Goal: Task Accomplishment & Management: Use online tool/utility

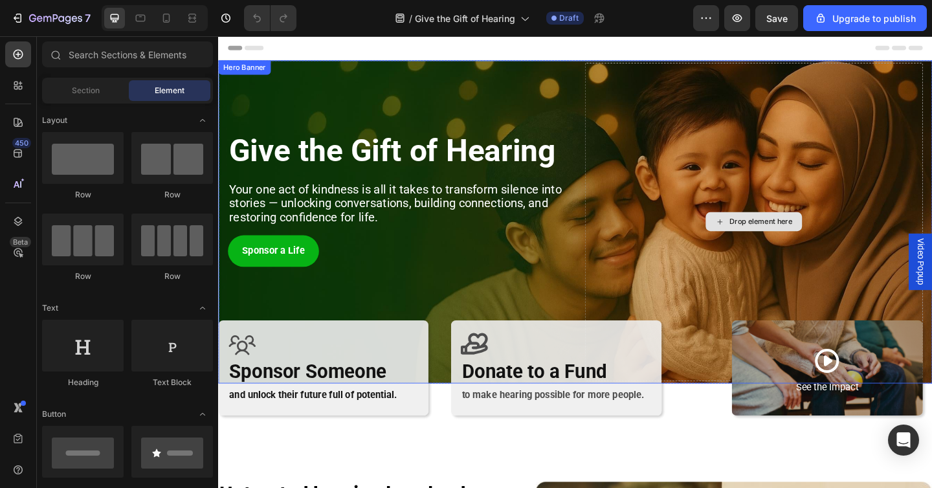
click at [711, 122] on div "Drop element here" at bounding box center [801, 238] width 368 height 346
click at [713, 119] on div "Drop element here" at bounding box center [801, 238] width 368 height 346
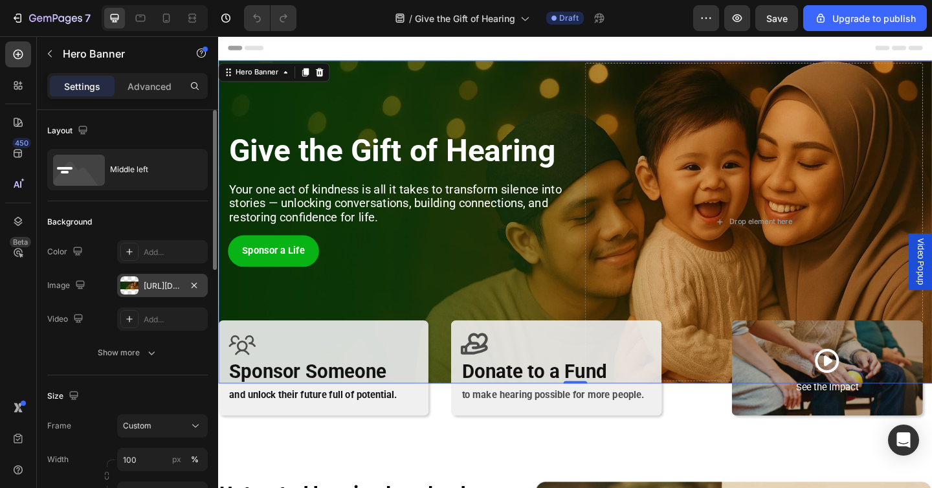
click at [138, 286] on div at bounding box center [129, 285] width 18 height 18
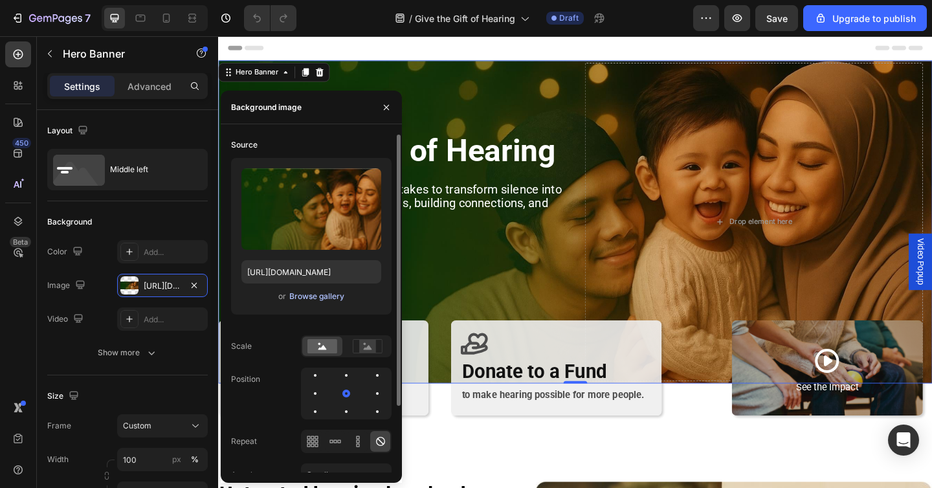
click at [330, 301] on div "Browse gallery" at bounding box center [316, 297] width 55 height 12
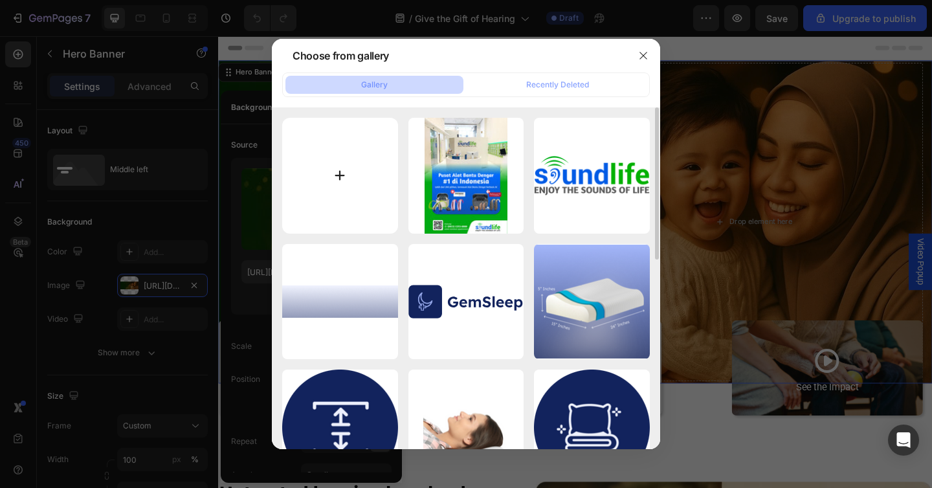
click at [345, 188] on input "file" at bounding box center [340, 176] width 116 height 116
type input "C:\fakepath\0de0eb60-67c7-4659-a912-78d40ea8709a_1126e908_waifu2x_photo_noise3_…"
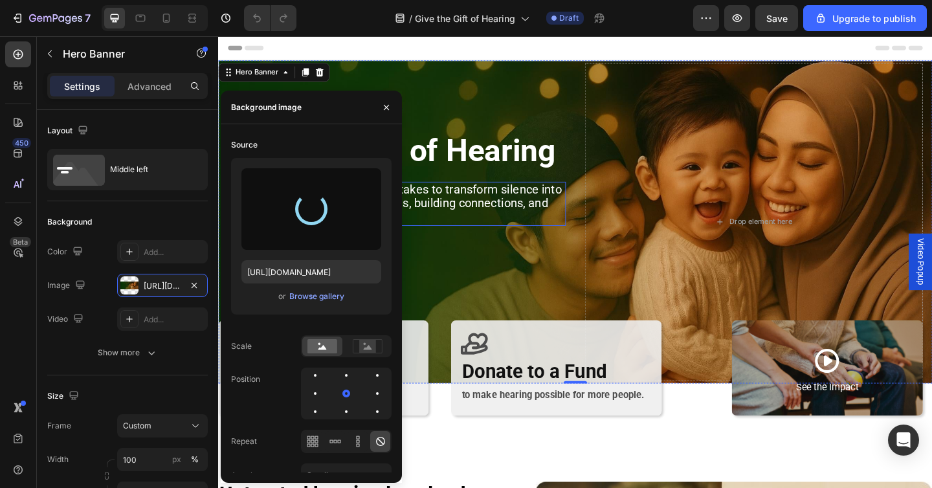
type input "https://cdn.shopify.com/s/files/1/0675/1073/1063/files/gempages_481874396202402…"
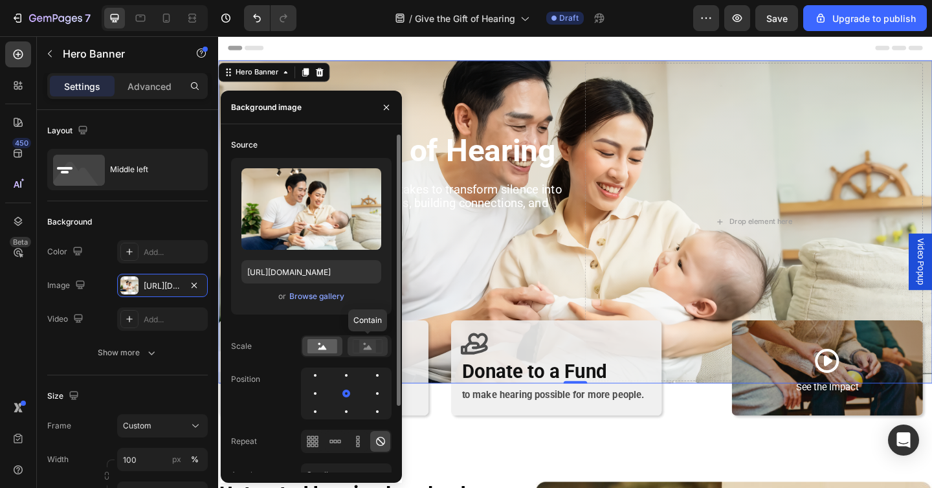
click at [365, 348] on icon at bounding box center [368, 347] width 8 height 5
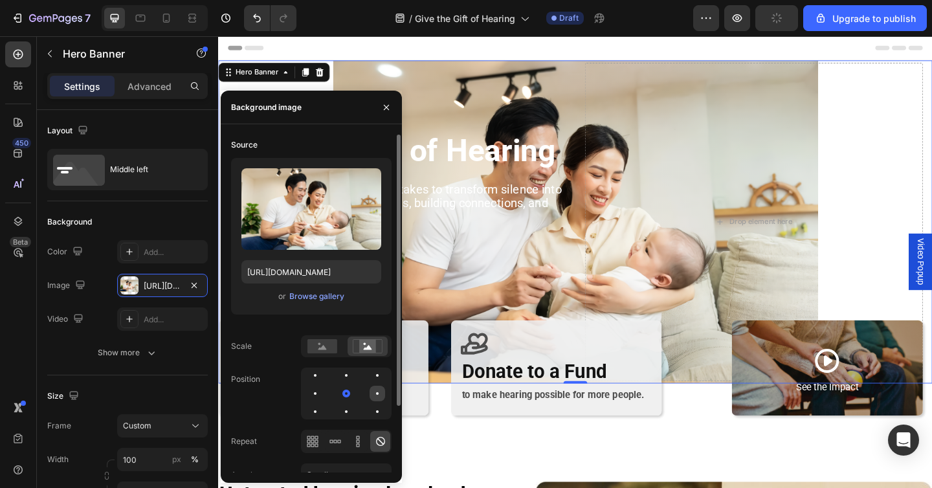
click at [375, 398] on div at bounding box center [378, 394] width 16 height 16
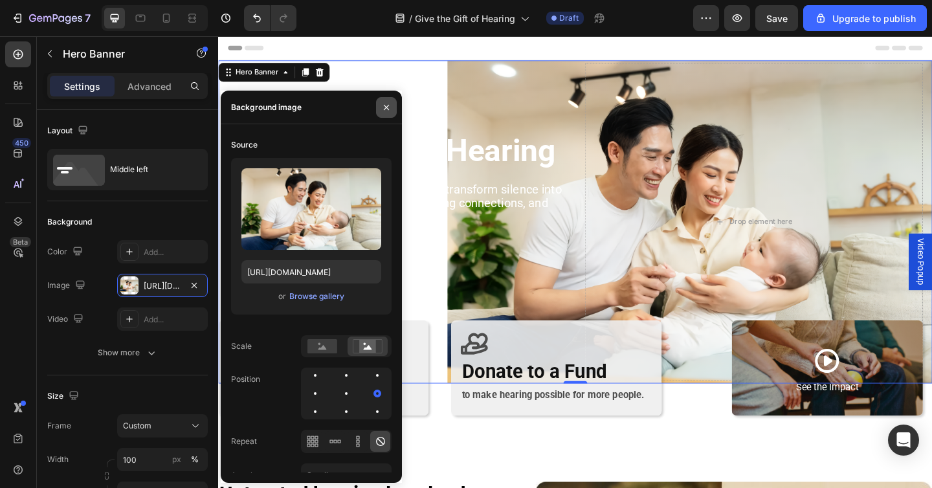
click at [388, 103] on icon "button" at bounding box center [386, 107] width 10 height 10
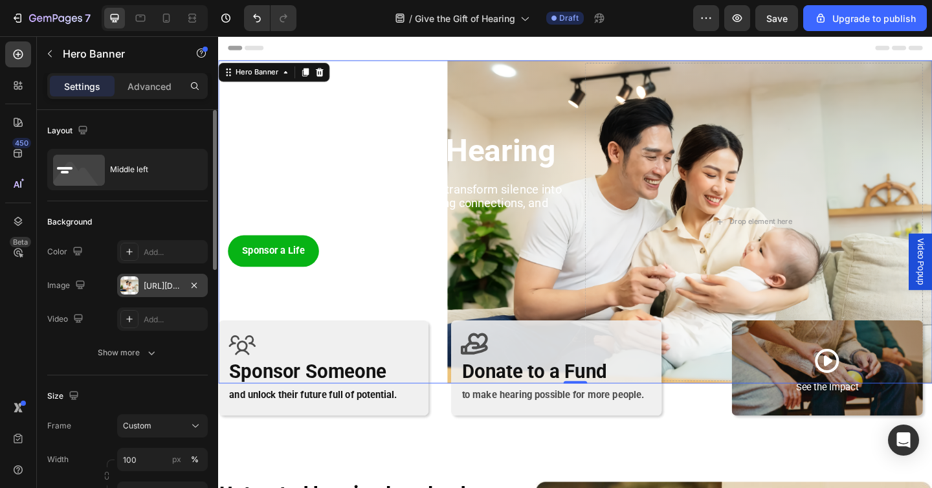
click at [164, 281] on div "https://cdn.shopify.com/s/files/1/0675/1073/1063/files/gempages_481874396202402…" at bounding box center [163, 286] width 38 height 12
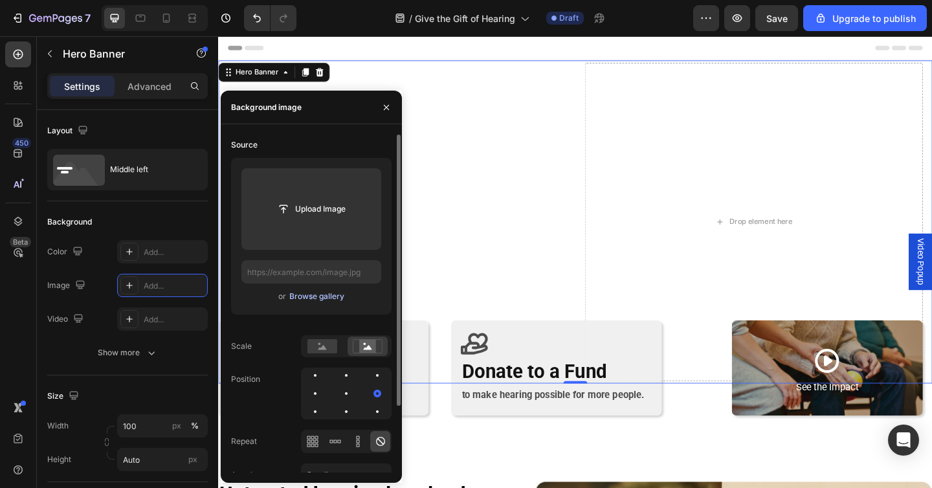
click at [322, 296] on div "Browse gallery" at bounding box center [316, 297] width 55 height 12
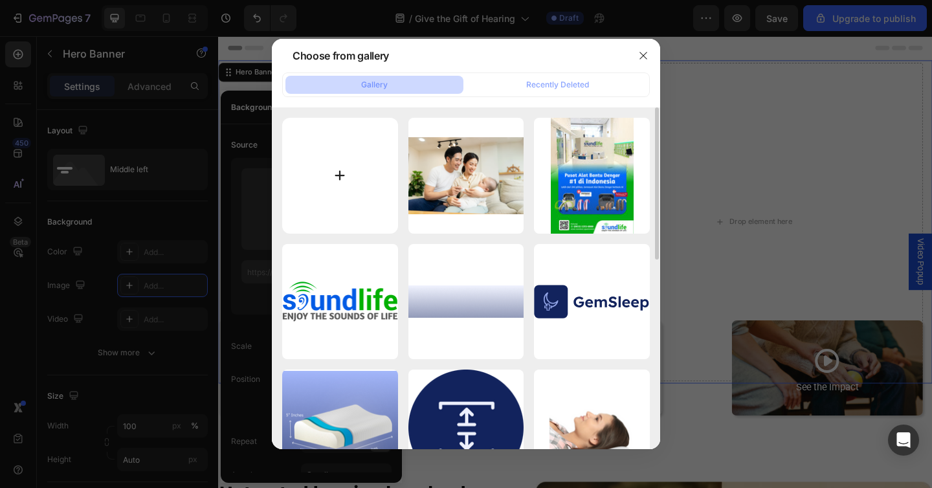
click at [350, 166] on input "file" at bounding box center [340, 176] width 116 height 116
type input "C:\fakepath\0de0eb60-67c7-4659-a912-78d40ea8709a_1126e908_waifu2x_photo_noise3_…"
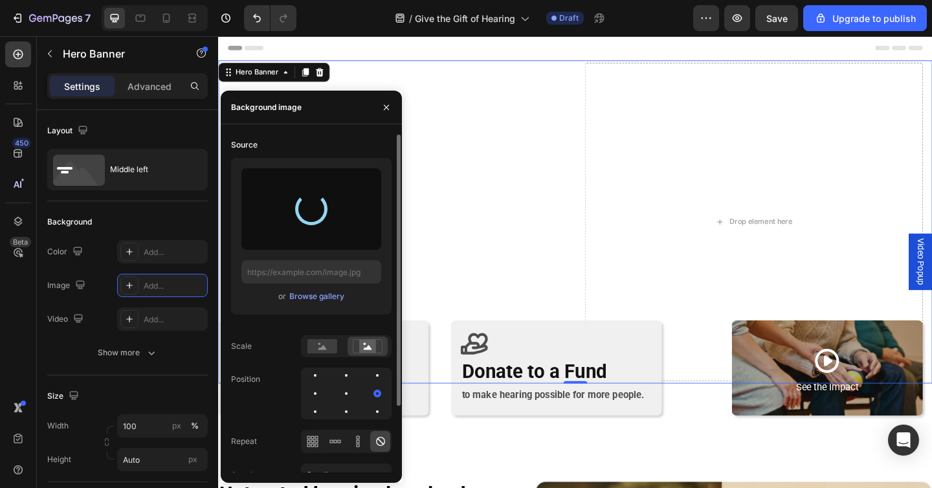
type input "https://cdn.shopify.com/s/files/1/0675/1073/1063/files/gempages_481874396202402…"
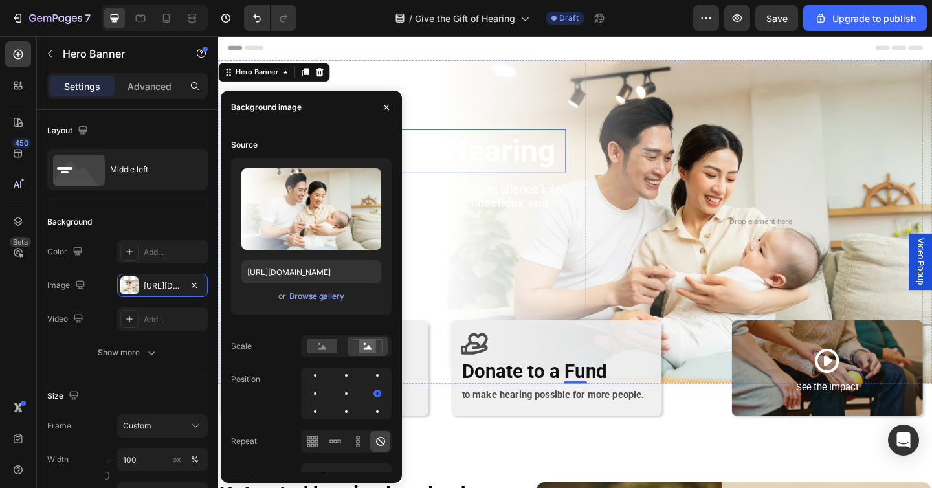
click at [535, 161] on h2 "Give the Gift of Hearing" at bounding box center [413, 161] width 368 height 47
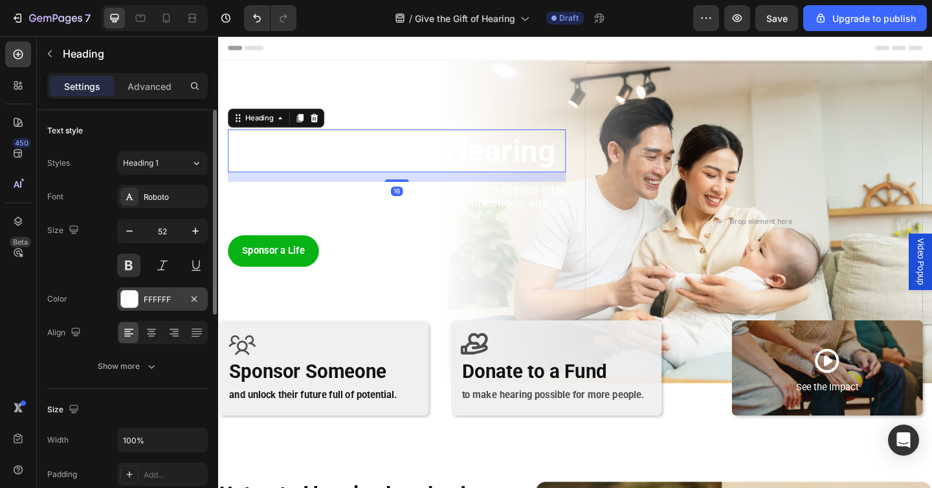
click at [163, 298] on div "FFFFFF" at bounding box center [163, 300] width 38 height 12
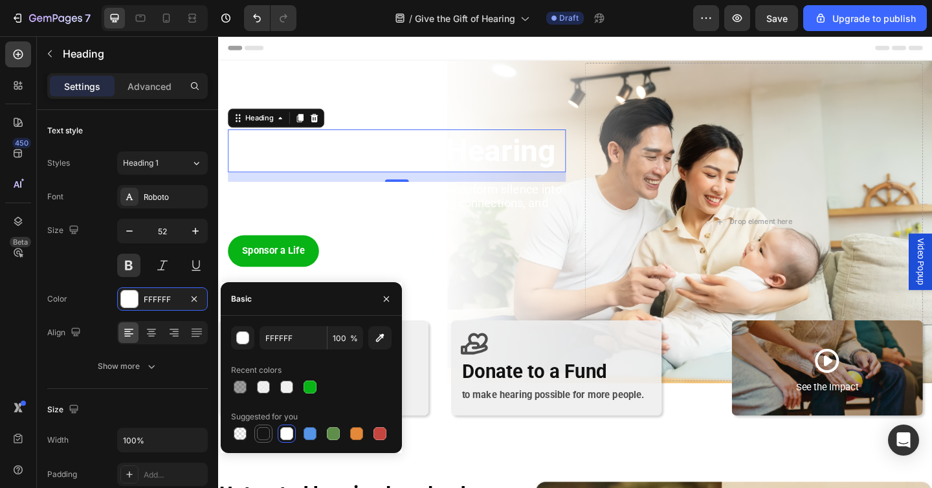
click at [267, 432] on div at bounding box center [263, 433] width 13 height 13
type input "151515"
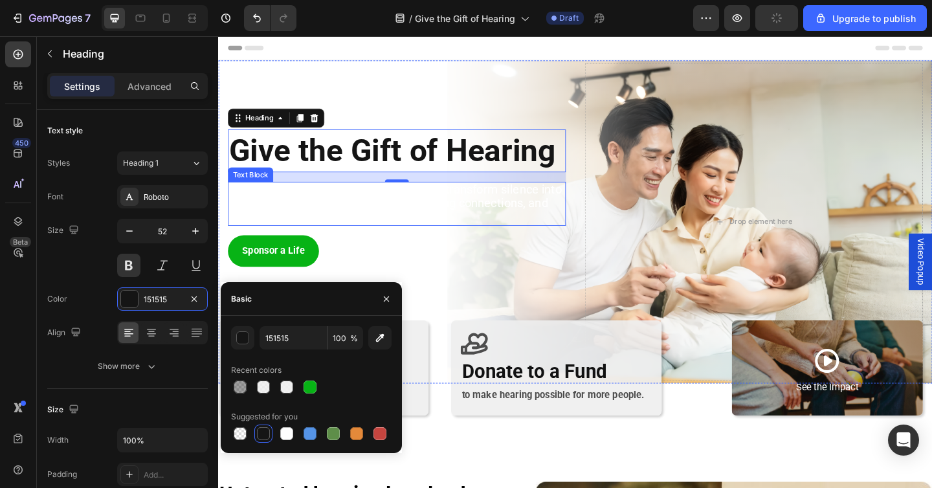
click at [295, 218] on span "Your one act of kindness is all it takes to transform silence into stories — un…" at bounding box center [411, 219] width 362 height 46
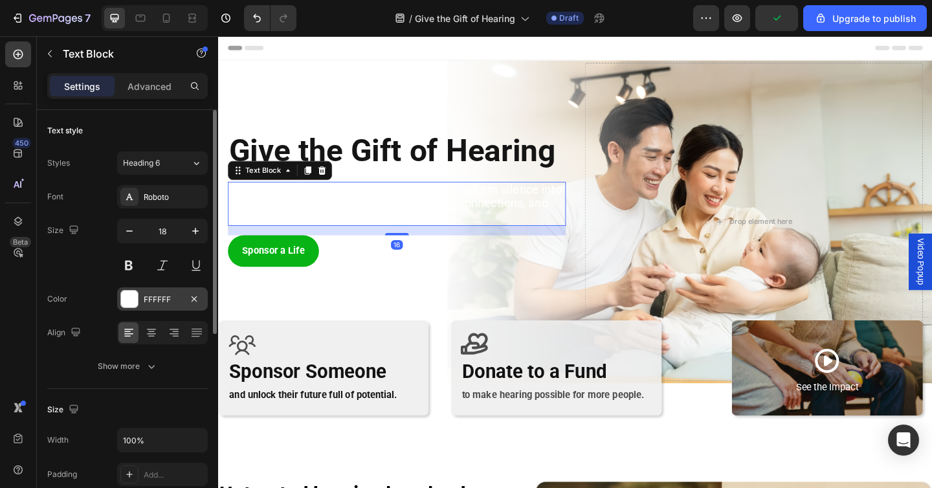
click at [130, 298] on div at bounding box center [129, 299] width 17 height 17
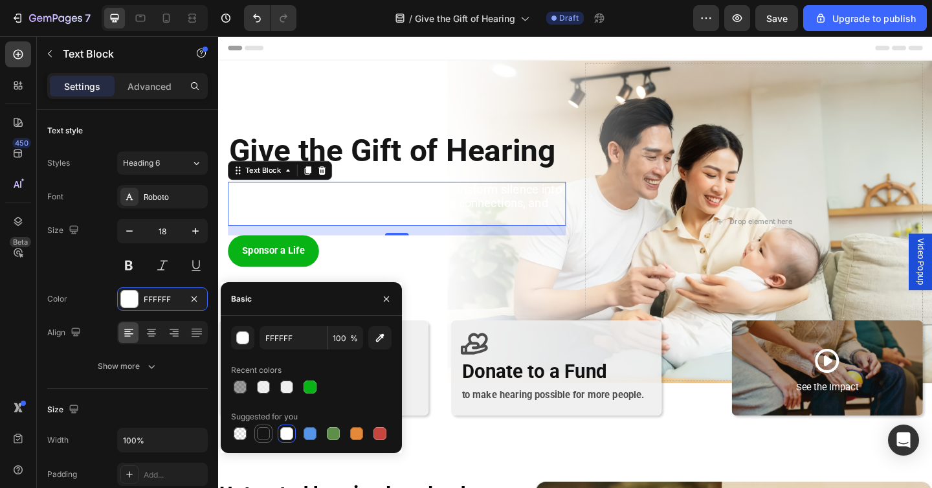
click at [259, 431] on div at bounding box center [263, 433] width 13 height 13
type input "151515"
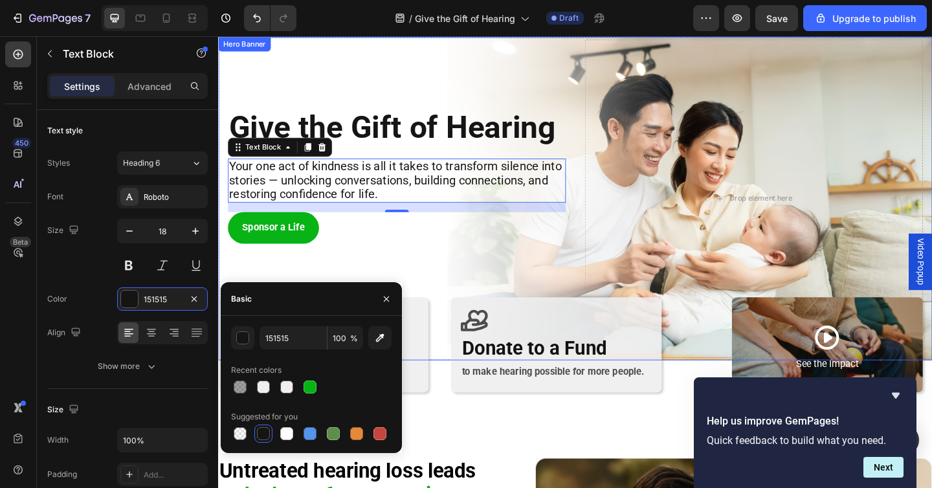
scroll to position [30, 0]
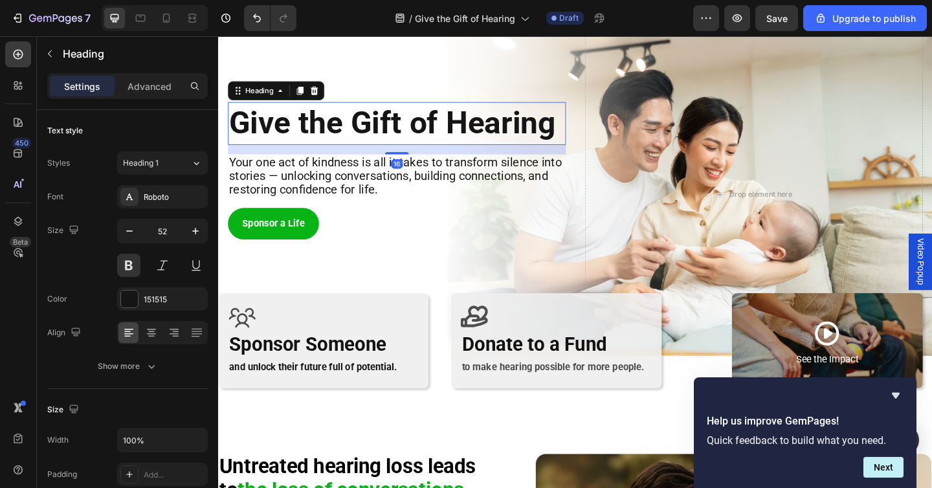
click at [328, 129] on h2 "Give the Gift of Hearing" at bounding box center [413, 131] width 368 height 47
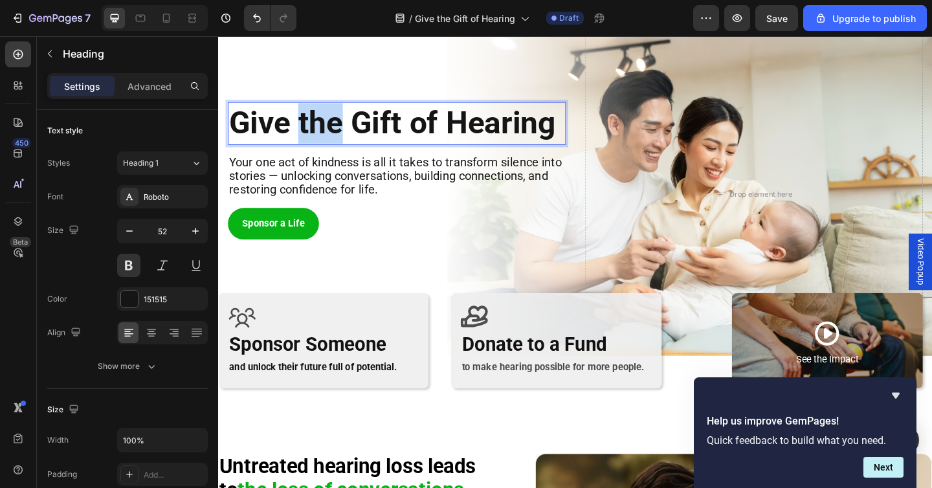
click at [328, 129] on p "Give the Gift of Hearing" at bounding box center [412, 131] width 365 height 44
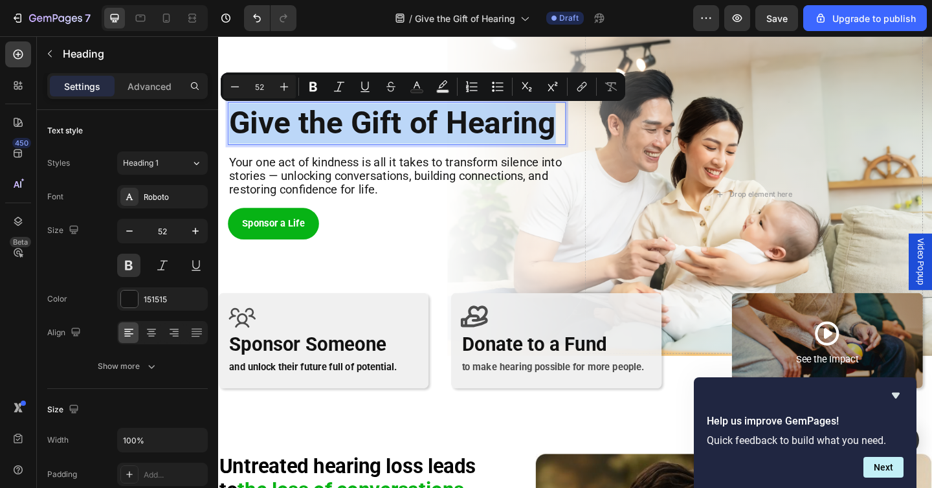
copy p "Give the Gift of Hearing"
click at [432, 131] on p "Give the Gift of Hearing" at bounding box center [412, 131] width 365 height 44
click at [444, 131] on p "Give the Gift of Hearing" at bounding box center [412, 131] width 365 height 44
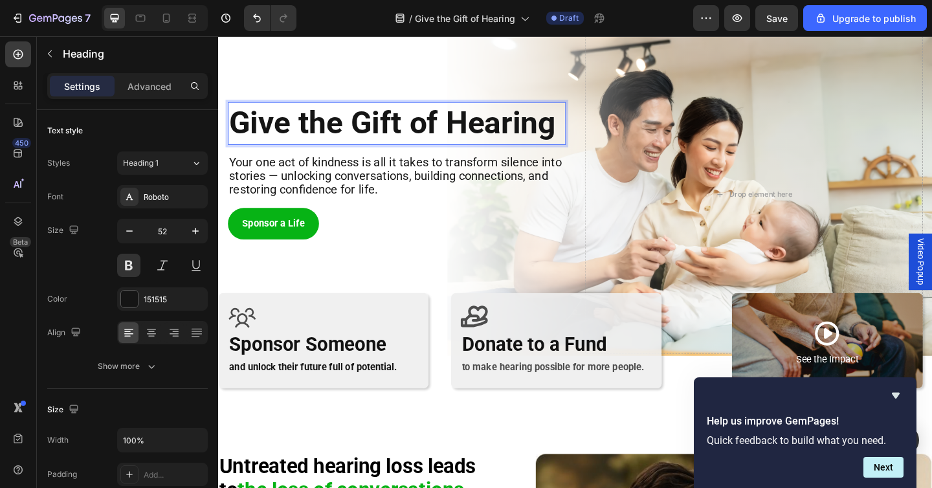
click at [482, 132] on p "Give the Gift of Hearing" at bounding box center [412, 131] width 365 height 44
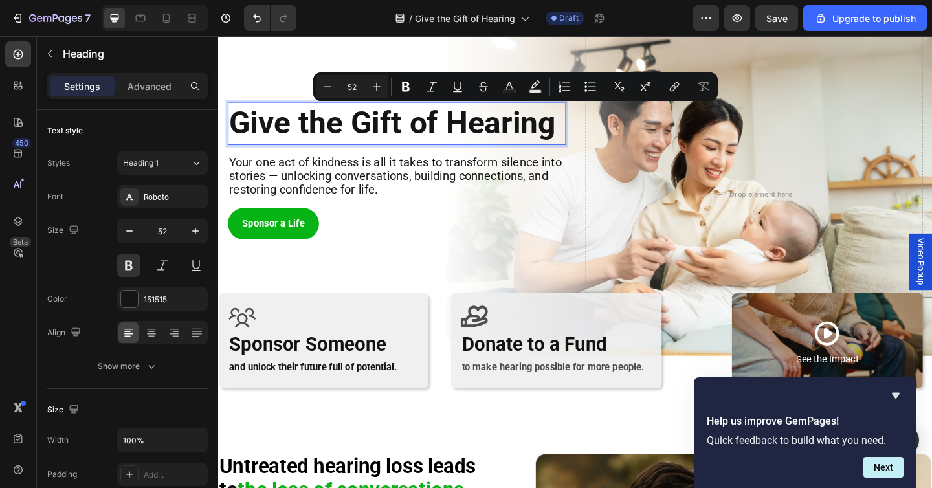
click at [388, 136] on p "Give the Gift of Hearing" at bounding box center [412, 131] width 365 height 44
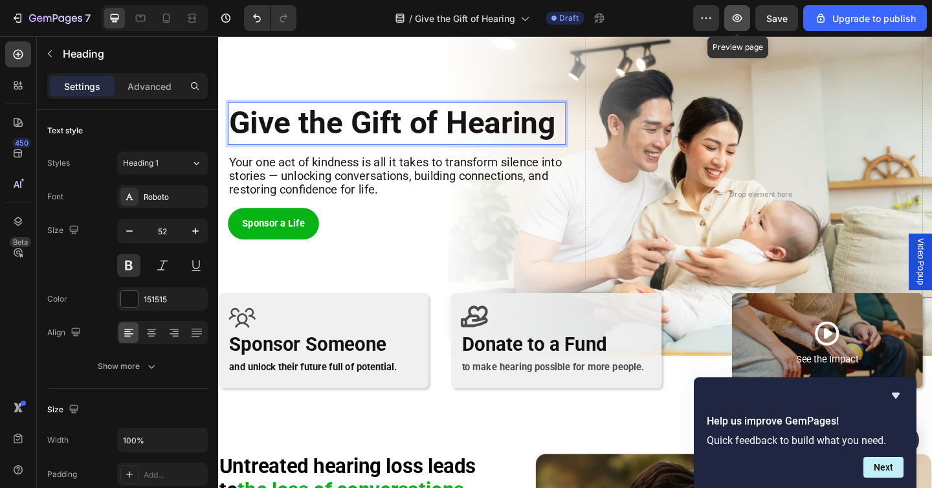
click at [739, 21] on icon "button" at bounding box center [738, 18] width 10 height 8
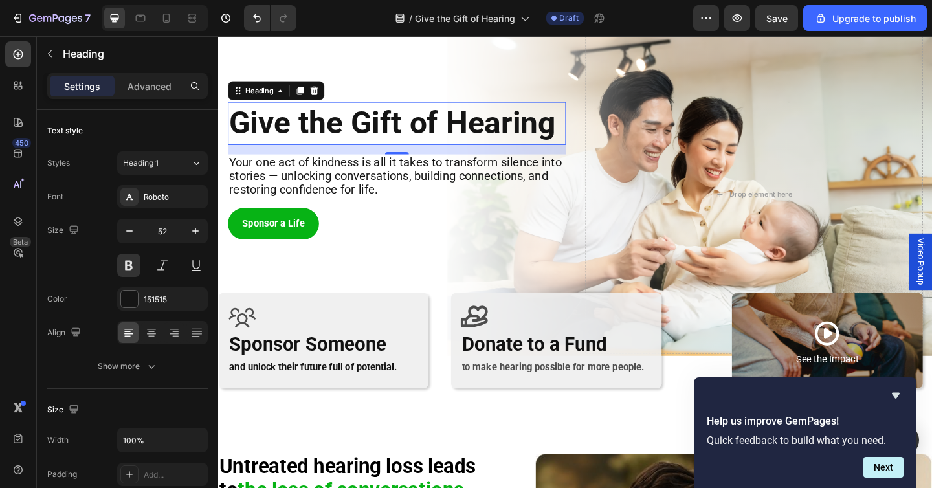
click at [324, 132] on p "Give the Gift of Hearing" at bounding box center [412, 131] width 365 height 44
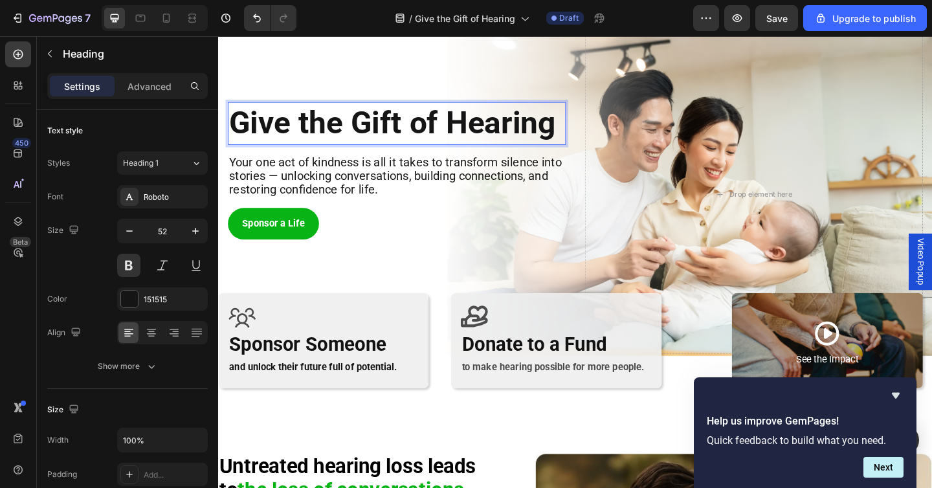
click at [324, 132] on p "Give the Gift of Hearing" at bounding box center [412, 131] width 365 height 44
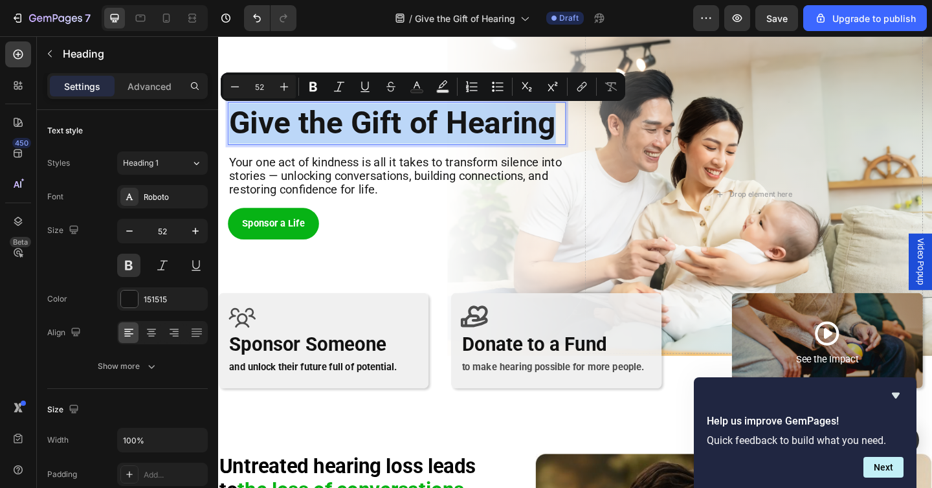
click at [407, 155] on div "Give the Gift of Hearing Heading 16 Your one act of kindness is all it takes to…" at bounding box center [413, 209] width 368 height 346
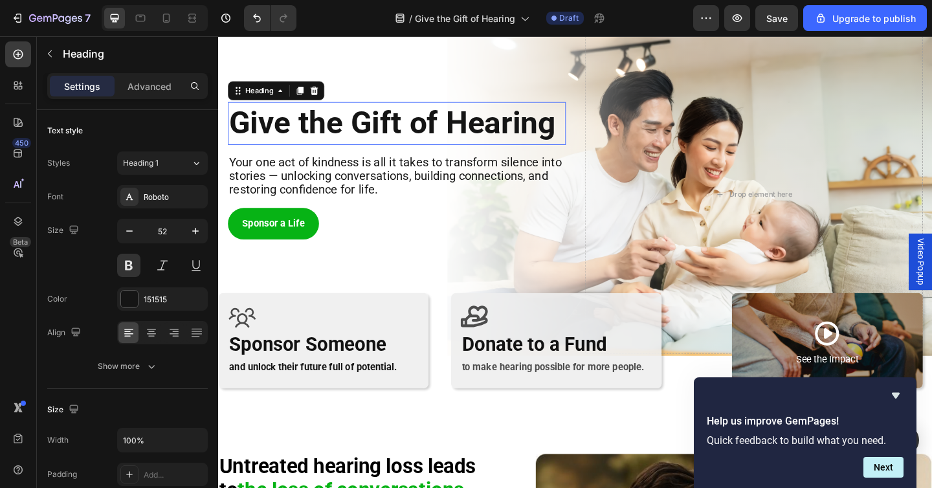
click at [414, 132] on p "Give the Gift of Hearing" at bounding box center [412, 131] width 365 height 44
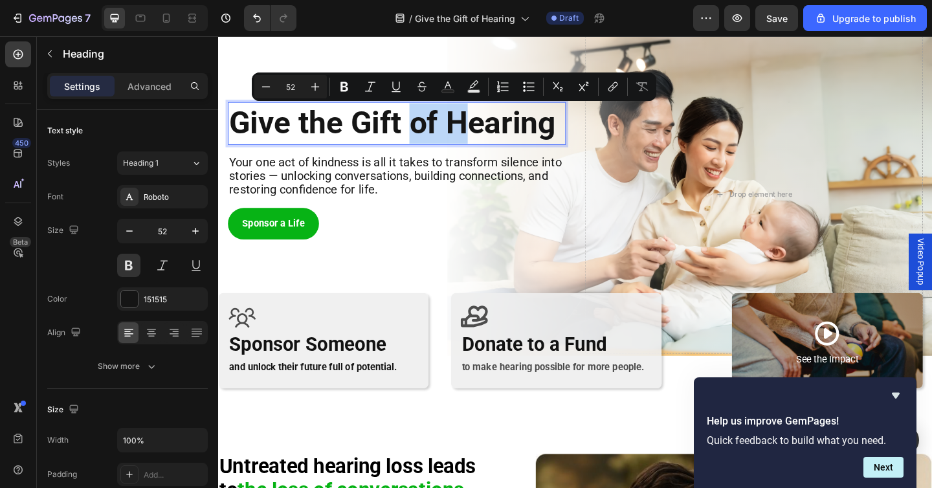
drag, startPoint x: 428, startPoint y: 131, endPoint x: 490, endPoint y: 129, distance: 62.2
click at [490, 129] on p "Give the Gift of Hearing" at bounding box center [412, 131] width 365 height 44
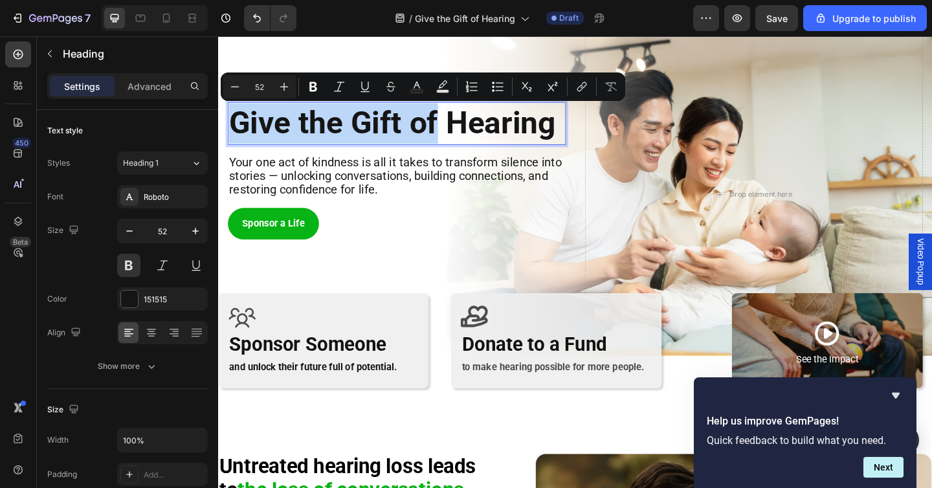
drag, startPoint x: 453, startPoint y: 131, endPoint x: 236, endPoint y: 131, distance: 217.5
click at [236, 131] on p "Give the Gift of Hearing" at bounding box center [412, 131] width 365 height 44
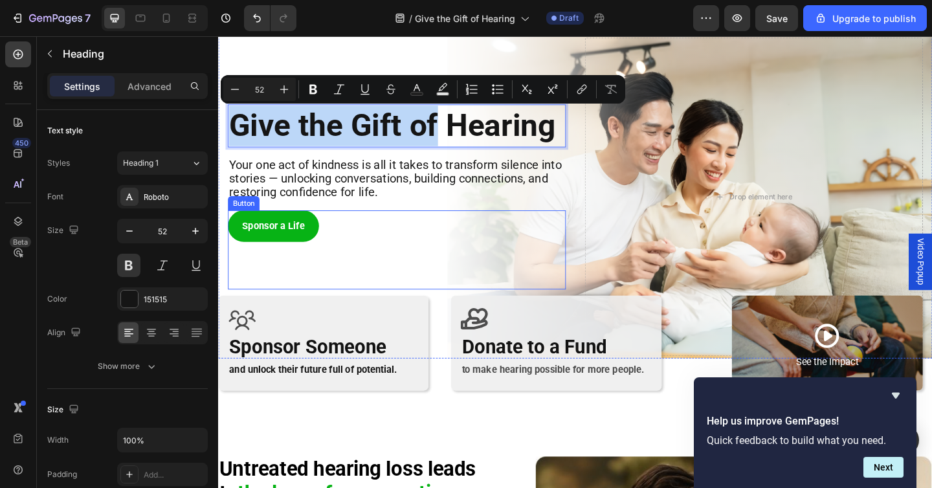
scroll to position [0, 0]
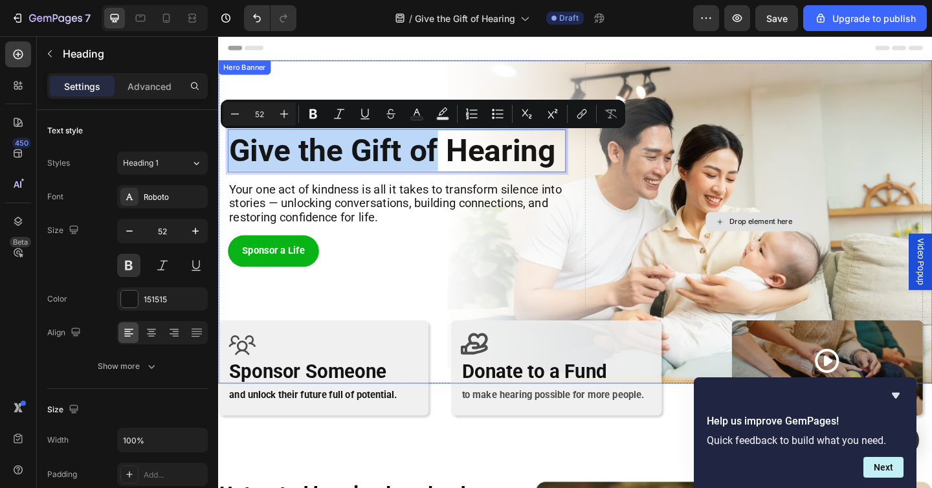
click at [737, 234] on div "Drop element here" at bounding box center [801, 238] width 368 height 346
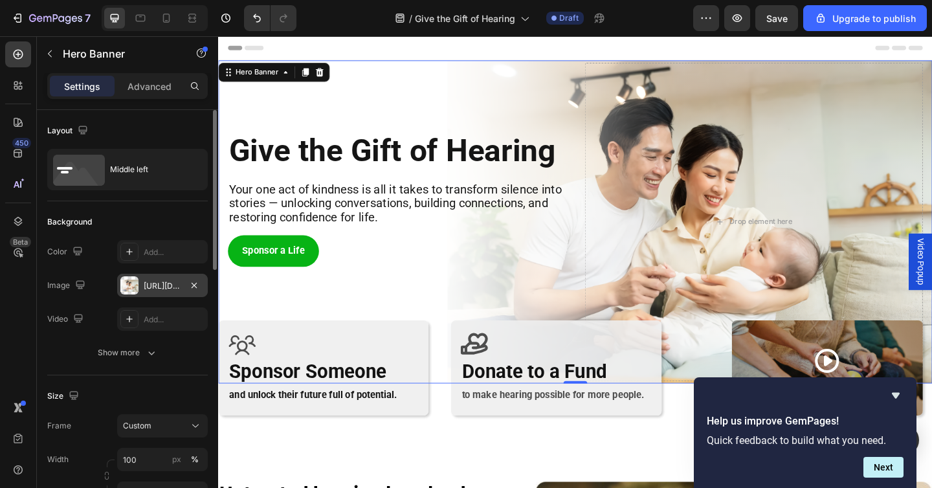
click at [159, 283] on div "https://cdn.shopify.com/s/files/1/0675/1073/1063/files/gempages_481874396202402…" at bounding box center [163, 286] width 38 height 12
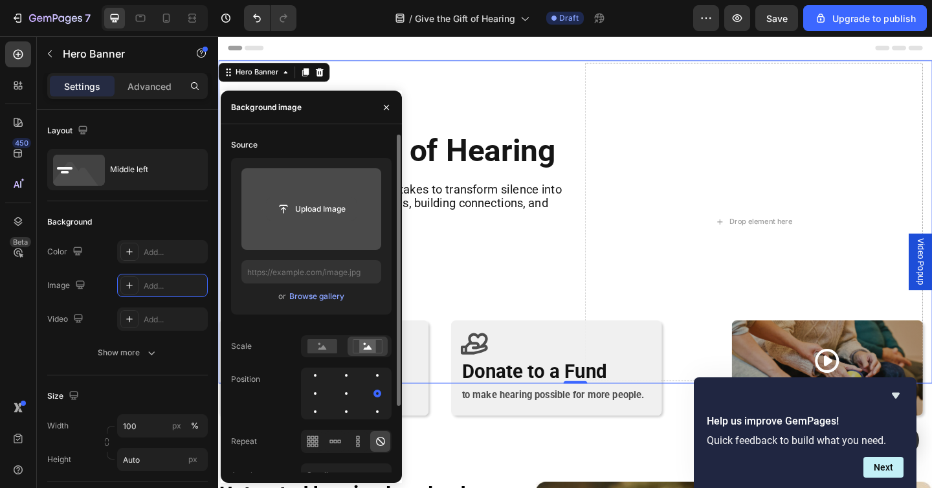
click at [306, 212] on input "file" at bounding box center [311, 209] width 89 height 22
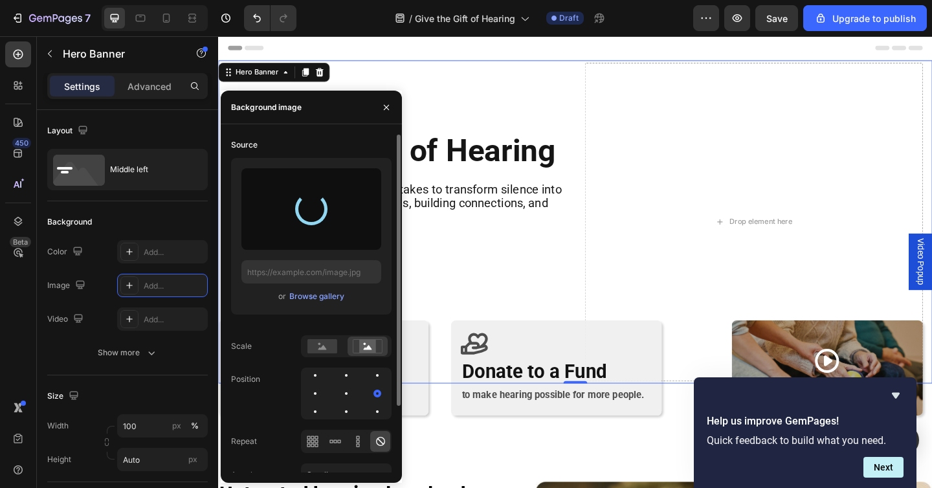
type input "https://cdn.shopify.com/s/files/1/0675/1073/1063/files/gempages_481874396202402…"
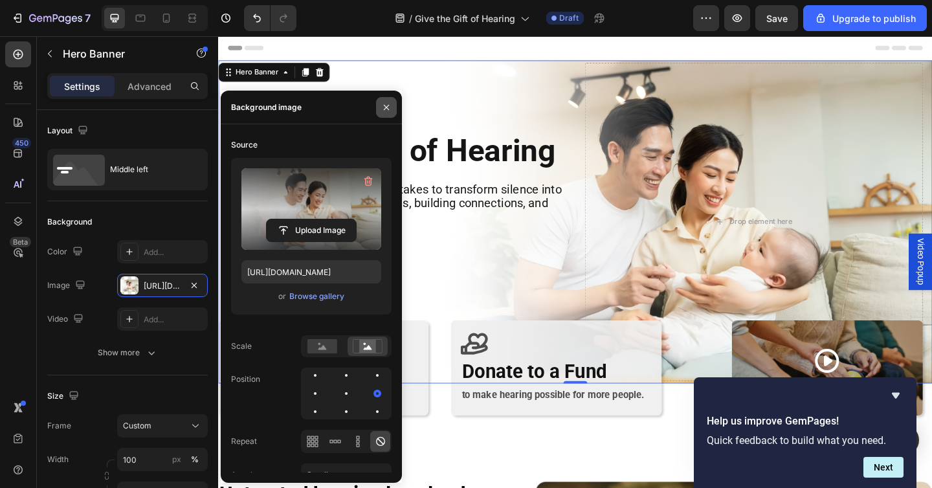
click at [385, 102] on icon "button" at bounding box center [386, 107] width 10 height 10
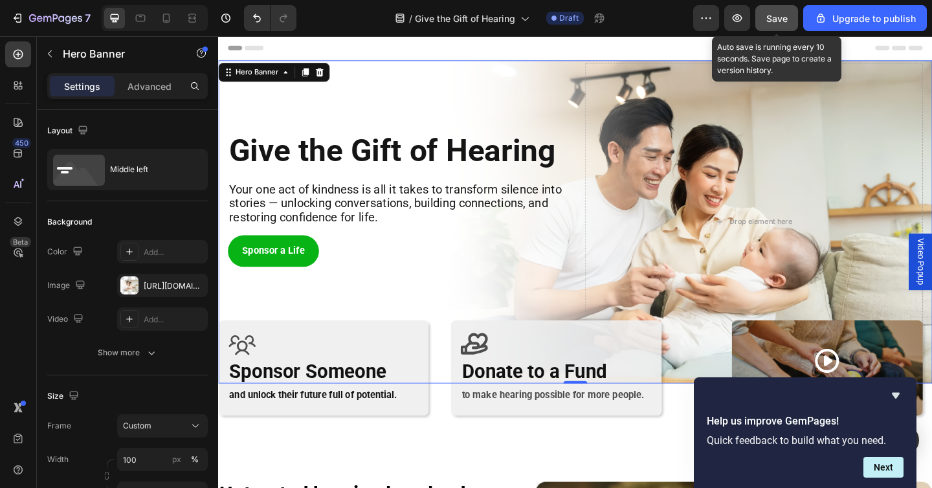
click at [775, 16] on span "Save" at bounding box center [777, 18] width 21 height 11
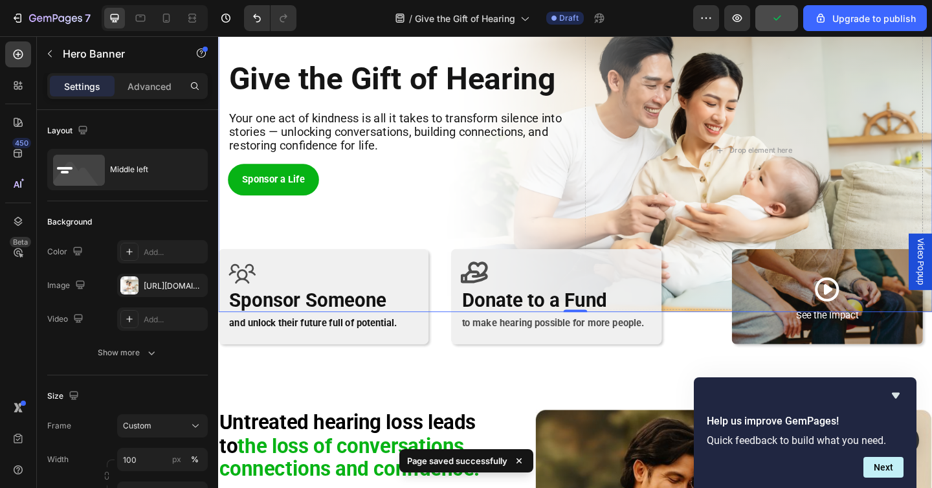
scroll to position [94, 0]
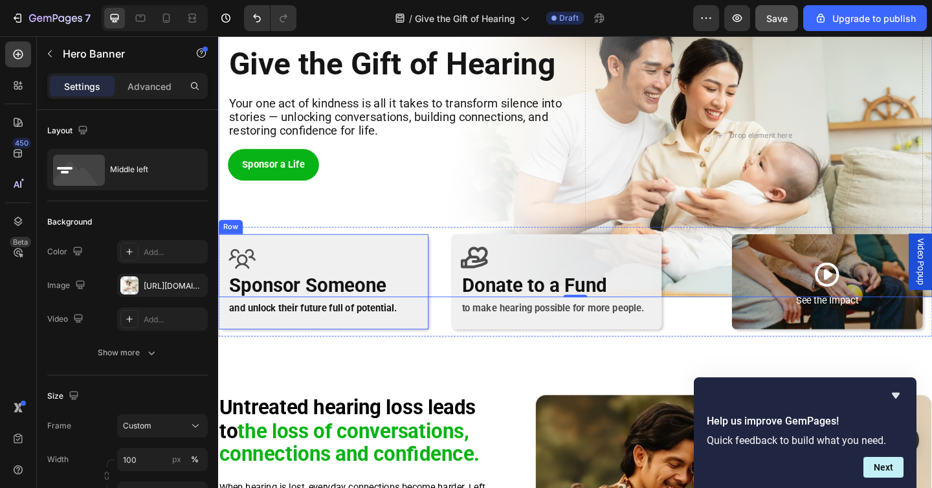
click at [438, 258] on div "Icon Sponsor Someone Heading and unlock their future full of potential. Text Bl…" at bounding box center [332, 304] width 229 height 104
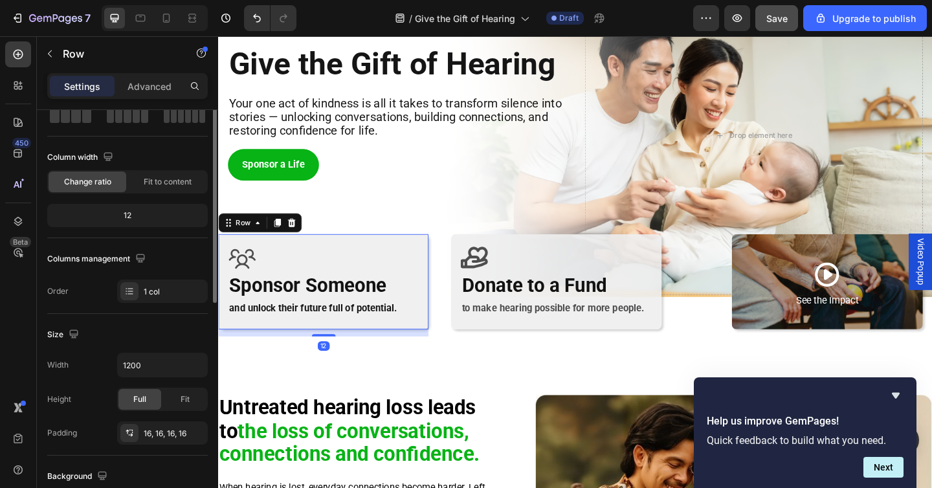
scroll to position [129, 0]
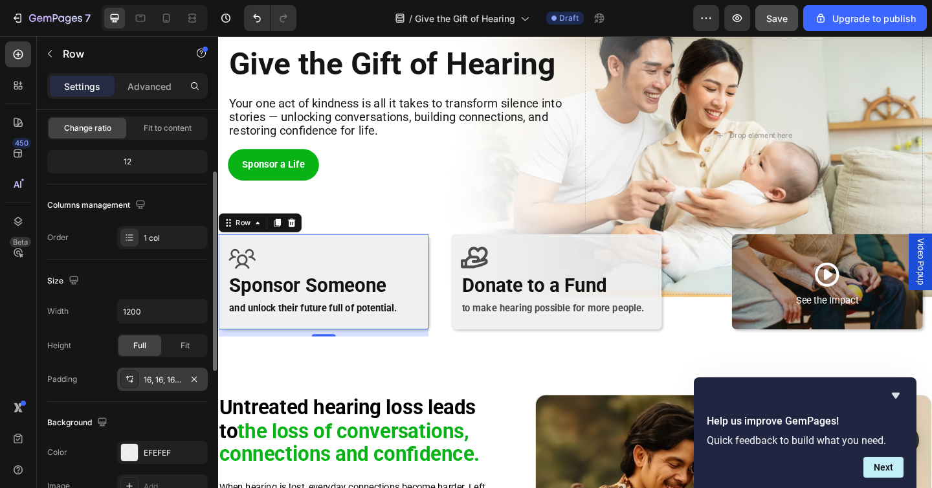
click at [150, 382] on div "16, 16, 16, 16" at bounding box center [163, 380] width 38 height 12
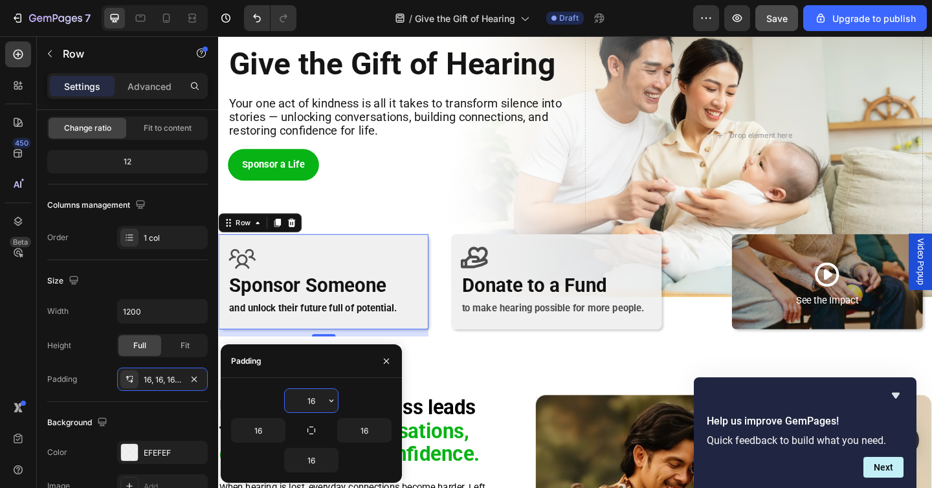
drag, startPoint x: 315, startPoint y: 403, endPoint x: 297, endPoint y: 403, distance: 17.5
click at [297, 403] on input "16" at bounding box center [311, 400] width 53 height 23
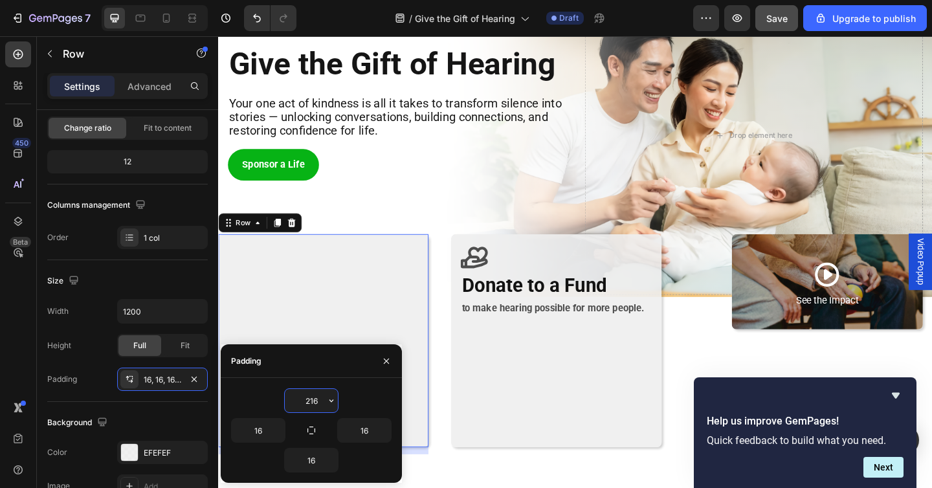
type input "16"
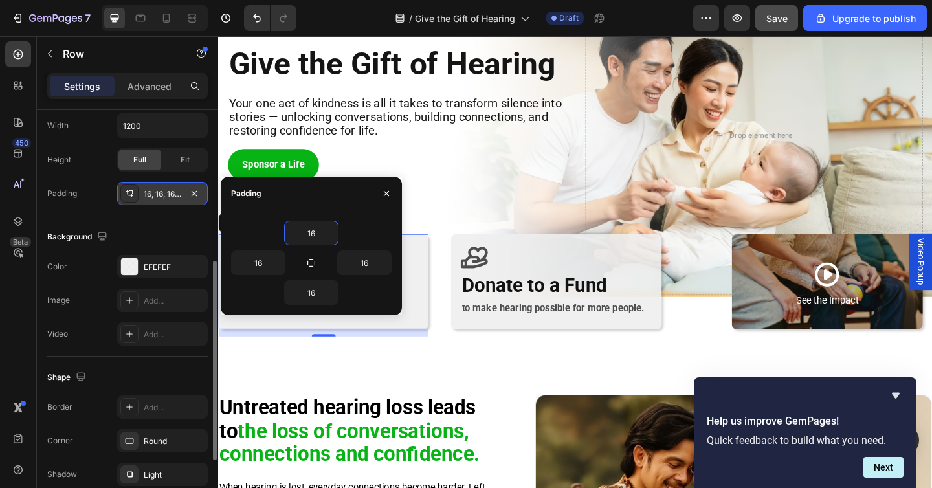
scroll to position [448, 0]
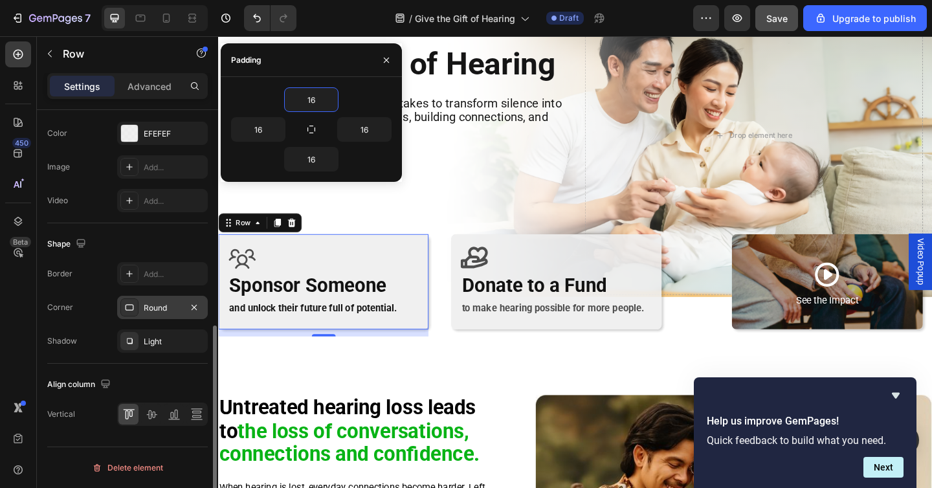
click at [150, 311] on div "Round" at bounding box center [163, 308] width 38 height 12
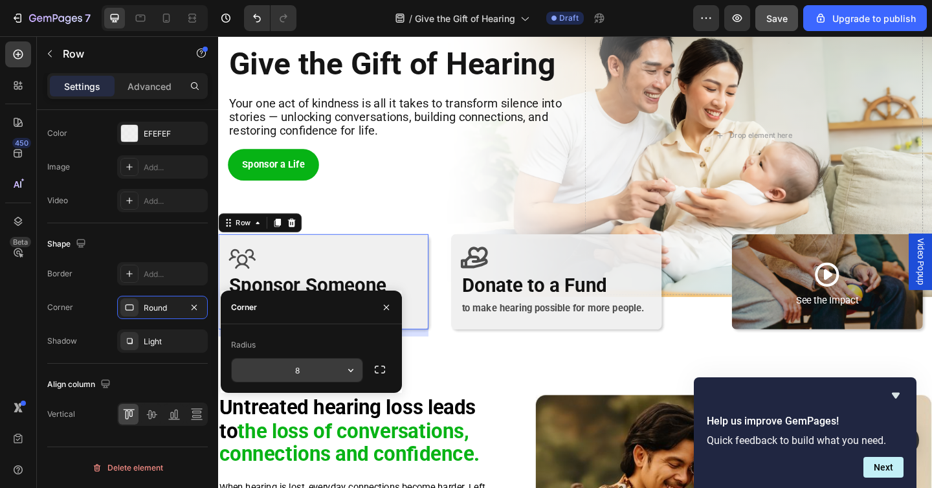
click at [299, 371] on input "8" at bounding box center [297, 370] width 131 height 23
type input "2"
type input "32"
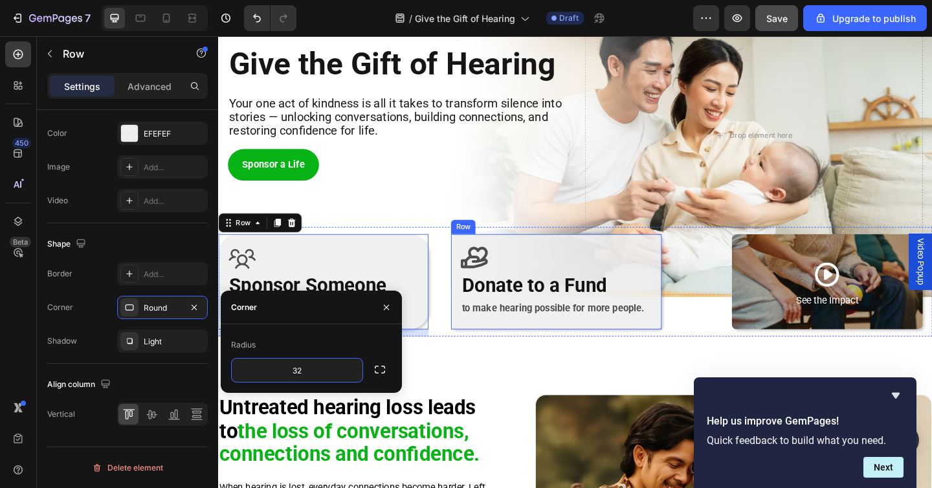
click at [502, 353] on div "Icon Donate to a Fund Heading to make hearing possible for more people. Text Bl…" at bounding box center [585, 304] width 229 height 104
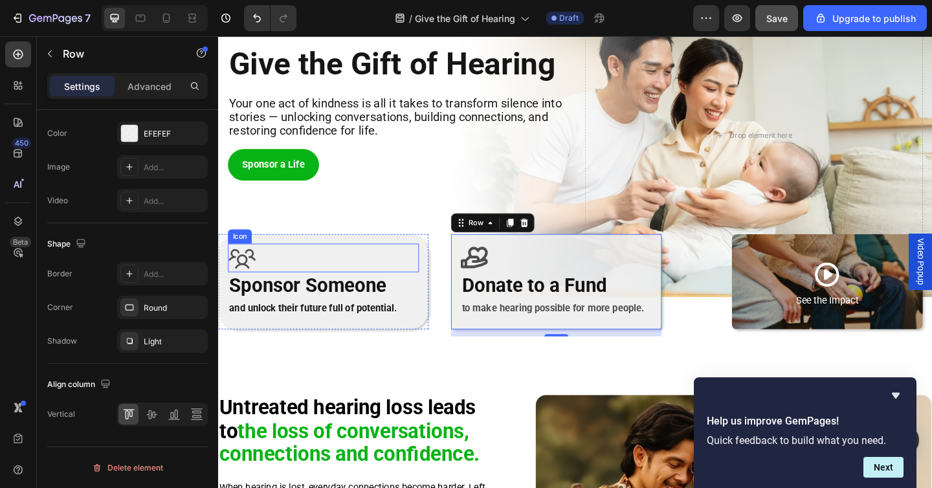
click at [433, 292] on div "Icon" at bounding box center [333, 277] width 208 height 31
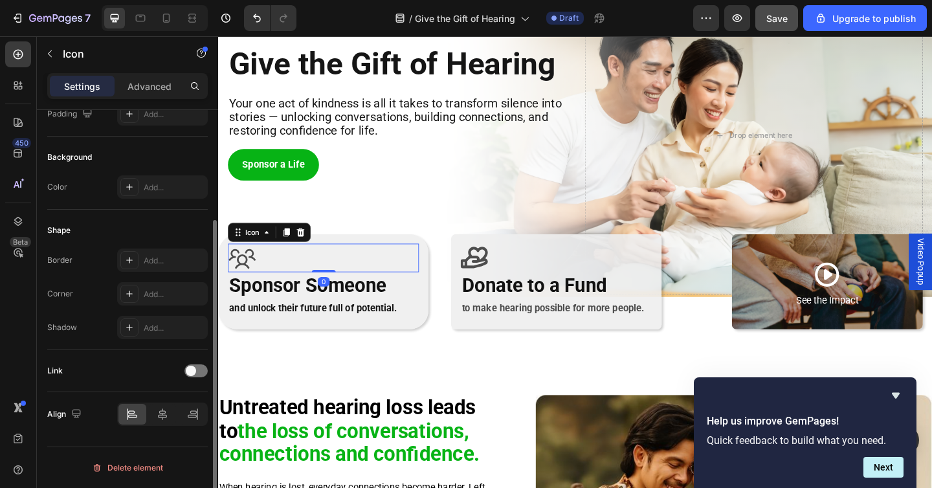
scroll to position [0, 0]
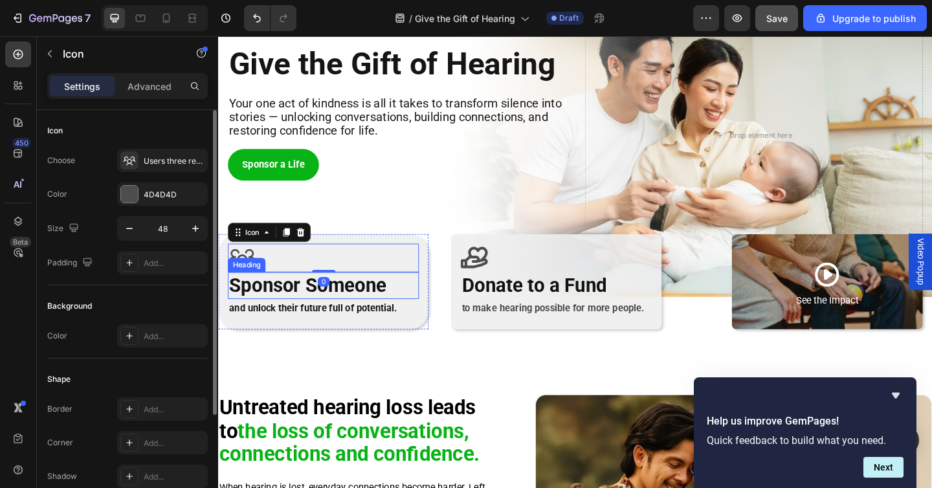
click at [436, 316] on h2 "Sponsor Someone" at bounding box center [333, 308] width 208 height 30
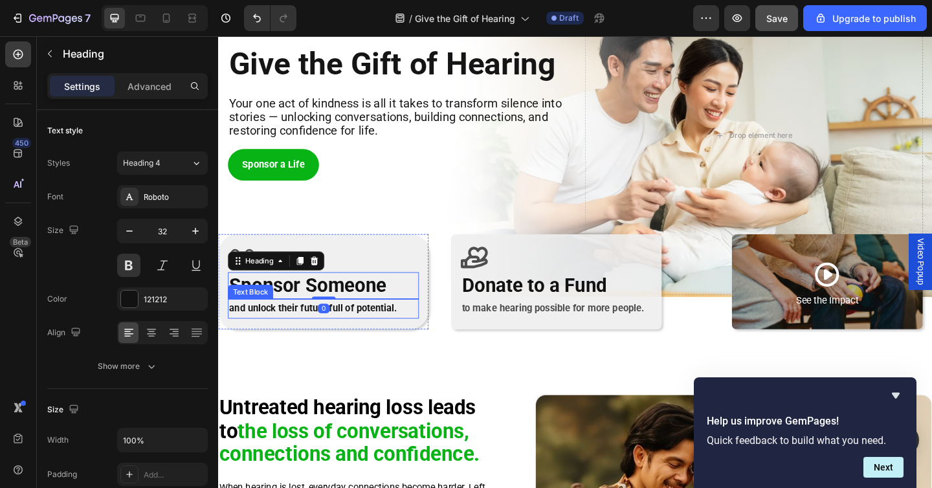
click at [436, 339] on div "and unlock their future full of potential." at bounding box center [333, 332] width 208 height 21
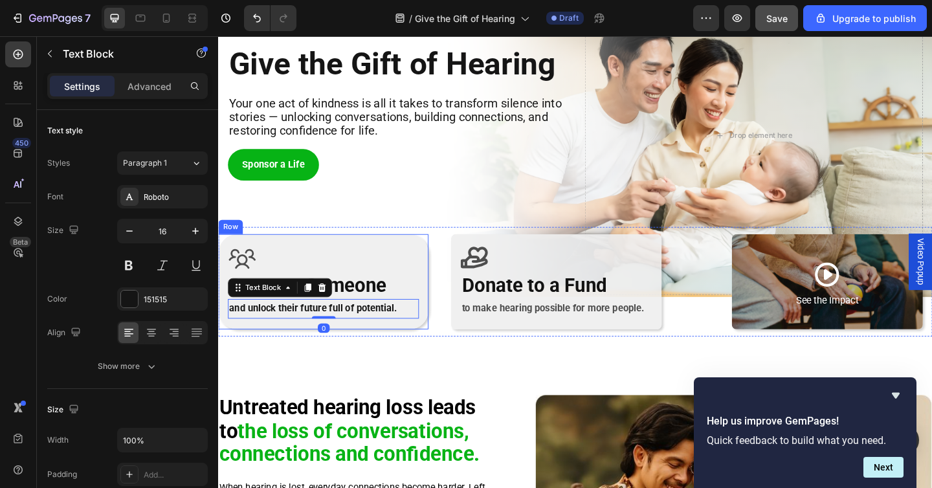
click at [445, 283] on div "Icon Sponsor Someone Heading and unlock their future full of potential. Text Bl…" at bounding box center [332, 304] width 229 height 104
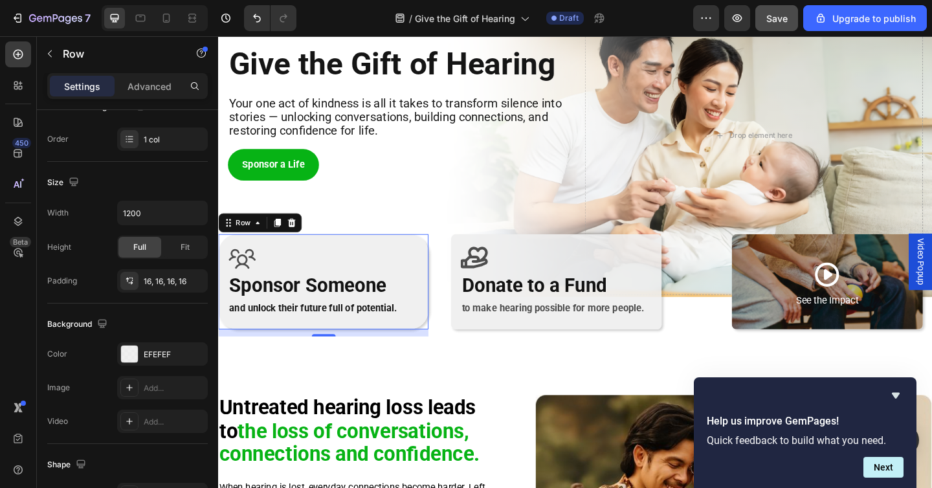
scroll to position [412, 0]
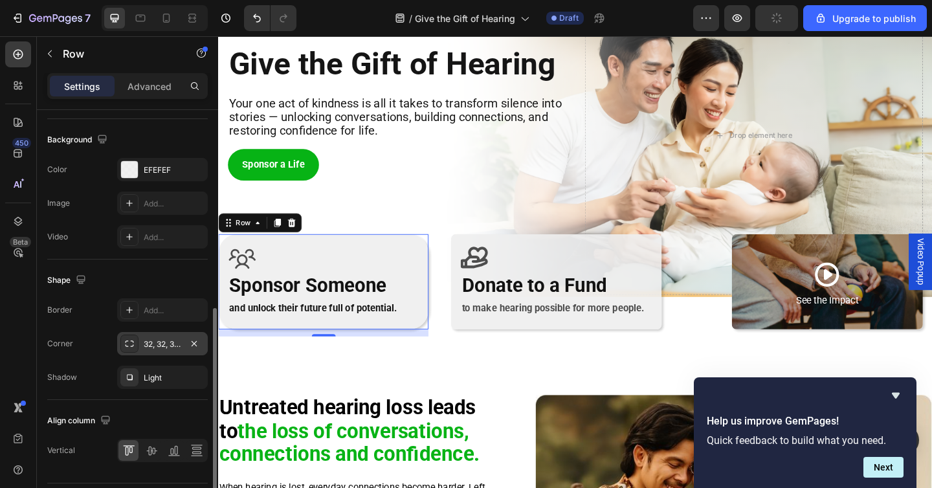
click at [134, 344] on icon at bounding box center [129, 344] width 10 height 10
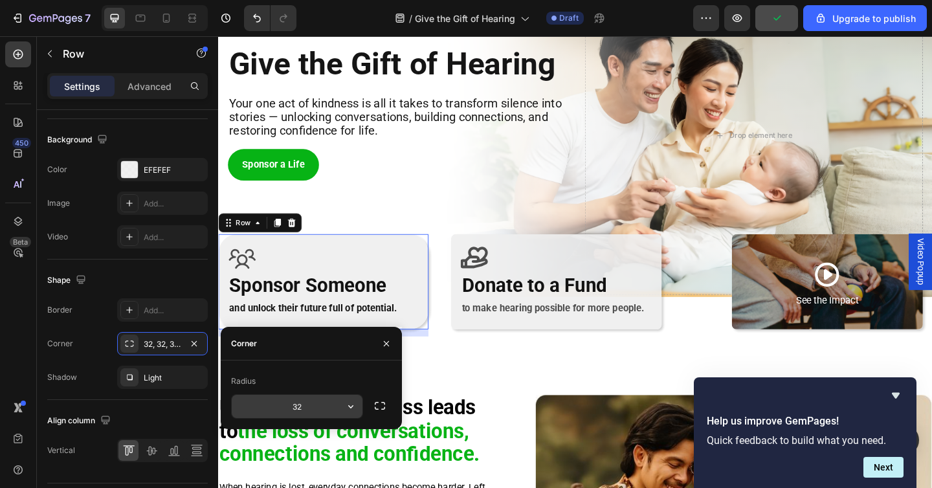
click at [297, 409] on input "32" at bounding box center [297, 406] width 131 height 23
type input "28"
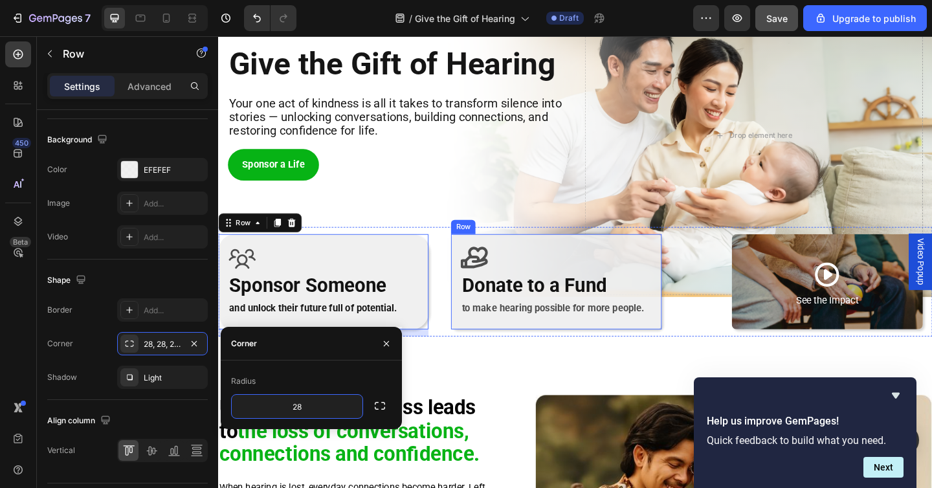
click at [486, 352] on div "Icon Donate to a Fund Heading to make hearing possible for more people. Text Bl…" at bounding box center [585, 304] width 229 height 104
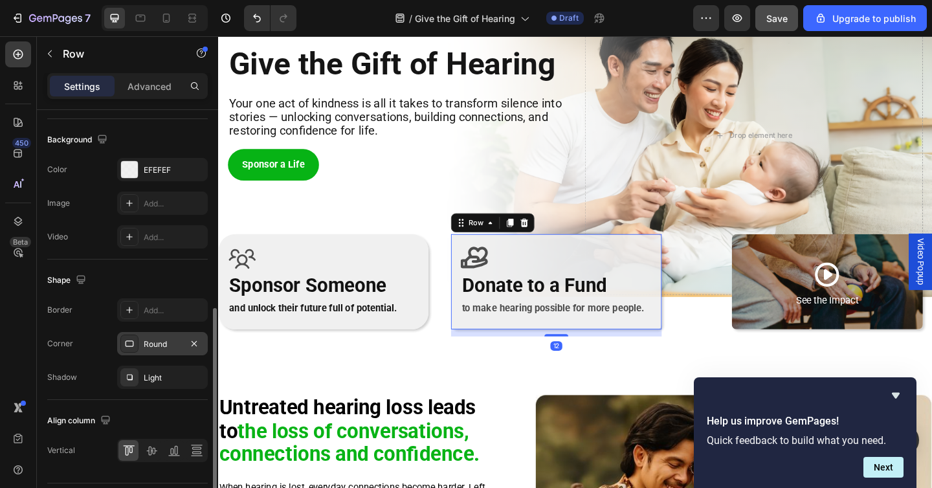
click at [153, 337] on div "Round" at bounding box center [162, 343] width 91 height 23
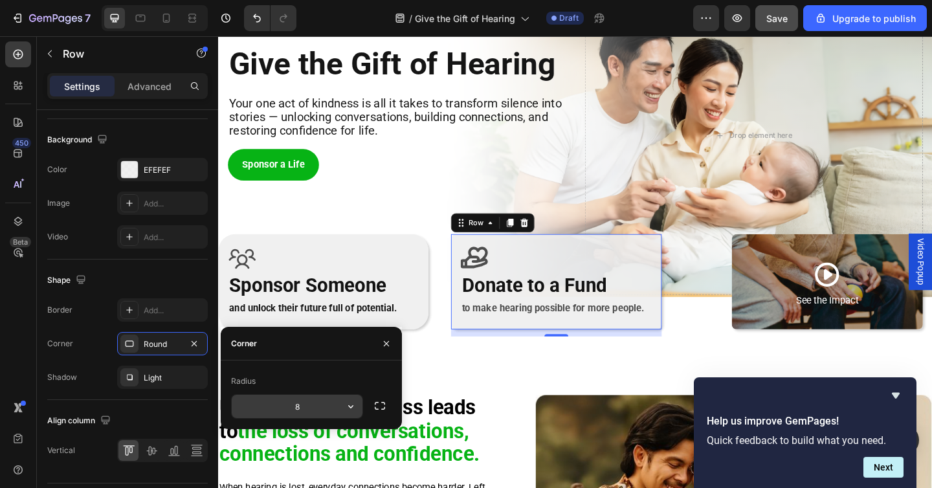
click at [308, 410] on input "8" at bounding box center [297, 406] width 131 height 23
type input "28"
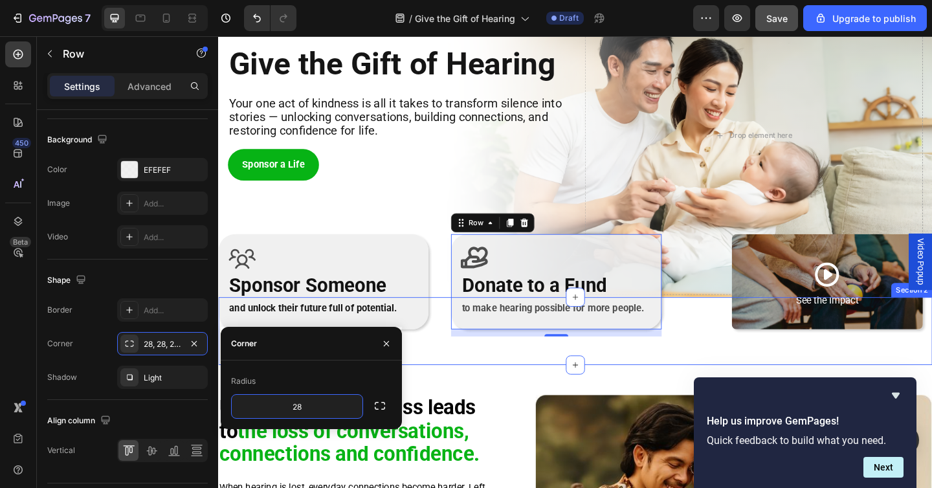
click at [489, 388] on div "Icon Sponsor Someone Heading and unlock their future full of potential. Text Bl…" at bounding box center [606, 357] width 777 height 74
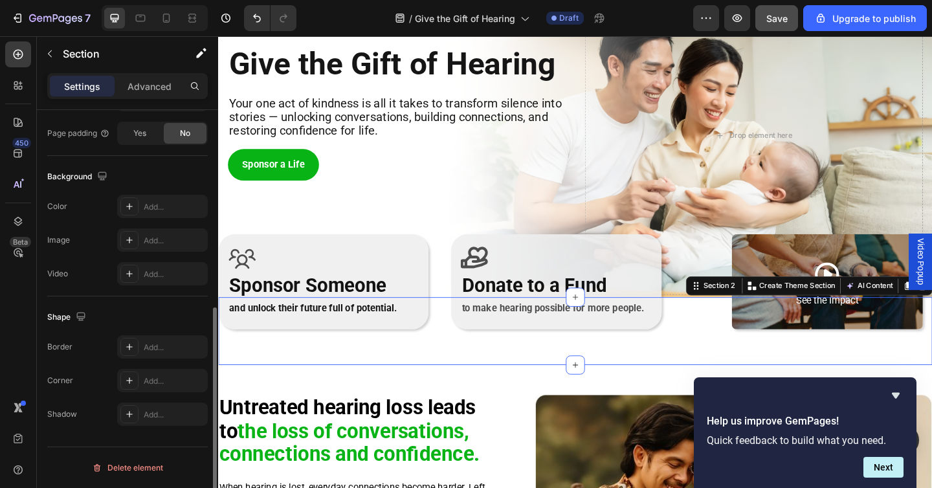
scroll to position [0, 0]
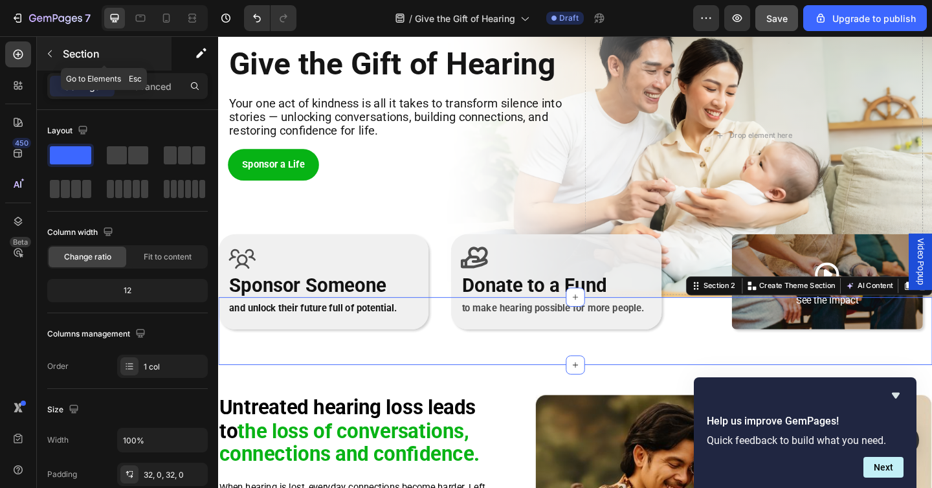
click at [50, 56] on icon "button" at bounding box center [50, 54] width 10 height 10
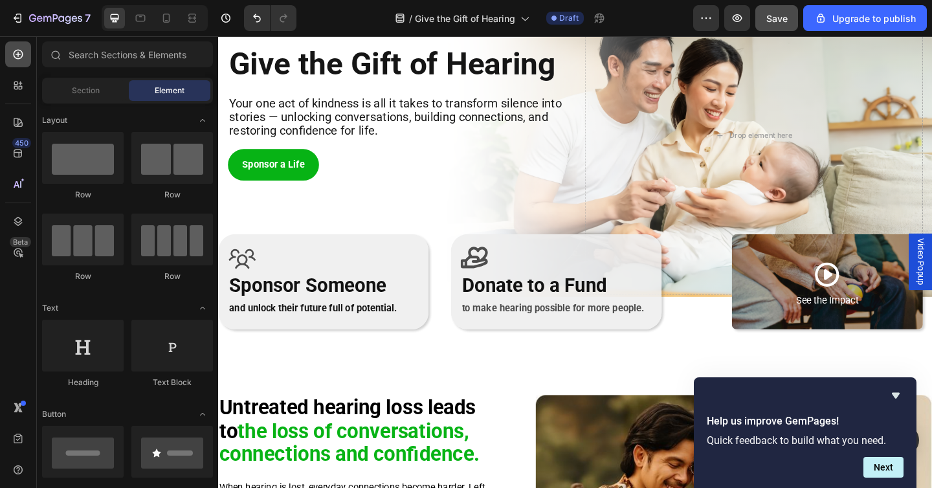
click at [19, 49] on icon at bounding box center [18, 54] width 13 height 13
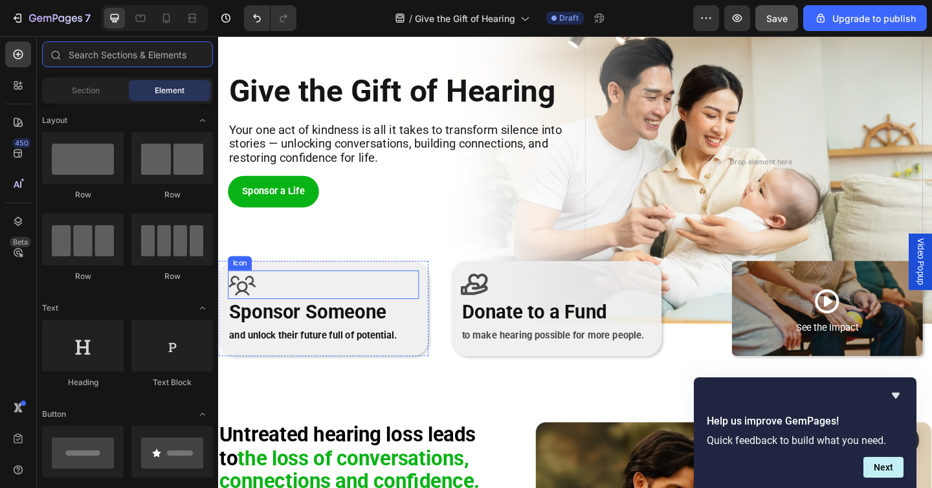
scroll to position [64, 0]
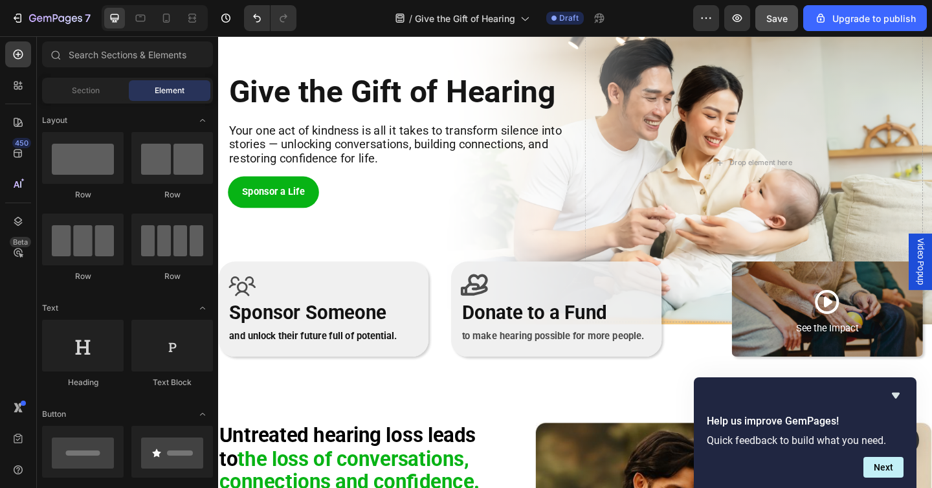
click at [17, 315] on div "450 Beta" at bounding box center [18, 217] width 26 height 353
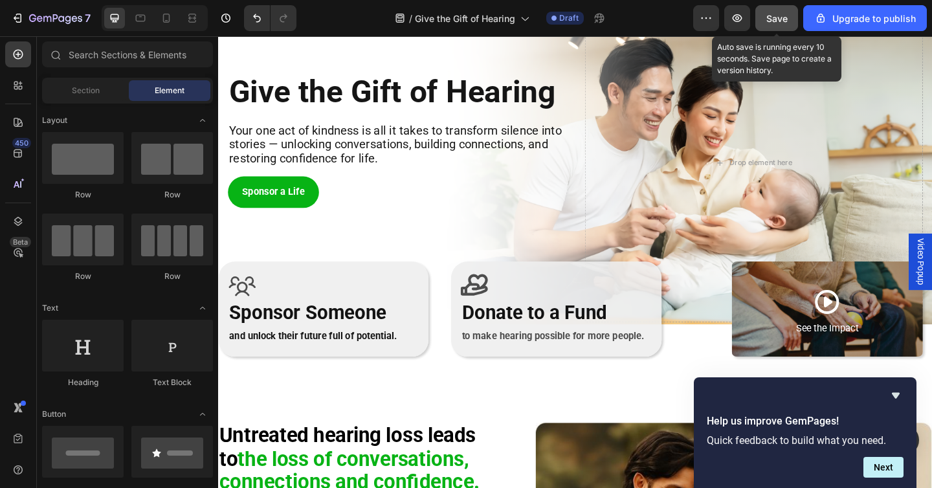
click at [767, 14] on span "Save" at bounding box center [777, 18] width 21 height 11
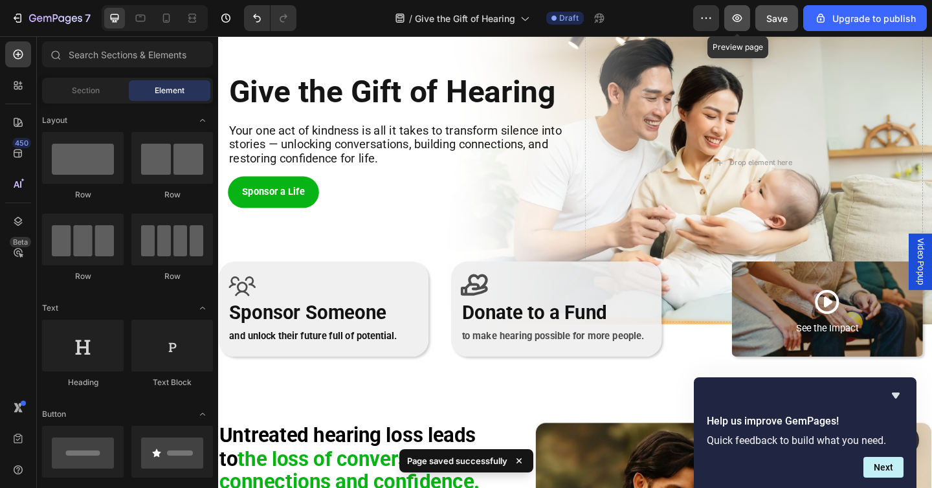
click at [739, 20] on icon "button" at bounding box center [737, 18] width 13 height 13
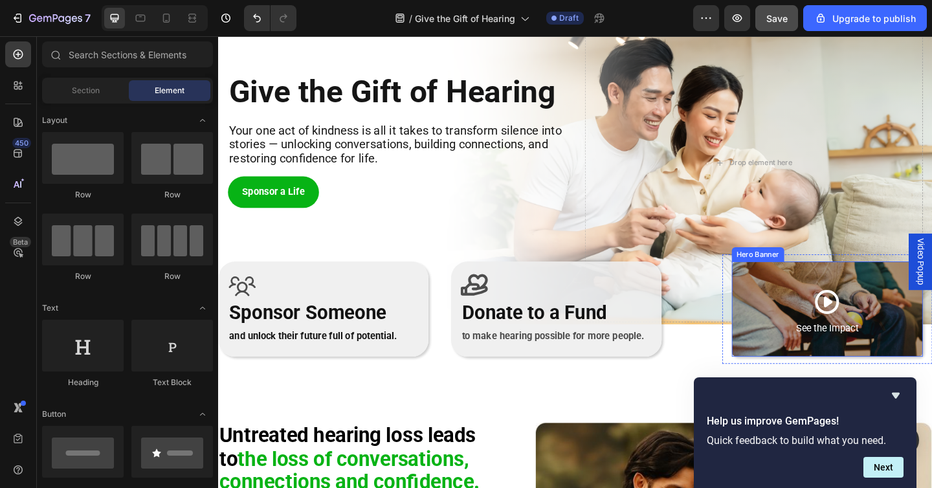
click at [795, 346] on div "Overlay" at bounding box center [881, 334] width 208 height 104
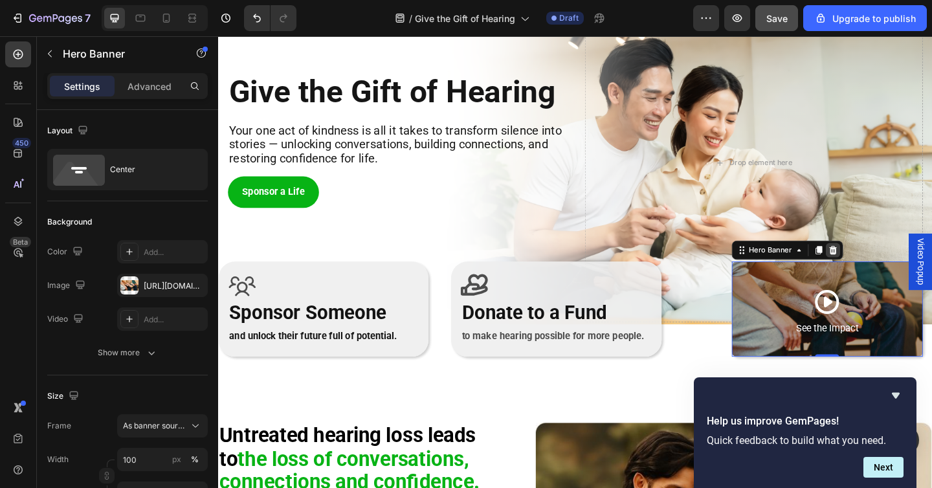
click at [886, 273] on icon at bounding box center [886, 268] width 8 height 9
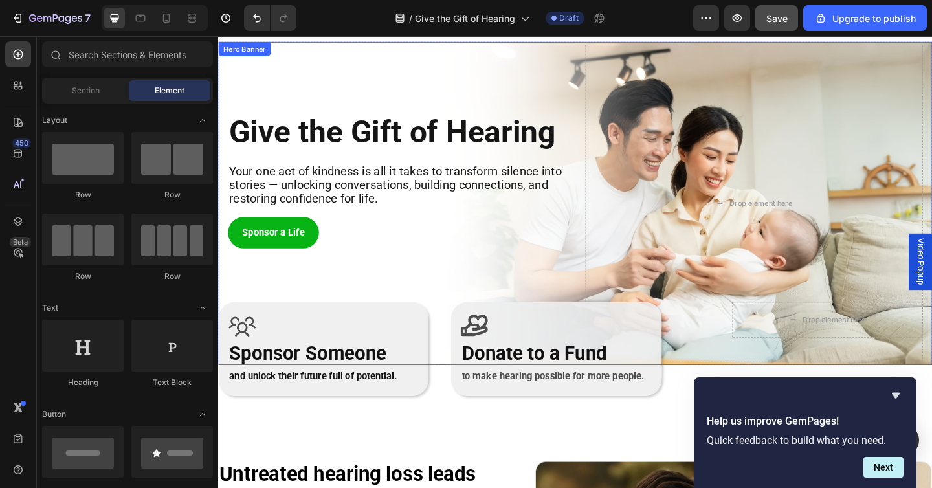
scroll to position [0, 0]
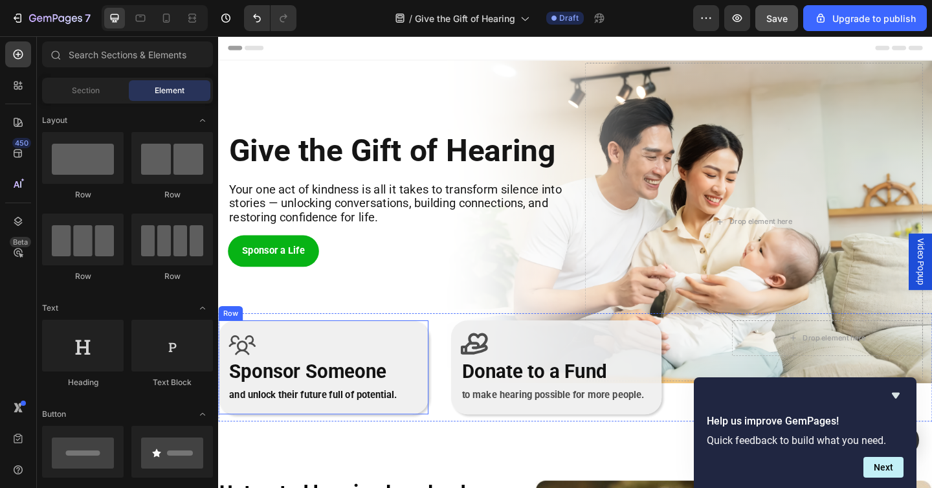
click at [445, 380] on div "Icon Sponsor Someone Heading and unlock their future full of potential. Text Bl…" at bounding box center [332, 397] width 229 height 102
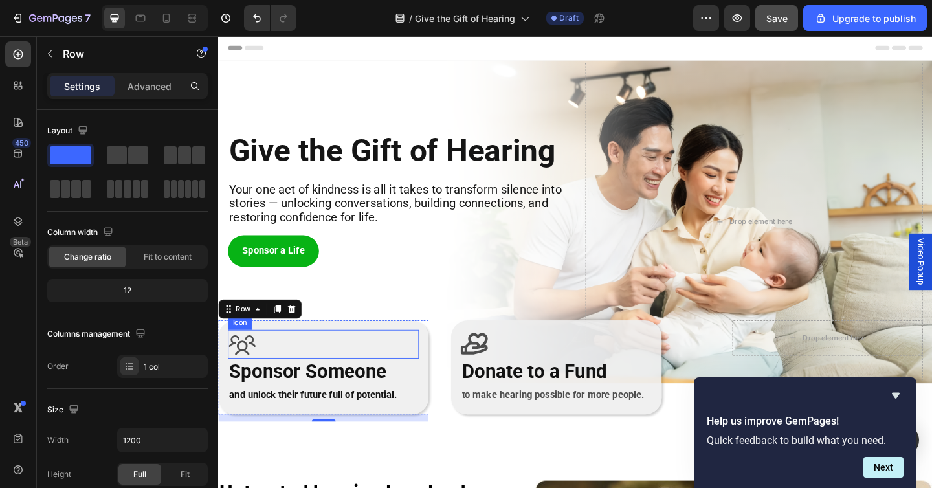
click at [427, 381] on div "Icon" at bounding box center [333, 371] width 208 height 31
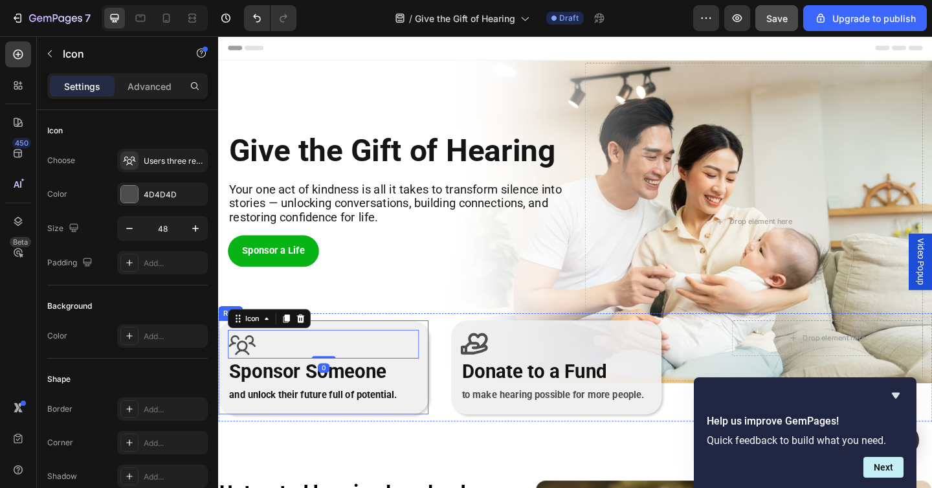
click at [442, 401] on div "Icon 0 Sponsor Someone Heading and unlock their future full of potential. Text …" at bounding box center [332, 397] width 229 height 102
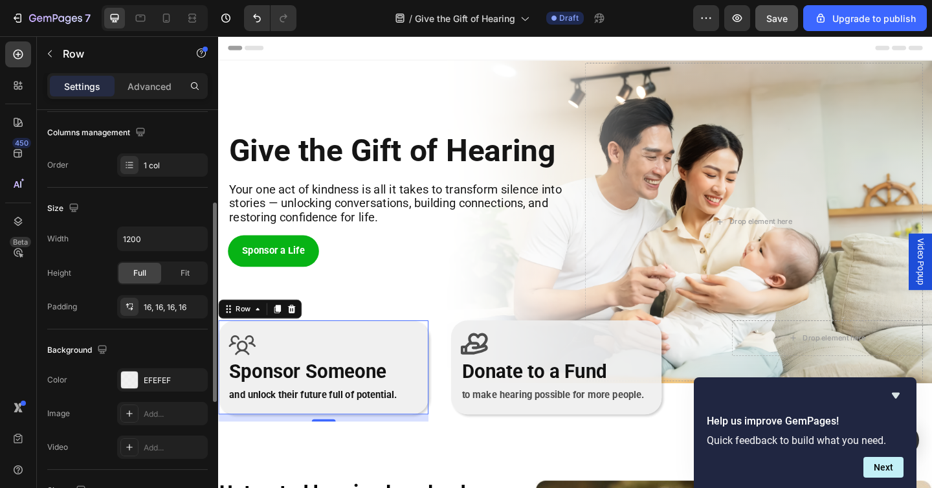
scroll to position [210, 0]
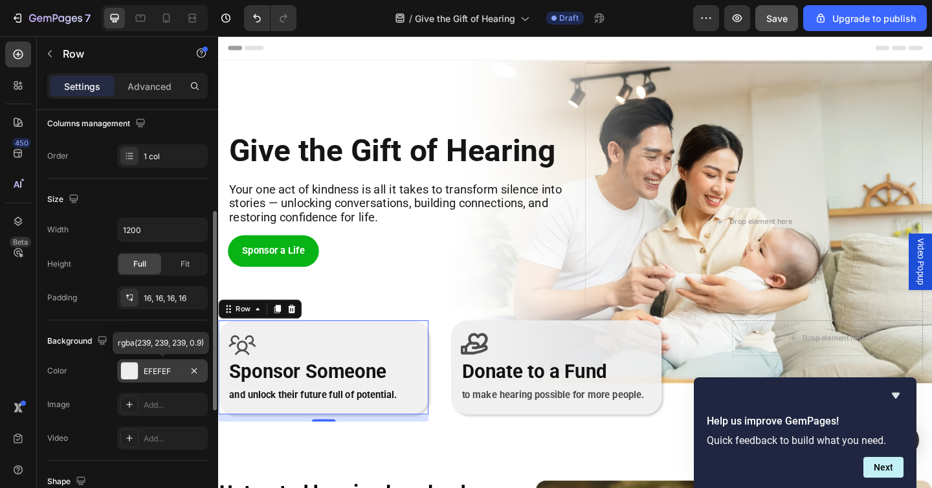
click at [155, 374] on div "EFEFEF" at bounding box center [163, 372] width 38 height 12
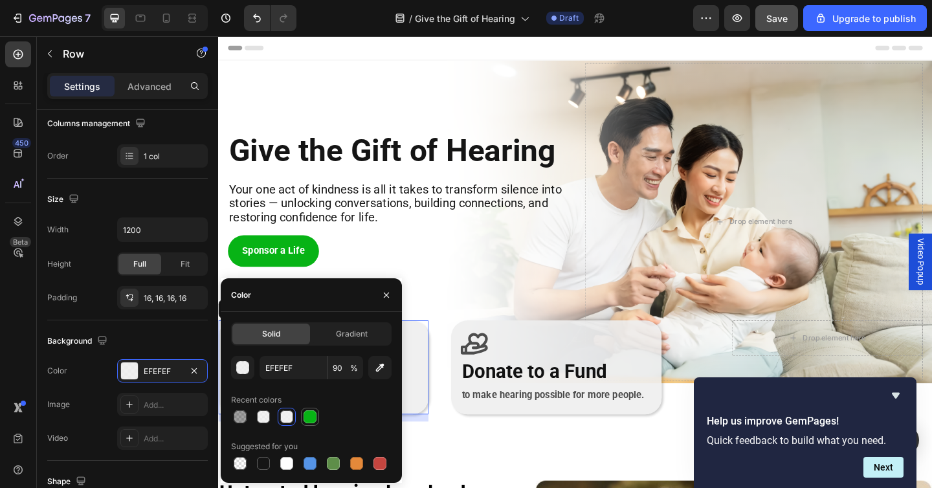
click at [307, 421] on div at bounding box center [310, 416] width 13 height 13
type input "07B315"
type input "100"
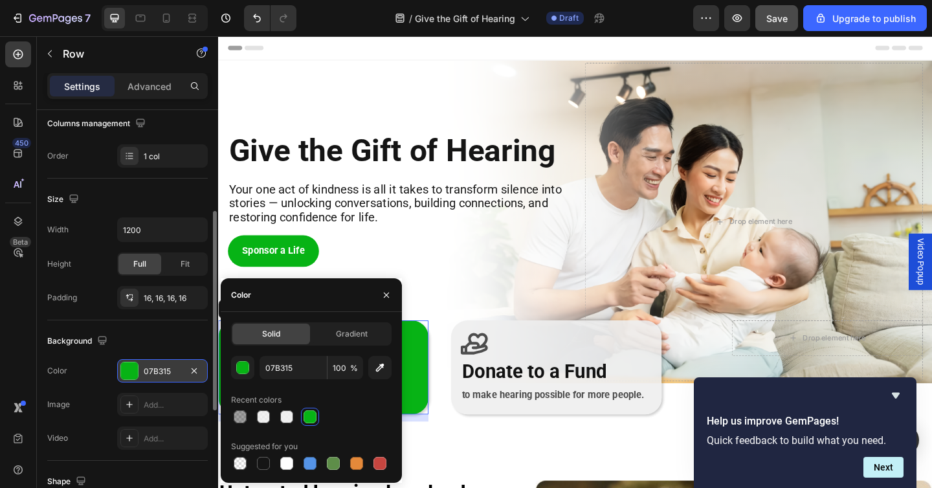
click at [157, 372] on div "07B315" at bounding box center [163, 372] width 38 height 12
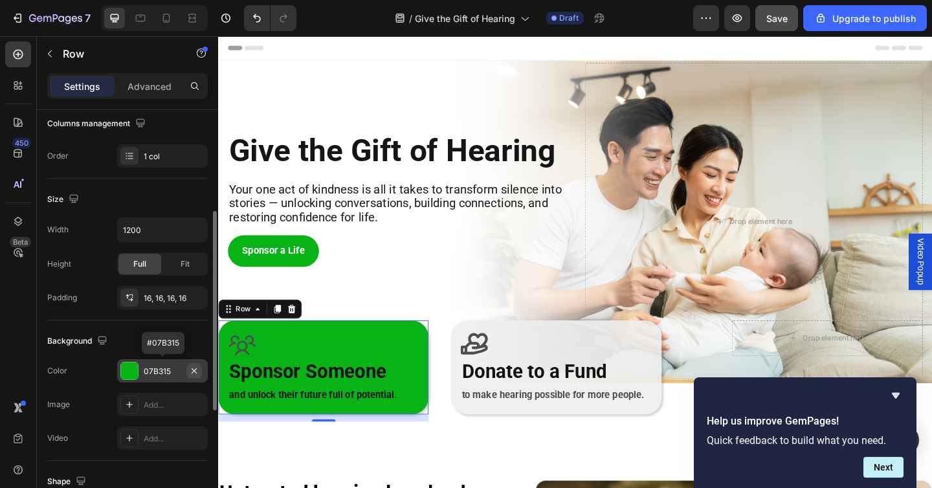
click at [193, 368] on icon "button" at bounding box center [194, 370] width 5 height 5
click at [167, 371] on div "07B315" at bounding box center [163, 372] width 38 height 12
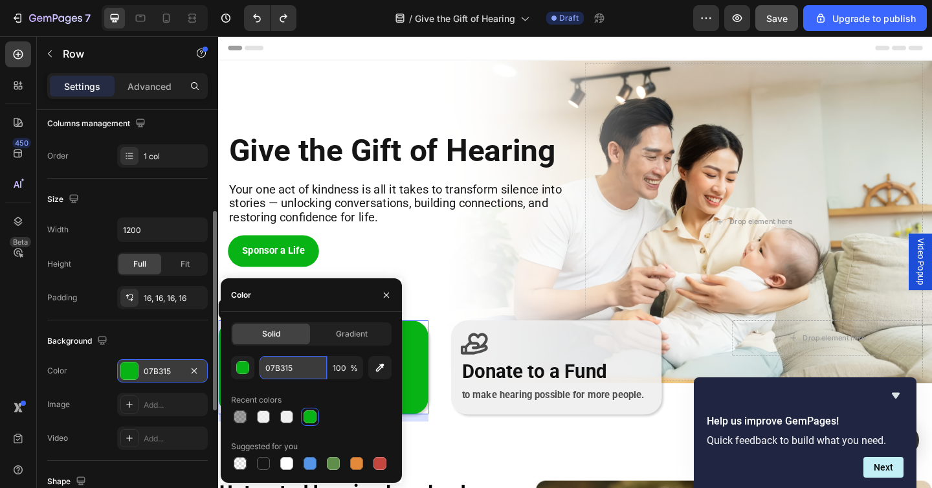
click at [296, 375] on input "07B315" at bounding box center [293, 367] width 67 height 23
type input "00aa13"
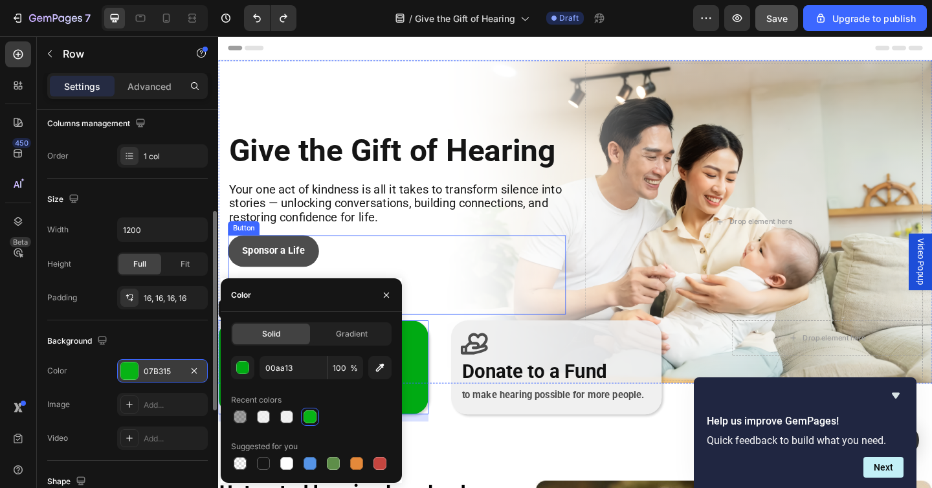
click at [304, 285] on button "Sponsor a Life" at bounding box center [278, 270] width 99 height 34
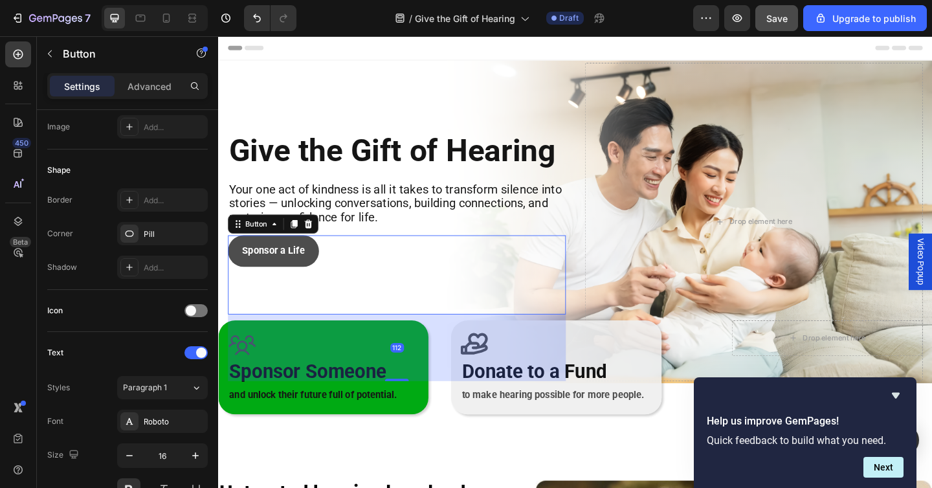
scroll to position [0, 0]
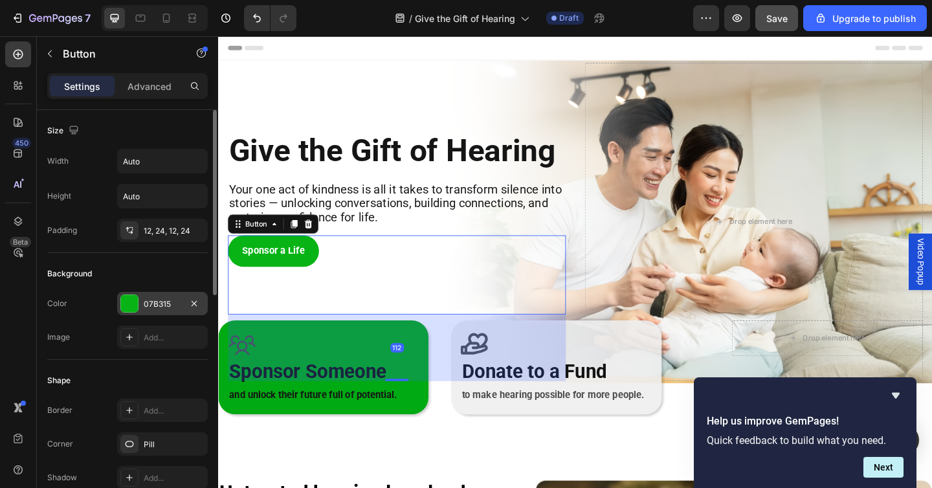
click at [154, 306] on div "07B315" at bounding box center [163, 304] width 38 height 12
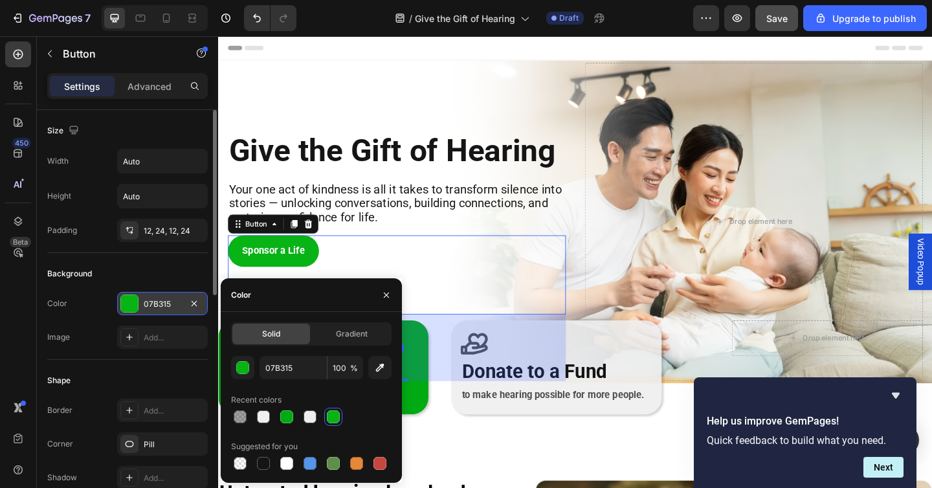
click at [154, 306] on div "07B315" at bounding box center [163, 304] width 38 height 12
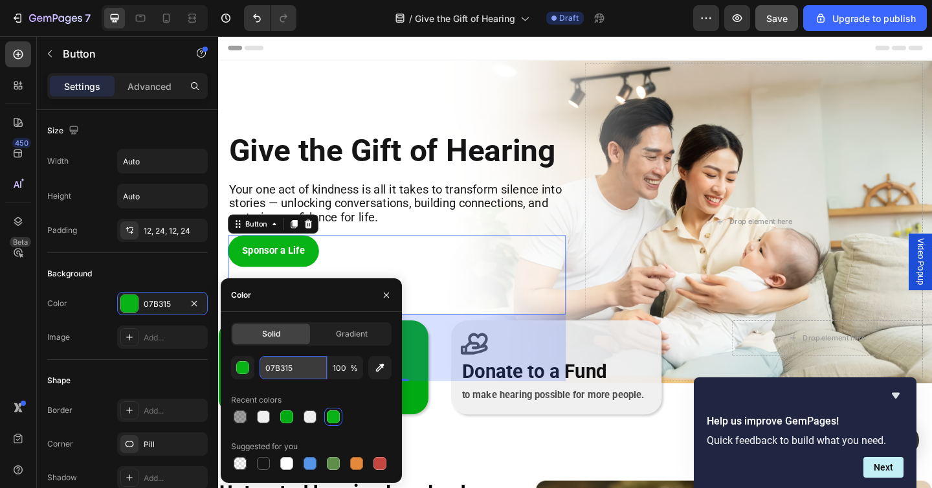
click at [308, 367] on input "07B315" at bounding box center [293, 367] width 67 height 23
type input "00AA13"
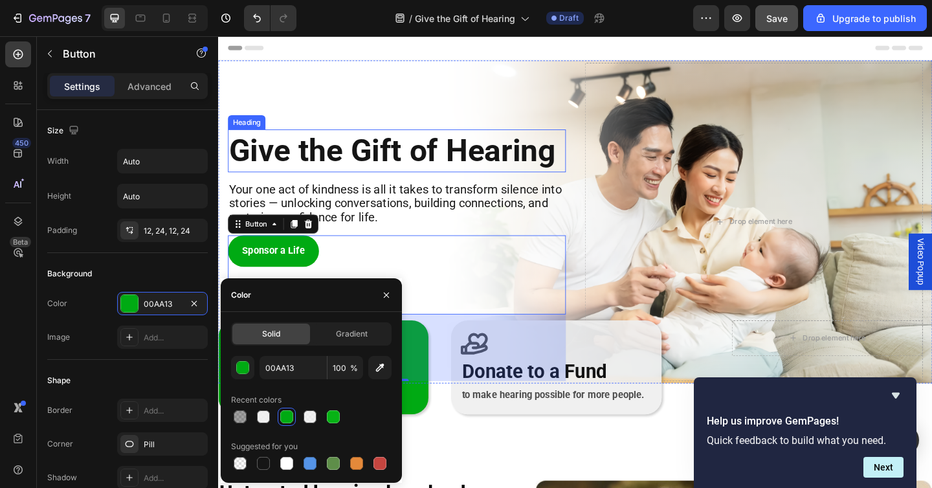
click at [345, 173] on p "Give the Gift of Hearing" at bounding box center [412, 161] width 365 height 44
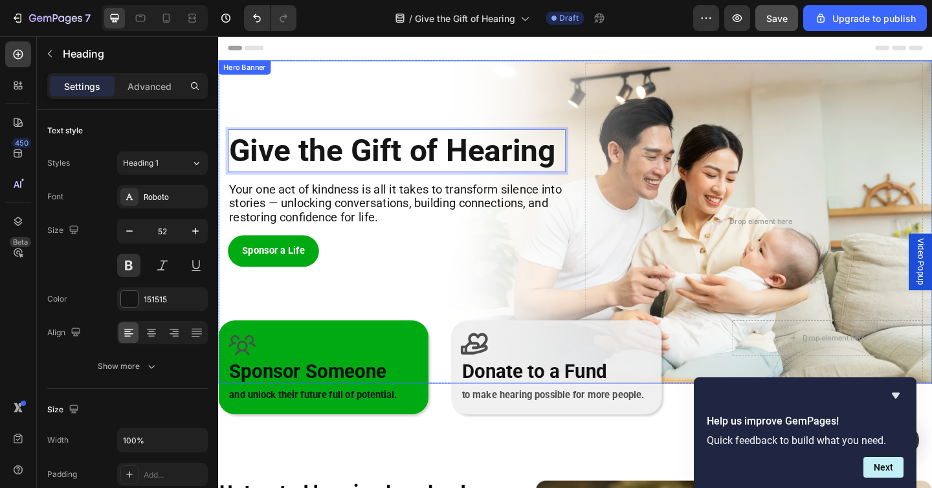
click at [317, 95] on div "Give the Gift of Hearing Heading 16 Your one act of kindness is all it takes to…" at bounding box center [413, 238] width 368 height 346
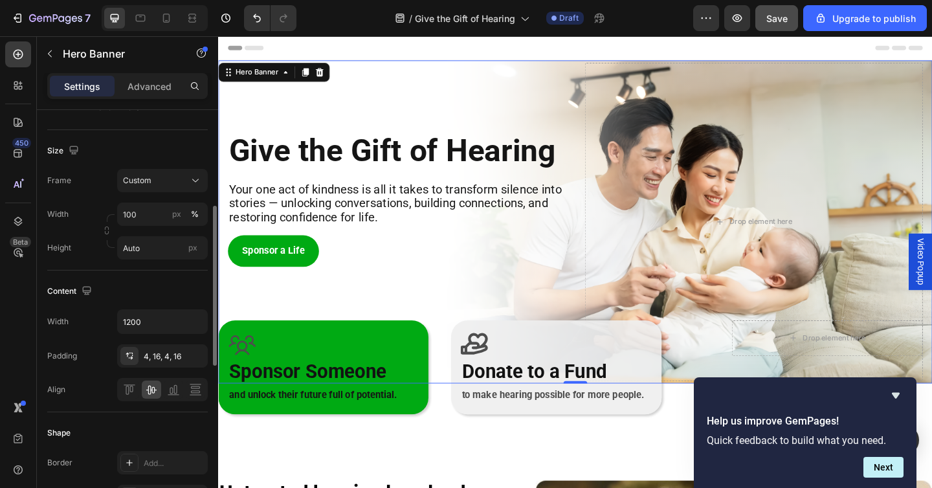
scroll to position [248, 0]
click at [174, 321] on input "1200" at bounding box center [162, 319] width 89 height 23
click at [194, 320] on icon "button" at bounding box center [195, 319] width 13 height 13
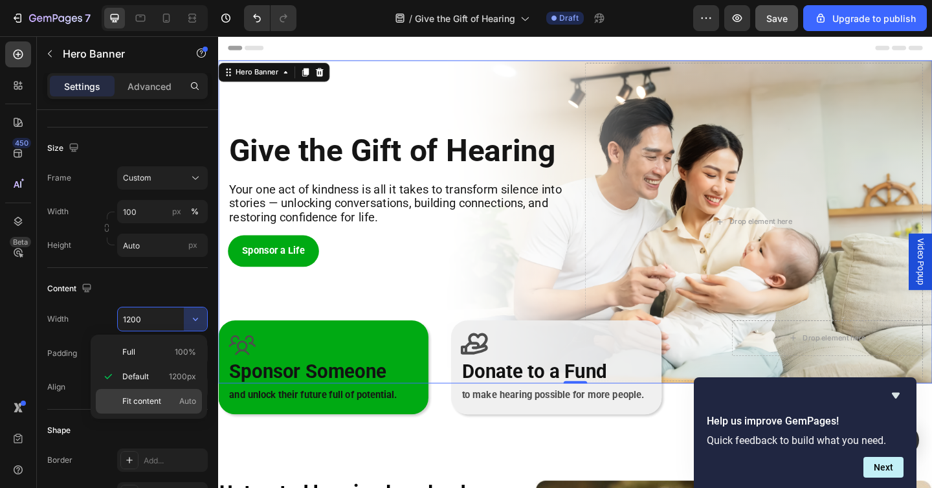
click at [175, 400] on p "Fit content Auto" at bounding box center [159, 402] width 74 height 12
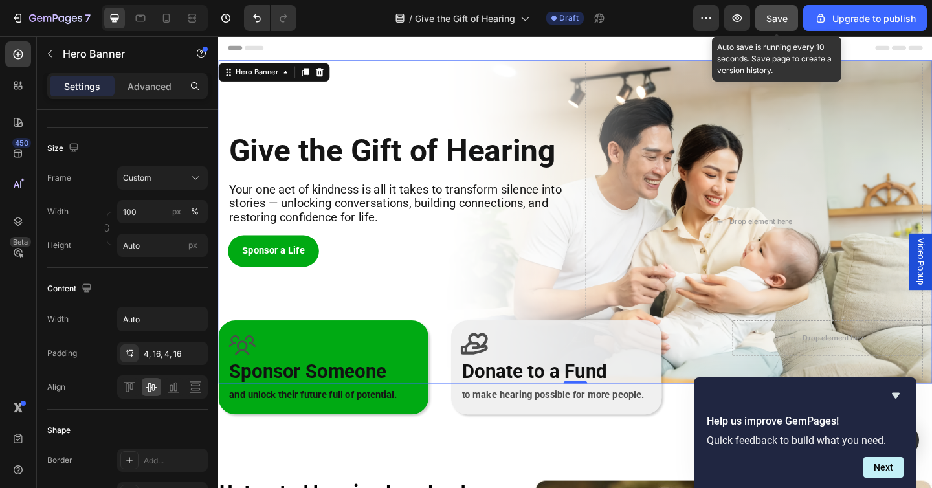
click at [771, 17] on span "Save" at bounding box center [777, 18] width 21 height 11
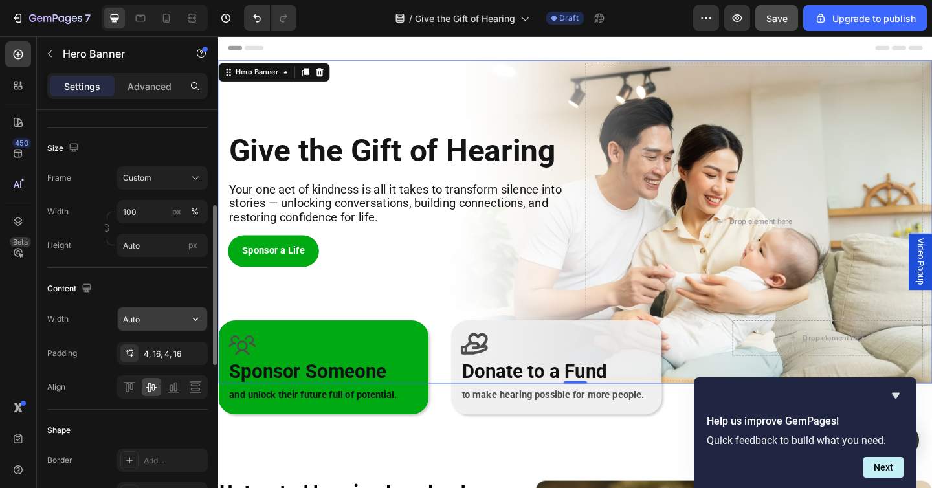
click at [146, 324] on input "Auto" at bounding box center [162, 319] width 89 height 23
click at [198, 319] on icon "button" at bounding box center [195, 319] width 13 height 13
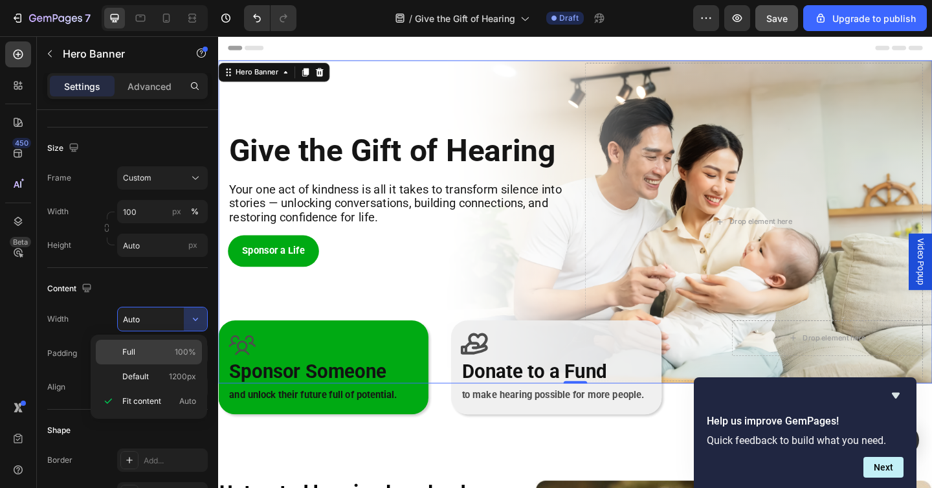
click at [186, 352] on span "100%" at bounding box center [185, 352] width 21 height 12
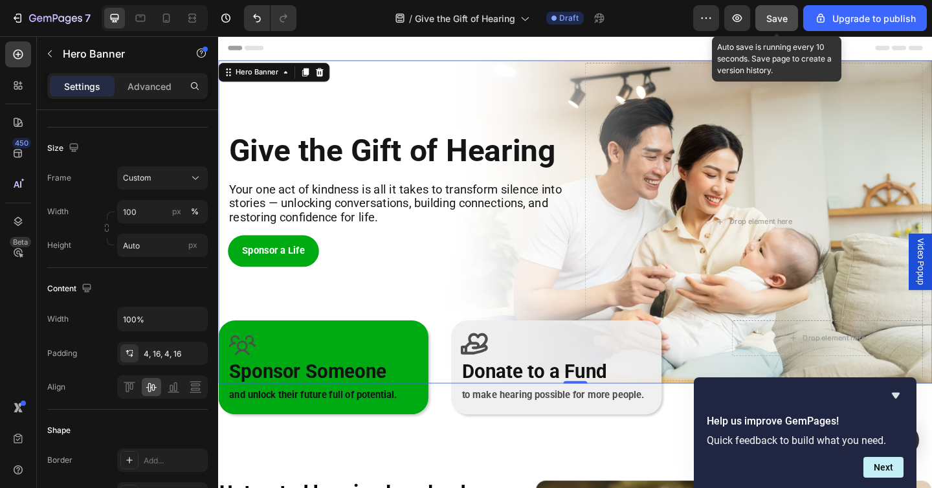
click at [772, 16] on span "Save" at bounding box center [777, 18] width 21 height 11
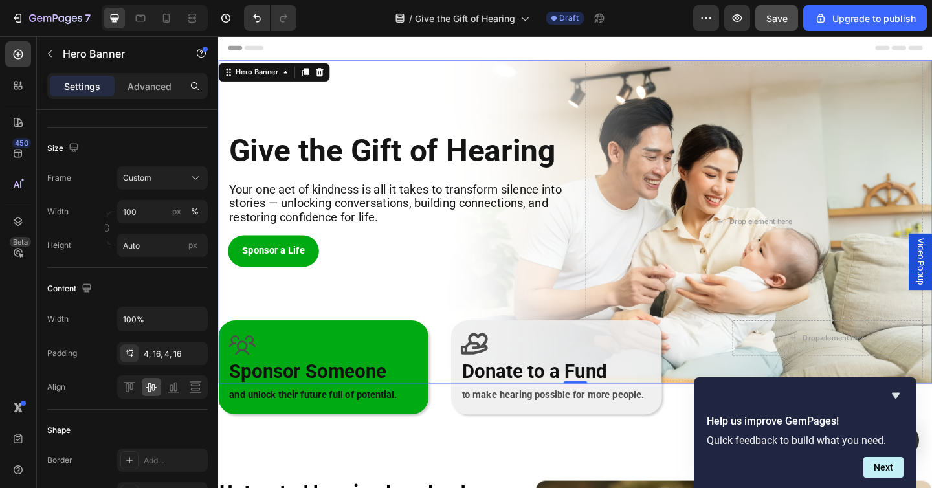
click at [352, 68] on div "Give the Gift of Hearing Heading Your one act of kindness is all it takes to tr…" at bounding box center [413, 238] width 368 height 346
click at [156, 322] on input "100%" at bounding box center [162, 319] width 89 height 23
click at [196, 319] on icon "button" at bounding box center [195, 319] width 13 height 13
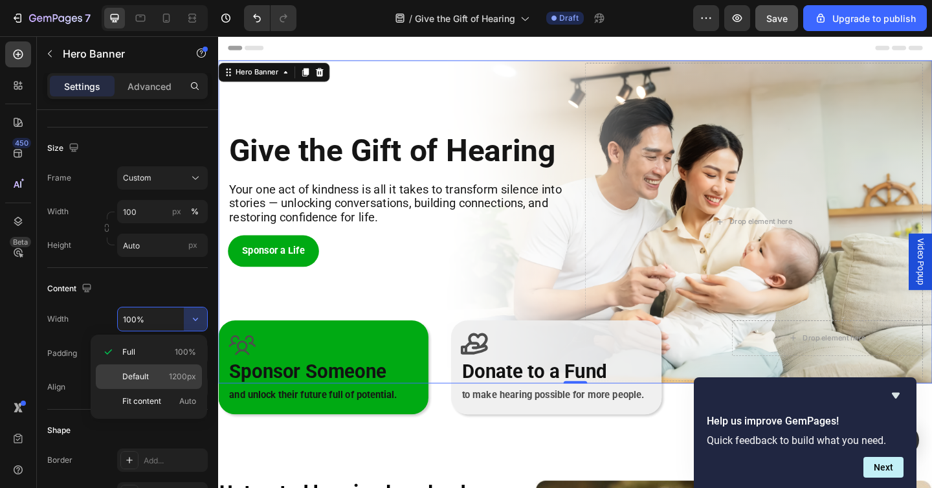
click at [178, 371] on span "1200px" at bounding box center [182, 377] width 27 height 12
type input "1200"
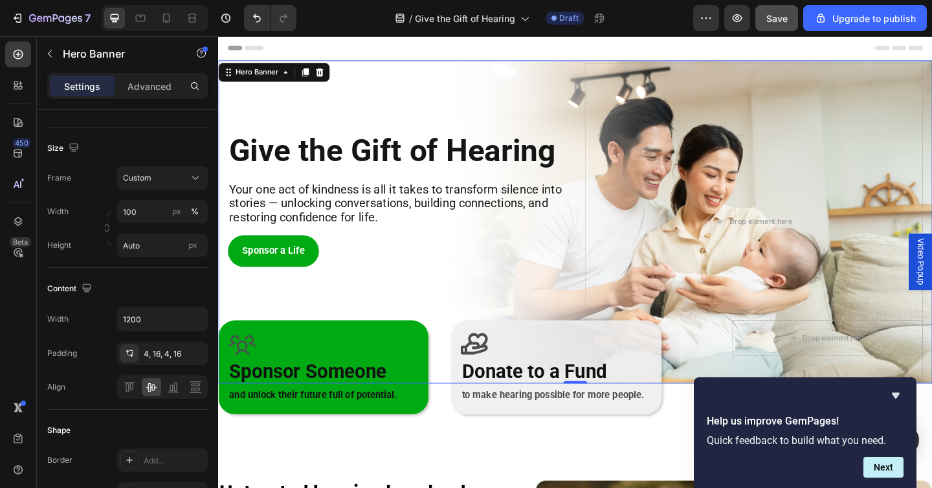
click at [484, 83] on div "Give the Gift of Hearing Heading Your one act of kindness is all it takes to tr…" at bounding box center [413, 238] width 368 height 346
click at [731, 117] on div "Drop element here" at bounding box center [801, 238] width 368 height 346
click at [600, 103] on div "Give the Gift of Hearing Heading Your one act of kindness is all it takes to tr…" at bounding box center [606, 239] width 777 height 352
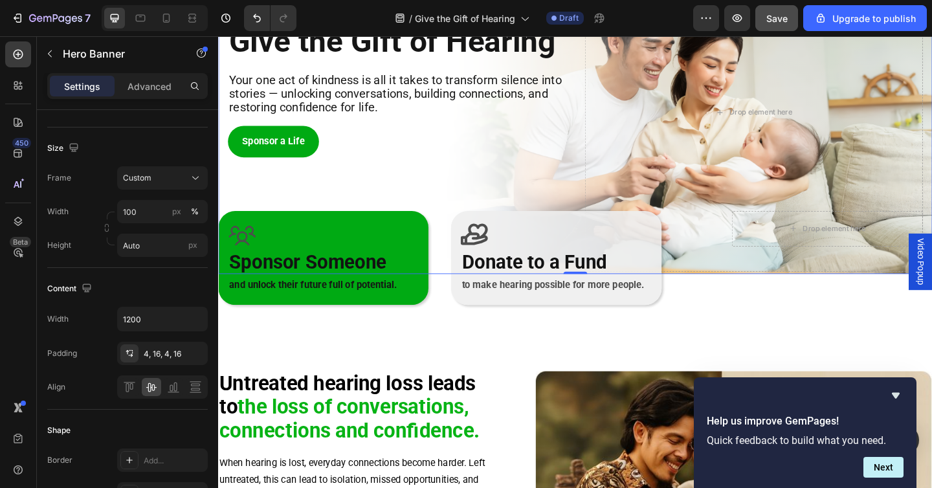
scroll to position [128, 0]
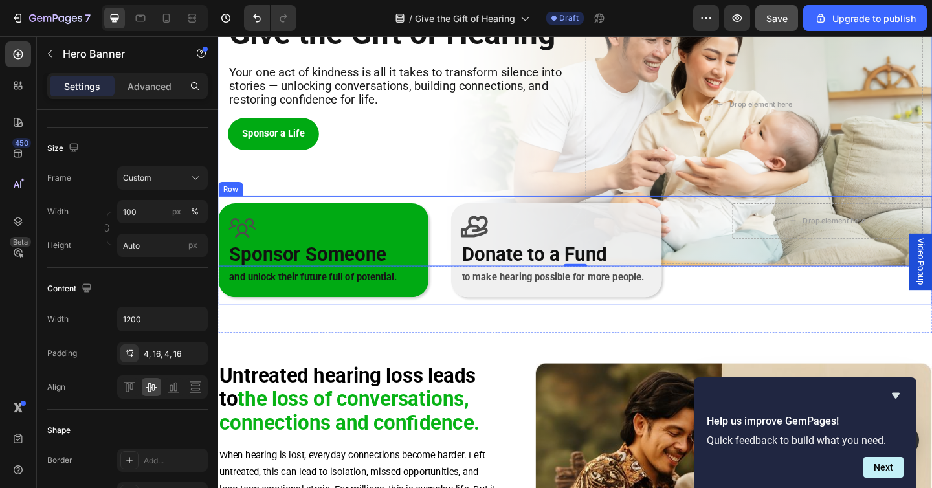
click at [763, 278] on div "Icon Sponsor Someone Heading and unlock their future full of potential. Text Bl…" at bounding box center [606, 269] width 777 height 118
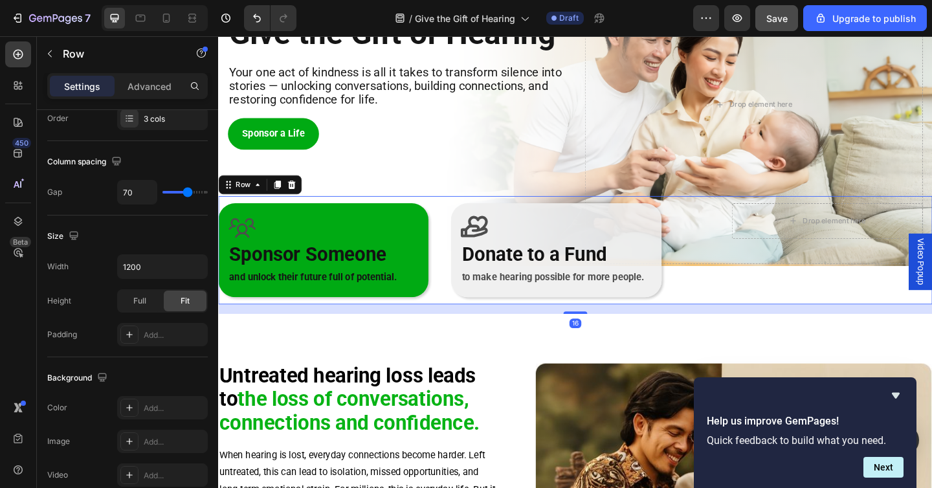
scroll to position [0, 0]
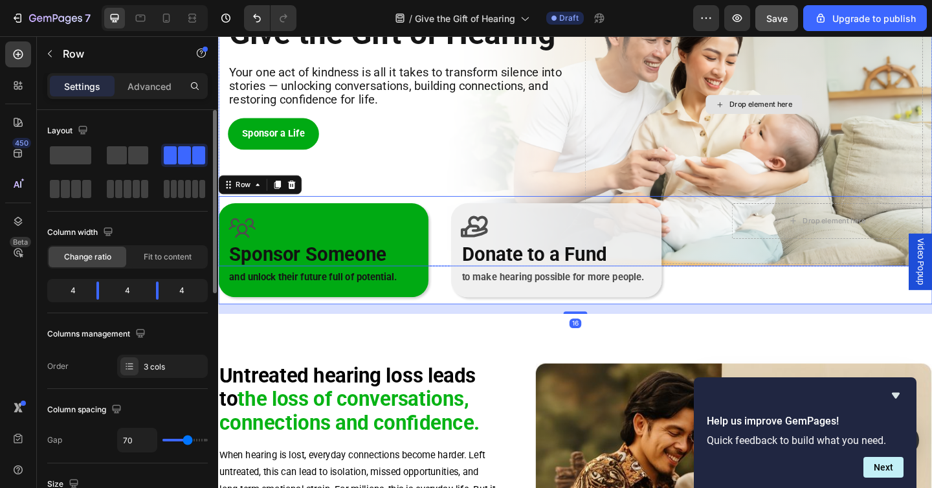
click at [743, 188] on div "Drop element here" at bounding box center [801, 111] width 368 height 346
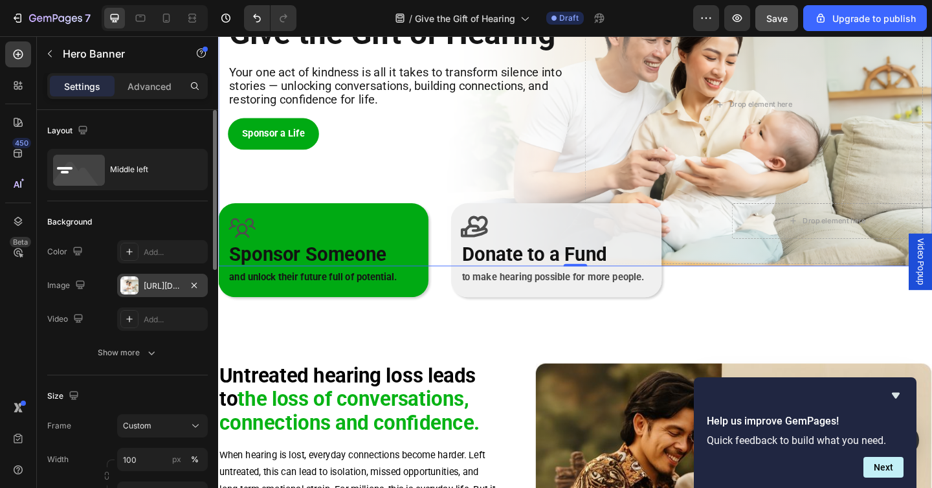
click at [159, 283] on div "https://cdn.shopify.com/s/files/1/0675/1073/1063/files/gempages_481874396202402…" at bounding box center [163, 286] width 38 height 12
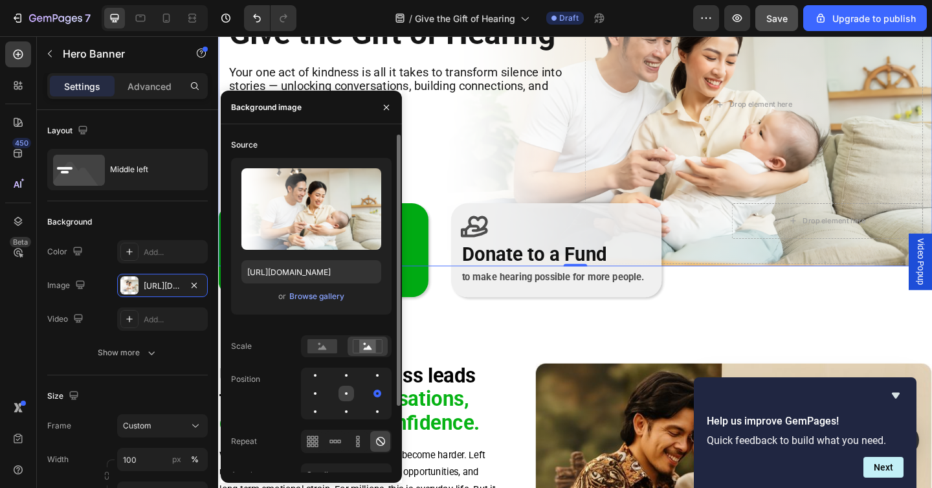
click at [346, 390] on div at bounding box center [347, 394] width 16 height 16
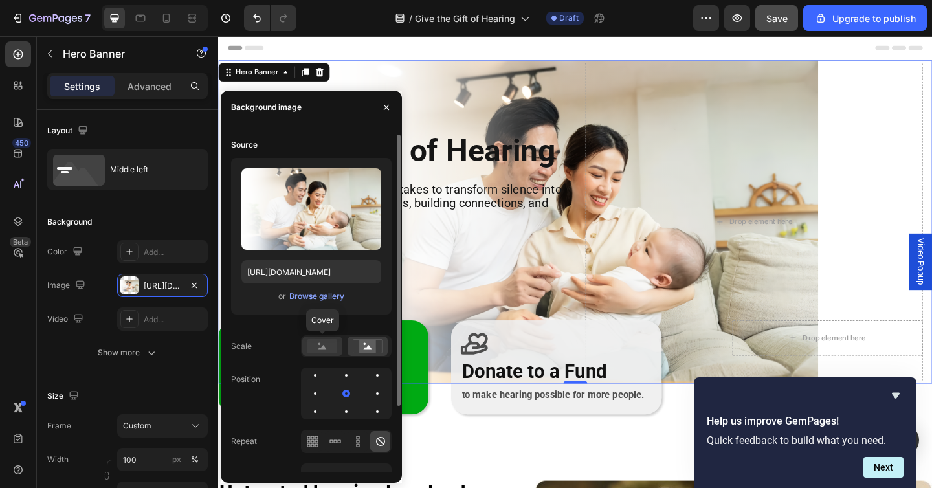
click at [326, 347] on rect at bounding box center [323, 346] width 30 height 14
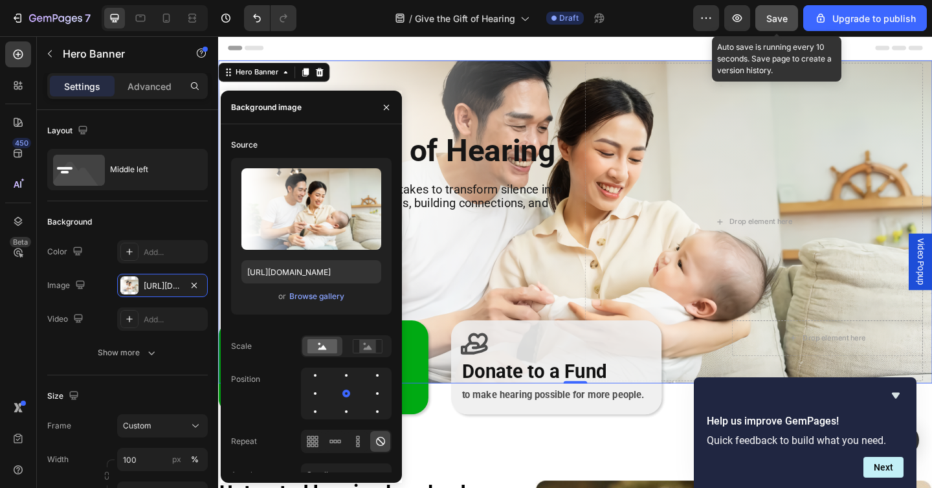
click at [783, 27] on button "Save" at bounding box center [777, 18] width 43 height 26
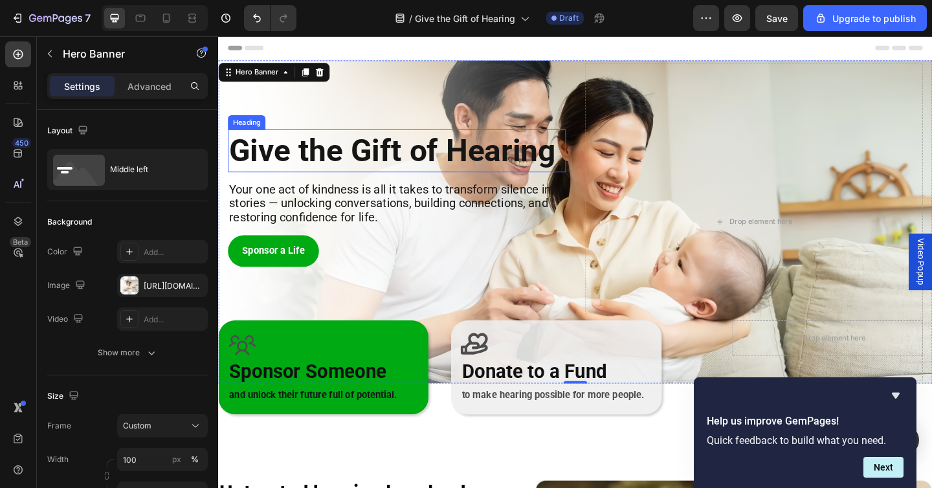
click at [419, 155] on p "Give the Gift of Hearing" at bounding box center [412, 161] width 365 height 44
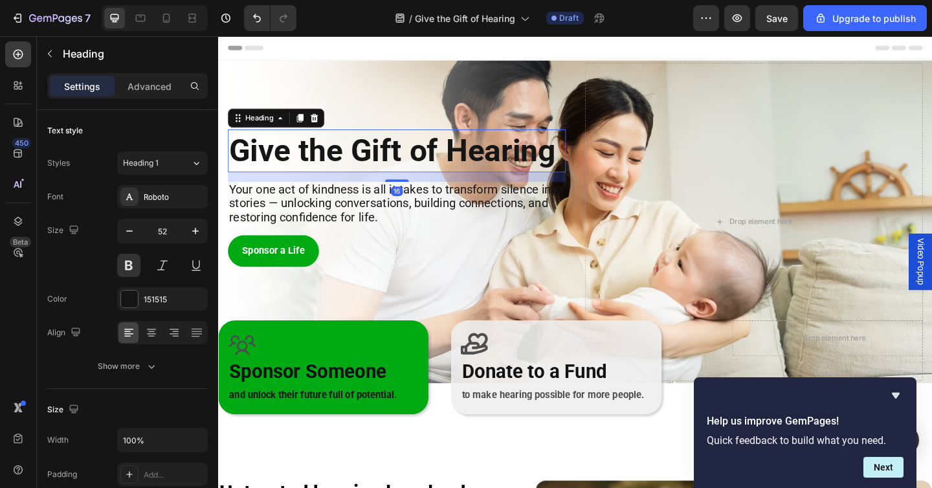
click at [429, 161] on p "Give the Gift of Hearing" at bounding box center [412, 161] width 365 height 44
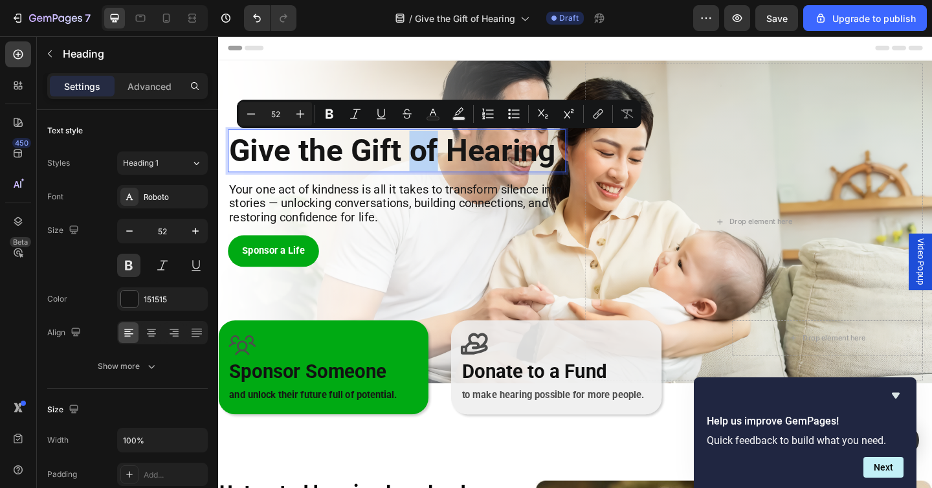
click at [429, 163] on p "Give the Gift of Hearing" at bounding box center [412, 161] width 365 height 44
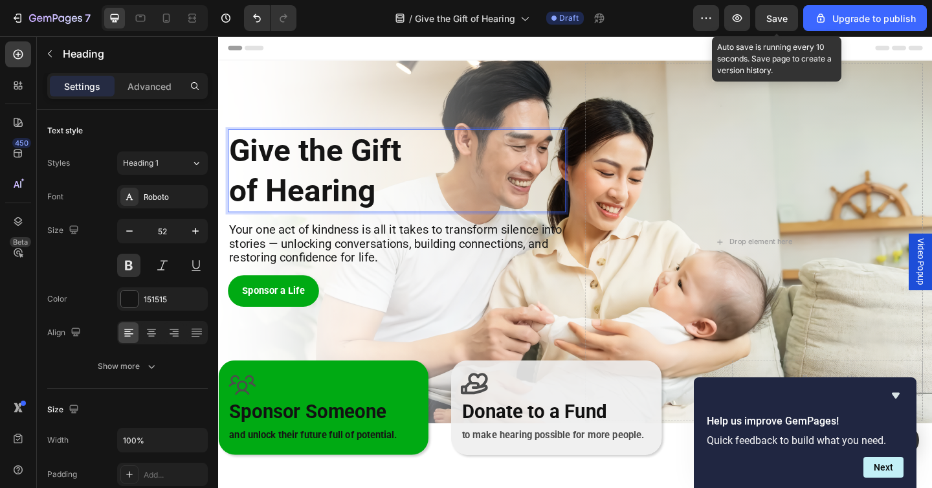
click at [769, 19] on span "Save" at bounding box center [777, 18] width 21 height 11
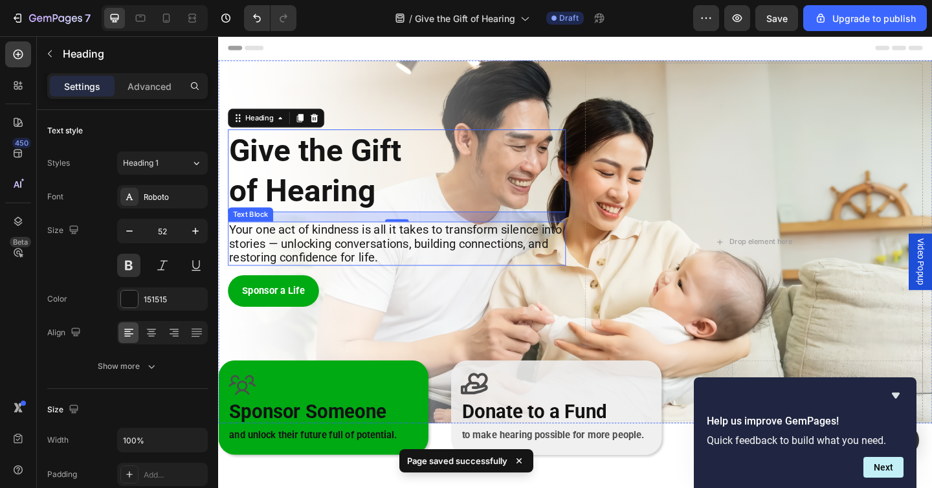
click at [530, 247] on span "Your one act of kindness is all it takes to transform silence into stories — un…" at bounding box center [411, 262] width 362 height 46
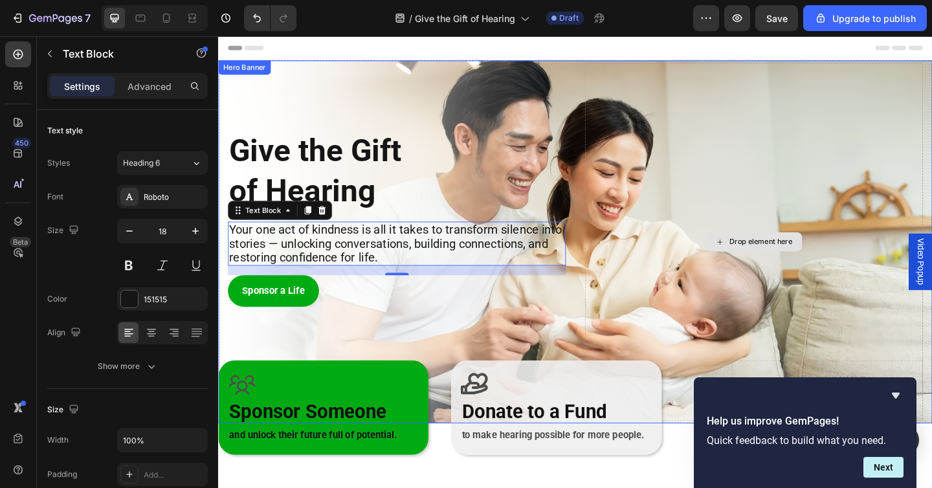
click at [847, 122] on div "Drop element here" at bounding box center [801, 260] width 368 height 390
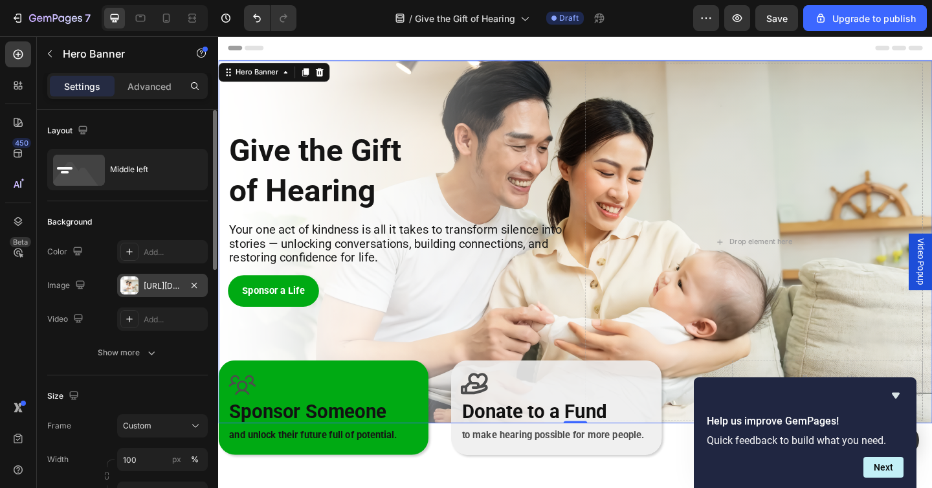
click at [182, 284] on div "https://cdn.shopify.com/s/files/1/0675/1073/1063/files/gempages_481874396202402…" at bounding box center [162, 285] width 91 height 23
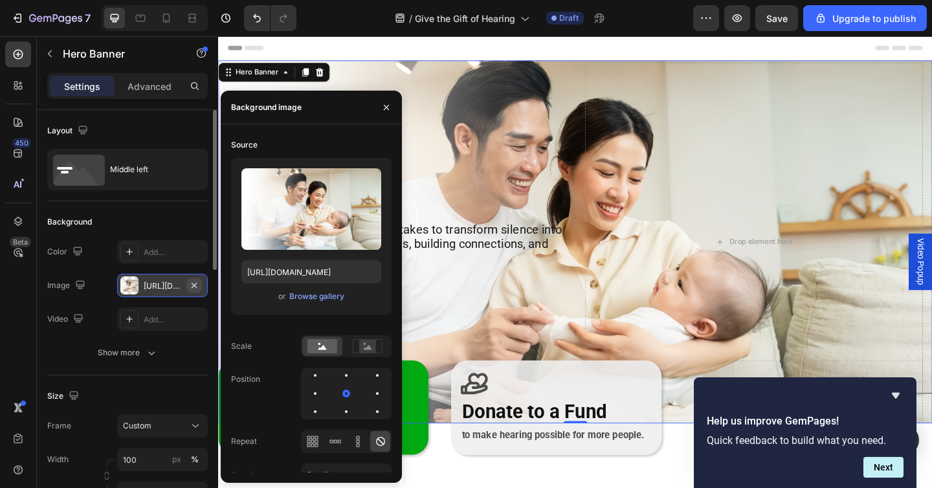
click at [194, 284] on icon "button" at bounding box center [194, 284] width 5 height 5
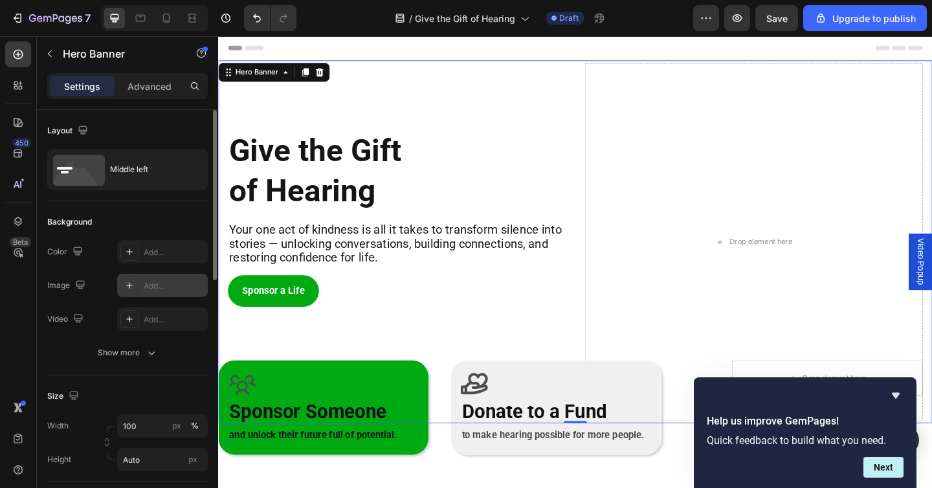
click at [171, 286] on div "Add..." at bounding box center [174, 286] width 61 height 12
type input "https://cdn.shopify.com/s/files/1/2005/9307/files/background_settings.jpg"
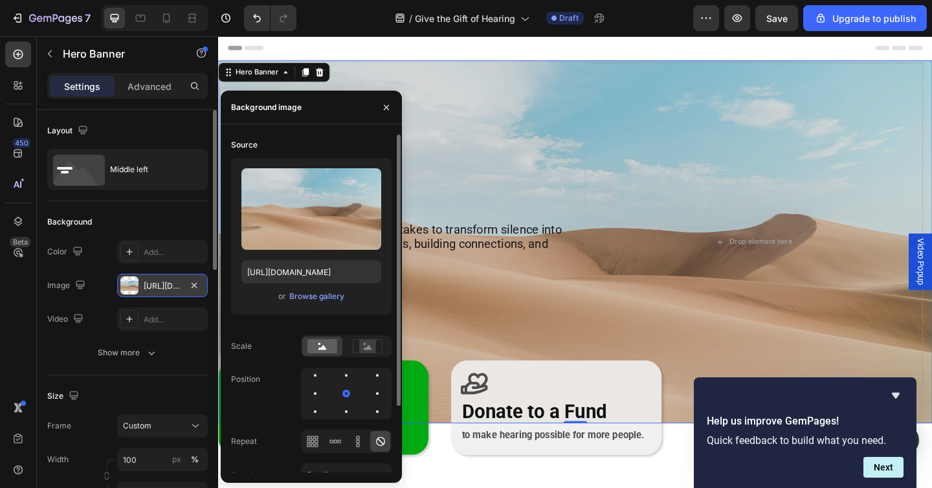
click at [287, 293] on div "or Browse gallery" at bounding box center [311, 297] width 140 height 16
click at [305, 295] on div "Browse gallery" at bounding box center [316, 297] width 55 height 12
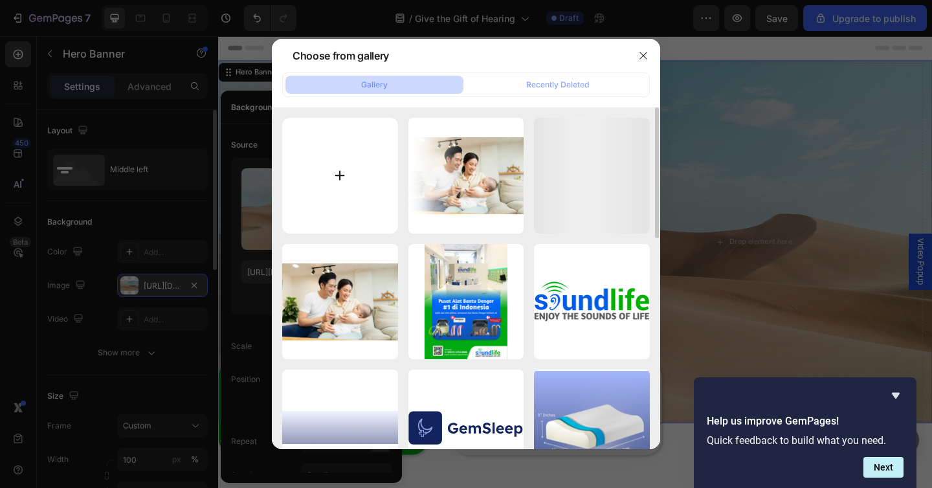
click at [338, 175] on input "file" at bounding box center [340, 176] width 116 height 116
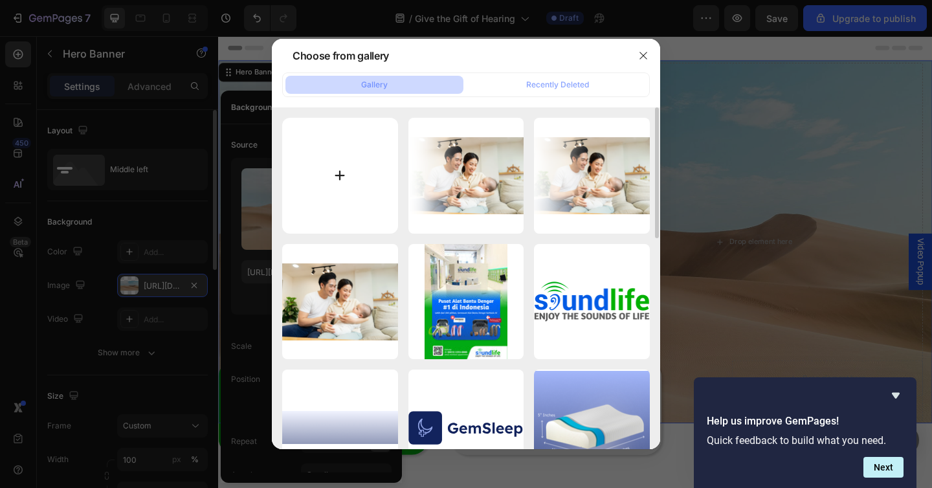
type input "C:\fakepath\1-1.jpg"
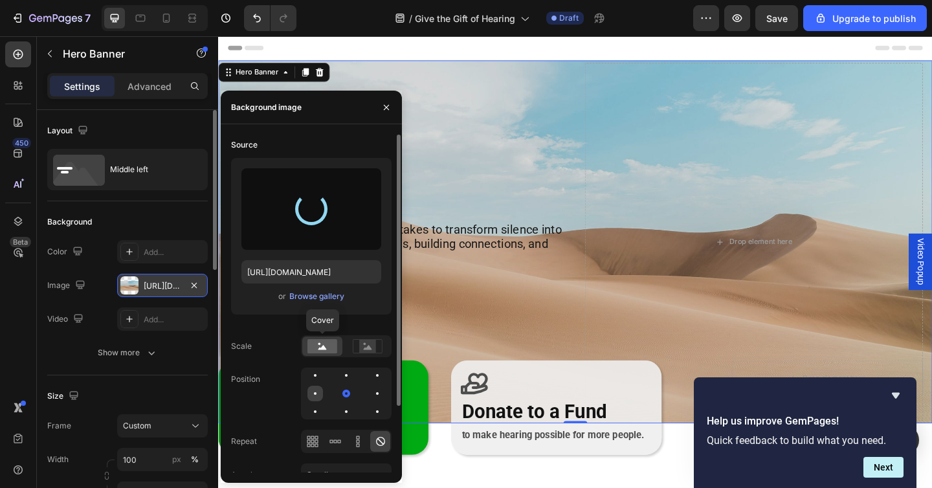
type input "https://cdn.shopify.com/s/files/1/0675/1073/1063/files/gempages_481874396202402…"
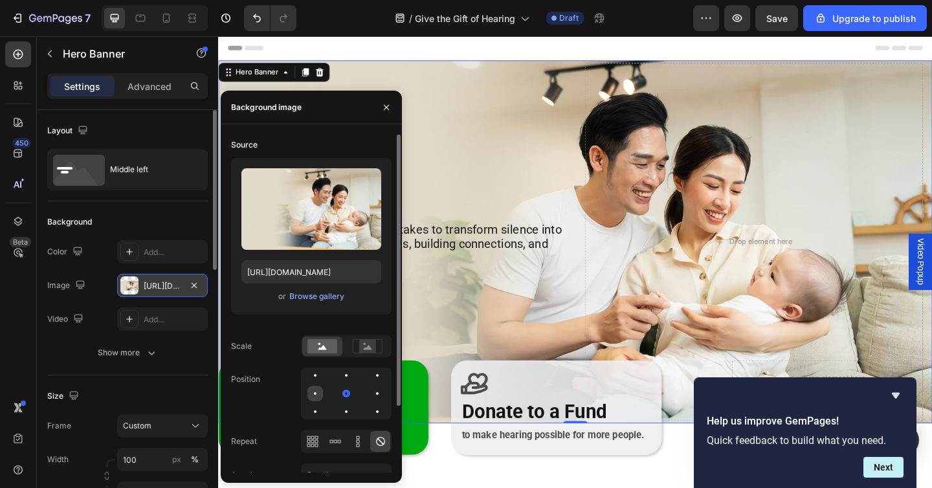
click at [318, 392] on div at bounding box center [316, 394] width 16 height 16
click at [372, 394] on div at bounding box center [378, 394] width 16 height 16
click at [342, 394] on div at bounding box center [347, 394] width 16 height 16
click at [364, 347] on rect at bounding box center [367, 346] width 17 height 13
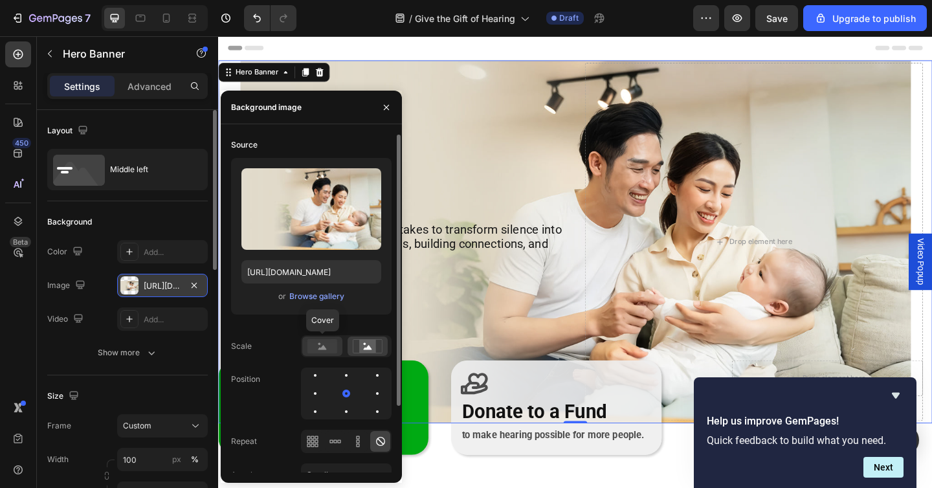
click at [327, 348] on rect at bounding box center [323, 346] width 30 height 14
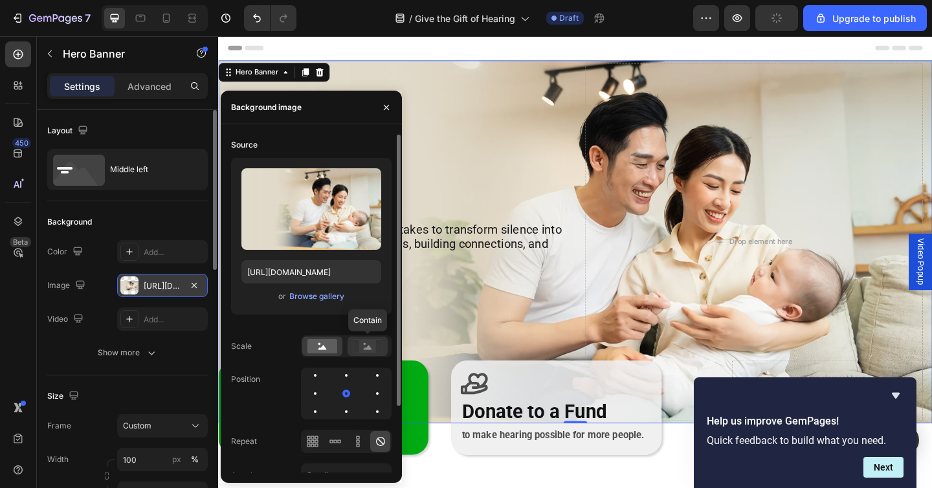
click at [366, 346] on rect at bounding box center [367, 346] width 17 height 13
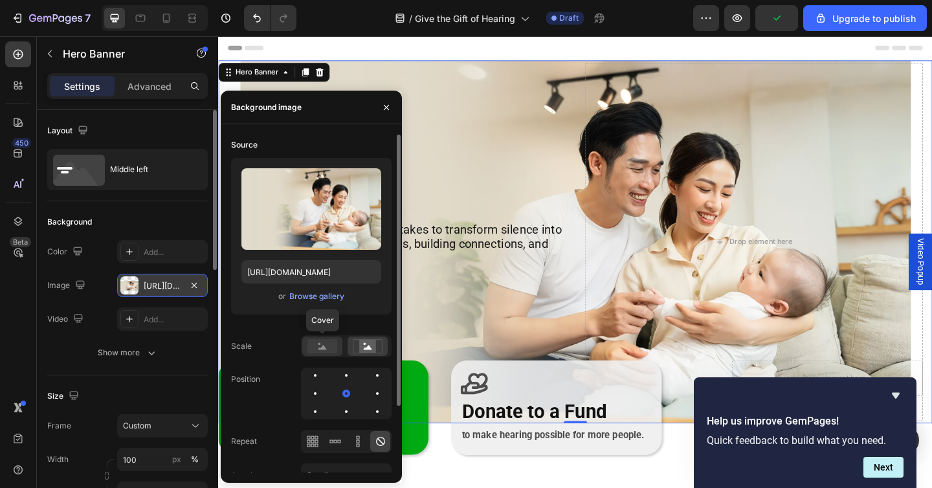
click at [324, 346] on icon at bounding box center [323, 347] width 8 height 5
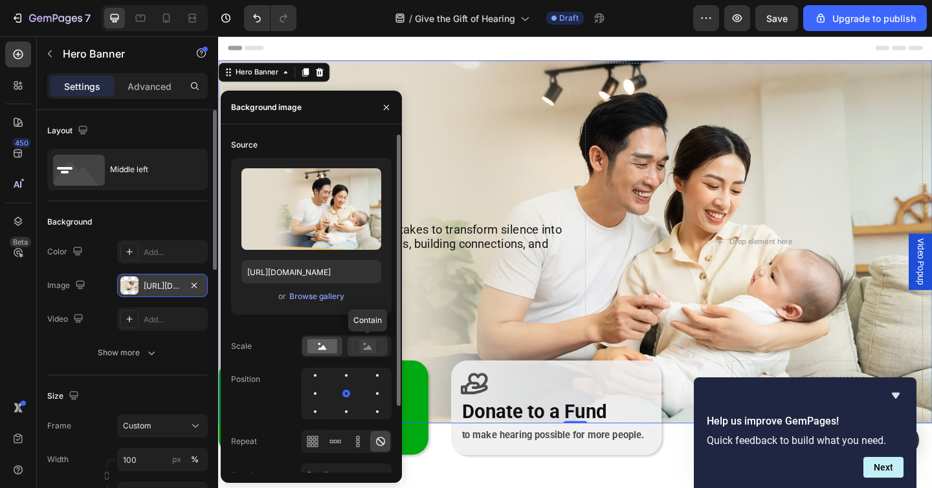
click at [358, 344] on icon at bounding box center [368, 346] width 30 height 14
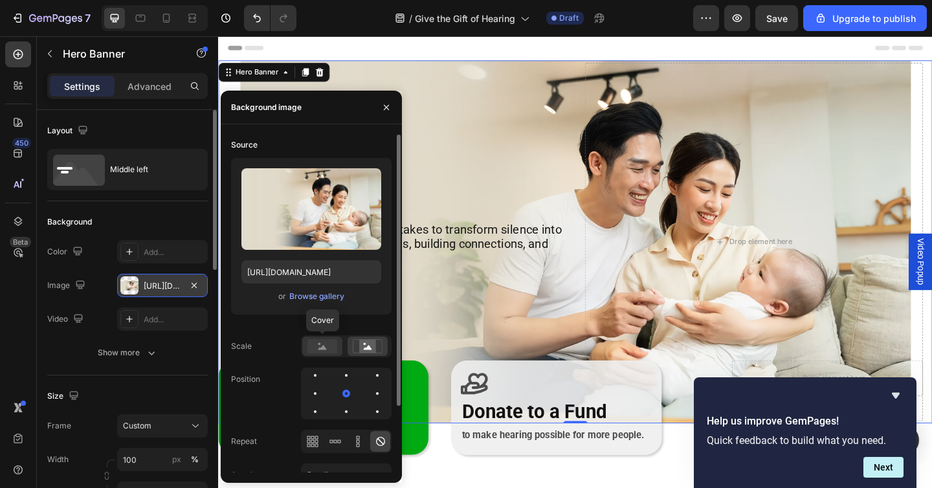
click at [335, 346] on rect at bounding box center [323, 346] width 30 height 14
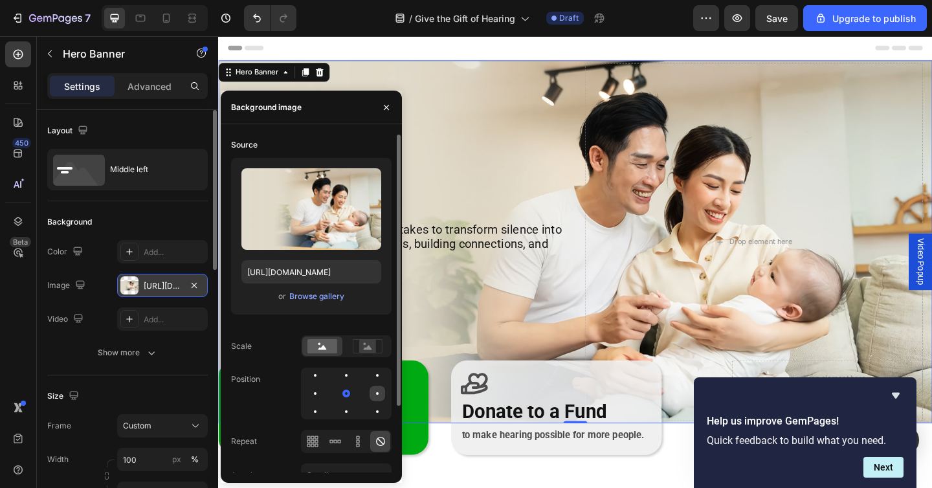
click at [375, 393] on div at bounding box center [378, 394] width 16 height 16
click at [350, 394] on div at bounding box center [347, 394] width 16 height 16
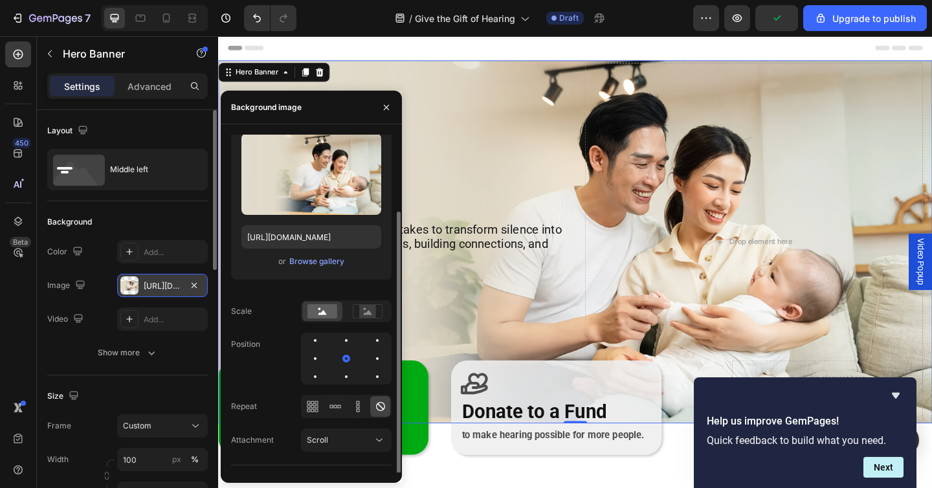
scroll to position [82, 0]
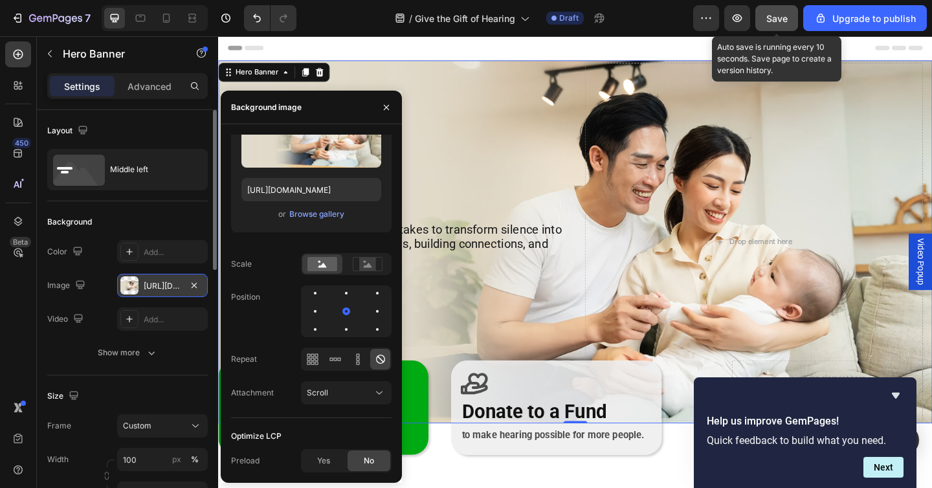
click at [765, 13] on button "Save" at bounding box center [777, 18] width 43 height 26
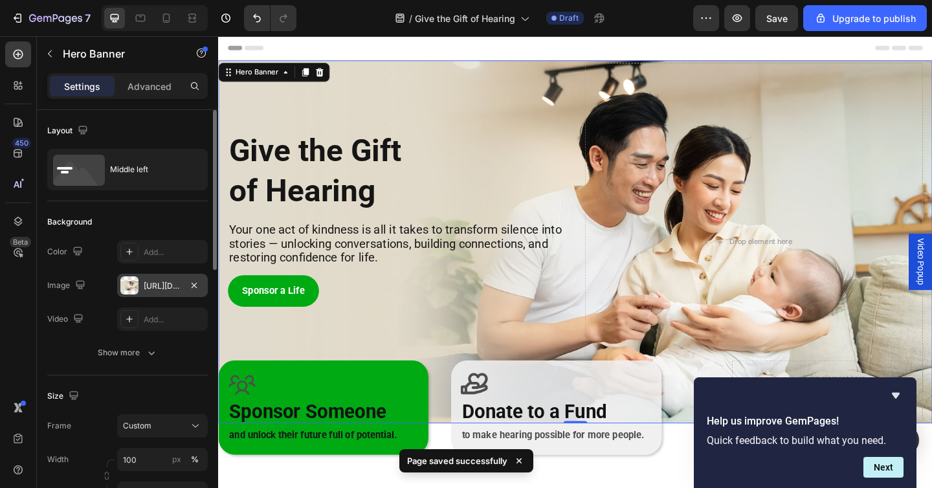
click at [150, 285] on div "https://cdn.shopify.com/s/files/1/0675/1073/1063/files/gempages_481874396202402…" at bounding box center [163, 286] width 38 height 12
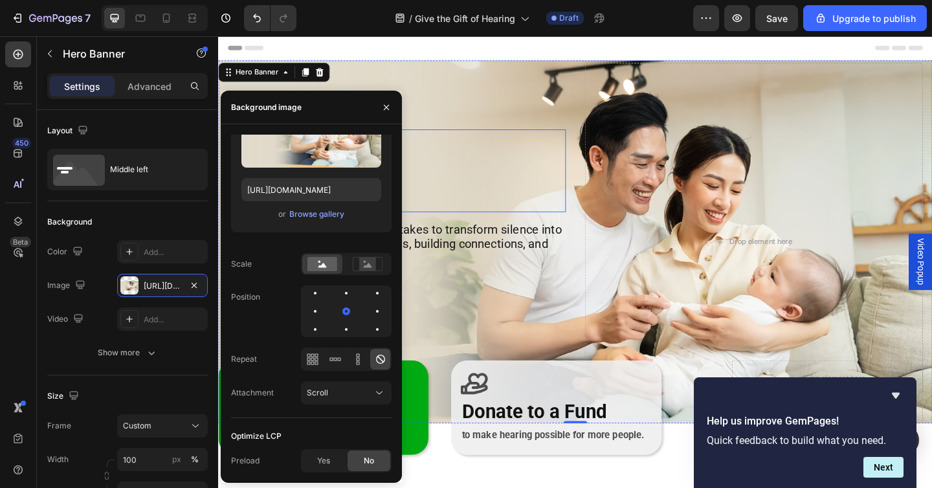
click at [500, 212] on p "Give the Gift of Hearing" at bounding box center [412, 182] width 365 height 87
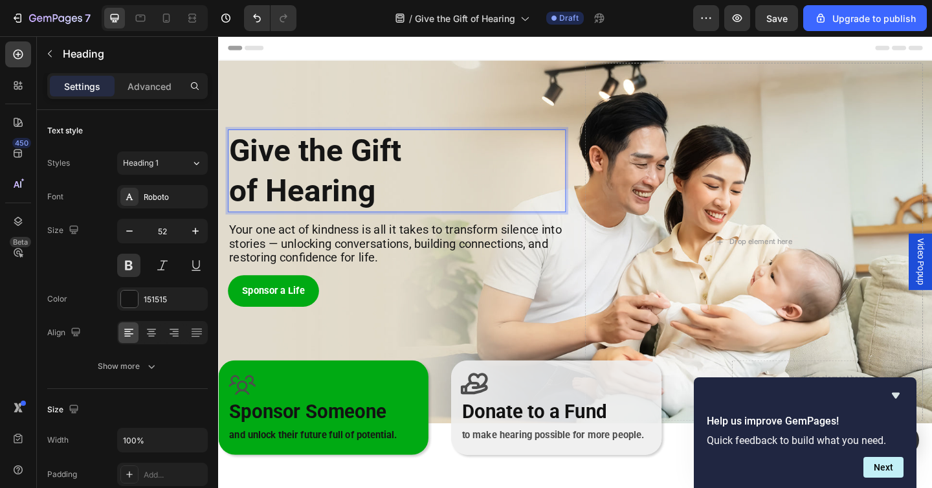
click at [238, 210] on p "Give the Gift of Hearing" at bounding box center [412, 182] width 365 height 87
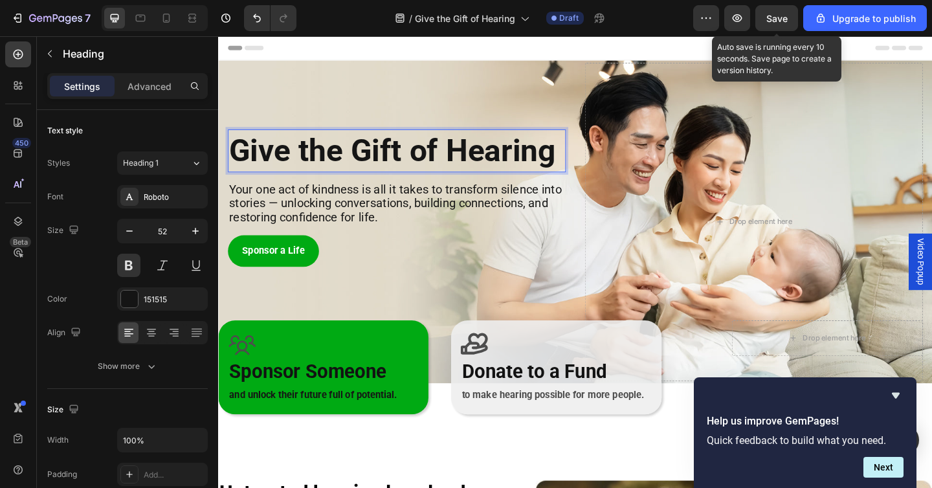
click at [776, 16] on span "Save" at bounding box center [777, 18] width 21 height 11
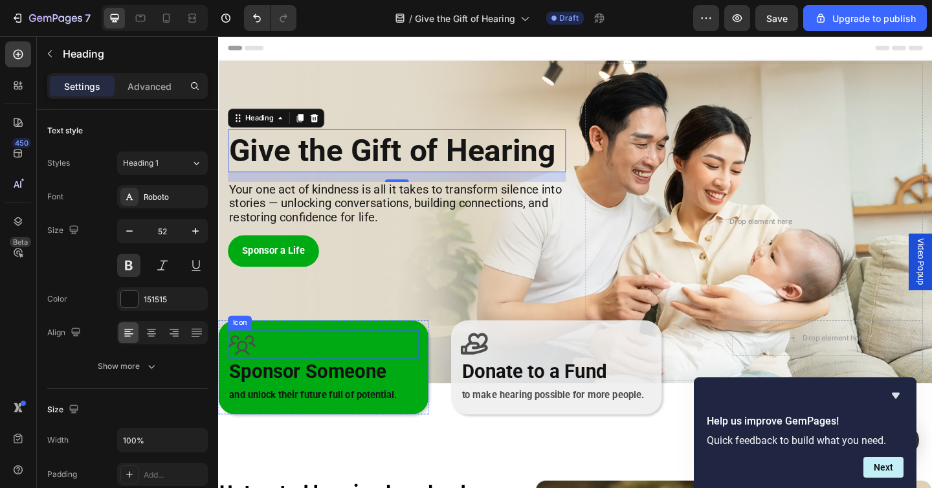
click at [359, 365] on div "Icon" at bounding box center [333, 371] width 208 height 31
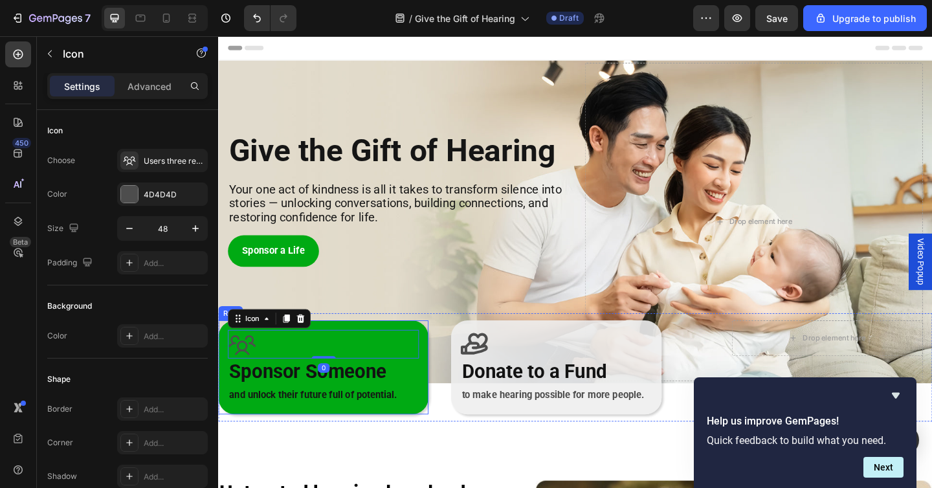
click at [445, 379] on div "Icon 0 Sponsor Someone Heading and unlock their future full of potential. Text …" at bounding box center [332, 397] width 229 height 102
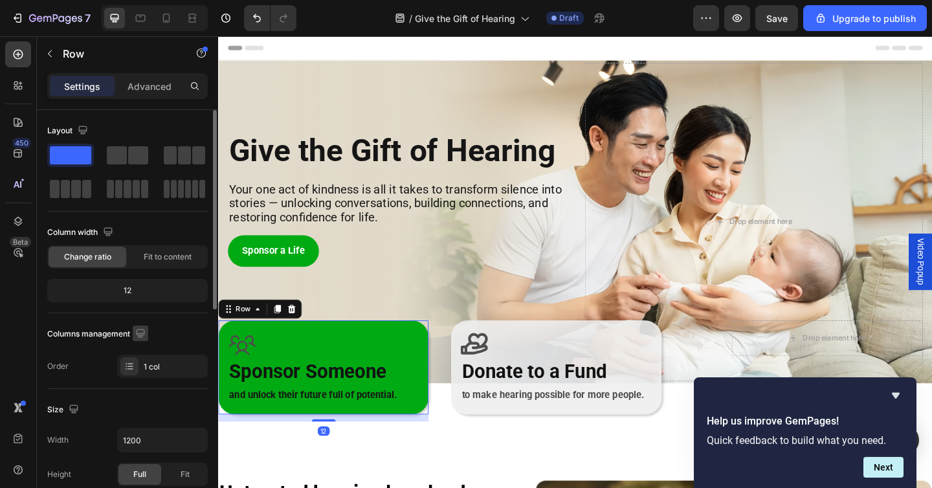
scroll to position [180, 0]
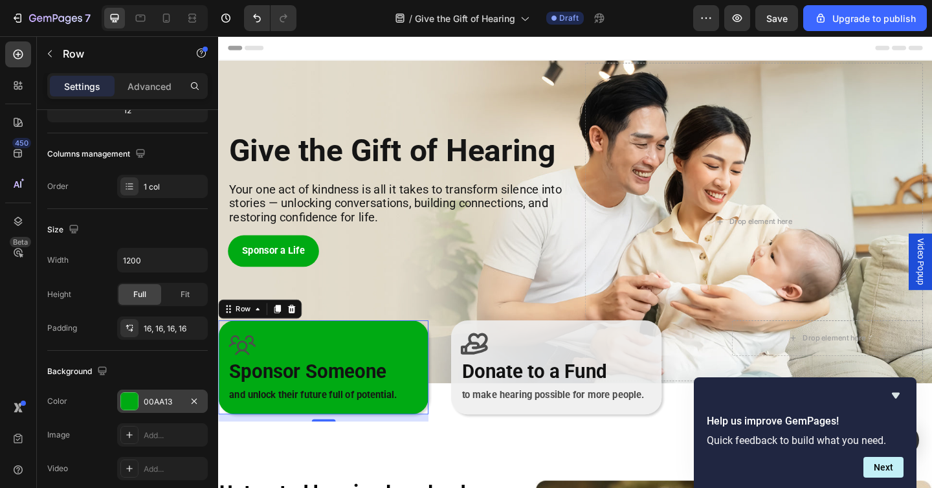
click at [129, 401] on div at bounding box center [129, 401] width 17 height 17
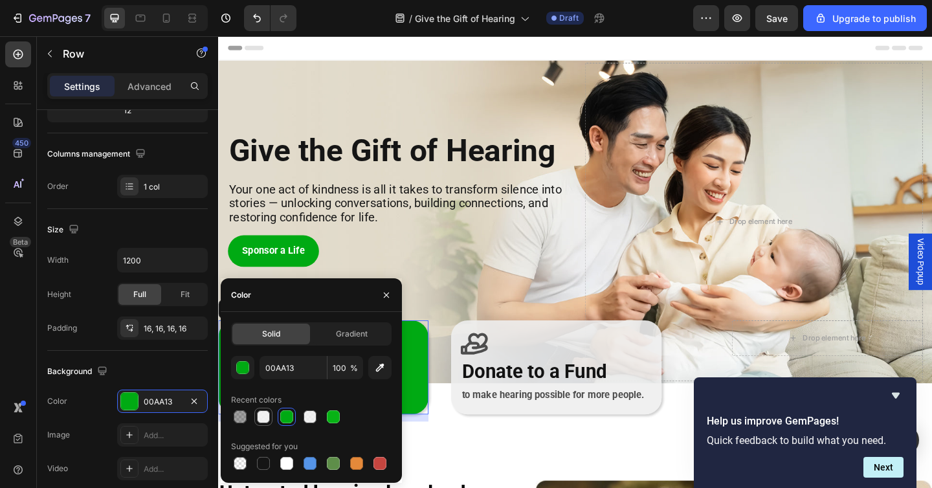
click at [262, 421] on div at bounding box center [263, 416] width 13 height 13
type input "EFEFEF"
type input "90"
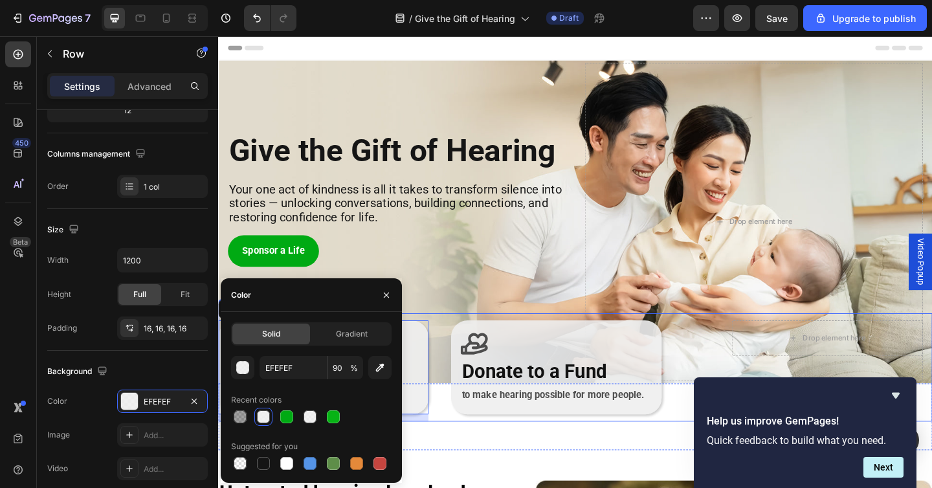
click at [478, 350] on div "Icon Sponsor Someone Heading and unlock their future full of potential. Text Bl…" at bounding box center [606, 397] width 777 height 118
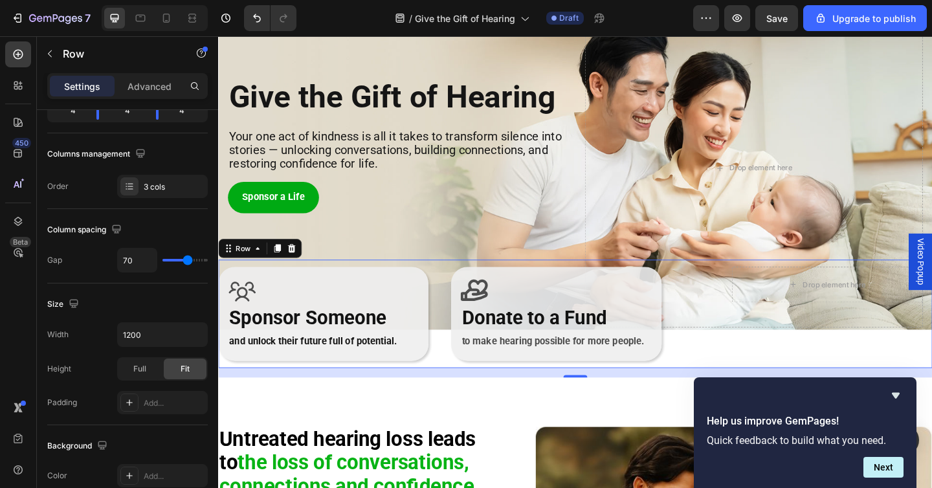
scroll to position [62, 0]
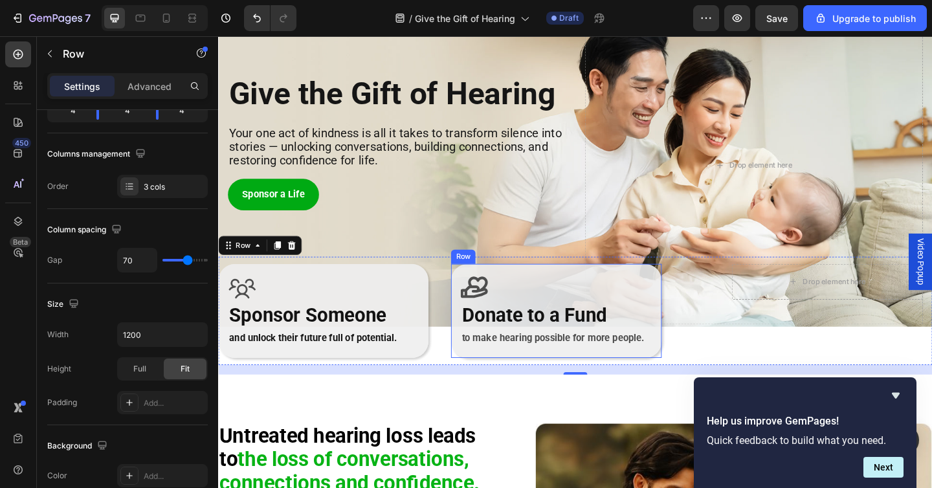
click at [539, 286] on div "Icon Donate to a Fund Heading to make hearing possible for more people. Text Bl…" at bounding box center [585, 335] width 229 height 102
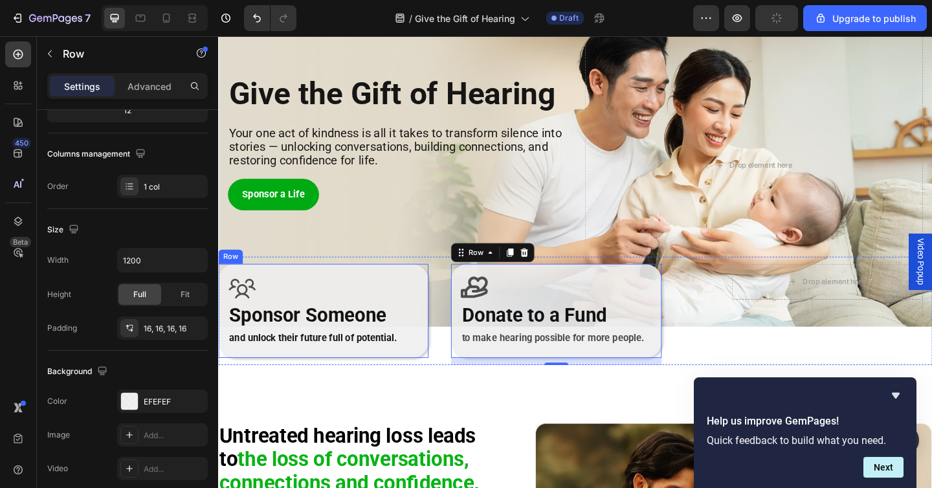
click at [335, 287] on div "Icon Sponsor Someone Heading and unlock their future full of potential. Text Bl…" at bounding box center [332, 335] width 229 height 102
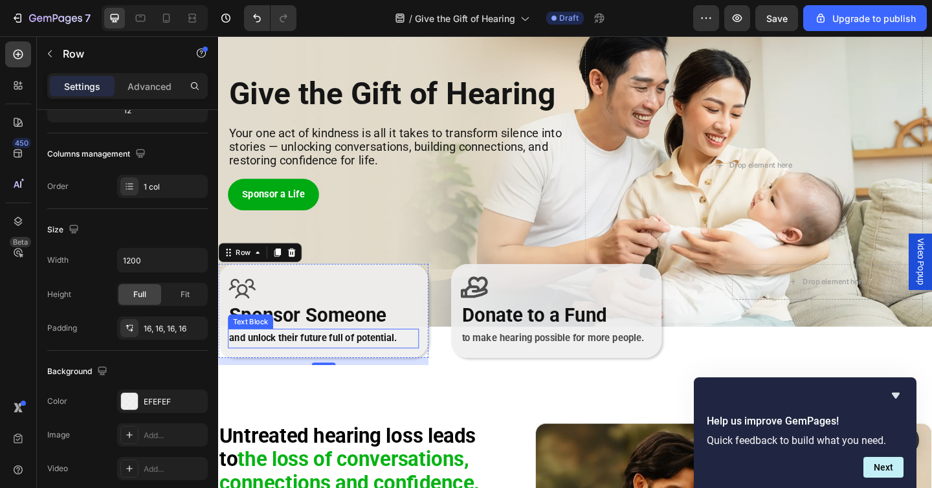
click at [325, 369] on strong "and unlock their future full of potential." at bounding box center [321, 365] width 183 height 12
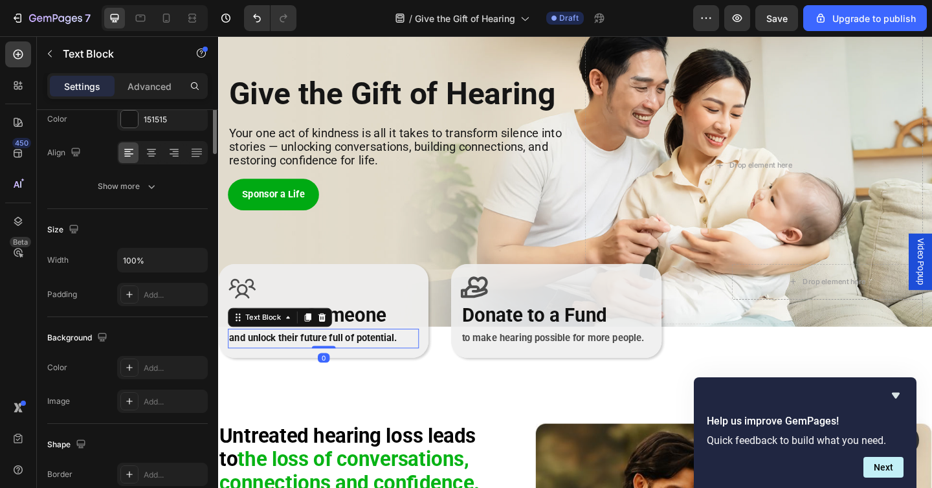
scroll to position [0, 0]
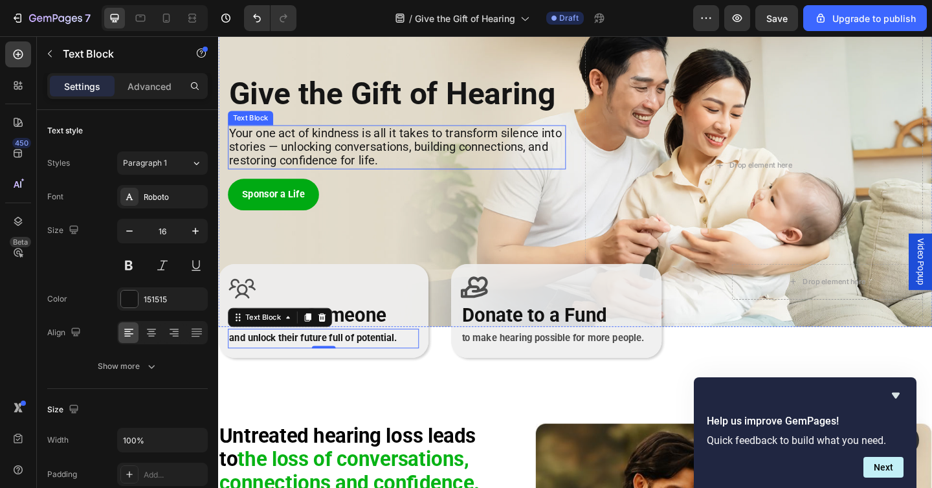
click at [296, 168] on span "Your one act of kindness is all it takes to transform silence into stories — un…" at bounding box center [411, 157] width 362 height 46
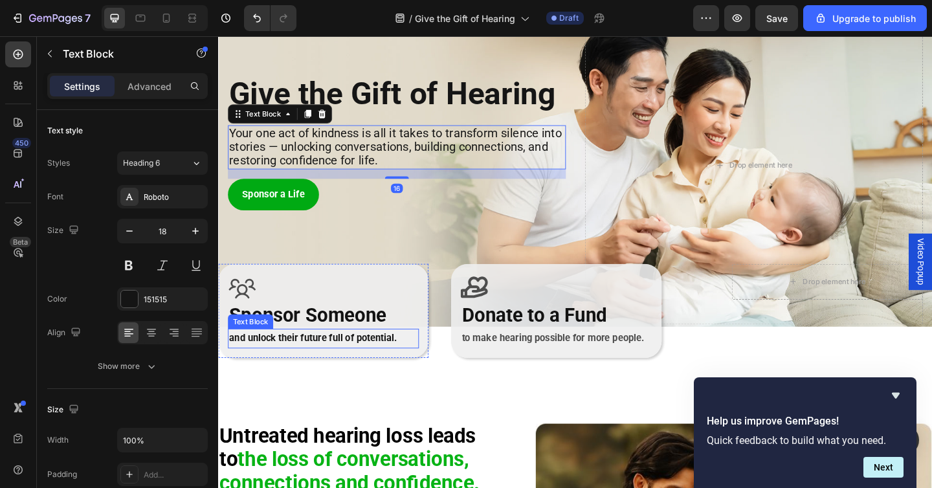
click at [325, 370] on strong "and unlock their future full of potential." at bounding box center [321, 365] width 183 height 12
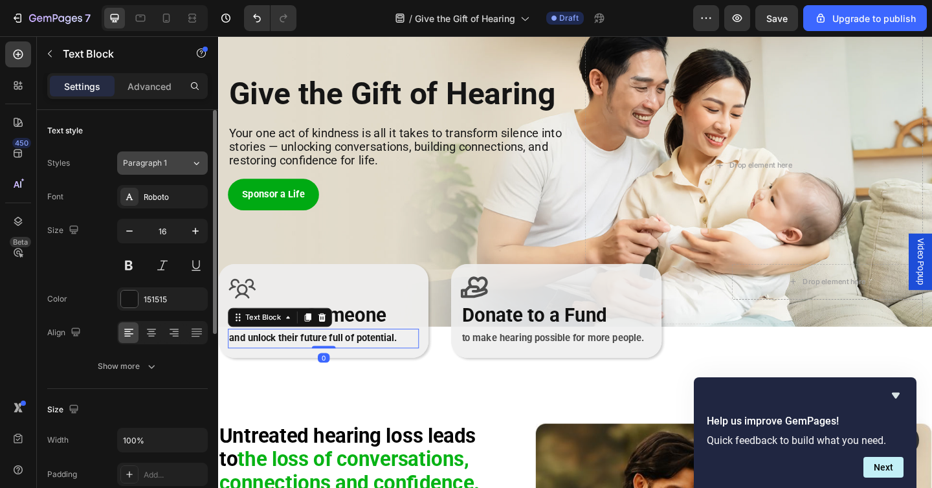
click at [168, 163] on div "Paragraph 1" at bounding box center [149, 163] width 52 height 12
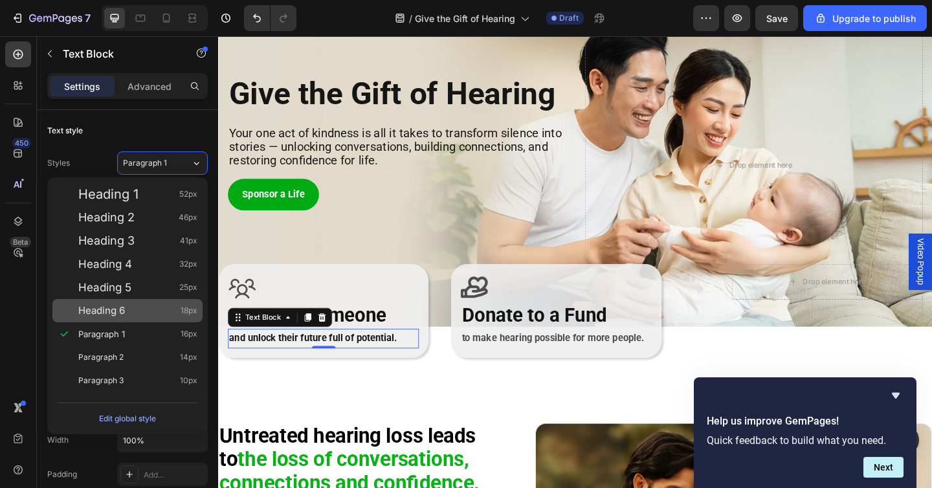
click at [146, 307] on div "Heading 6 18px" at bounding box center [137, 310] width 119 height 13
type input "18"
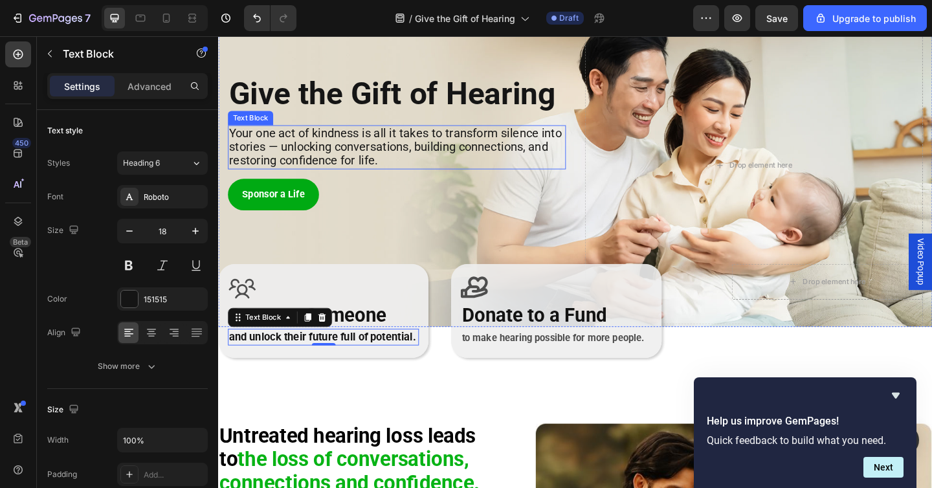
click at [278, 144] on span "Your one act of kindness is all it takes to transform silence into stories — un…" at bounding box center [411, 157] width 362 height 46
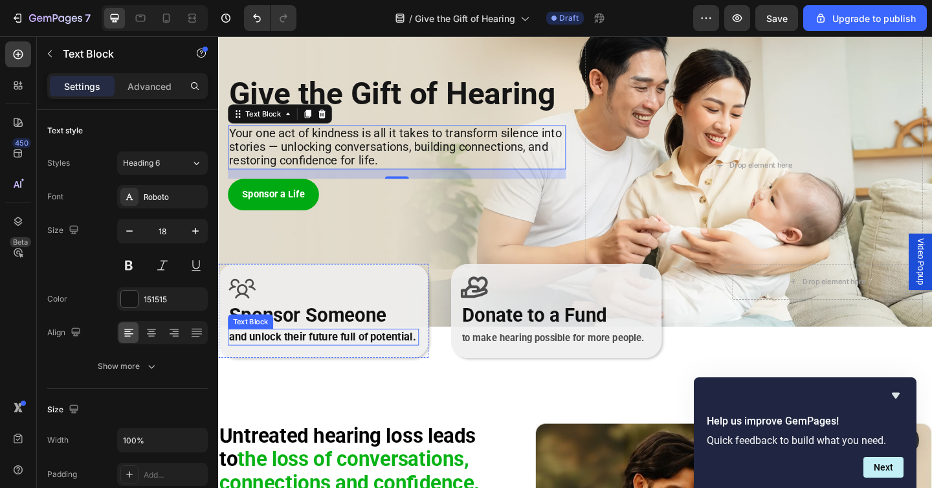
click at [283, 358] on strong "and unlock their future full of potential." at bounding box center [331, 364] width 203 height 14
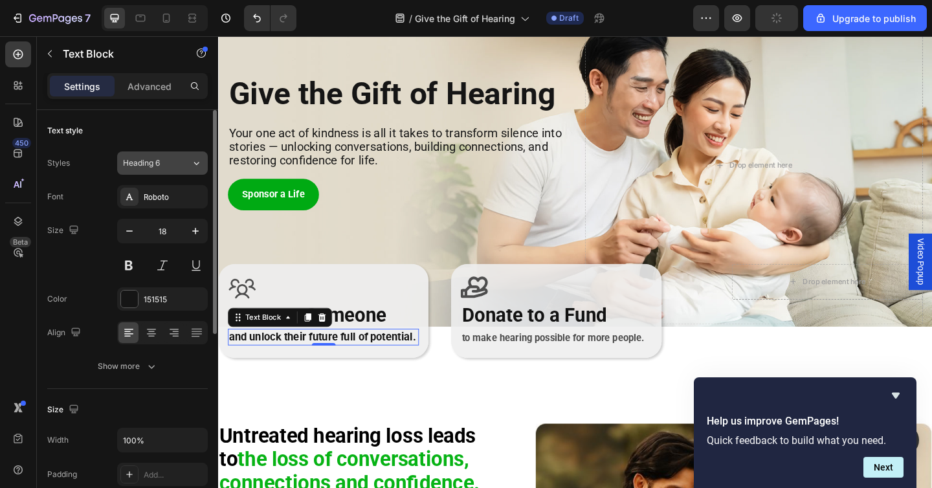
click at [170, 159] on div "Heading 6" at bounding box center [149, 163] width 52 height 12
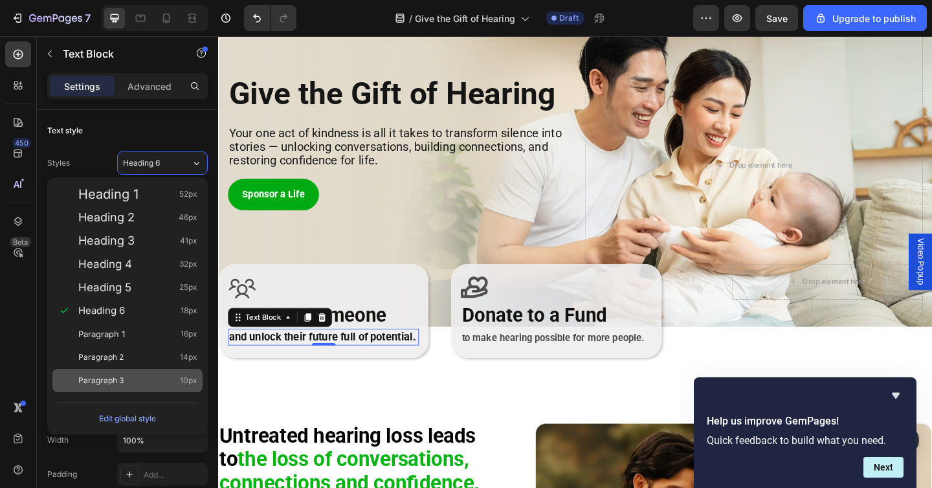
click at [150, 376] on div "Paragraph 3 10px" at bounding box center [137, 380] width 119 height 13
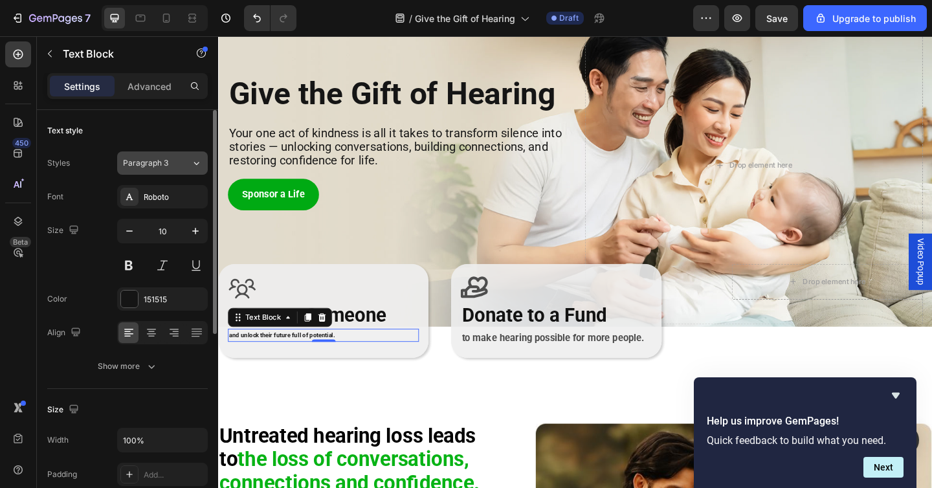
click at [164, 161] on span "Paragraph 3" at bounding box center [145, 163] width 45 height 12
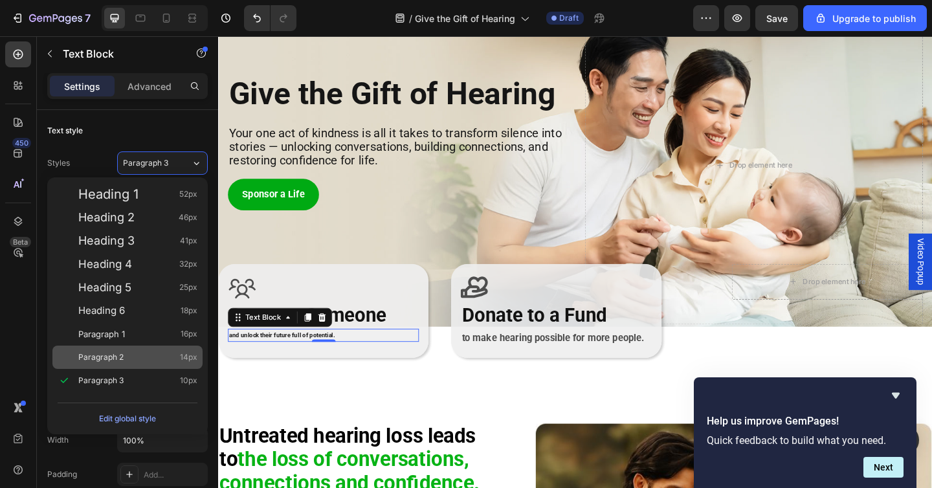
click at [142, 346] on div "Paragraph 2 14px" at bounding box center [127, 357] width 150 height 23
type input "14"
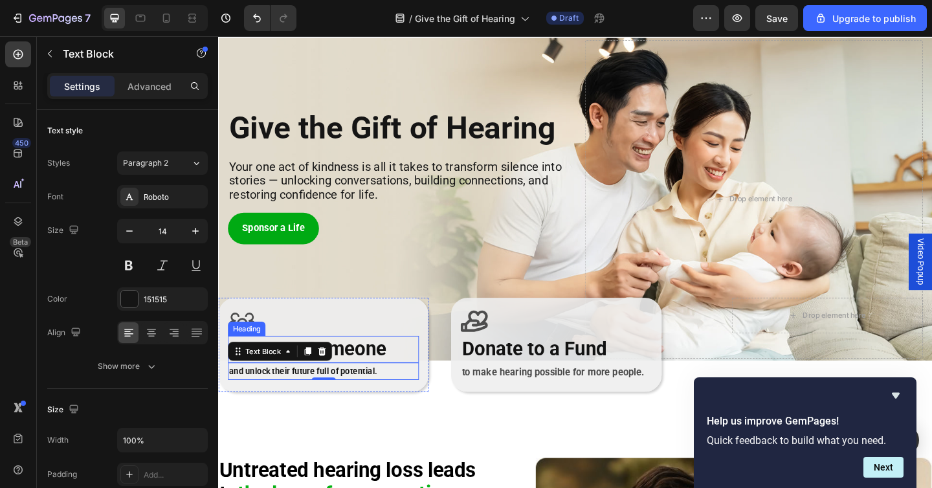
scroll to position [19, 0]
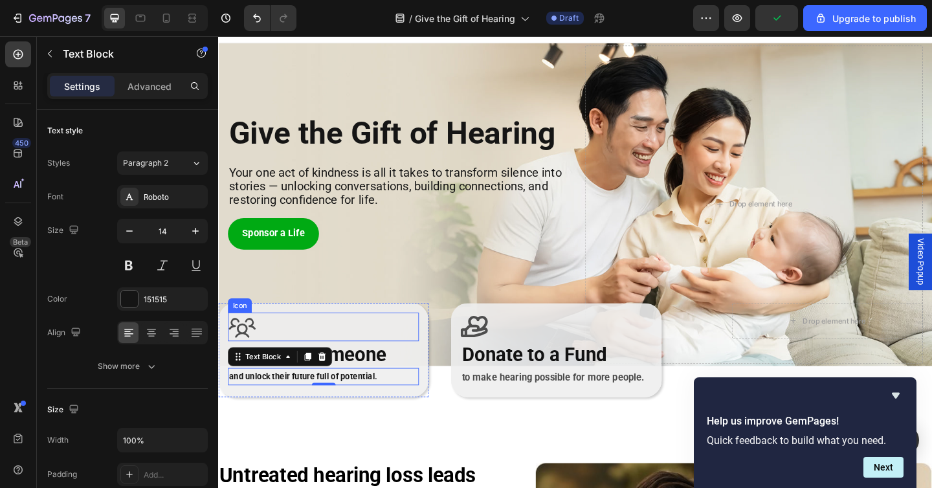
click at [373, 348] on div "Icon" at bounding box center [333, 352] width 208 height 31
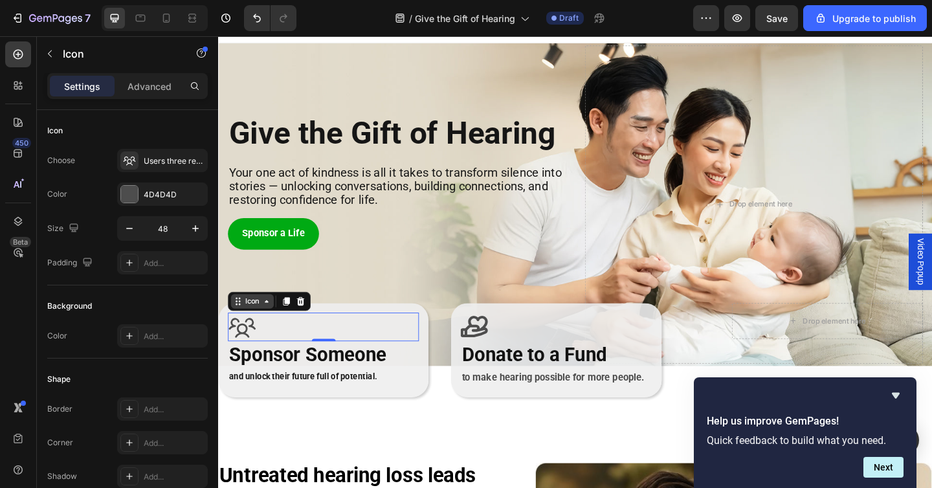
click at [269, 327] on icon at bounding box center [270, 325] width 10 height 10
click at [303, 385] on h2 "Sponsor Someone" at bounding box center [333, 383] width 208 height 30
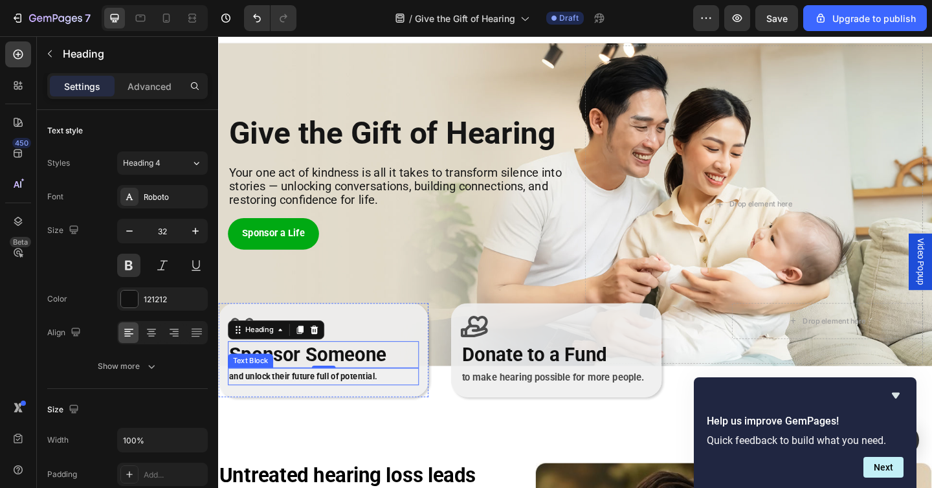
click at [305, 406] on strong "and unlock their future full of potential." at bounding box center [310, 406] width 161 height 10
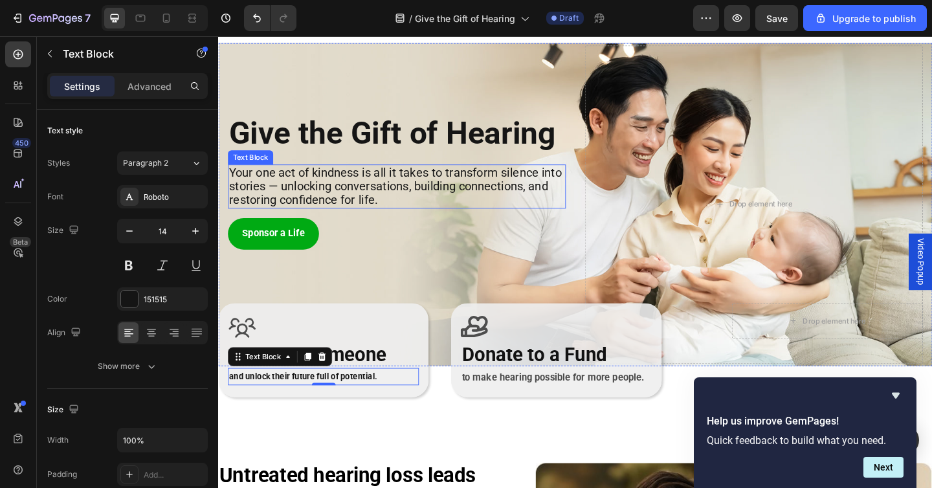
click at [328, 198] on span "Your one act of kindness is all it takes to transform silence into stories — un…" at bounding box center [411, 200] width 362 height 46
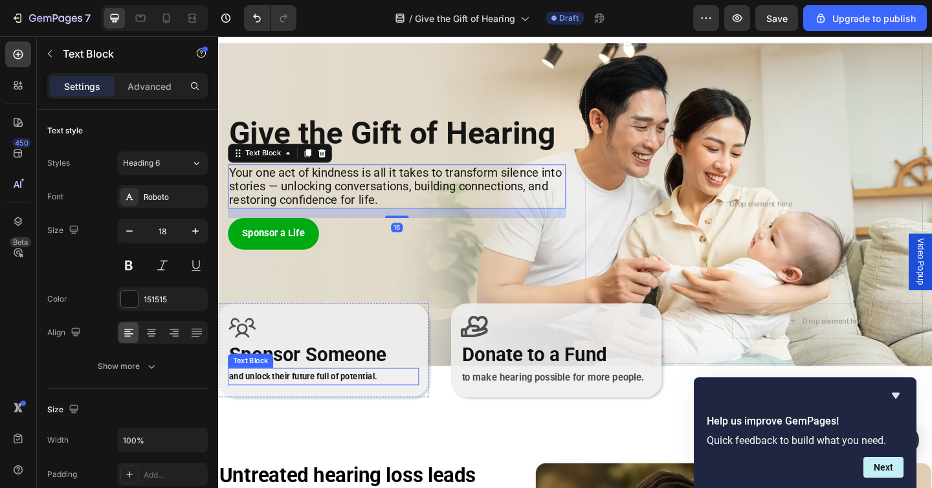
click at [319, 407] on strong "and unlock their future full of potential." at bounding box center [310, 406] width 161 height 10
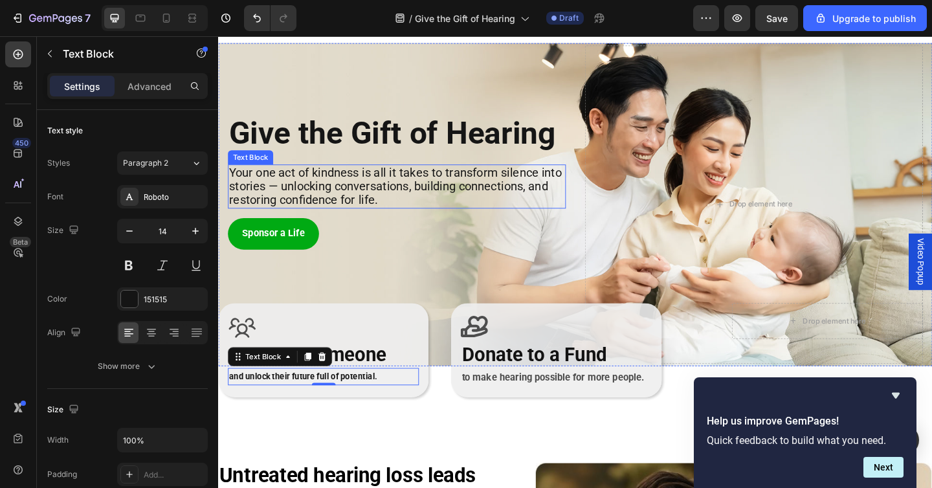
click at [320, 197] on span "Your one act of kindness is all it takes to transform silence into stories — un…" at bounding box center [411, 200] width 362 height 46
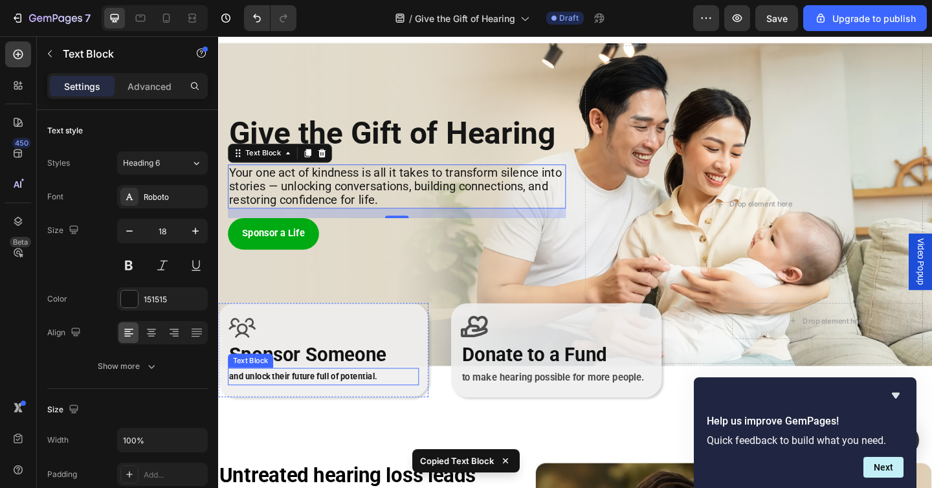
click at [306, 409] on strong "and unlock their future full of potential." at bounding box center [310, 406] width 161 height 10
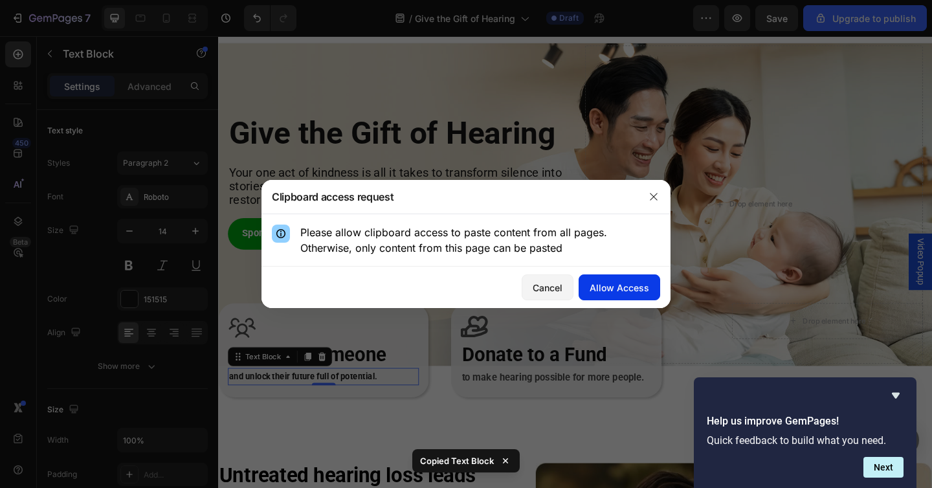
click at [592, 284] on div "Allow Access" at bounding box center [620, 288] width 60 height 14
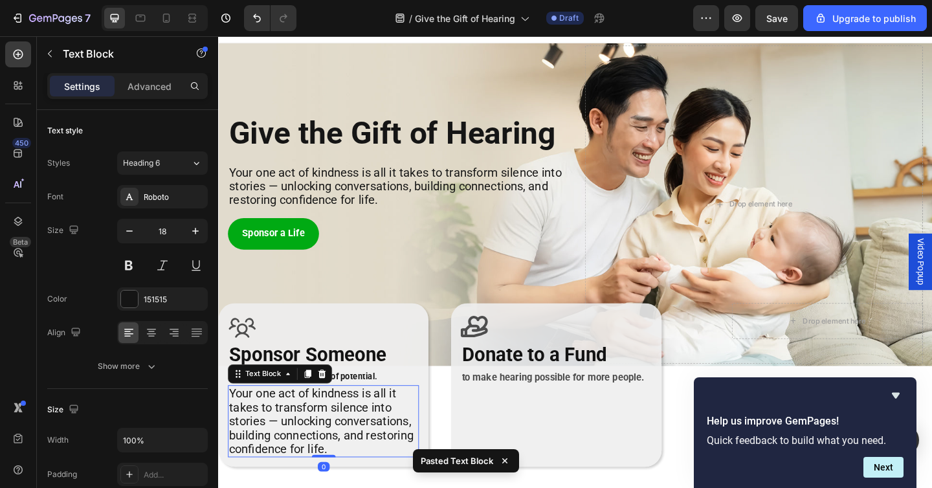
scroll to position [71, 0]
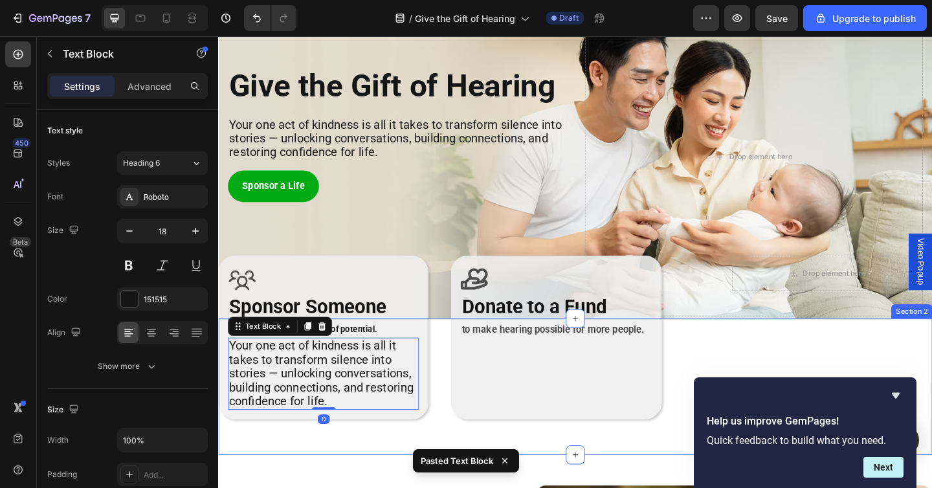
click at [352, 488] on div "Icon Sponsor Someone Heading and unlock their future full of potential. Text Bl…" at bounding box center [606, 418] width 777 height 149
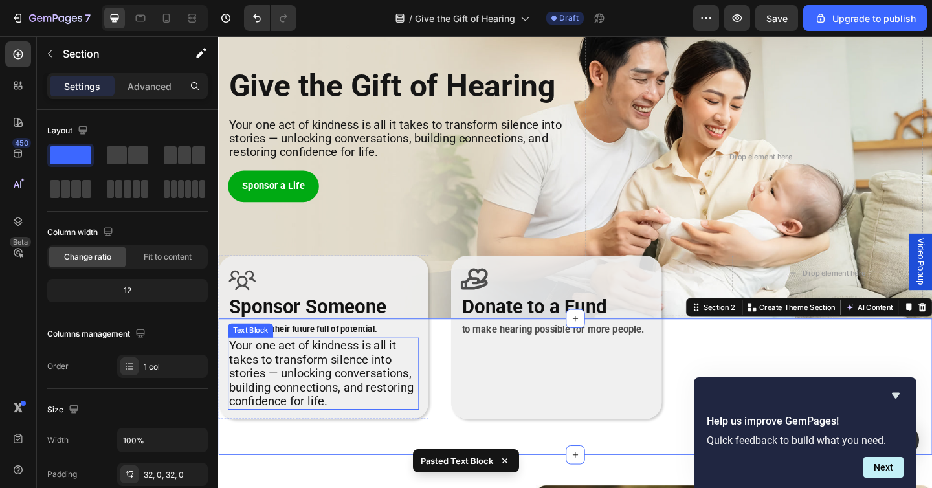
click at [315, 407] on span "Your one act of kindness is all it takes to transform silence into stories — un…" at bounding box center [330, 403] width 201 height 76
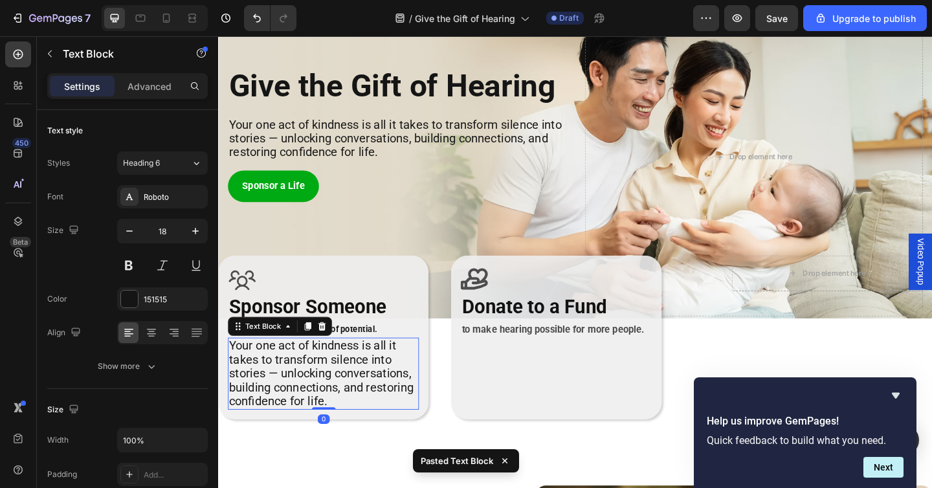
click at [315, 407] on span "Your one act of kindness is all it takes to transform silence into stories — un…" at bounding box center [330, 403] width 201 height 76
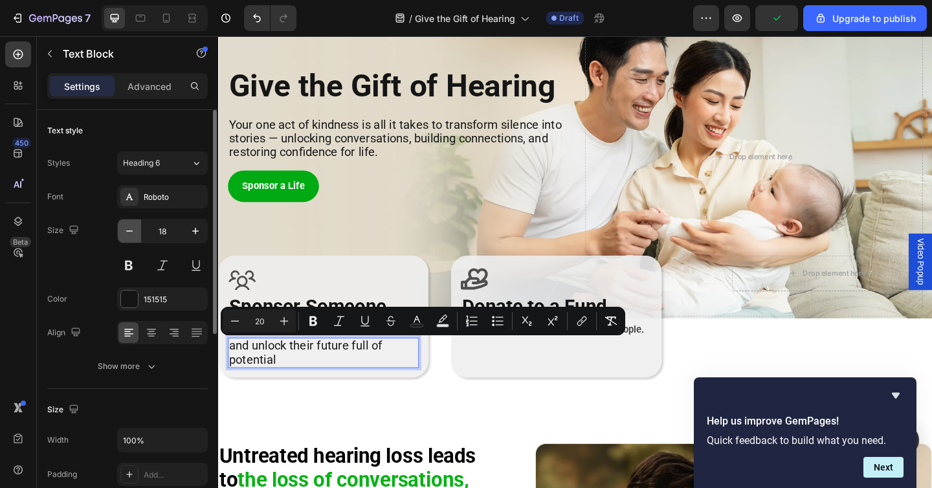
click at [128, 229] on icon "button" at bounding box center [129, 231] width 13 height 13
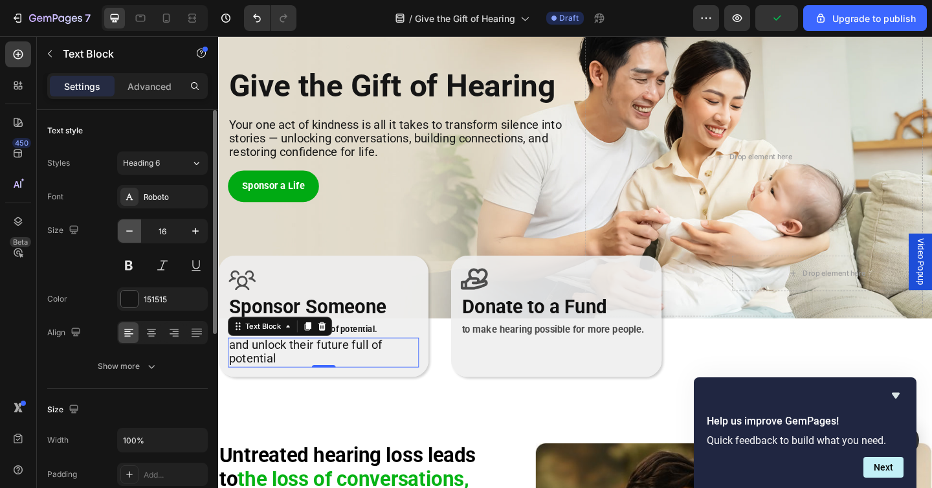
click at [128, 229] on icon "button" at bounding box center [129, 231] width 13 height 13
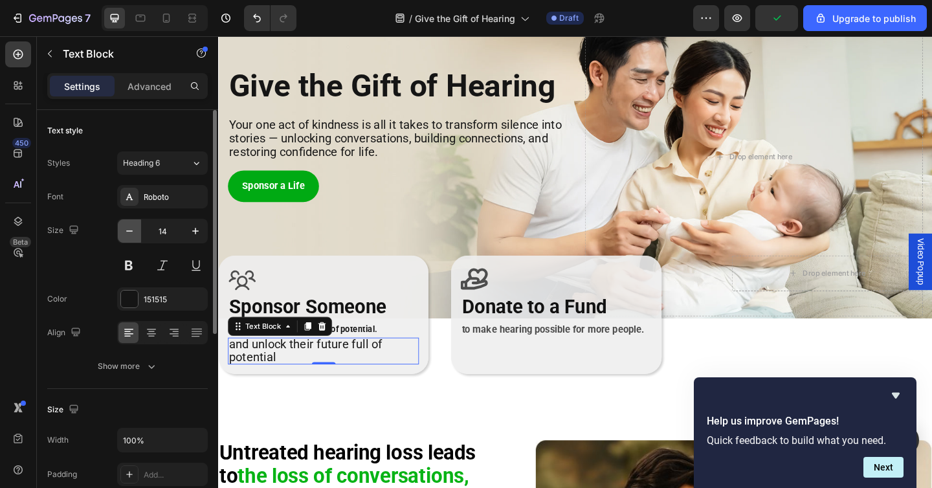
click at [128, 229] on icon "button" at bounding box center [129, 231] width 13 height 13
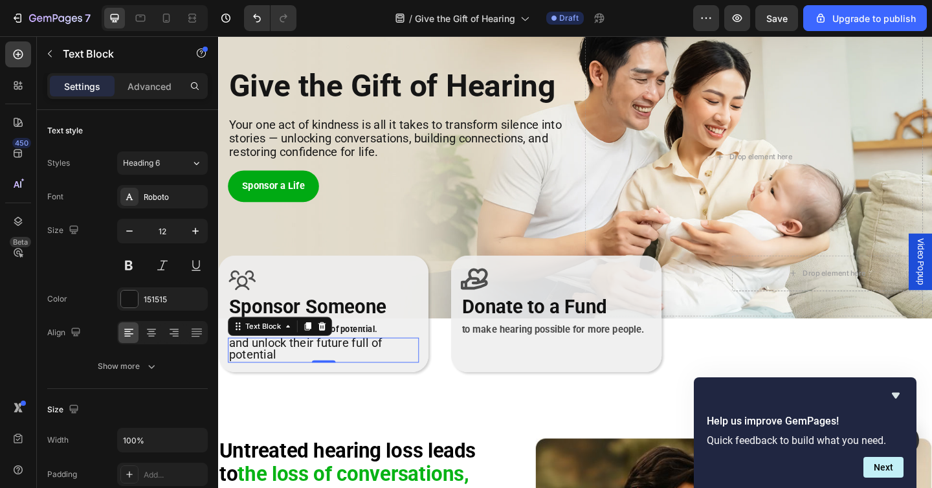
click at [263, 374] on span "and unlock their future full of potential" at bounding box center [313, 377] width 166 height 28
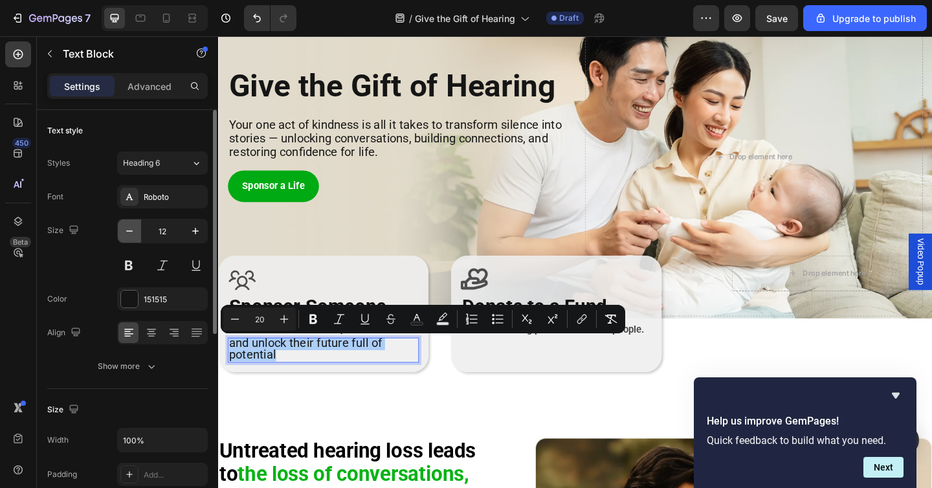
click at [129, 224] on button "button" at bounding box center [129, 230] width 23 height 23
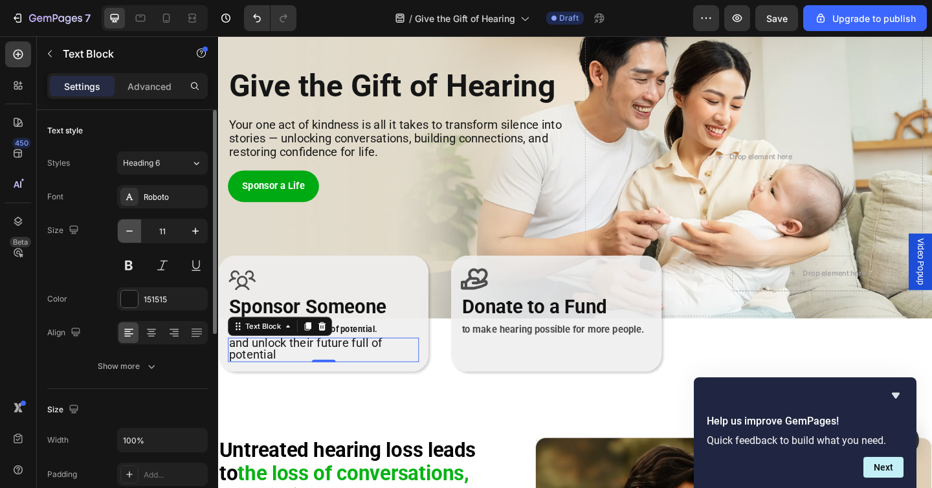
click at [129, 224] on button "button" at bounding box center [129, 230] width 23 height 23
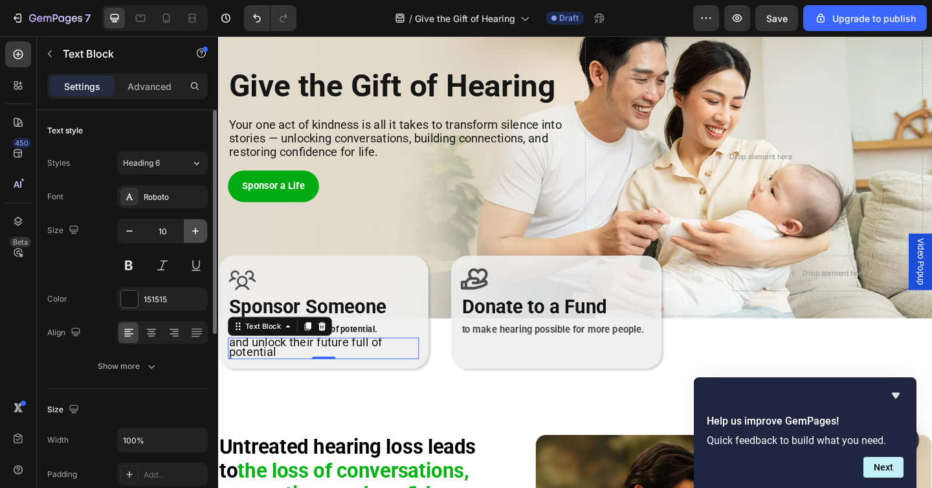
click at [194, 234] on icon "button" at bounding box center [195, 231] width 13 height 13
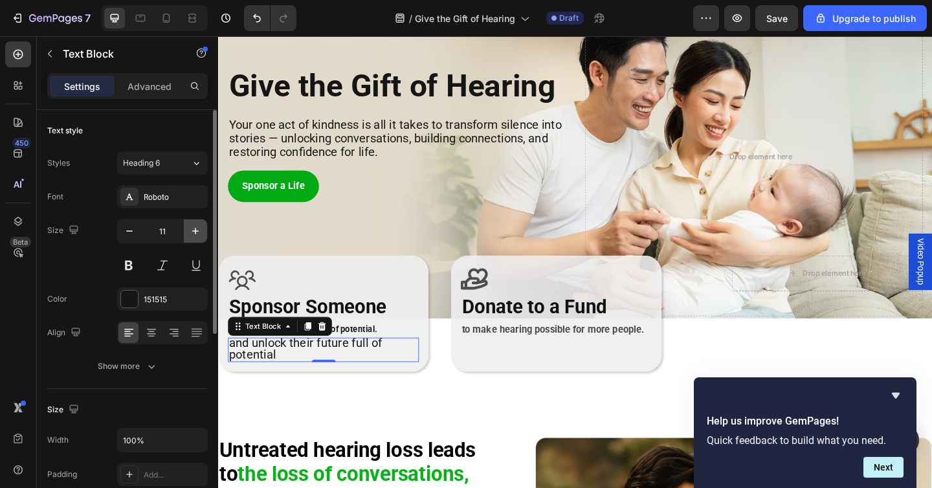
click at [194, 234] on icon "button" at bounding box center [195, 231] width 13 height 13
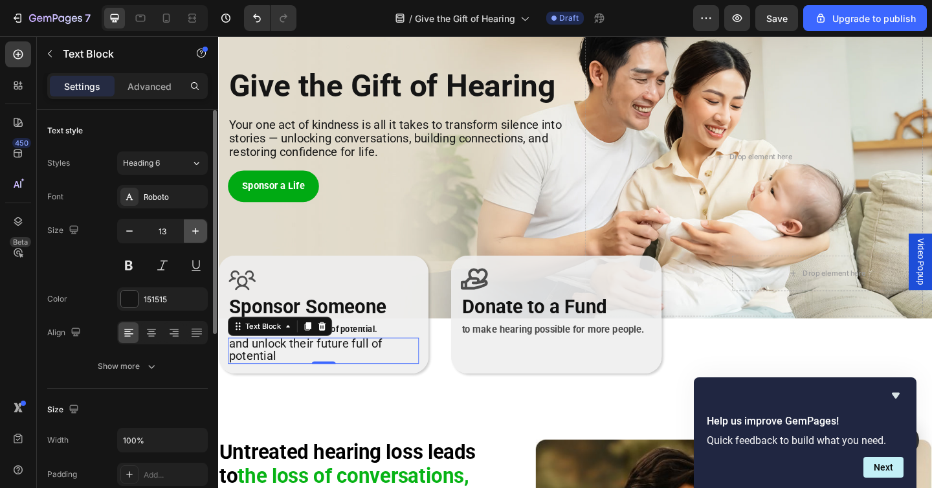
click at [194, 234] on icon "button" at bounding box center [195, 231] width 13 height 13
type input "14"
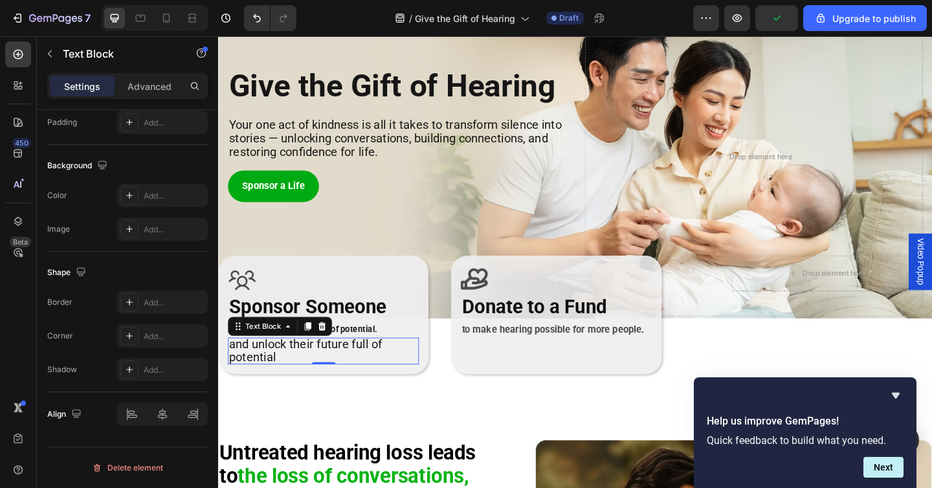
scroll to position [0, 0]
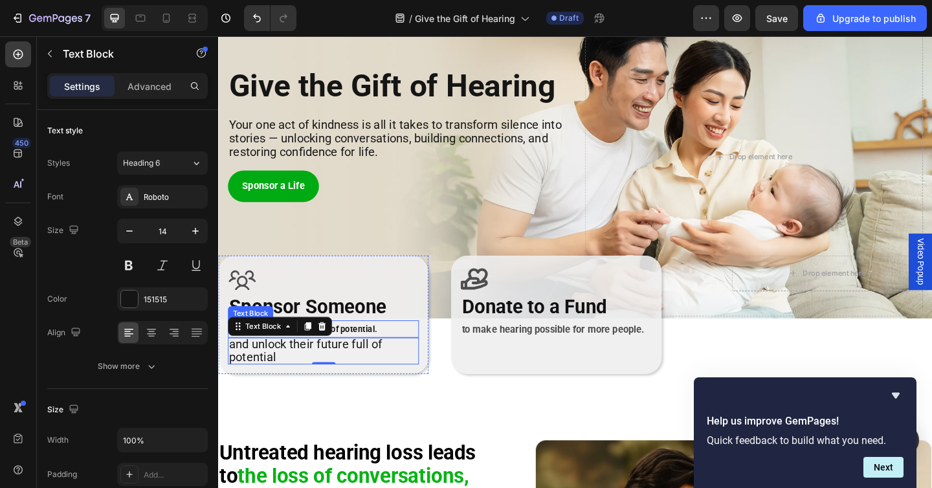
click at [386, 353] on strong "and unlock their future full of potential." at bounding box center [310, 355] width 161 height 10
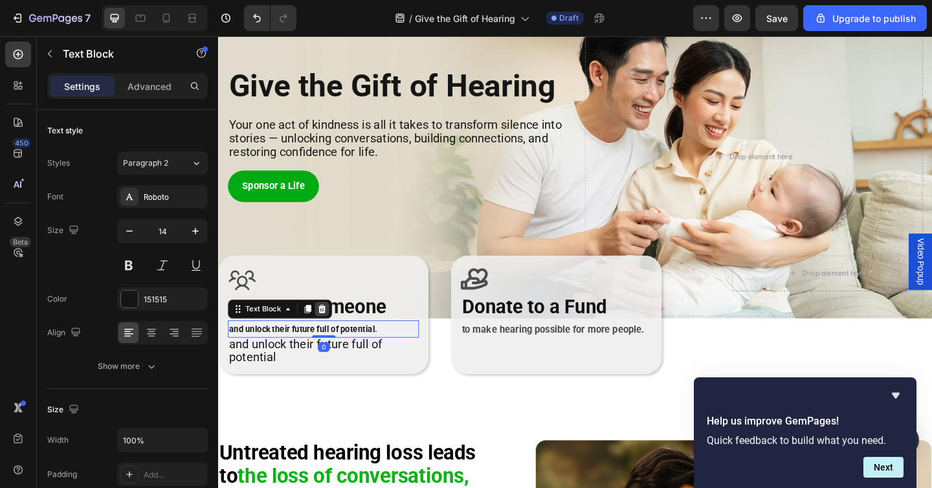
click at [331, 333] on icon at bounding box center [331, 333] width 8 height 9
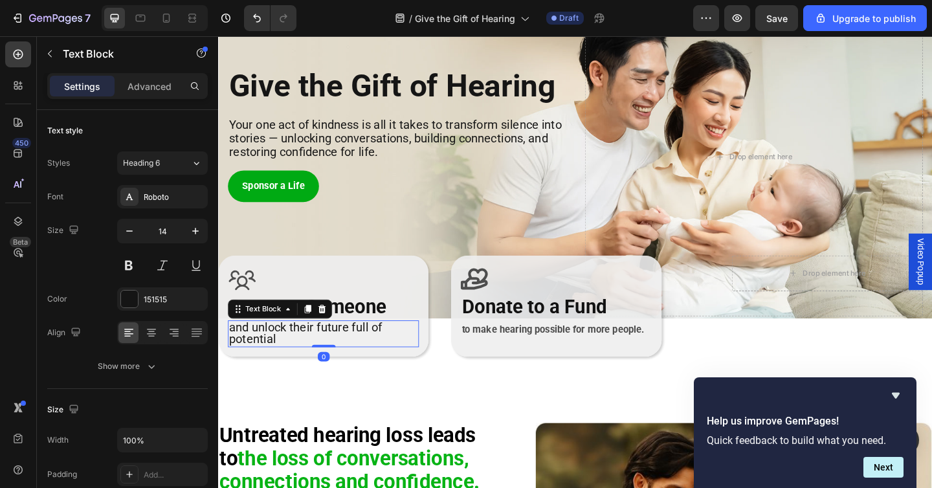
click at [362, 363] on p "and unlock their future full of potential" at bounding box center [332, 360] width 205 height 26
click at [135, 232] on icon "button" at bounding box center [129, 231] width 13 height 13
click at [243, 351] on span "and unlock their future full of potential" at bounding box center [313, 358] width 166 height 28
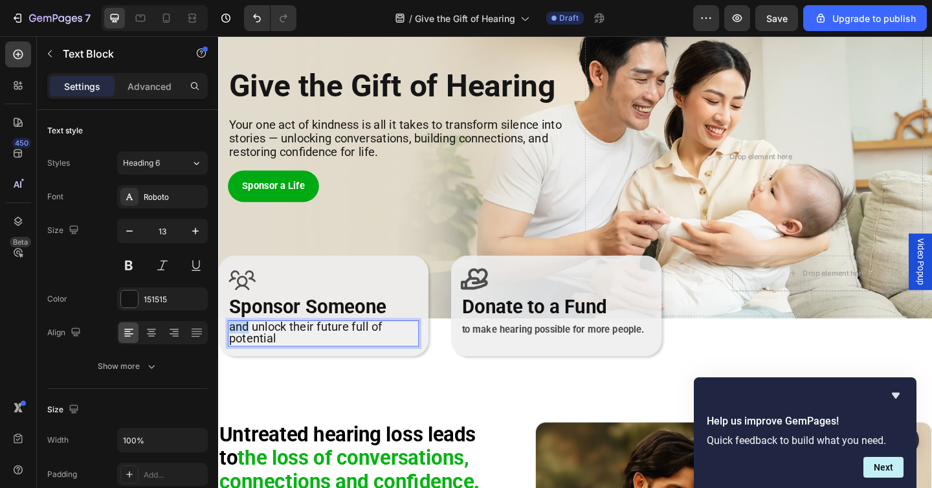
click at [243, 351] on span "and unlock their future full of potential" at bounding box center [313, 358] width 166 height 28
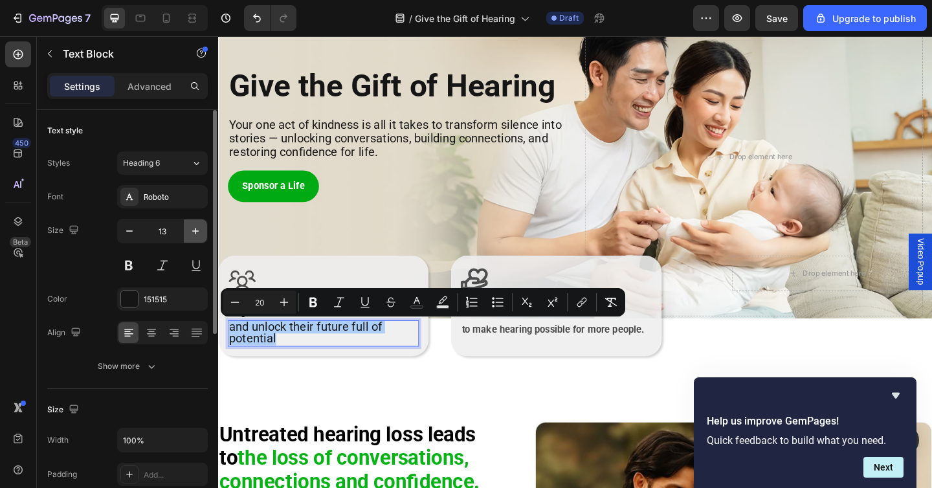
click at [194, 229] on icon "button" at bounding box center [195, 231] width 13 height 13
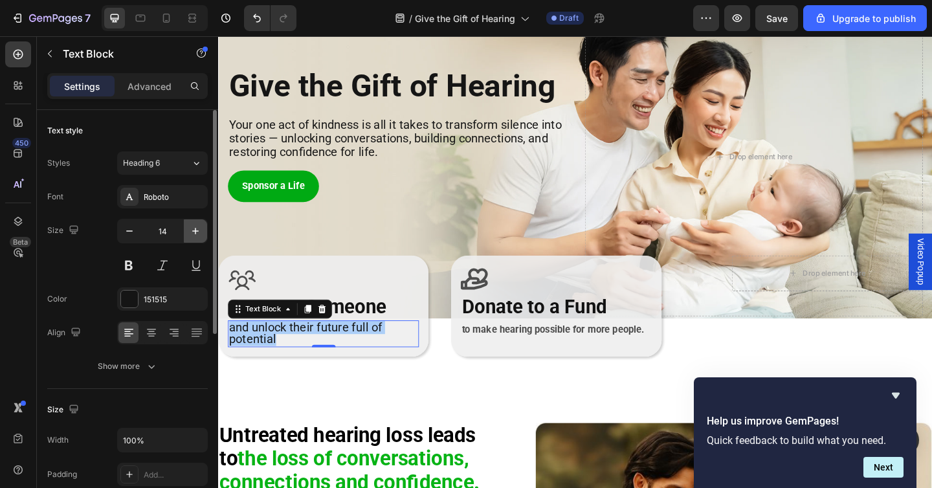
click at [194, 229] on icon "button" at bounding box center [195, 231] width 13 height 13
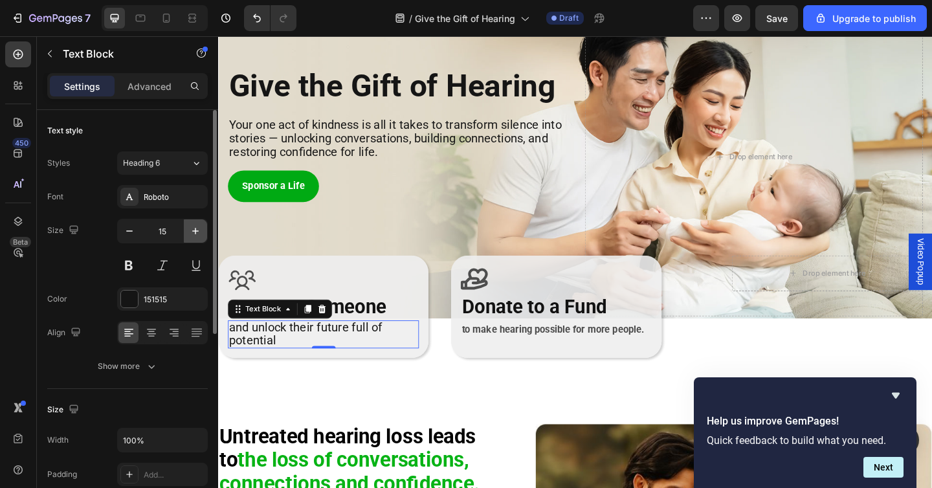
click at [194, 229] on icon "button" at bounding box center [195, 231] width 13 height 13
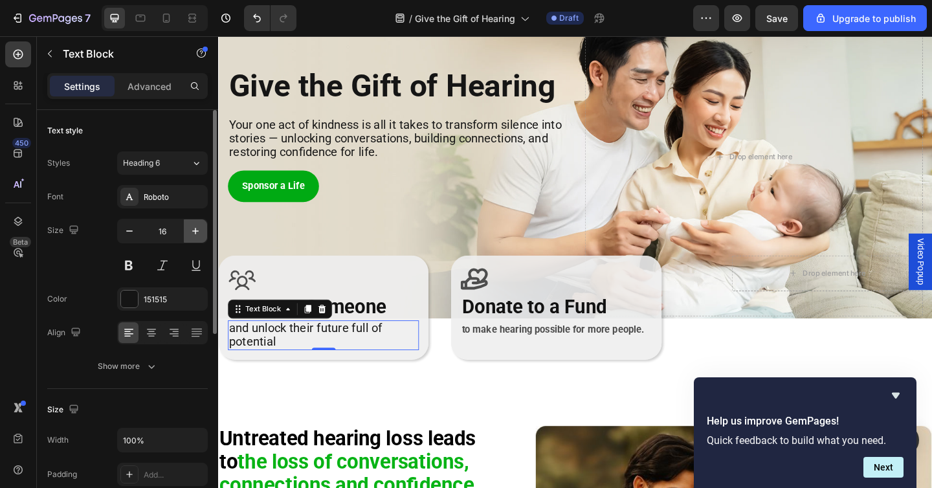
click at [194, 229] on icon "button" at bounding box center [195, 231] width 13 height 13
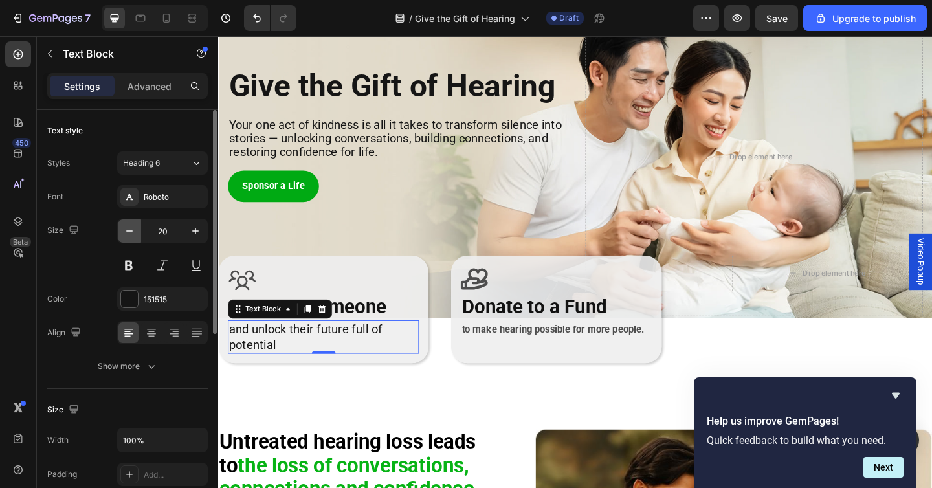
click at [125, 229] on icon "button" at bounding box center [129, 231] width 13 height 13
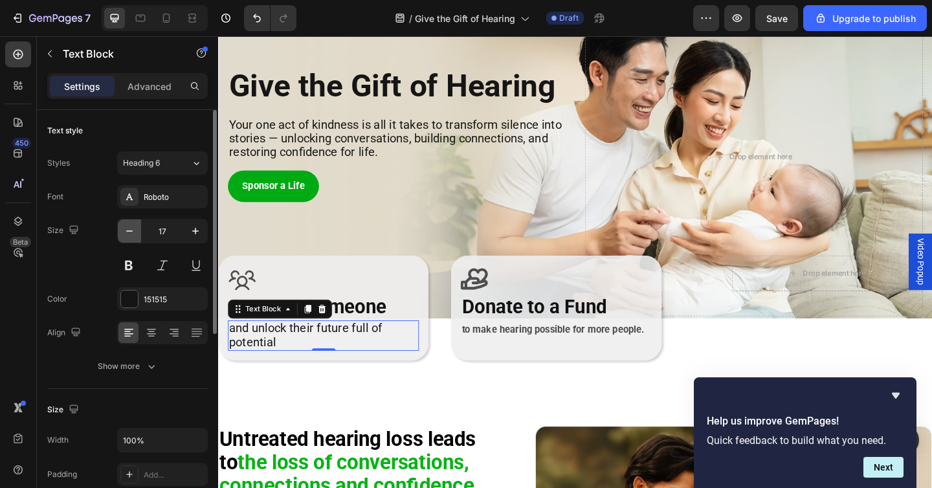
click at [125, 229] on icon "button" at bounding box center [129, 231] width 13 height 13
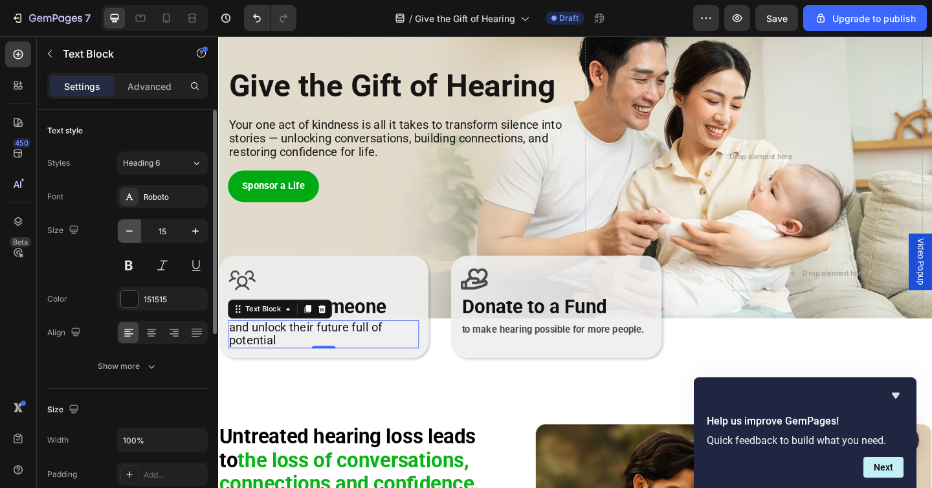
click at [125, 229] on icon "button" at bounding box center [129, 231] width 13 height 13
type input "14"
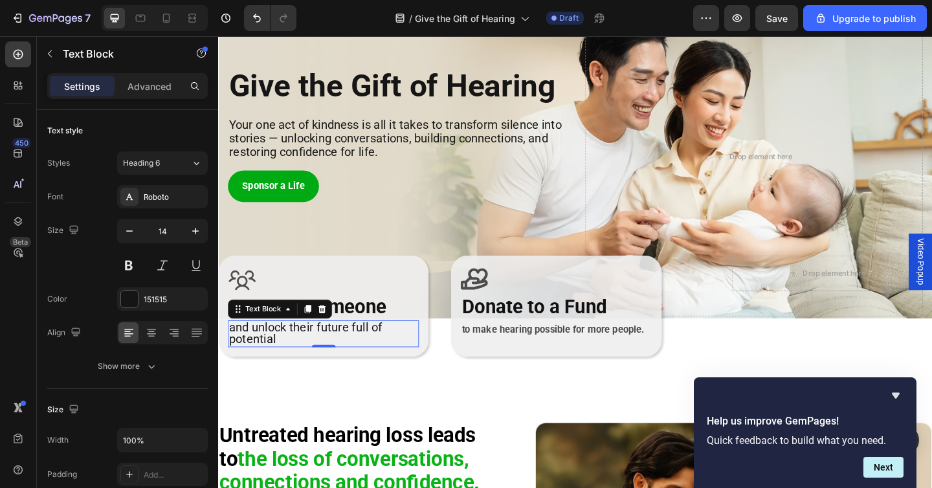
click at [254, 366] on span "and unlock their future full of potential" at bounding box center [313, 359] width 166 height 28
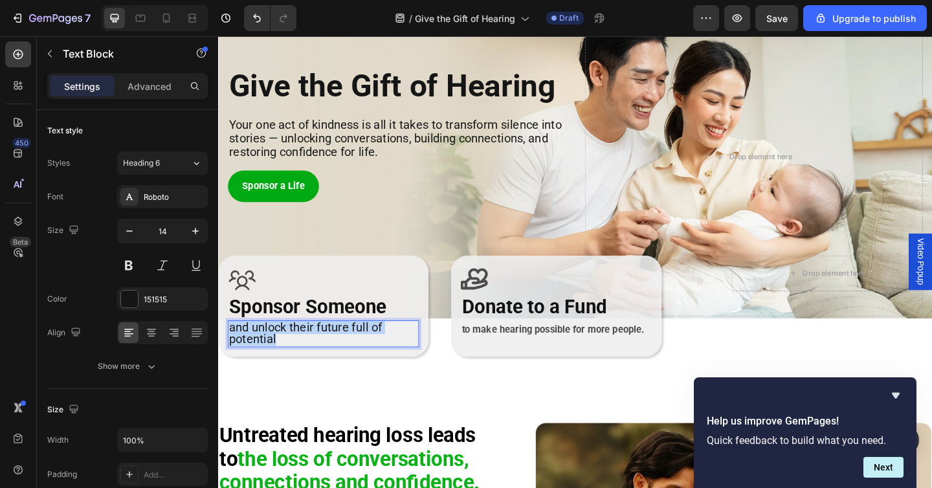
click at [254, 366] on span "and unlock their future full of potential" at bounding box center [313, 359] width 166 height 28
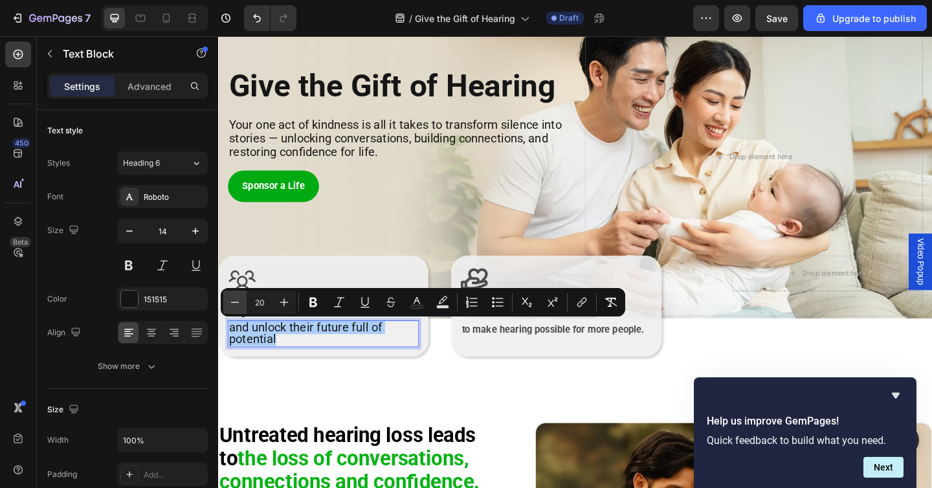
click at [235, 304] on icon "Editor contextual toolbar" at bounding box center [235, 302] width 13 height 13
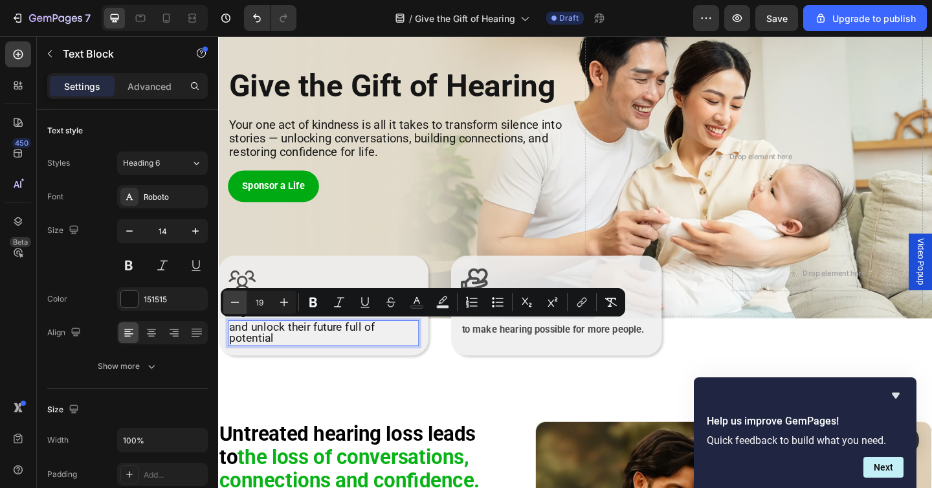
click at [235, 304] on icon "Editor contextual toolbar" at bounding box center [235, 302] width 13 height 13
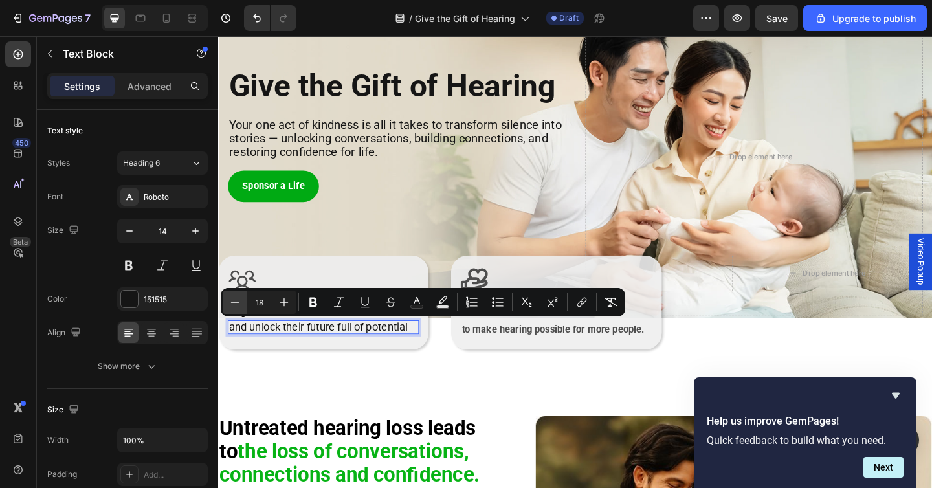
click at [235, 304] on icon "Editor contextual toolbar" at bounding box center [235, 302] width 13 height 13
click at [287, 304] on icon "Editor contextual toolbar" at bounding box center [284, 302] width 13 height 13
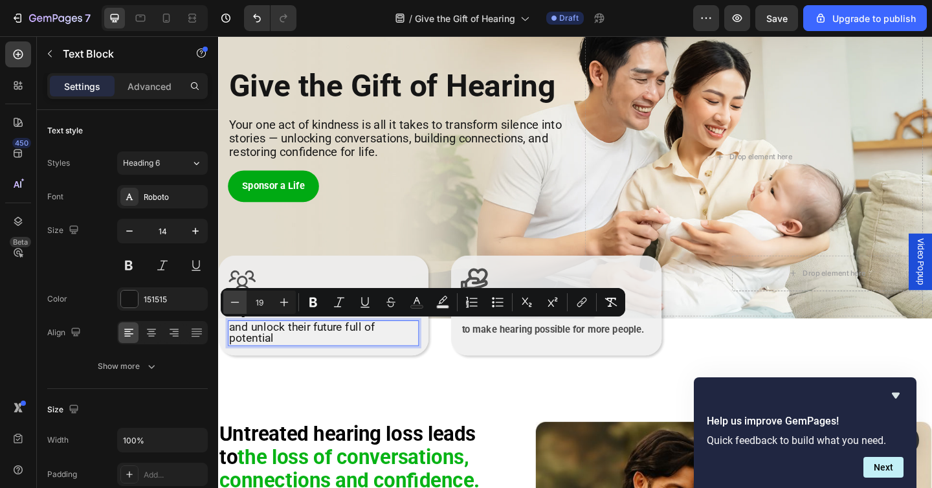
click at [236, 303] on icon "Editor contextual toolbar" at bounding box center [235, 302] width 13 height 13
type input "18"
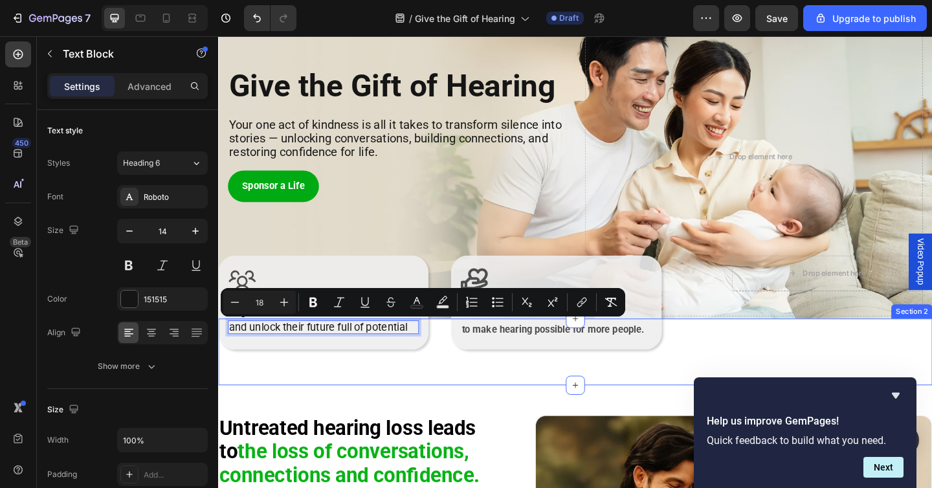
click at [293, 404] on div "Icon Sponsor Someone Heading and unlock their future full of potential Text Blo…" at bounding box center [606, 380] width 777 height 73
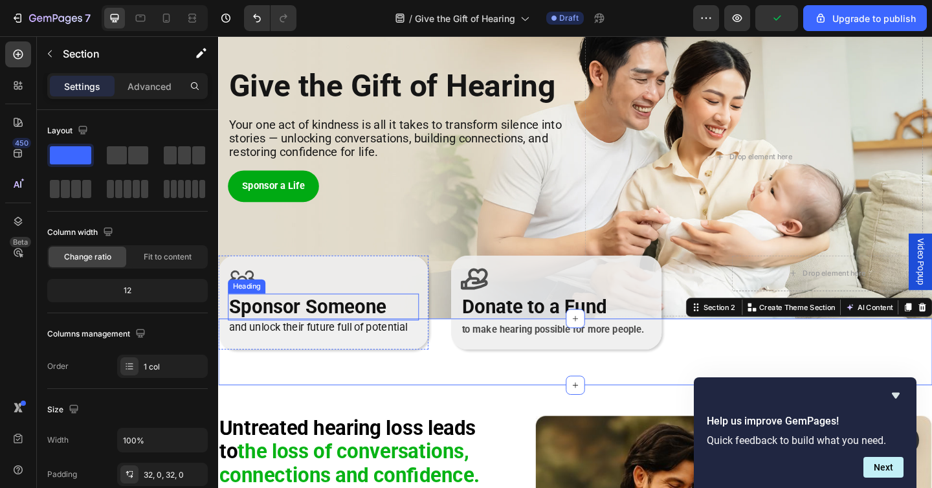
click at [309, 341] on h2 "Sponsor Someone" at bounding box center [333, 332] width 208 height 30
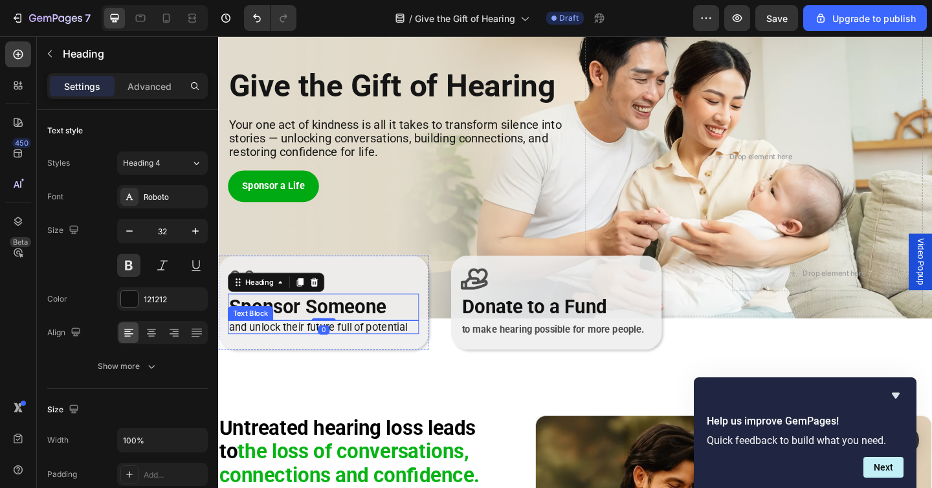
click at [408, 349] on span "and unlock their future full of potential" at bounding box center [327, 353] width 194 height 14
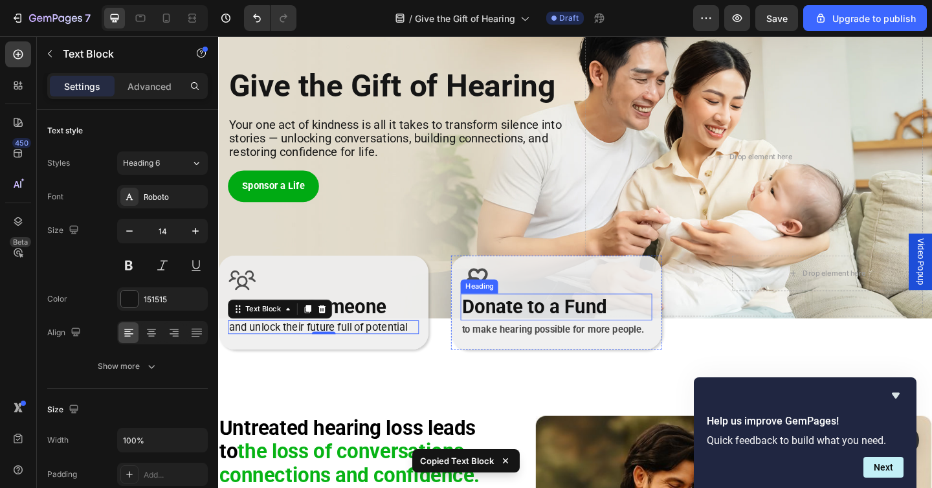
click at [555, 338] on h2 "Donate to a Fund" at bounding box center [586, 332] width 208 height 30
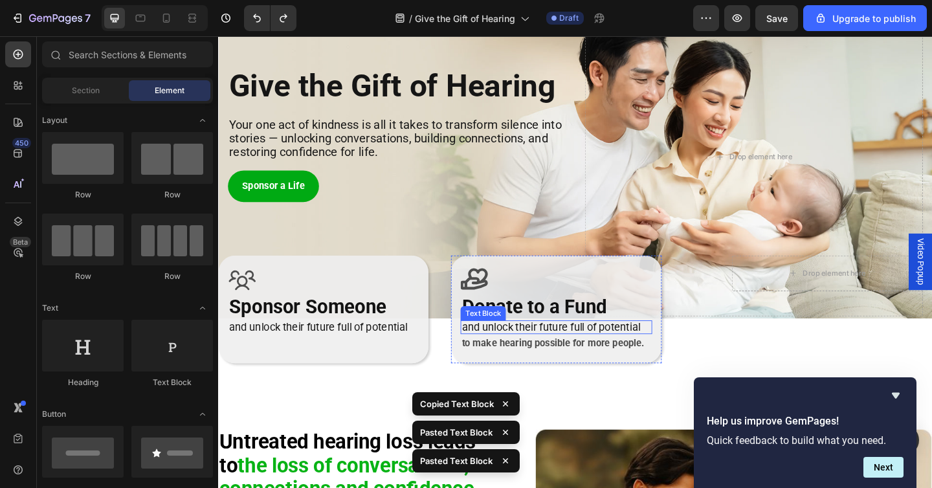
click at [533, 353] on span "and unlock their future full of potential" at bounding box center [580, 353] width 194 height 14
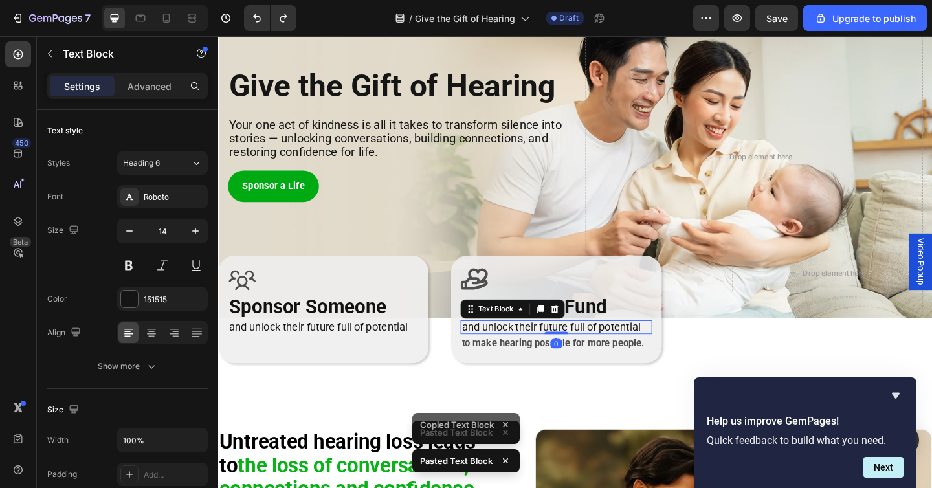
click at [533, 353] on span "and unlock their future full of potential" at bounding box center [580, 353] width 194 height 14
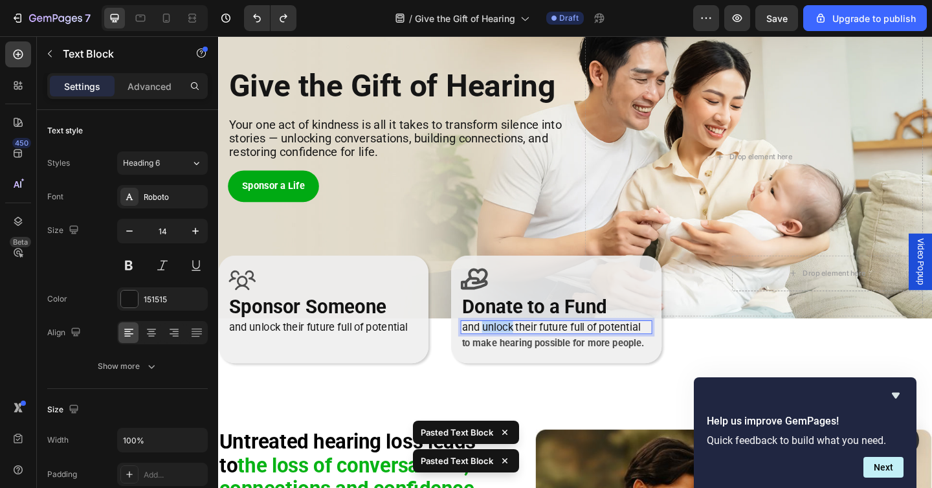
click at [533, 353] on span "and unlock their future full of potential" at bounding box center [580, 353] width 194 height 14
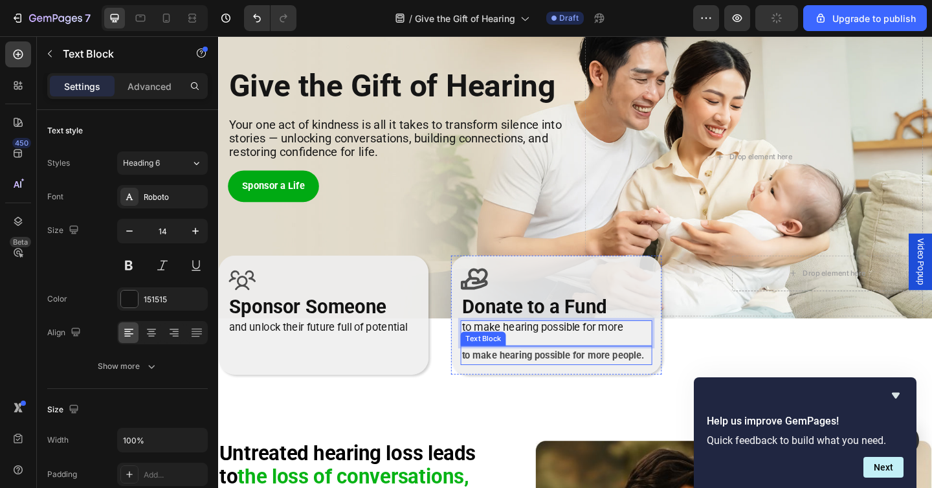
click at [605, 389] on strong "to make hearing possible for more people." at bounding box center [582, 383] width 199 height 12
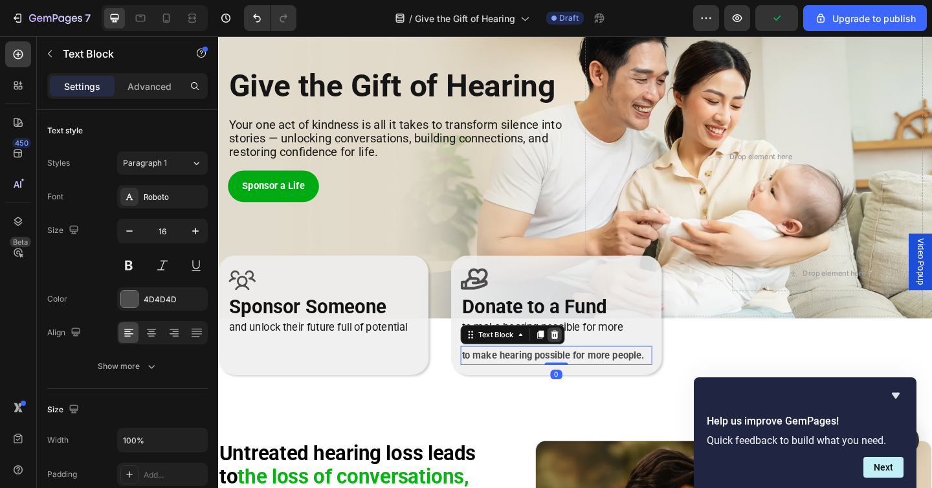
click at [584, 359] on icon at bounding box center [584, 360] width 8 height 9
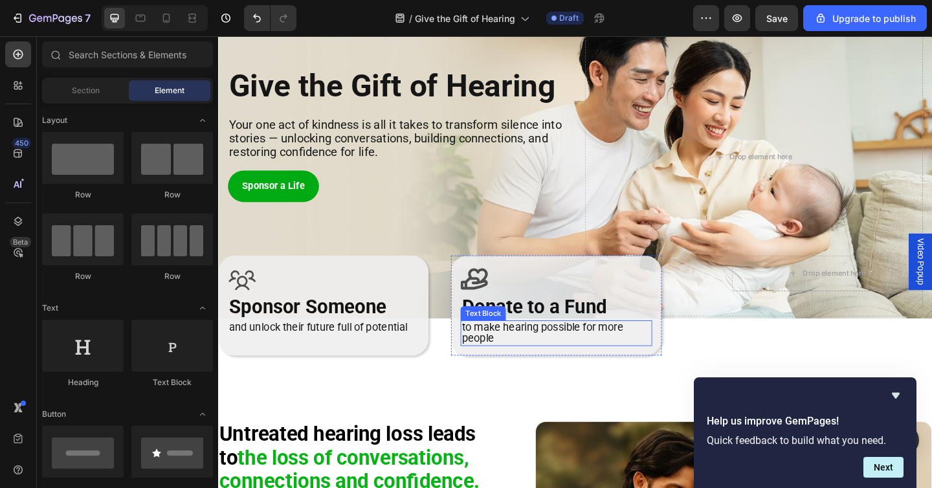
click at [565, 354] on span "to make hearing possible for more people" at bounding box center [570, 359] width 175 height 26
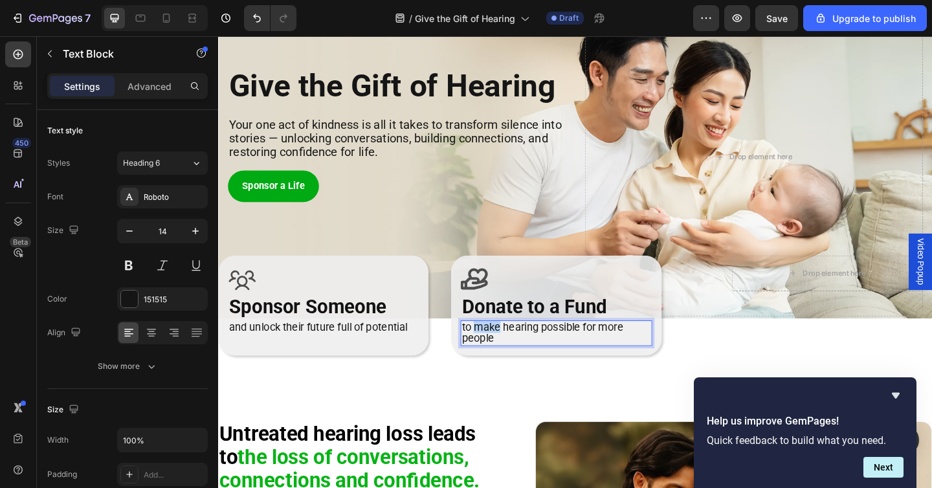
click at [504, 355] on span "to make hearing possible for more people" at bounding box center [570, 359] width 175 height 26
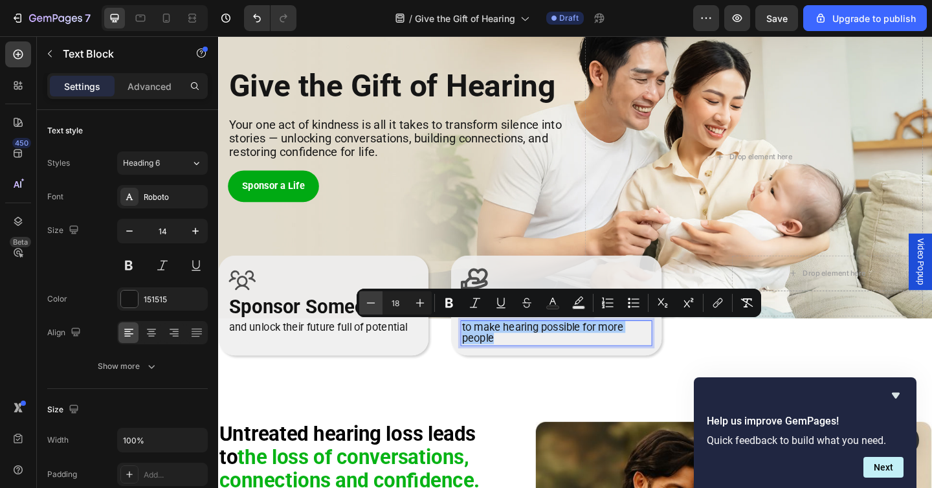
click at [372, 300] on icon "Editor contextual toolbar" at bounding box center [370, 303] width 13 height 13
type input "17"
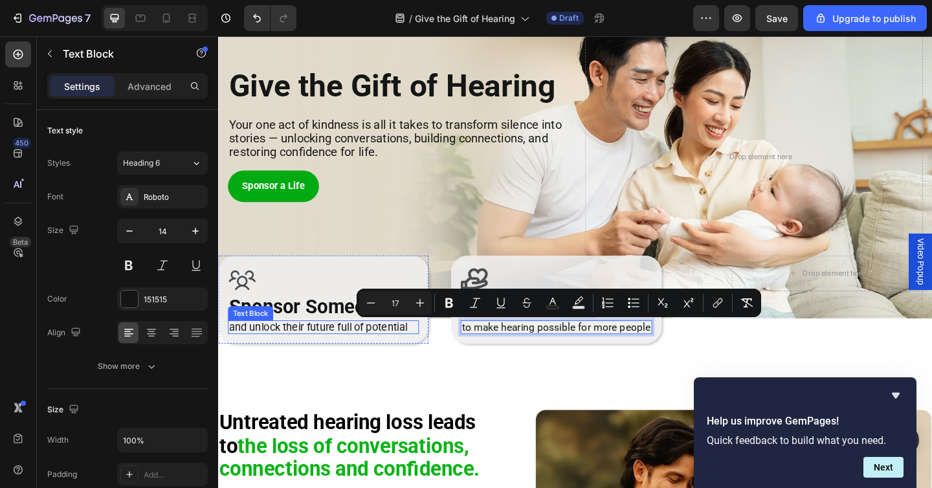
click at [334, 352] on span "and unlock their future full of potential" at bounding box center [327, 353] width 194 height 14
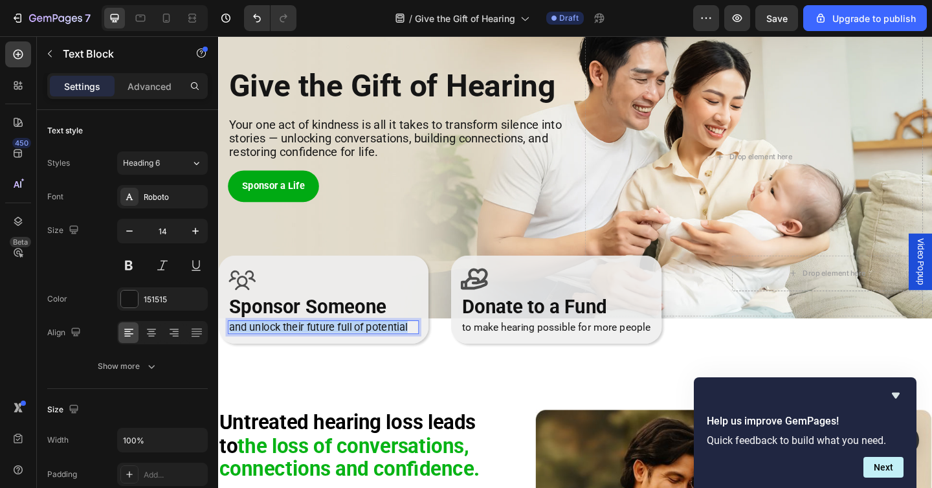
click at [334, 352] on span "and unlock their future full of potential" at bounding box center [327, 353] width 194 height 14
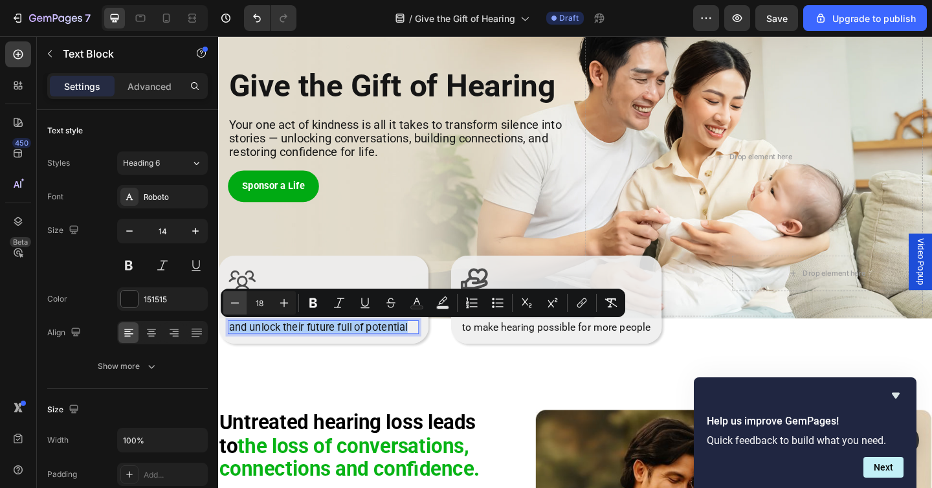
click at [241, 300] on button "Minus" at bounding box center [234, 302] width 23 height 23
type input "17"
click at [420, 353] on p "and unlock their future full of potential" at bounding box center [332, 353] width 205 height 12
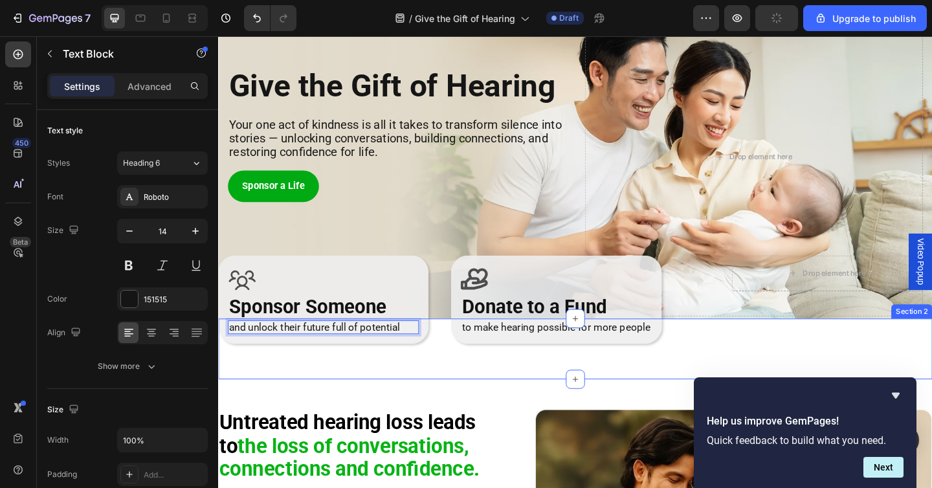
click at [418, 400] on div "Icon Sponsor Someone Heading and unlock their future full of potential Text Blo…" at bounding box center [606, 377] width 777 height 67
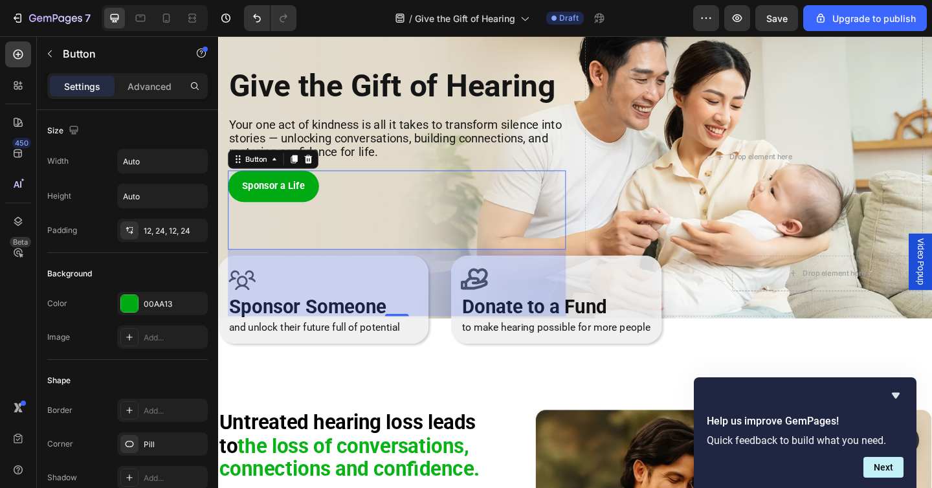
click at [324, 192] on div "Sponsor a Life Button 0" at bounding box center [413, 226] width 368 height 86
click at [128, 229] on icon at bounding box center [129, 230] width 10 height 10
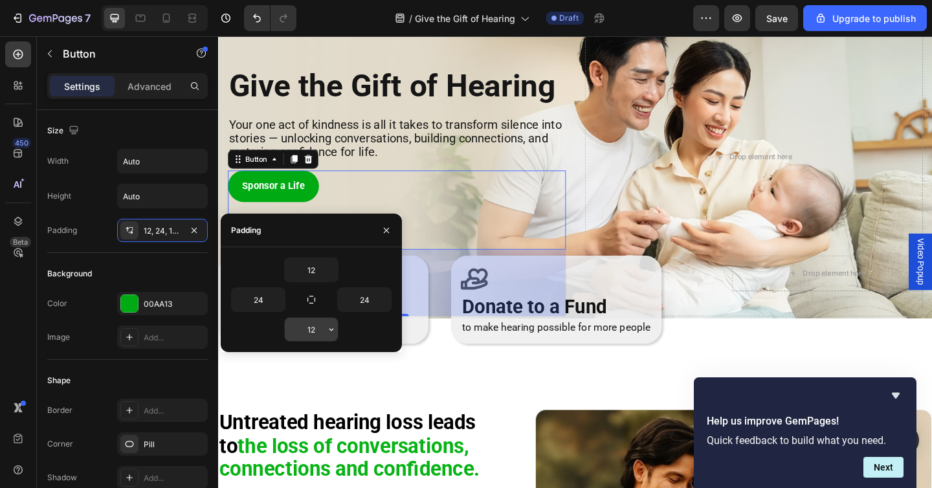
click at [311, 333] on input "12" at bounding box center [311, 329] width 53 height 23
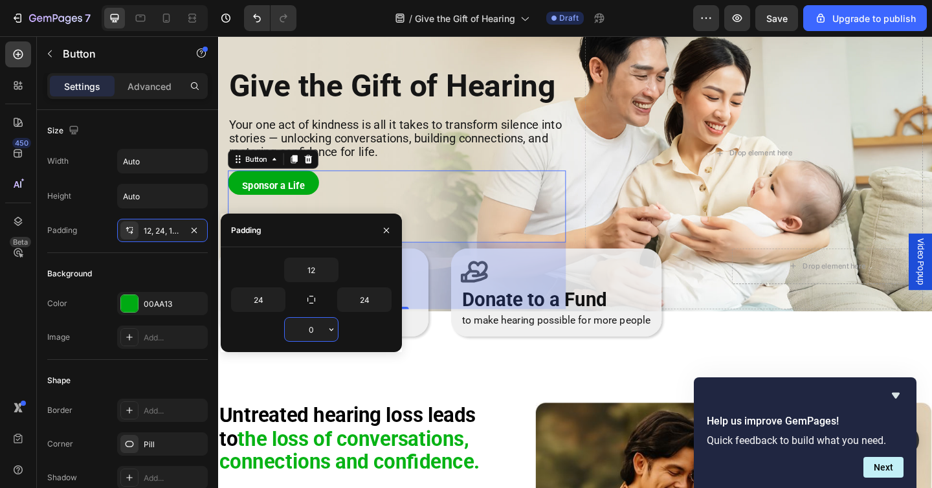
type input "12"
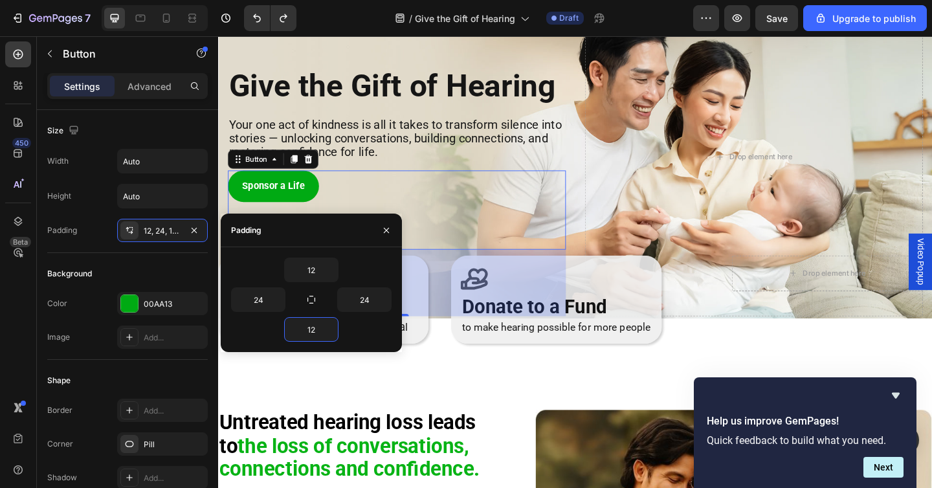
click at [479, 225] on div "Sponsor a Life Button 112" at bounding box center [413, 226] width 368 height 86
click at [459, 203] on div "Sponsor a Life Button 112" at bounding box center [413, 226] width 368 height 86
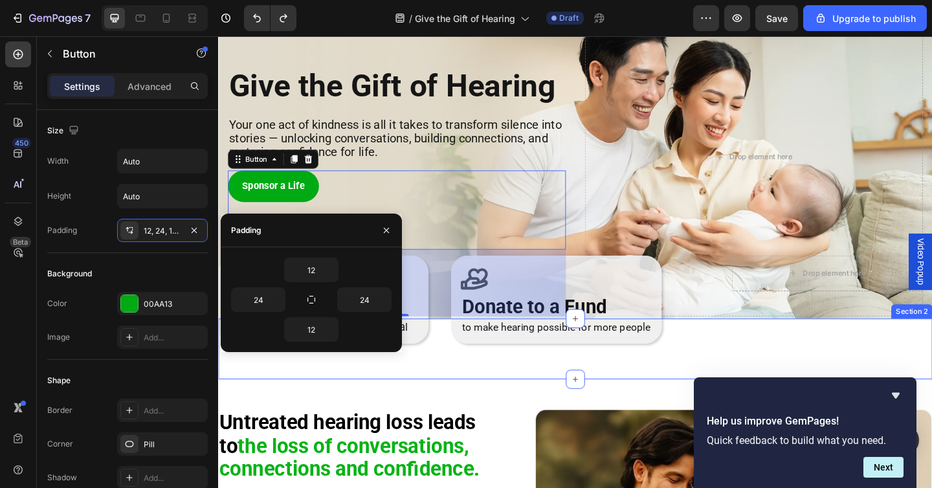
click at [447, 399] on div "Icon Sponsor Someone Heading and unlock their future full of potential Text Blo…" at bounding box center [606, 377] width 777 height 67
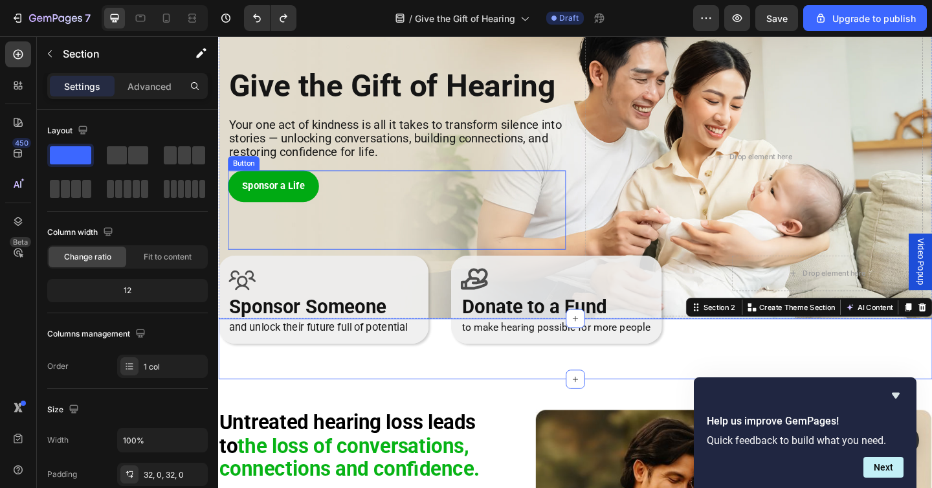
click at [398, 264] on div "Sponsor a Life Button" at bounding box center [413, 226] width 368 height 86
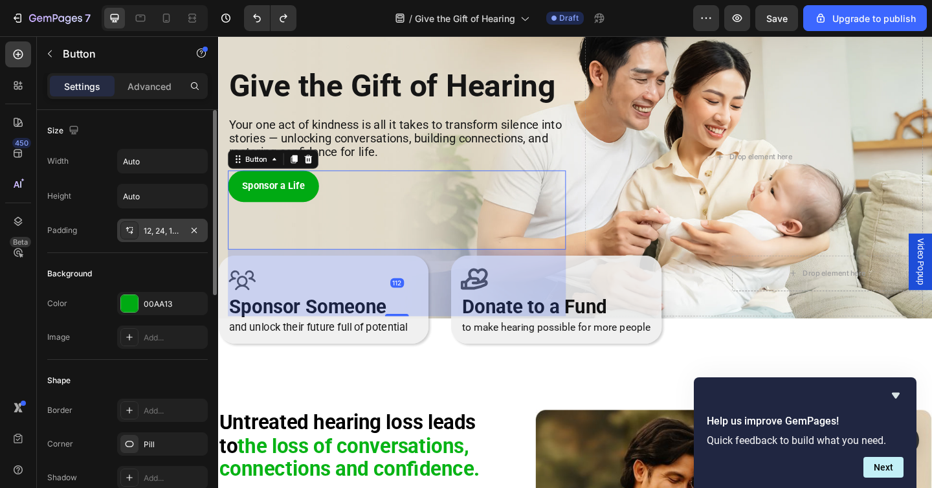
click at [183, 231] on div "12, 24, 12, 24" at bounding box center [162, 230] width 91 height 23
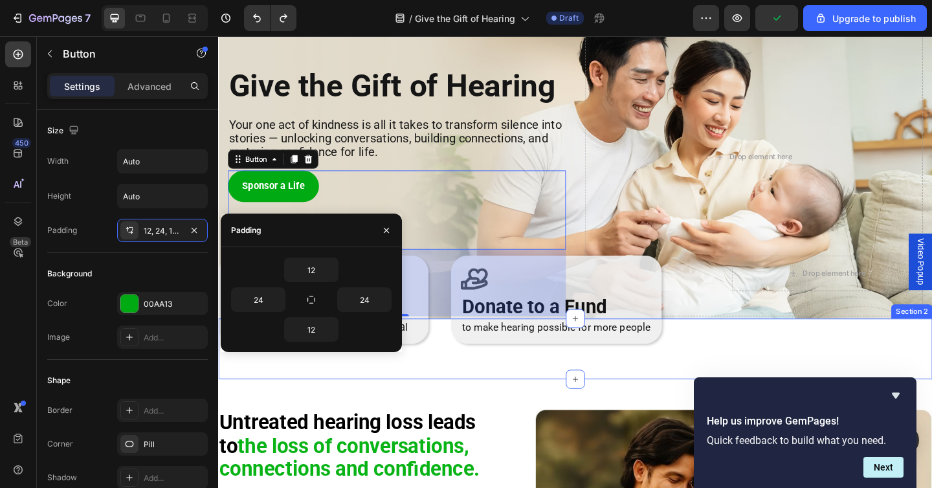
click at [449, 401] on div "Icon Sponsor Someone Heading and unlock their future full of potential Text Blo…" at bounding box center [606, 377] width 777 height 67
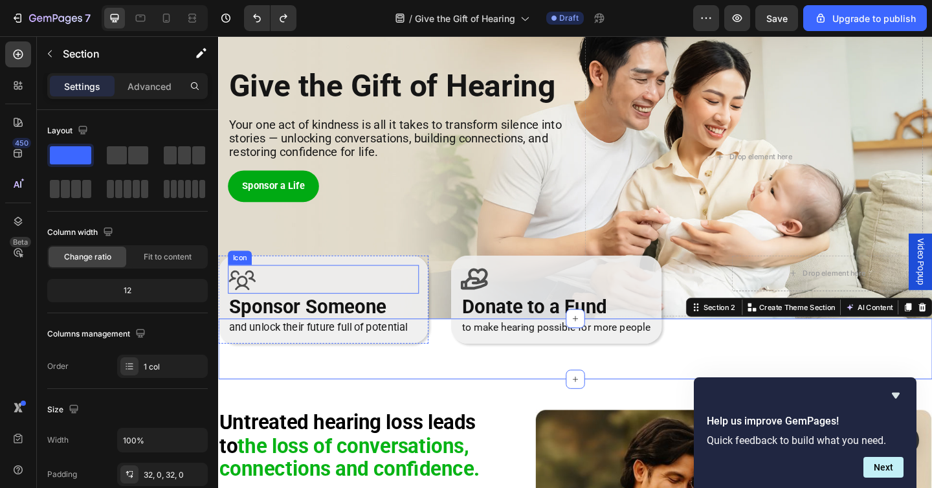
click at [245, 295] on icon at bounding box center [244, 301] width 31 height 31
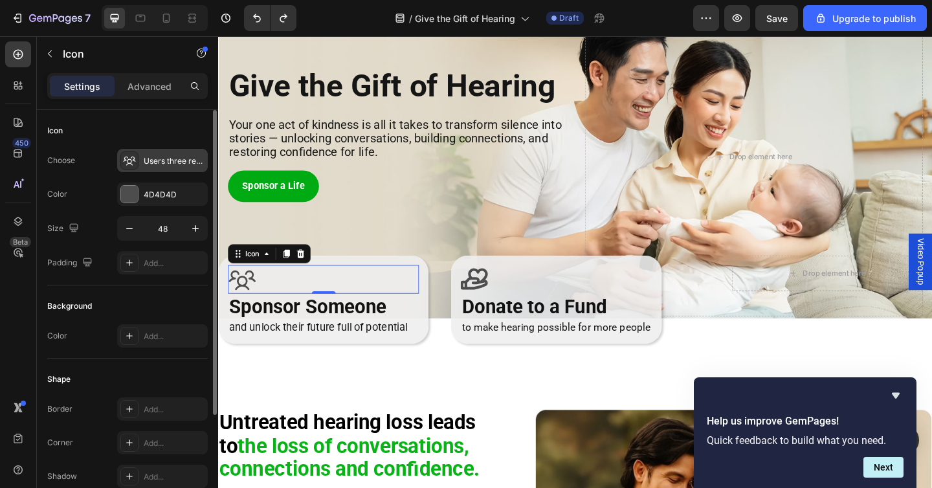
click at [128, 164] on icon at bounding box center [129, 160] width 13 height 13
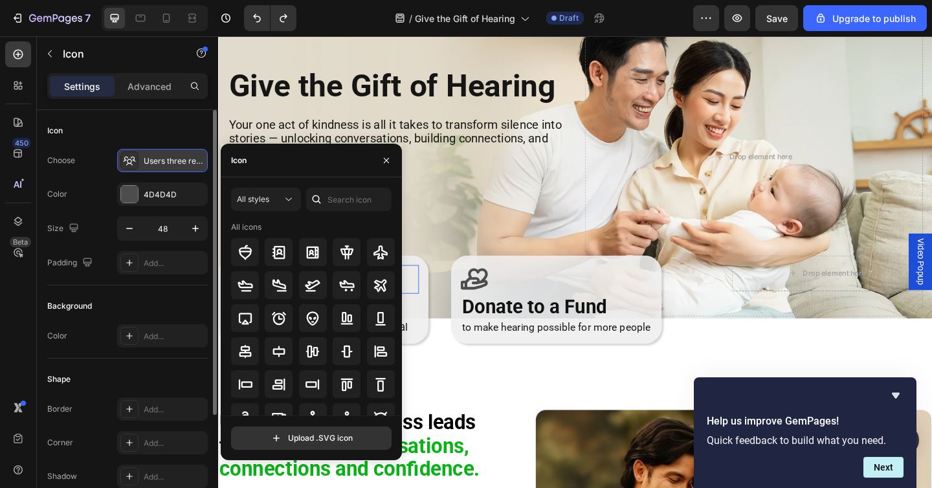
click at [128, 164] on icon at bounding box center [129, 160] width 13 height 13
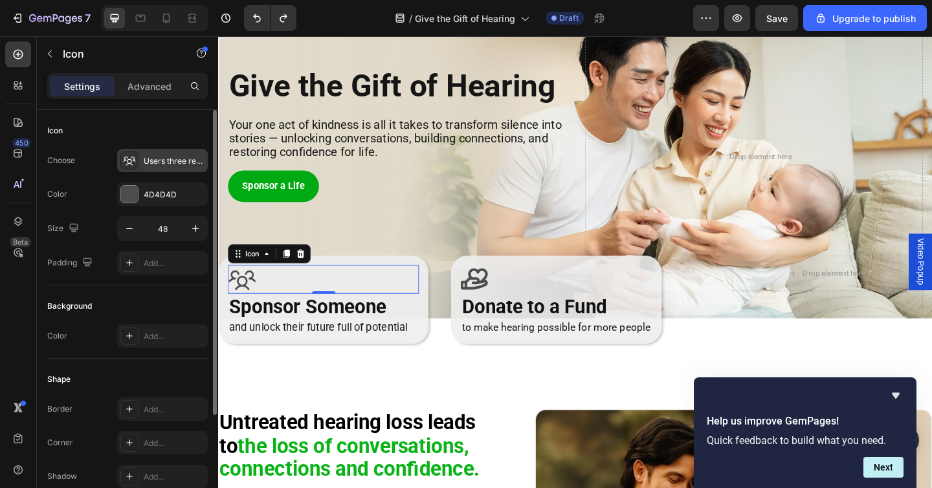
click at [179, 165] on div "Users three regular" at bounding box center [174, 161] width 61 height 12
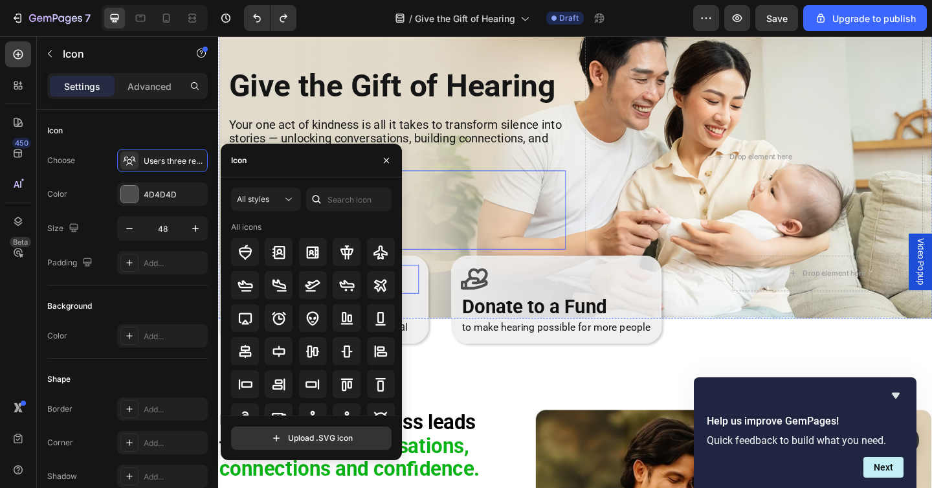
click at [475, 230] on div "Sponsor a Life Button" at bounding box center [413, 226] width 368 height 86
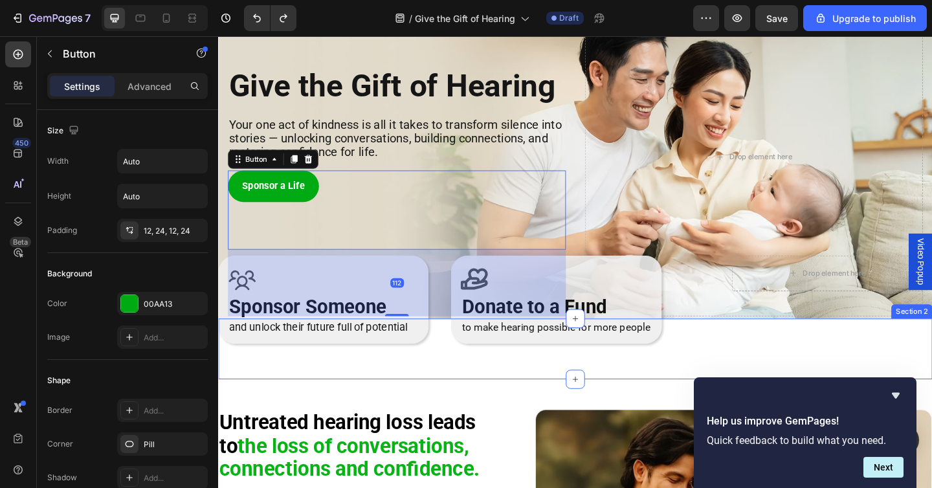
click at [449, 410] on div "Icon Sponsor Someone Heading and unlock their future full of potential Text Blo…" at bounding box center [606, 377] width 777 height 67
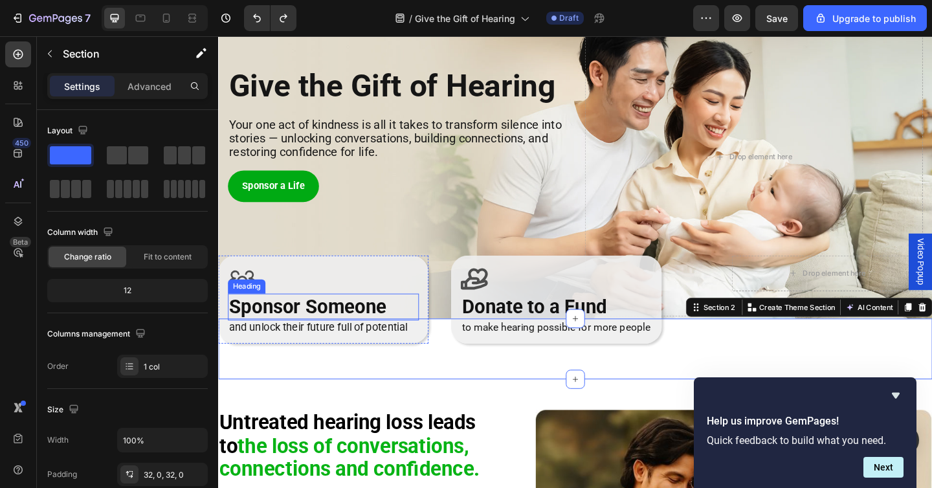
click at [379, 336] on h2 "Sponsor Someone" at bounding box center [333, 332] width 208 height 30
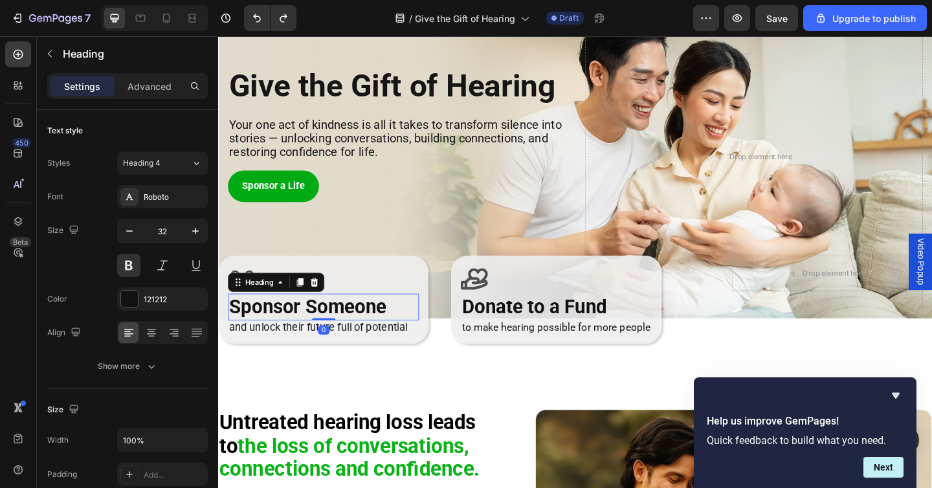
click at [379, 336] on h2 "Sponsor Someone" at bounding box center [333, 332] width 208 height 30
click at [379, 336] on p "Sponsor Someone" at bounding box center [332, 331] width 205 height 27
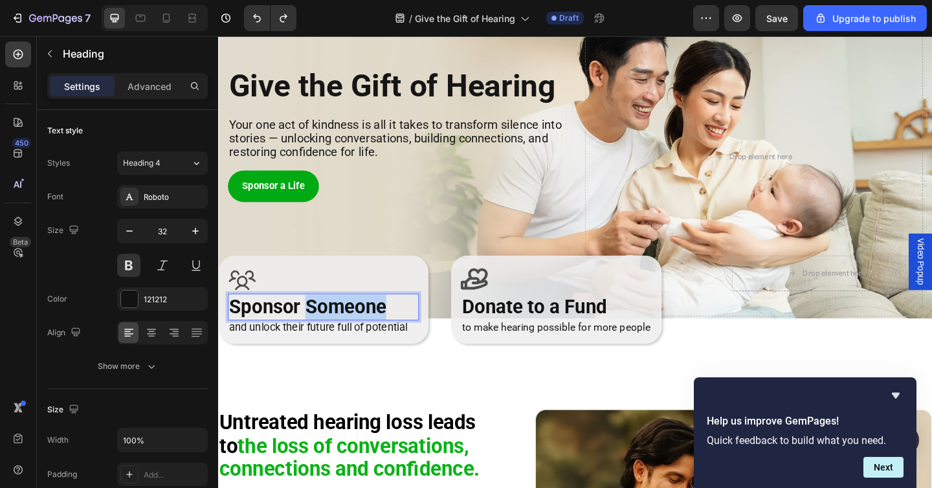
click at [379, 336] on p "Sponsor Someone" at bounding box center [332, 331] width 205 height 27
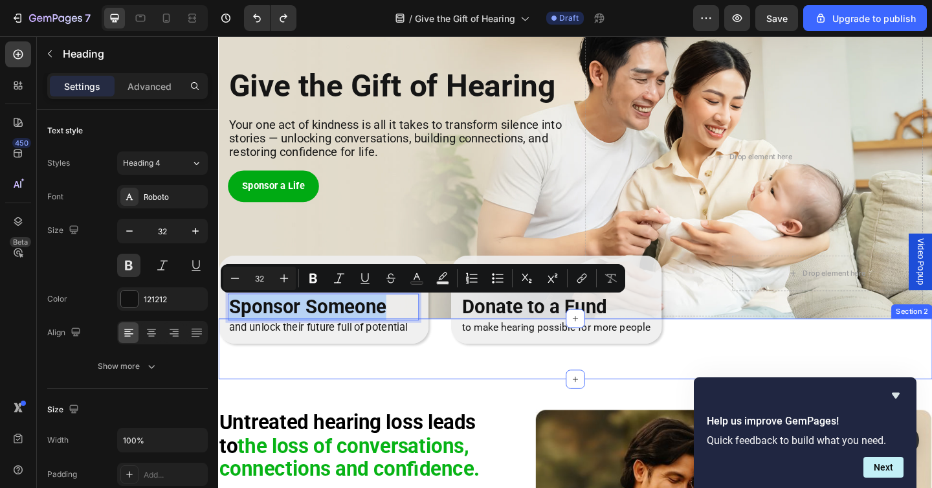
click at [401, 388] on div "Icon Sponsor Someone Heading 0 and unlock their future full of potential Text B…" at bounding box center [606, 376] width 777 height 25
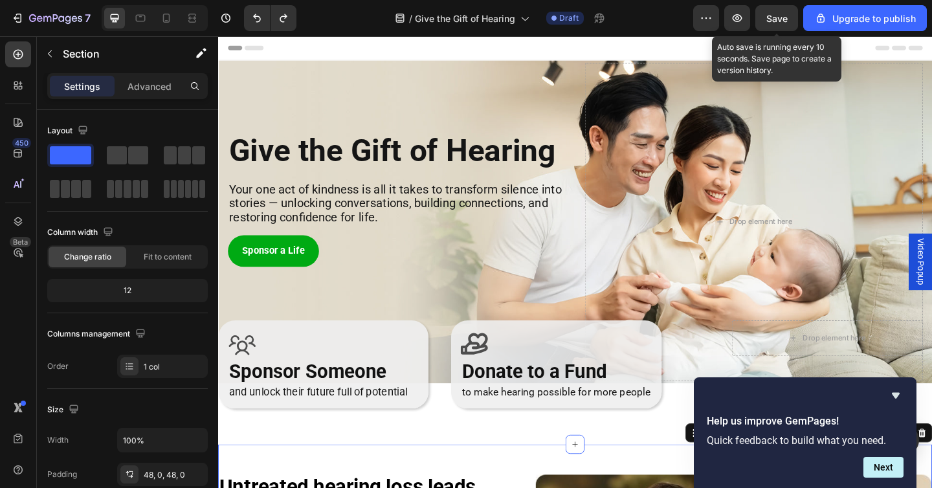
click at [773, 18] on span "Save" at bounding box center [777, 18] width 21 height 11
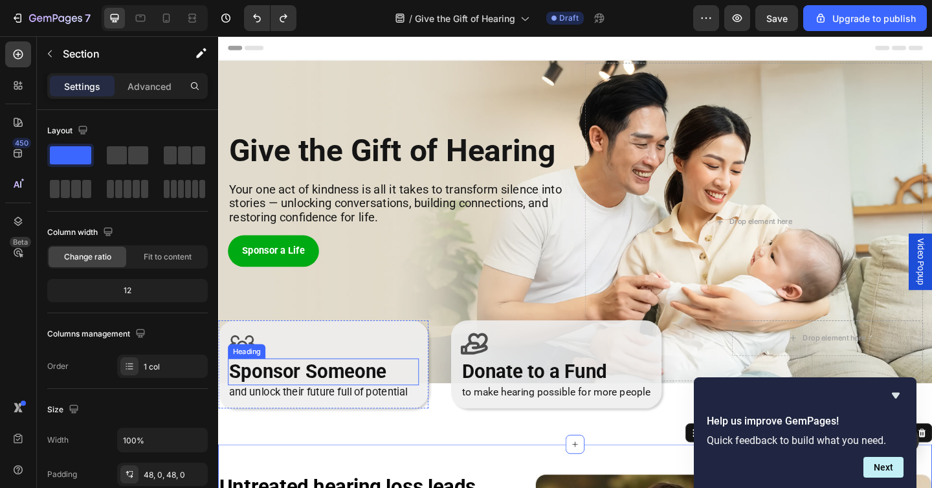
click at [333, 393] on p "Sponsor Someone" at bounding box center [332, 401] width 205 height 27
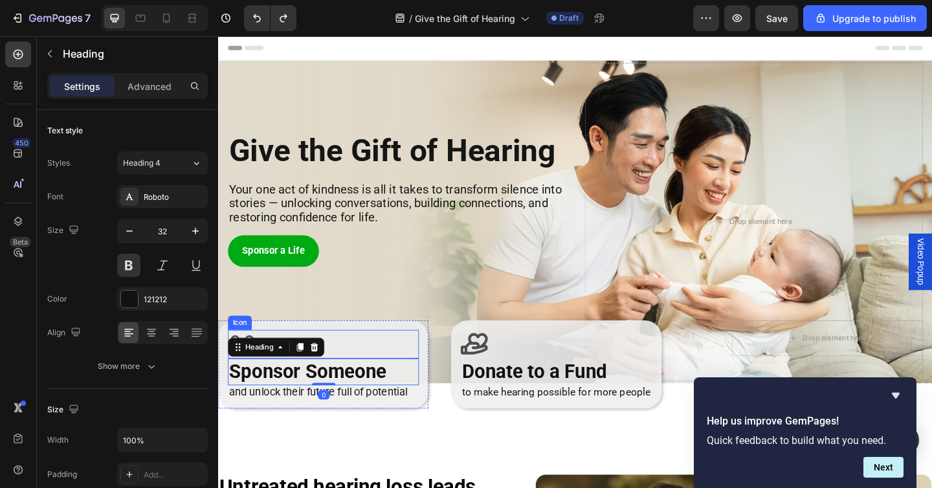
click at [343, 381] on div "Icon" at bounding box center [333, 371] width 208 height 31
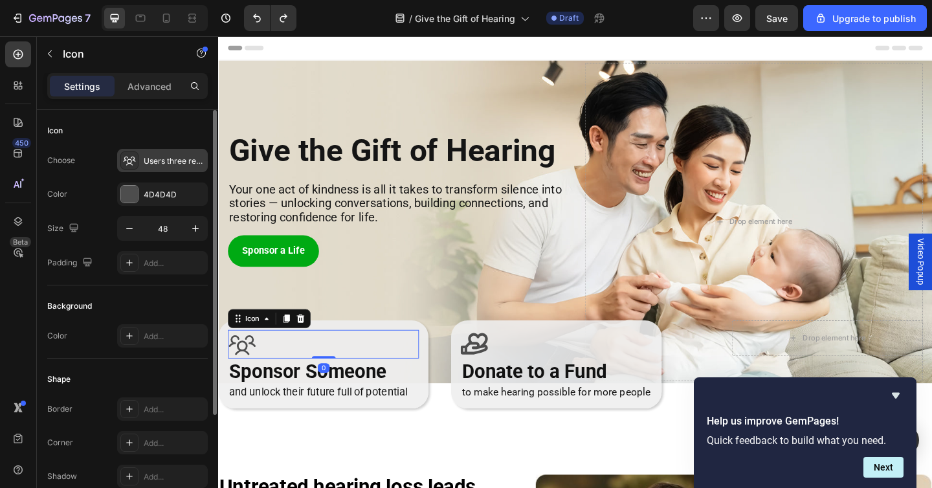
click at [154, 163] on div "Users three regular" at bounding box center [174, 161] width 61 height 12
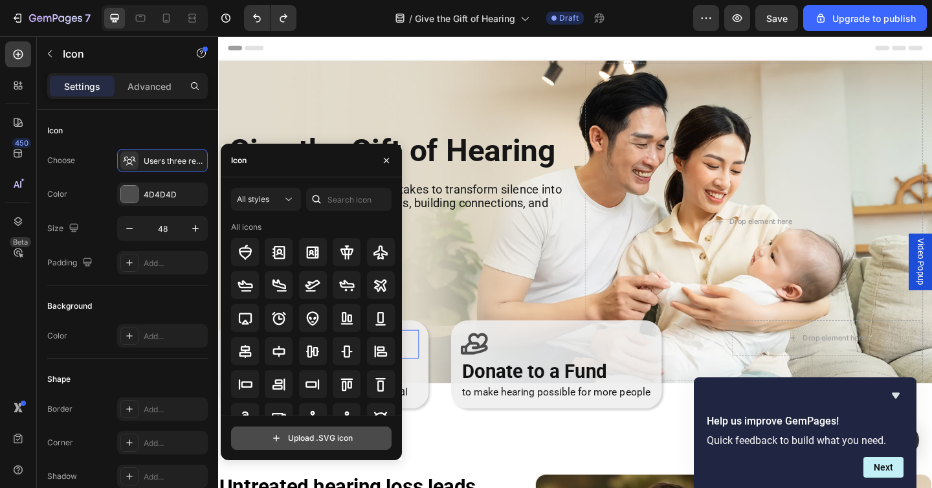
click at [308, 441] on input "file" at bounding box center [311, 438] width 159 height 22
click at [352, 438] on input "file" at bounding box center [311, 438] width 159 height 22
type input "C:\fakepath\1-2-01.svgz"
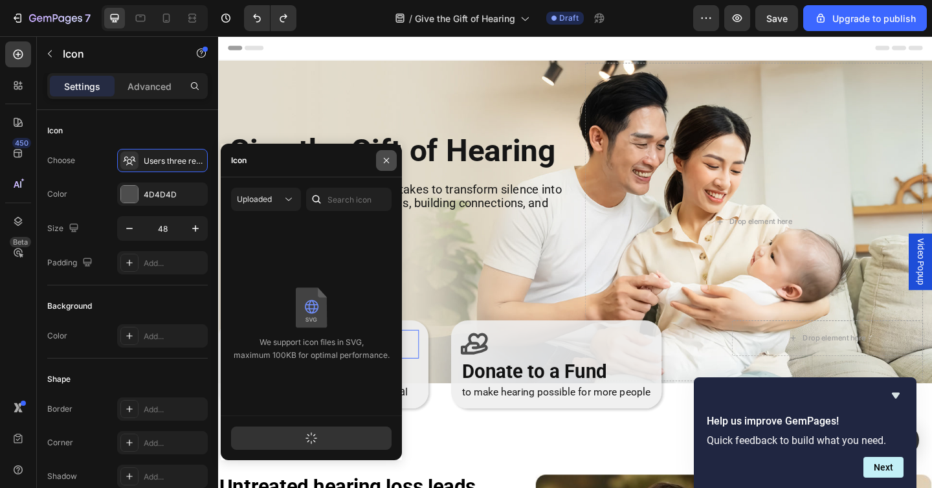
click at [388, 161] on icon "button" at bounding box center [386, 159] width 5 height 5
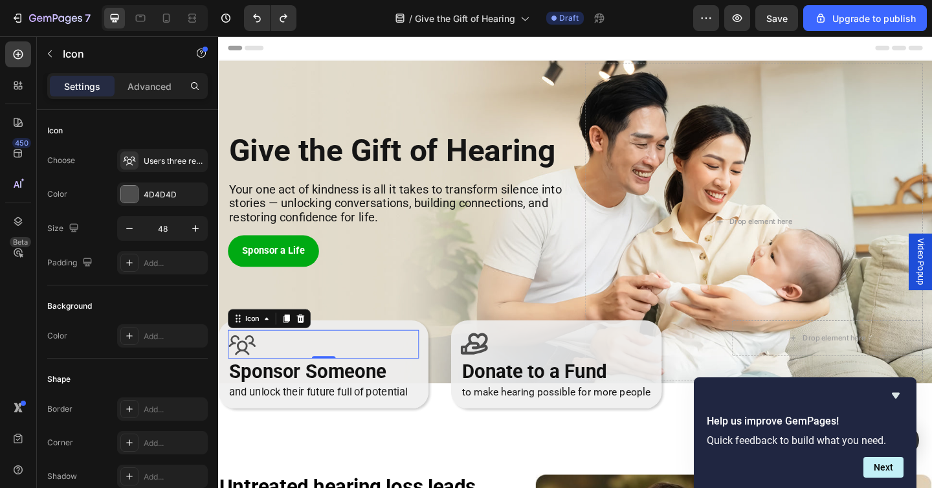
click at [245, 374] on icon at bounding box center [244, 371] width 31 height 31
click at [256, 344] on div "Icon" at bounding box center [255, 344] width 21 height 0
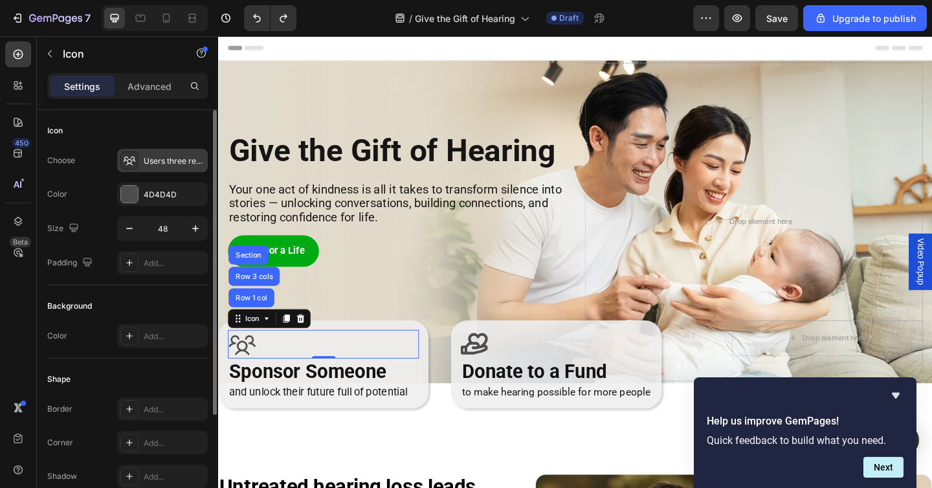
click at [170, 168] on div "Users three regular" at bounding box center [162, 160] width 91 height 23
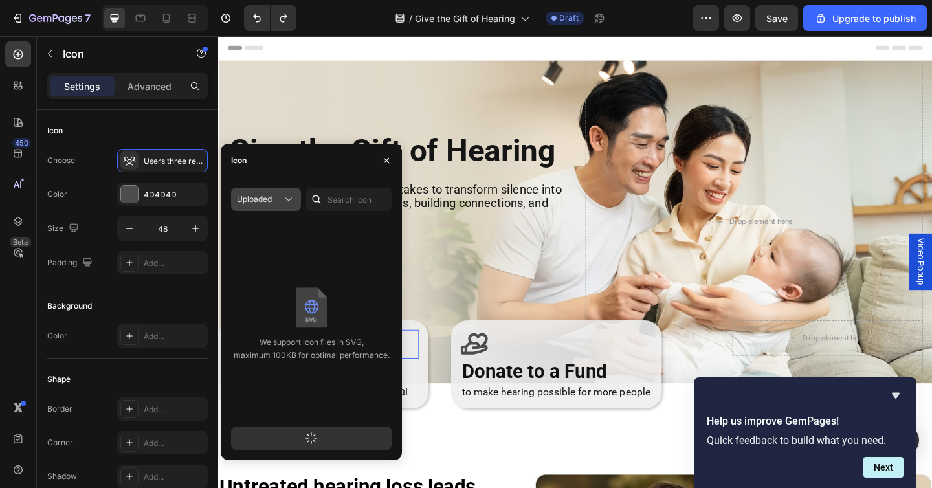
click at [298, 197] on button "Uploaded" at bounding box center [266, 199] width 70 height 23
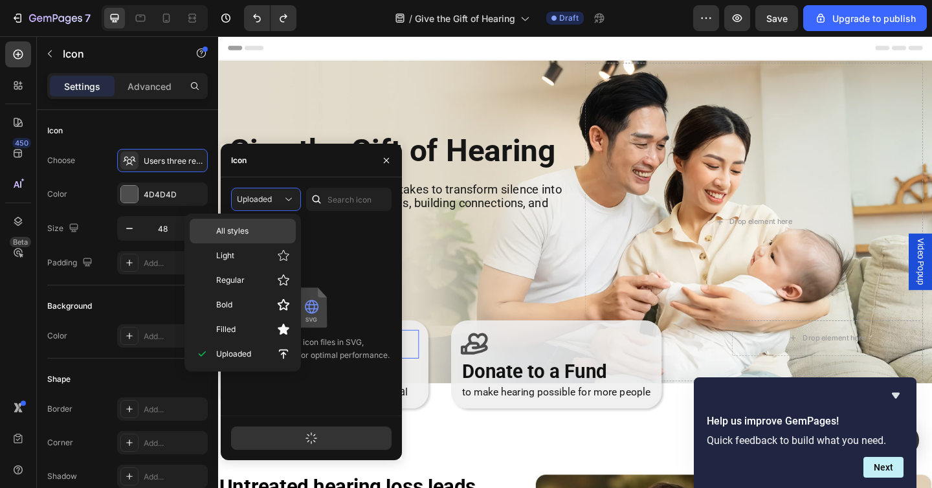
click at [277, 229] on p "All styles" at bounding box center [253, 231] width 74 height 12
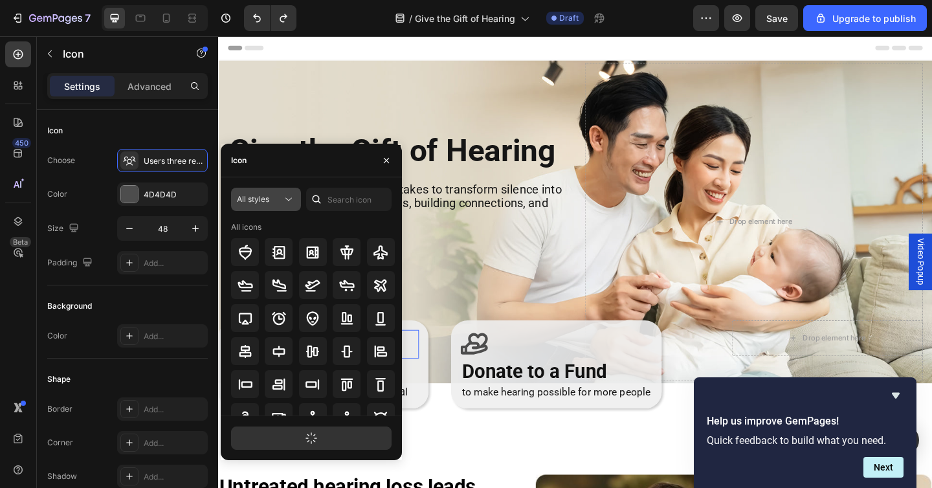
click at [277, 198] on div "All styles" at bounding box center [259, 200] width 45 height 12
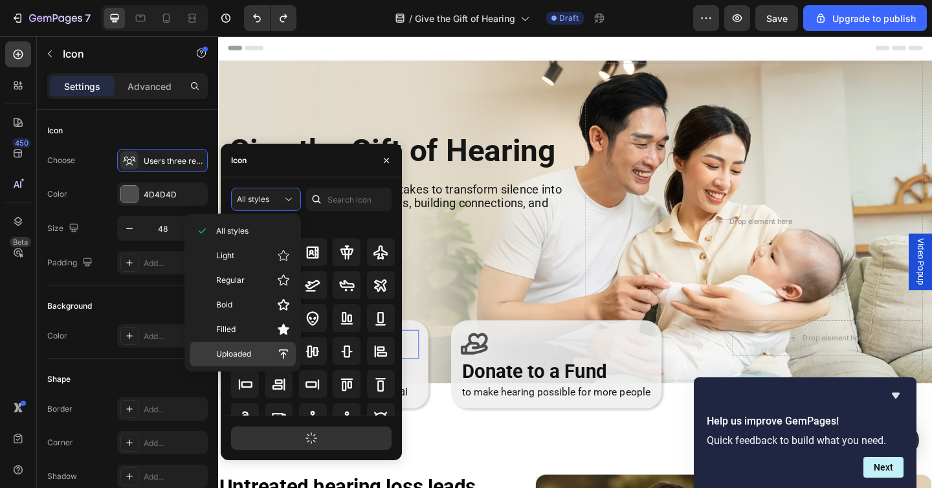
click at [258, 352] on p "Uploaded" at bounding box center [253, 354] width 74 height 13
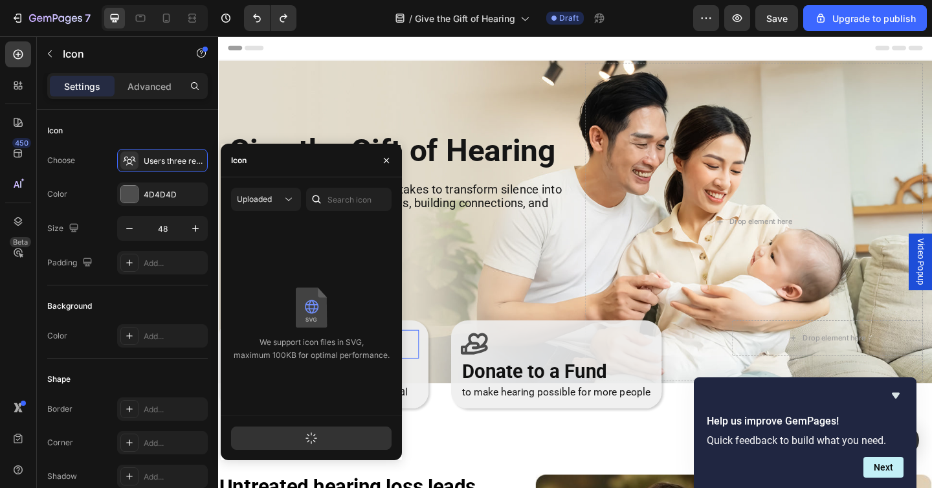
click at [308, 434] on icon "button" at bounding box center [311, 438] width 14 height 14
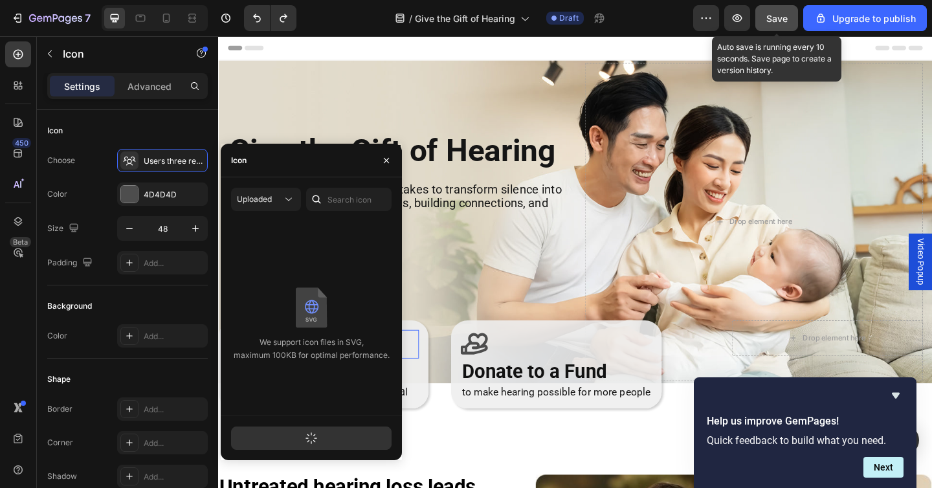
click at [775, 27] on button "Save" at bounding box center [777, 18] width 43 height 26
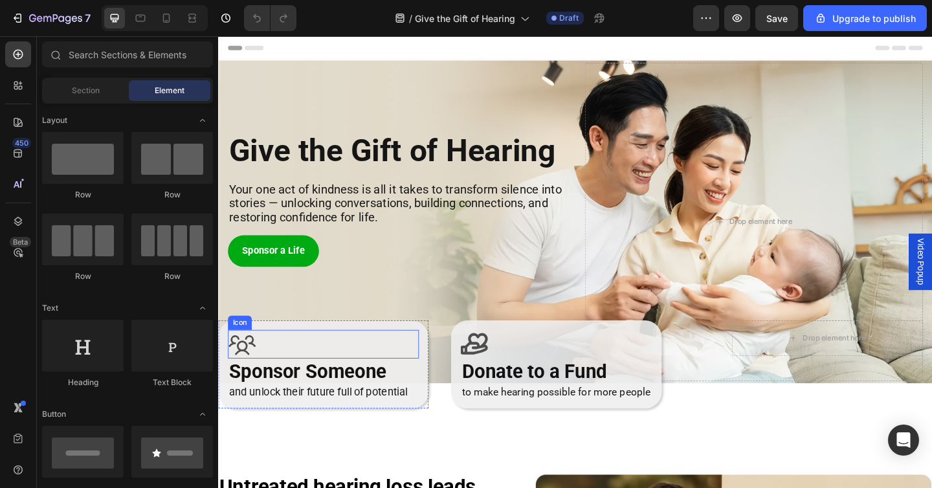
click at [241, 369] on icon at bounding box center [243, 372] width 29 height 21
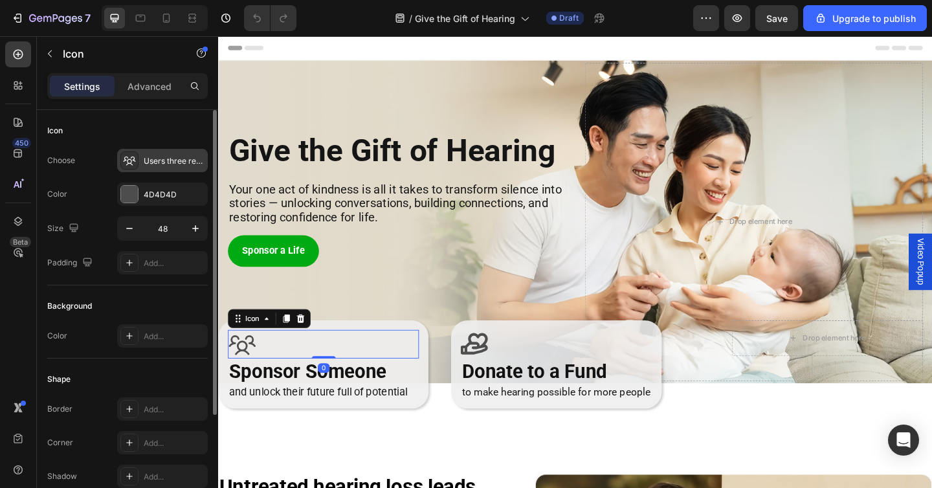
click at [170, 157] on div "Users three regular" at bounding box center [174, 161] width 61 height 12
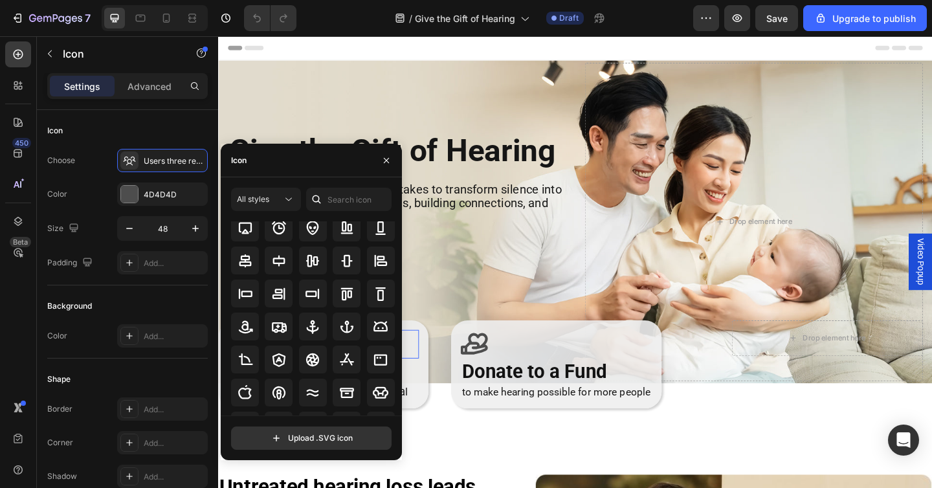
scroll to position [142, 0]
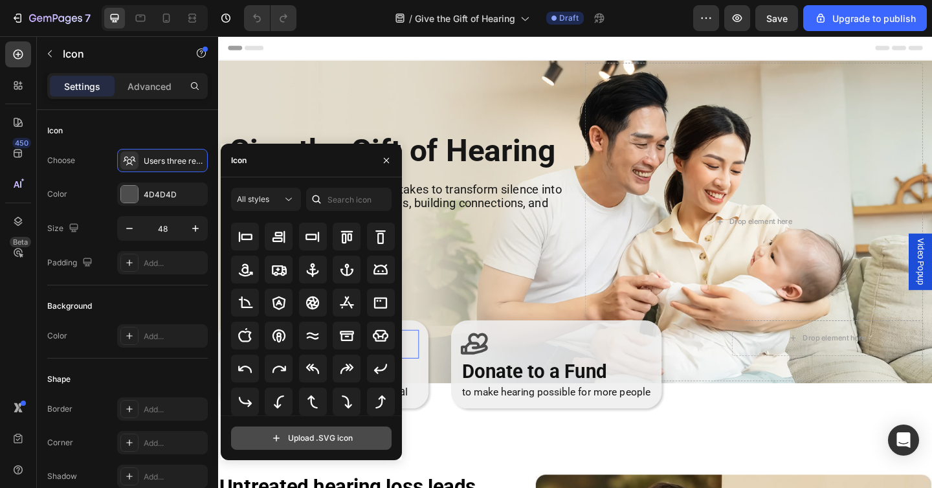
click at [319, 440] on input "file" at bounding box center [311, 438] width 159 height 22
click at [348, 440] on input "file" at bounding box center [311, 438] width 159 height 22
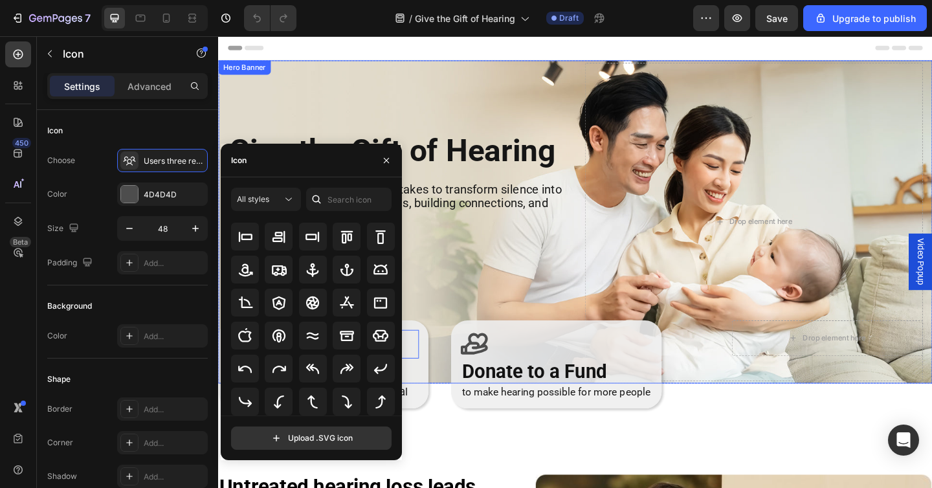
click at [420, 123] on div "Give the Gift of Hearing Heading Your one act of kindness is all it takes to tr…" at bounding box center [413, 238] width 368 height 346
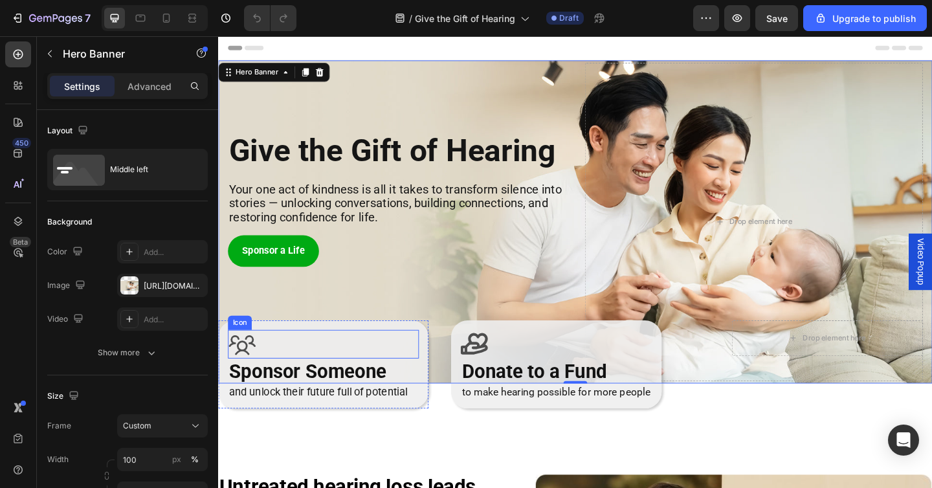
click at [288, 371] on div "Icon" at bounding box center [333, 371] width 208 height 31
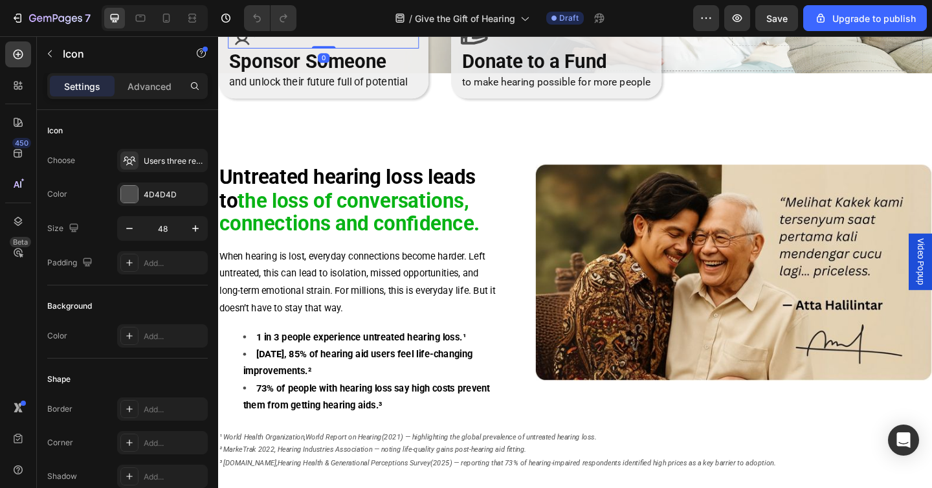
scroll to position [340, 0]
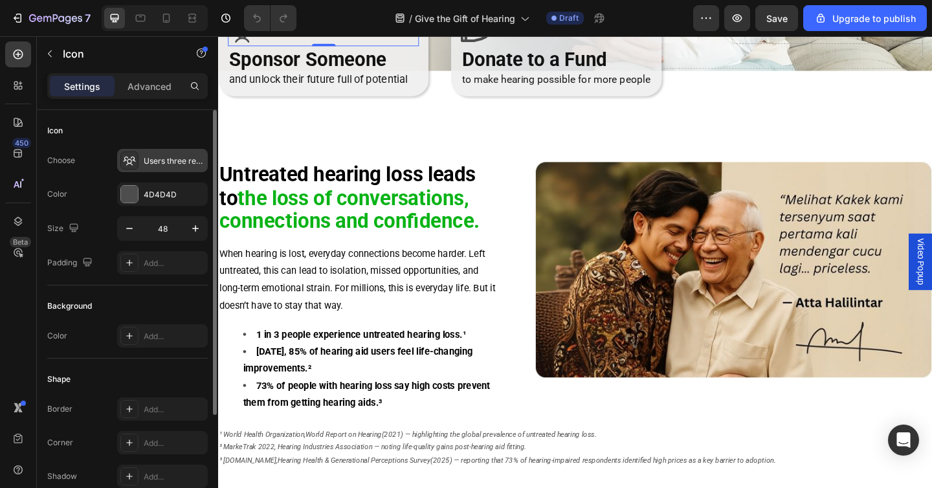
click at [147, 165] on div "Users three regular" at bounding box center [174, 161] width 61 height 12
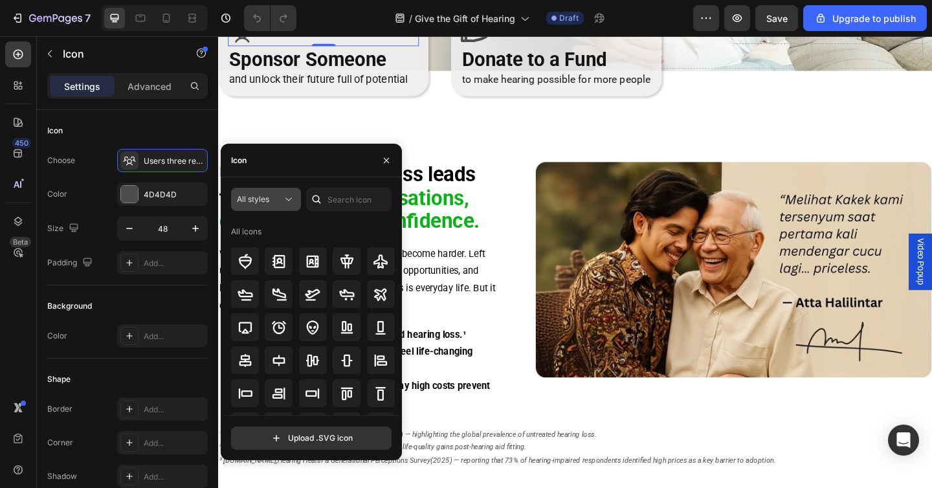
click at [276, 197] on div "All styles" at bounding box center [259, 200] width 45 height 12
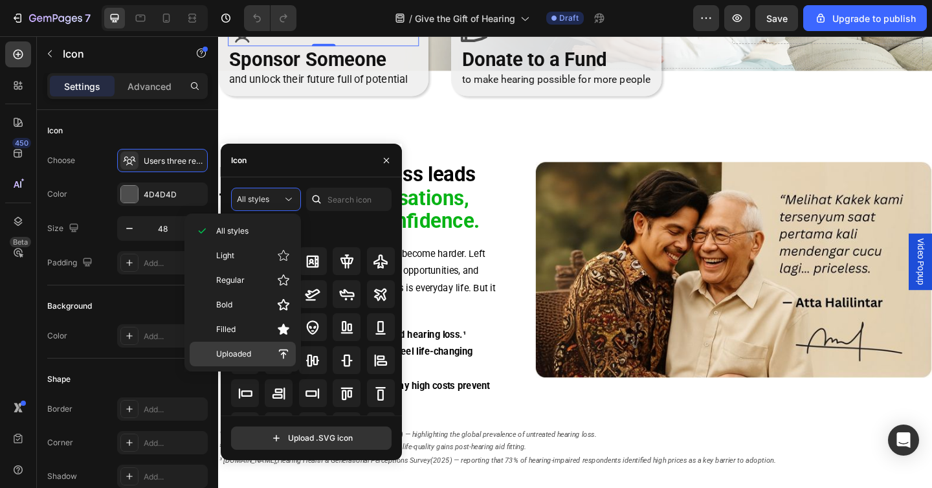
click at [274, 354] on p "Uploaded" at bounding box center [253, 354] width 74 height 13
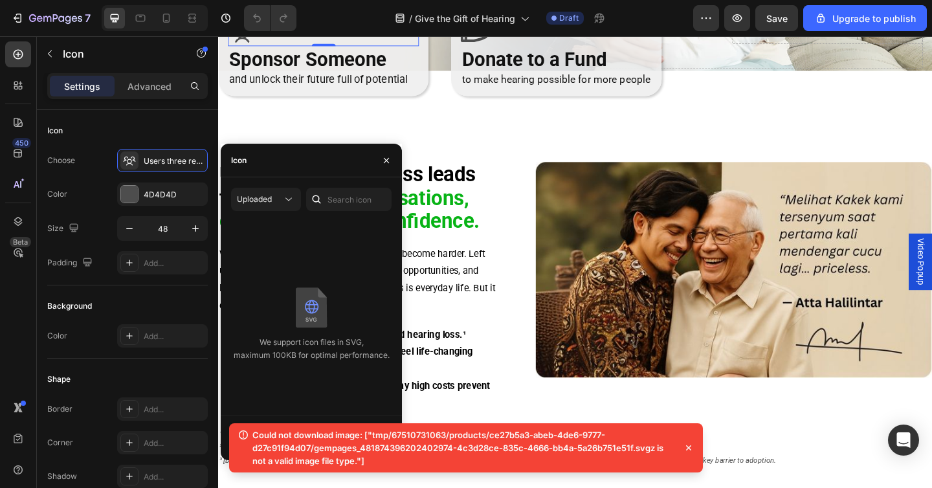
click at [688, 444] on icon at bounding box center [688, 448] width 13 height 13
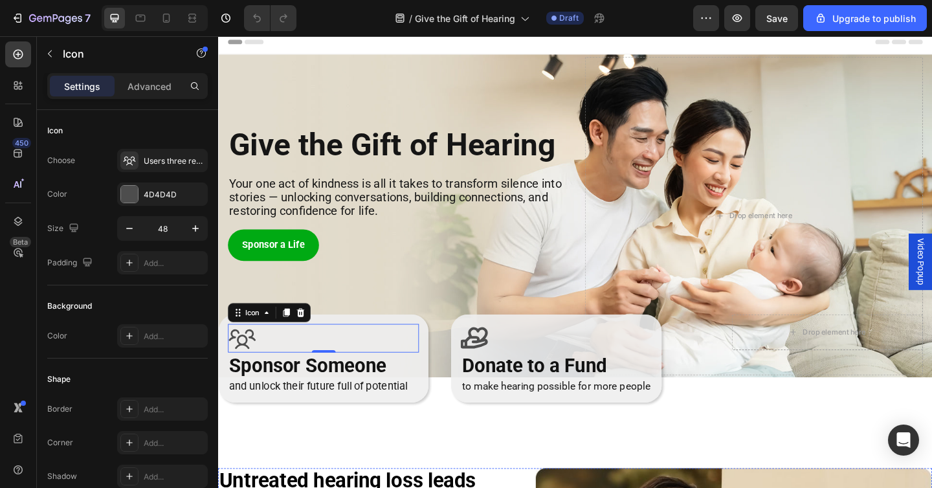
scroll to position [0, 0]
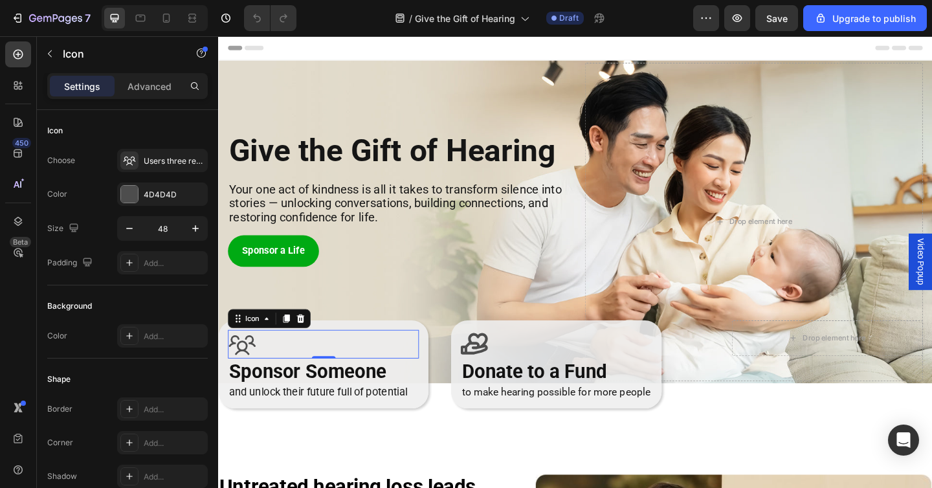
click at [295, 375] on div "Icon 0" at bounding box center [333, 371] width 208 height 31
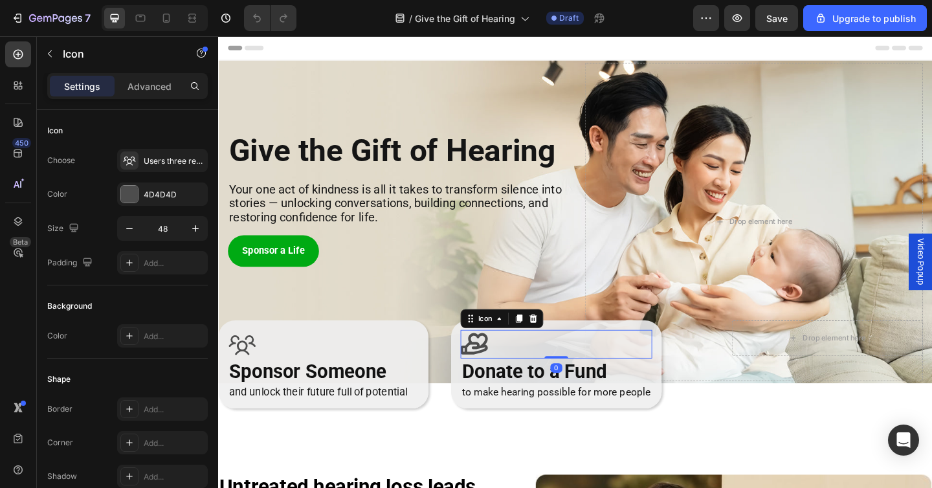
click at [504, 370] on icon at bounding box center [497, 371] width 31 height 31
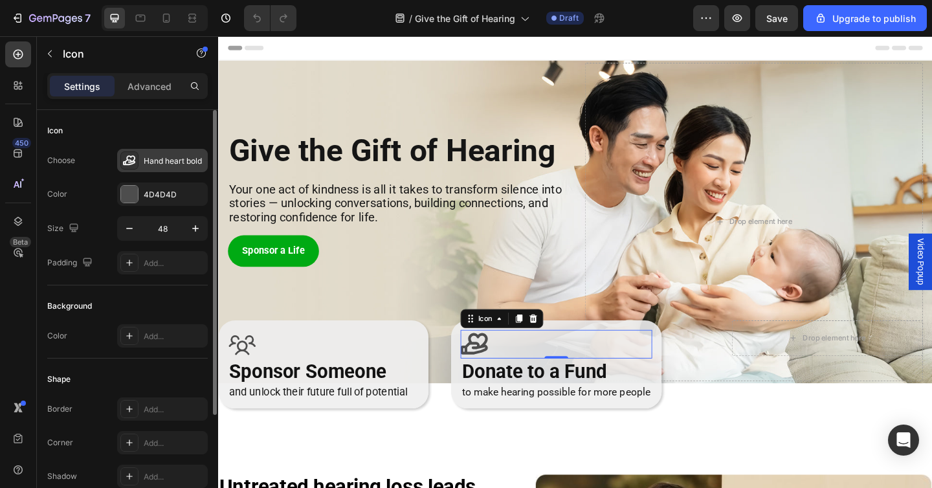
click at [151, 159] on div "Hand heart bold" at bounding box center [174, 161] width 61 height 12
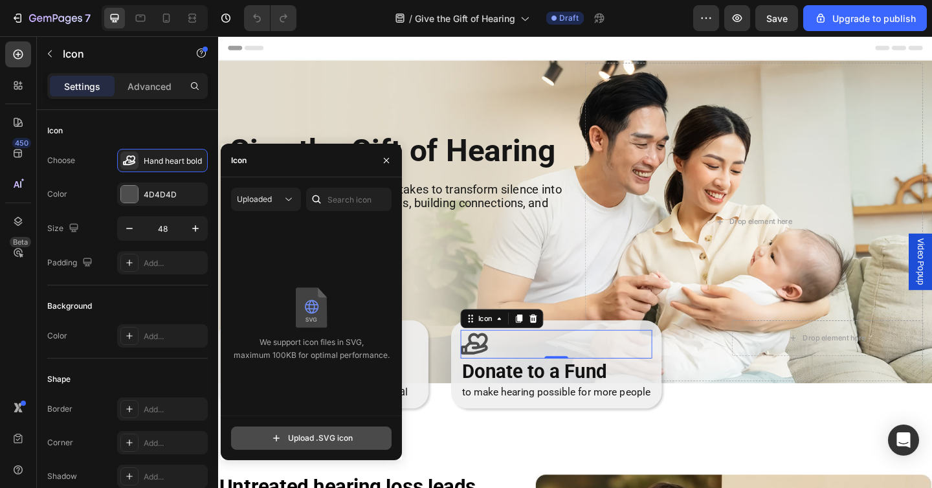
click at [288, 432] on input "file" at bounding box center [311, 438] width 159 height 22
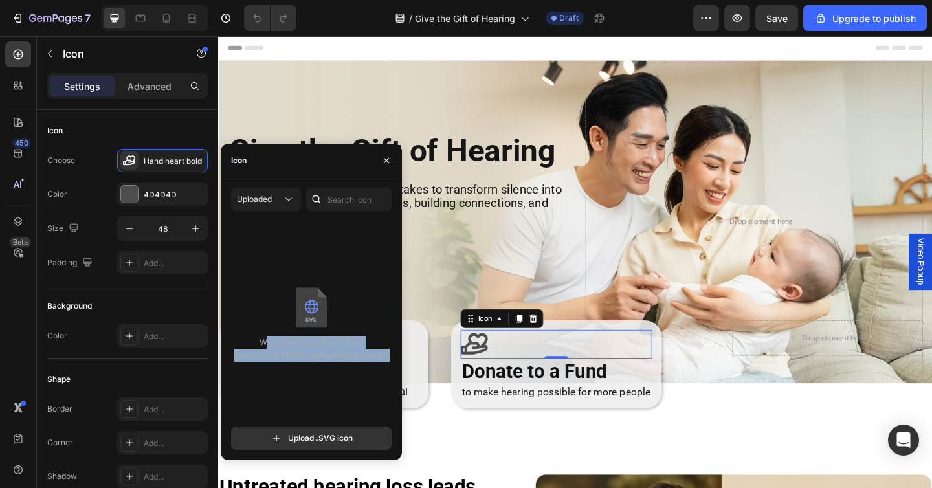
drag, startPoint x: 259, startPoint y: 343, endPoint x: 390, endPoint y: 356, distance: 131.4
click at [390, 356] on div "We support icon files in SVG, maximum 100KB for optimal performance." at bounding box center [311, 323] width 181 height 205
copy p "We support icon files in SVG, maximum 100KB for optimal performance."
click at [309, 438] on input "file" at bounding box center [311, 438] width 159 height 22
type input "C:\fakepath\2-2-01.svgz"
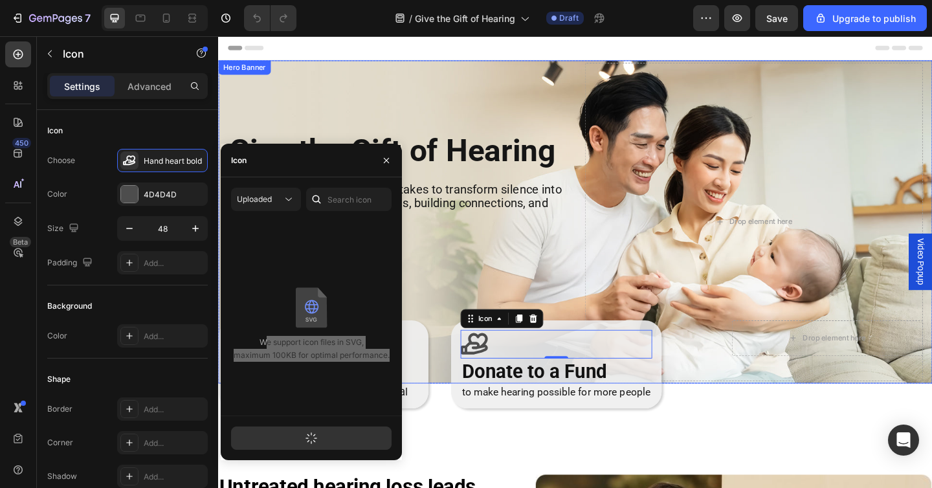
click at [318, 117] on div "Give the Gift of Hearing Heading Your one act of kindness is all it takes to tr…" at bounding box center [413, 238] width 368 height 346
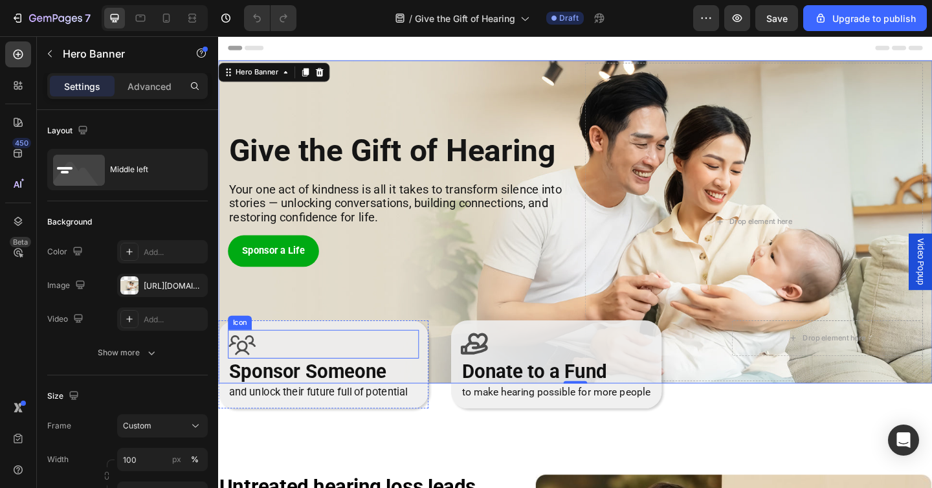
click at [291, 373] on div "Icon" at bounding box center [333, 371] width 208 height 31
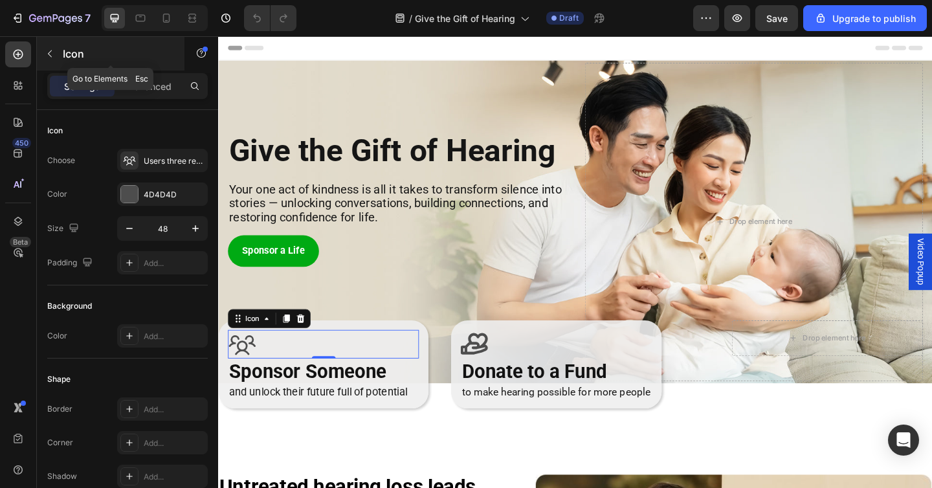
click at [51, 60] on button "button" at bounding box center [49, 53] width 21 height 21
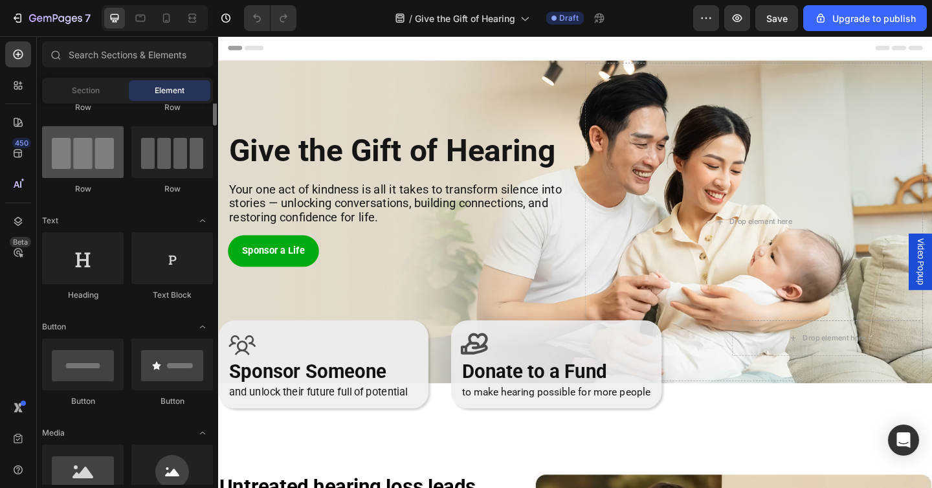
scroll to position [282, 0]
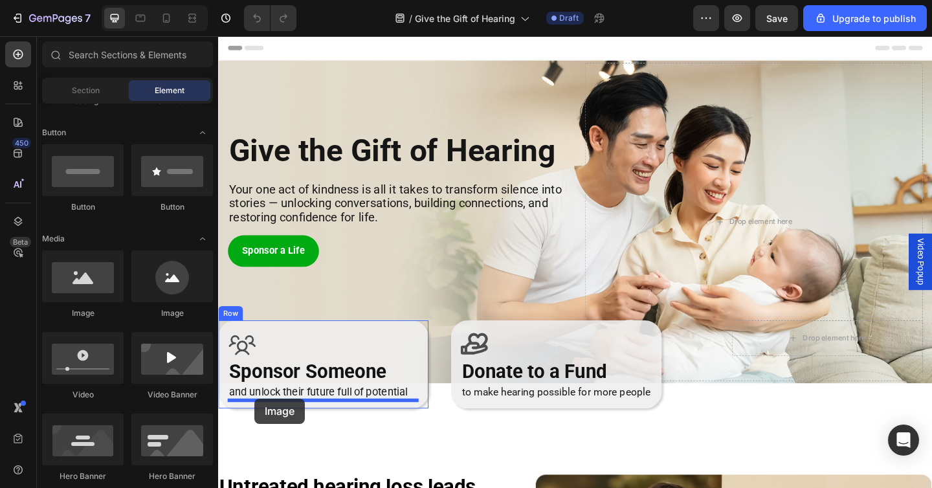
drag, startPoint x: 389, startPoint y: 328, endPoint x: 258, endPoint y: 431, distance: 166.5
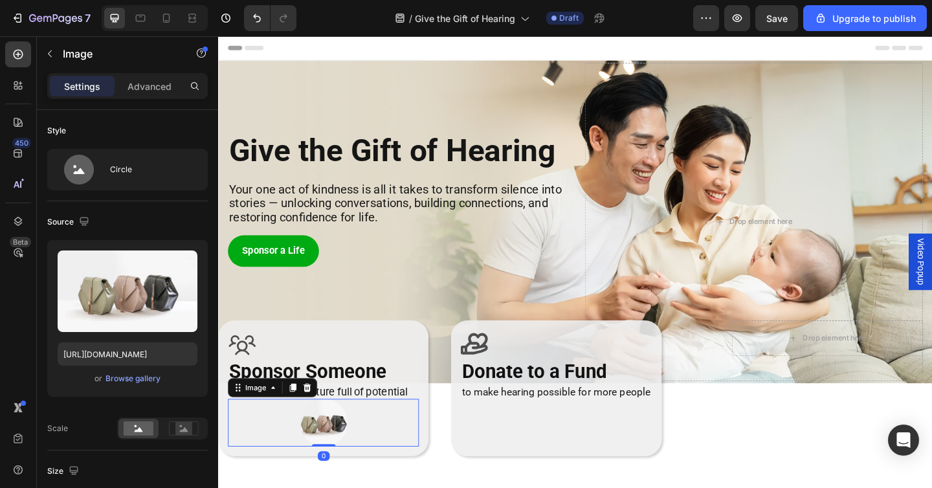
click at [319, 444] on img at bounding box center [333, 457] width 52 height 52
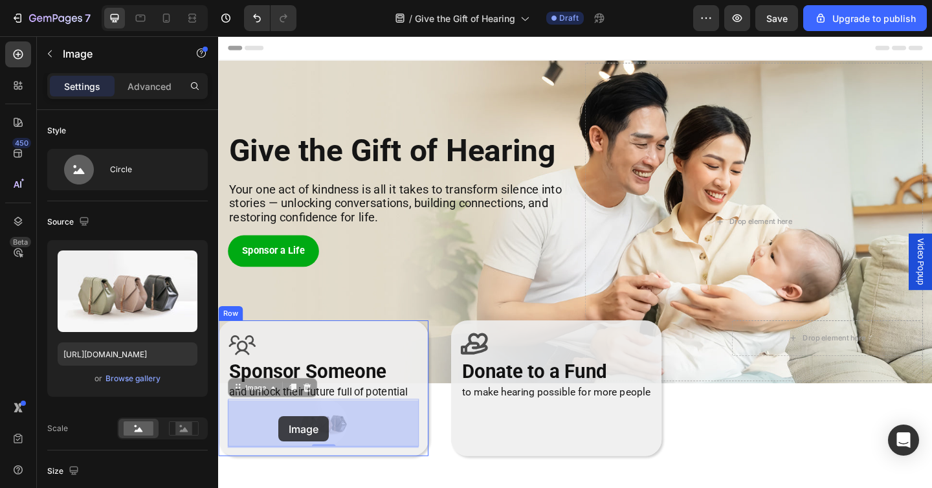
drag, startPoint x: 327, startPoint y: 457, endPoint x: 282, endPoint y: 440, distance: 48.0
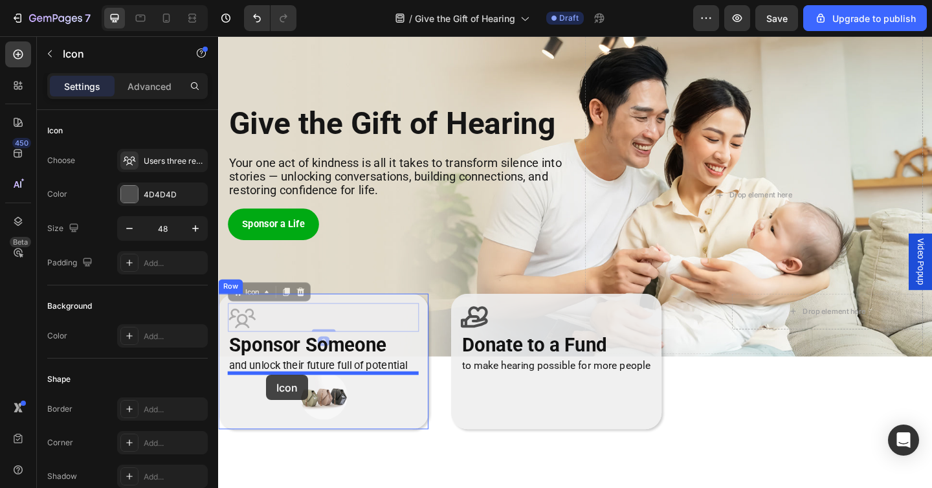
drag, startPoint x: 267, startPoint y: 348, endPoint x: 271, endPoint y: 405, distance: 57.1
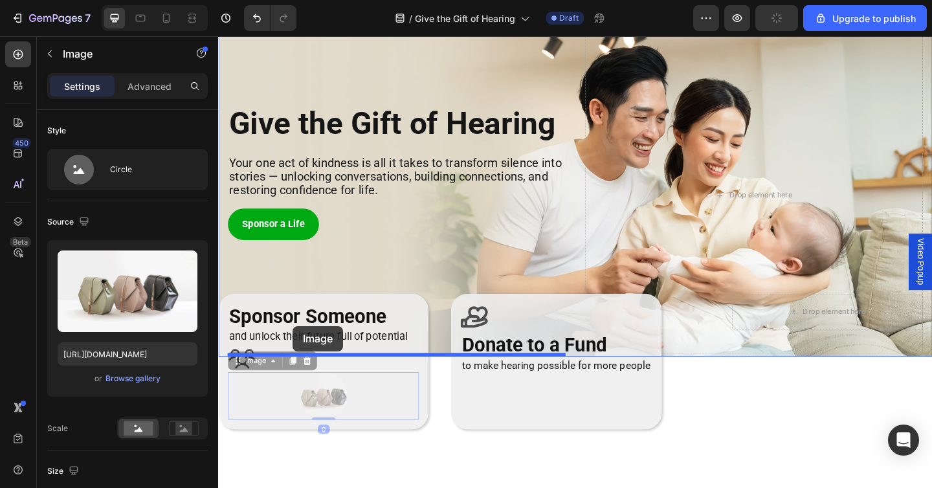
drag, startPoint x: 327, startPoint y: 434, endPoint x: 299, endPoint y: 352, distance: 86.8
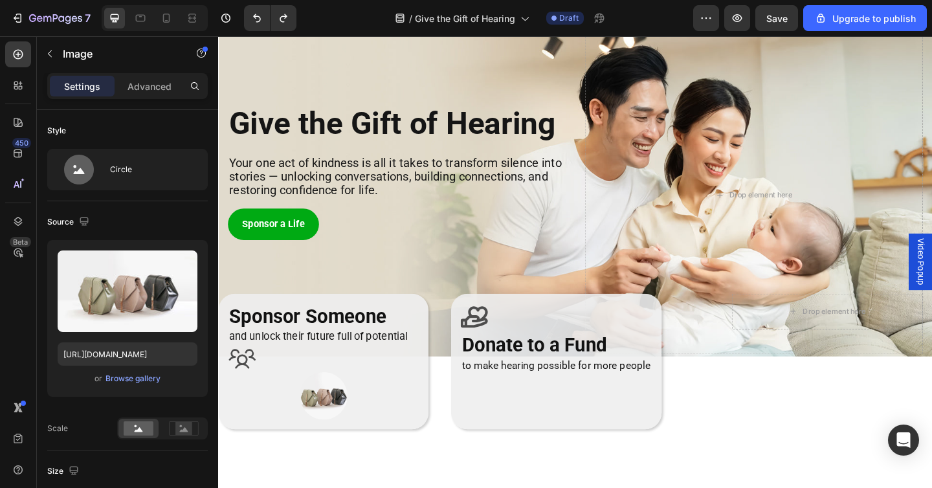
click at [318, 441] on img at bounding box center [333, 428] width 52 height 52
click at [255, 436] on div at bounding box center [333, 428] width 208 height 52
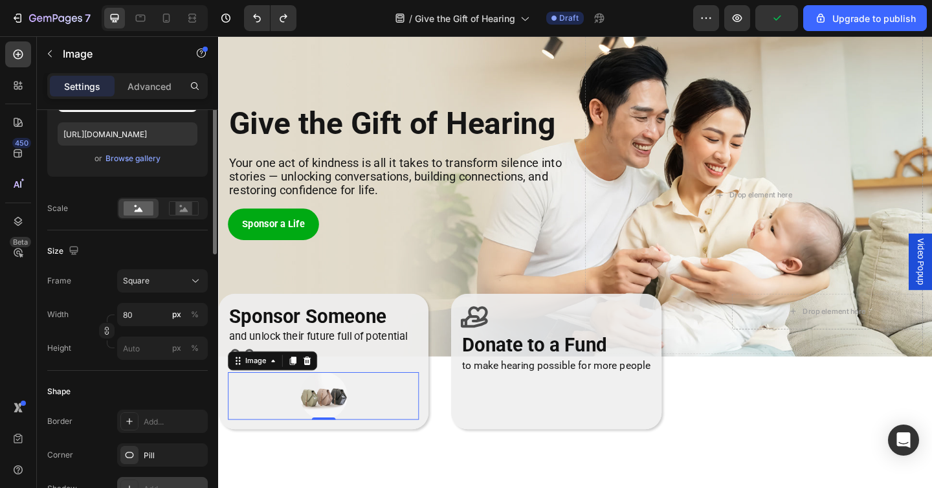
scroll to position [74, 0]
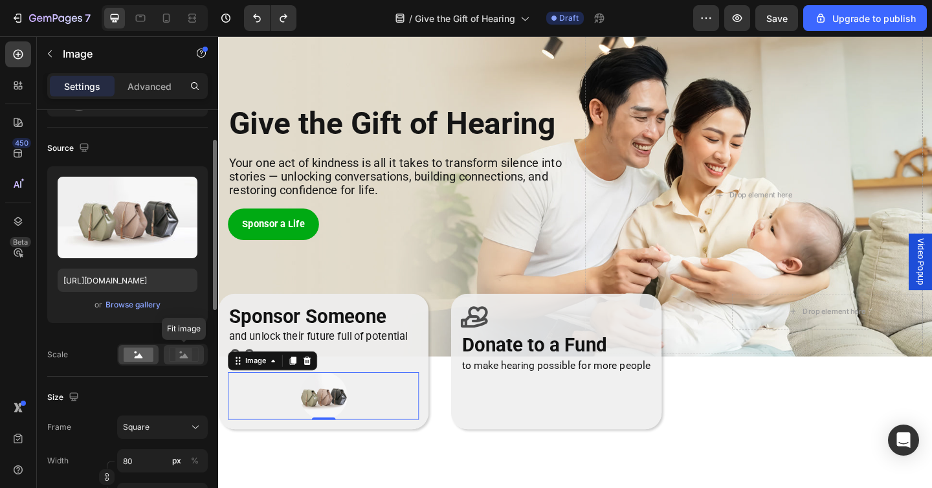
click at [186, 360] on rect at bounding box center [183, 354] width 17 height 13
click at [147, 364] on div at bounding box center [162, 355] width 91 height 22
click at [133, 356] on rect at bounding box center [139, 355] width 30 height 14
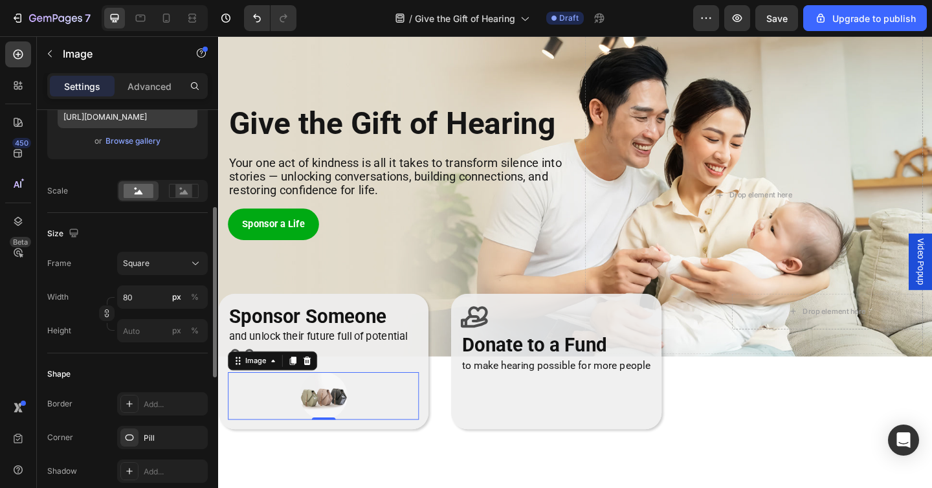
scroll to position [238, 0]
click at [155, 257] on div "Square" at bounding box center [154, 263] width 63 height 12
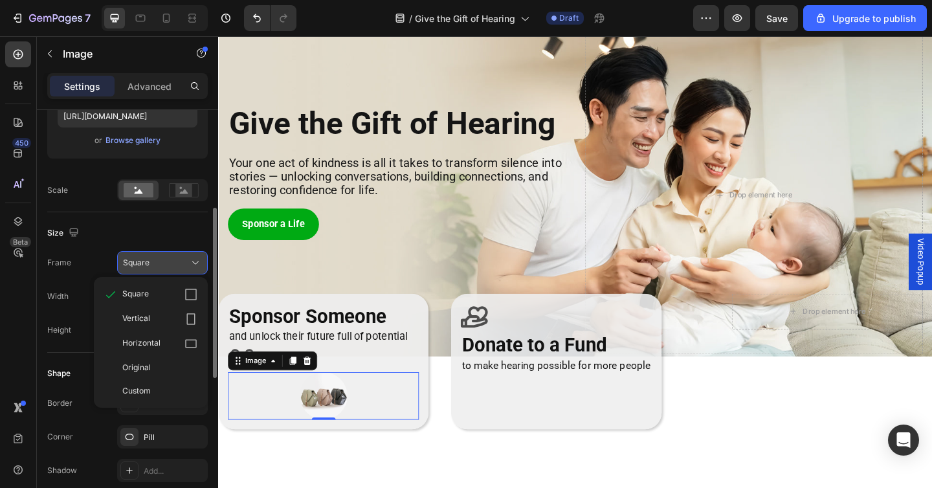
click at [155, 257] on div "Square" at bounding box center [154, 263] width 63 height 12
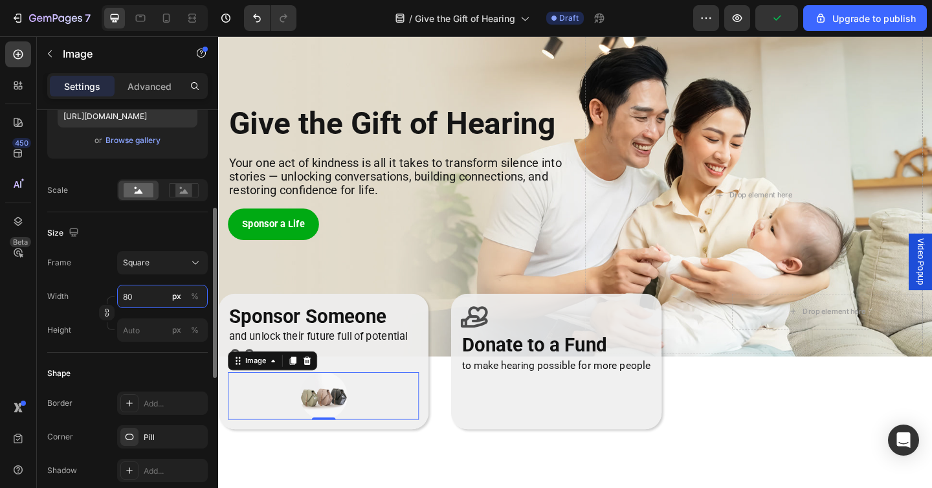
click at [150, 303] on input "80" at bounding box center [162, 296] width 91 height 23
type input "2"
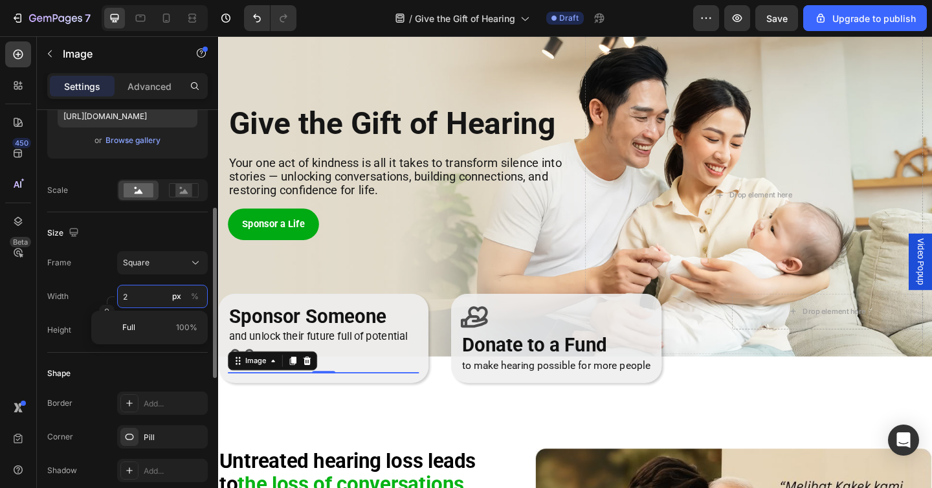
type input "20"
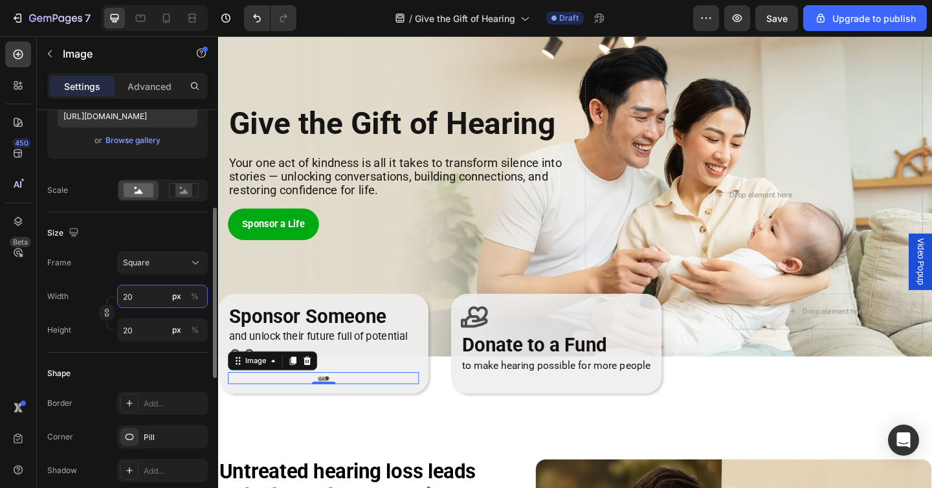
type input "2"
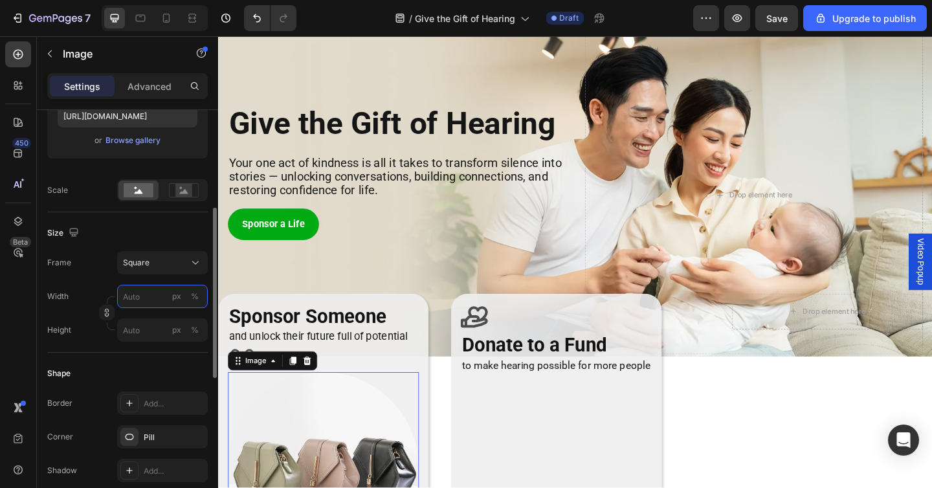
type input "9"
type input "90"
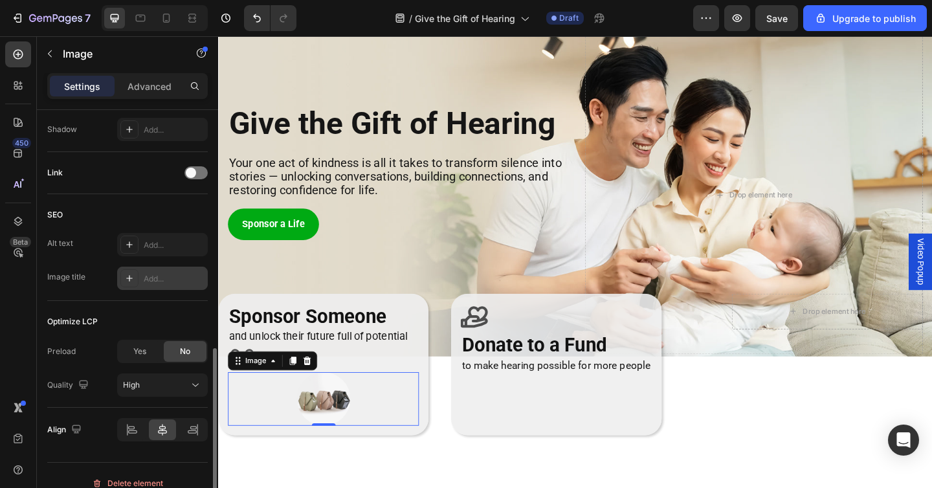
scroll to position [595, 0]
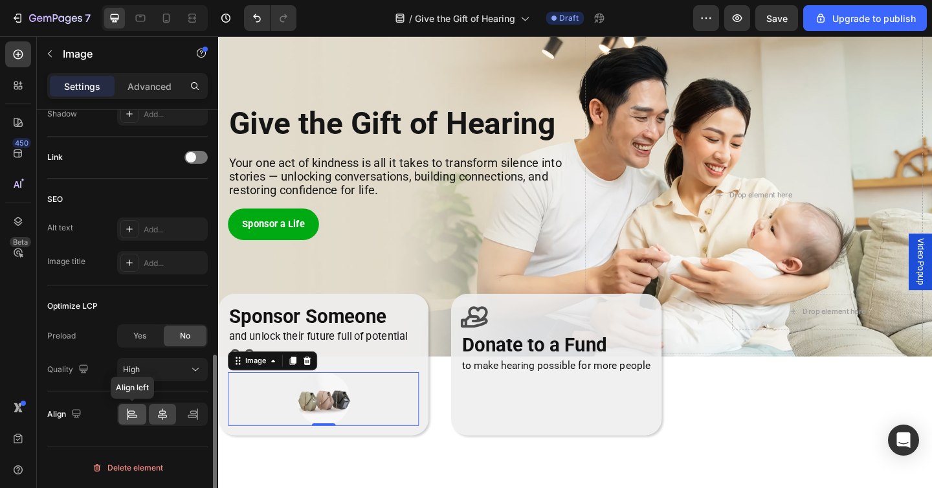
type input "90"
click at [132, 414] on icon at bounding box center [132, 414] width 13 height 13
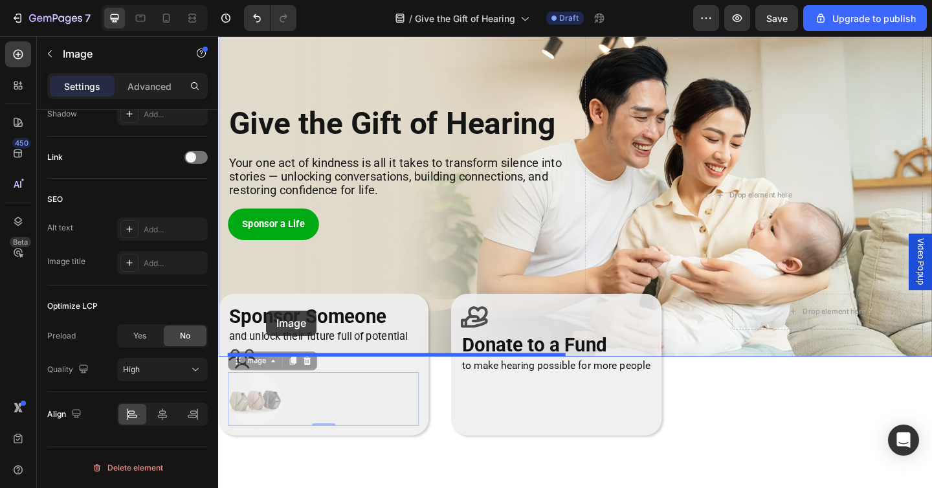
drag, startPoint x: 253, startPoint y: 434, endPoint x: 271, endPoint y: 335, distance: 100.6
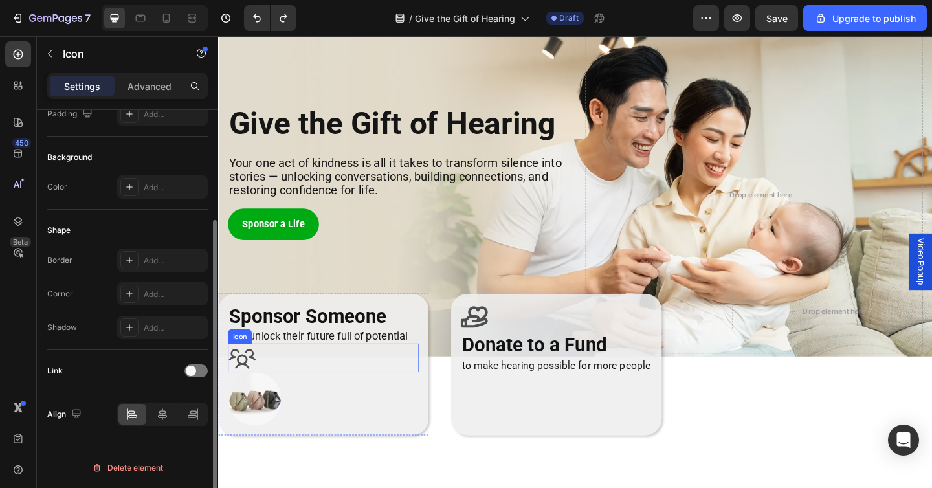
scroll to position [0, 0]
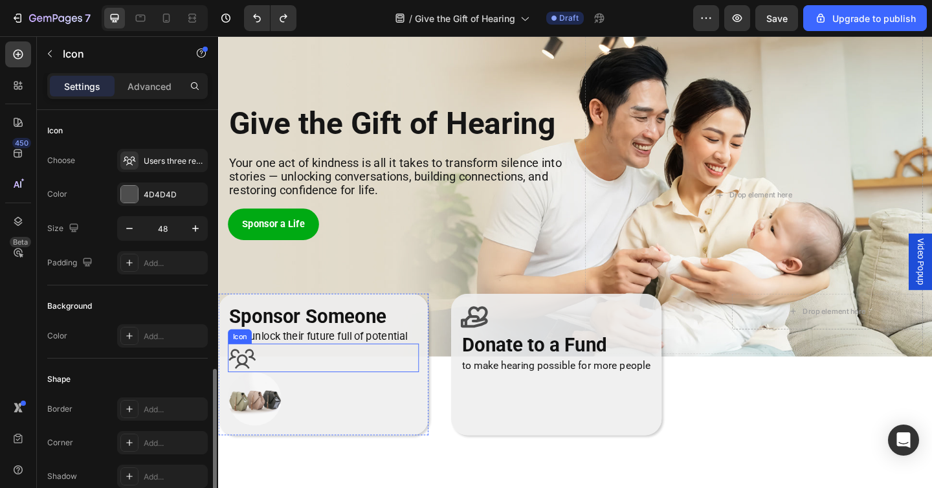
click at [266, 394] on div "Icon" at bounding box center [333, 386] width 208 height 31
click at [304, 360] on icon at bounding box center [307, 358] width 10 height 10
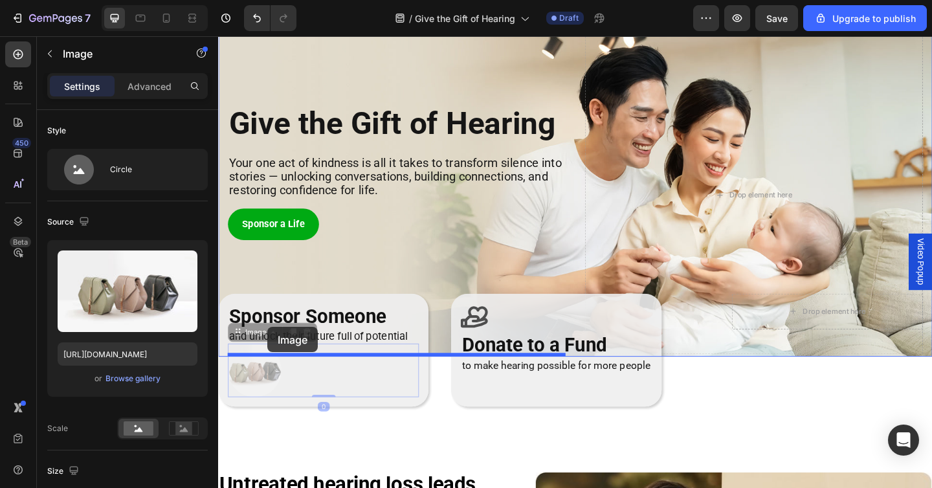
drag, startPoint x: 273, startPoint y: 404, endPoint x: 268, endPoint y: 379, distance: 25.1
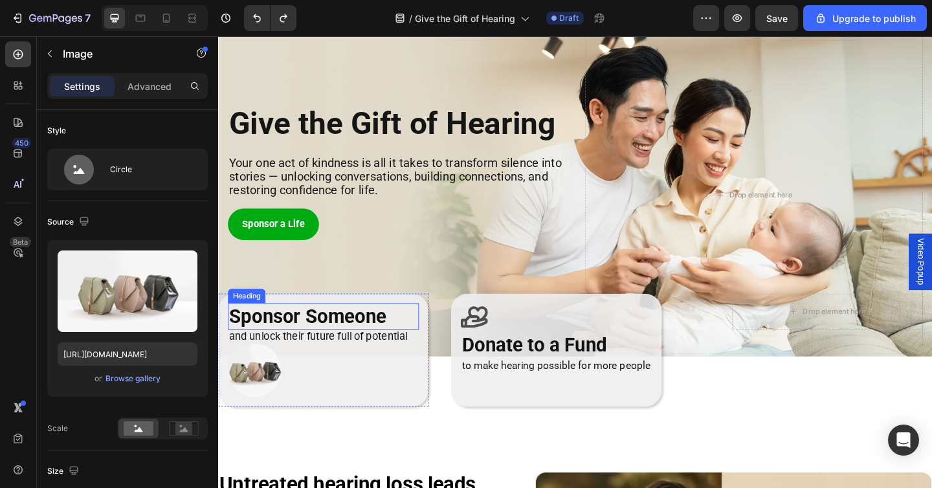
click at [361, 350] on h2 "Sponsor Someone" at bounding box center [333, 342] width 208 height 30
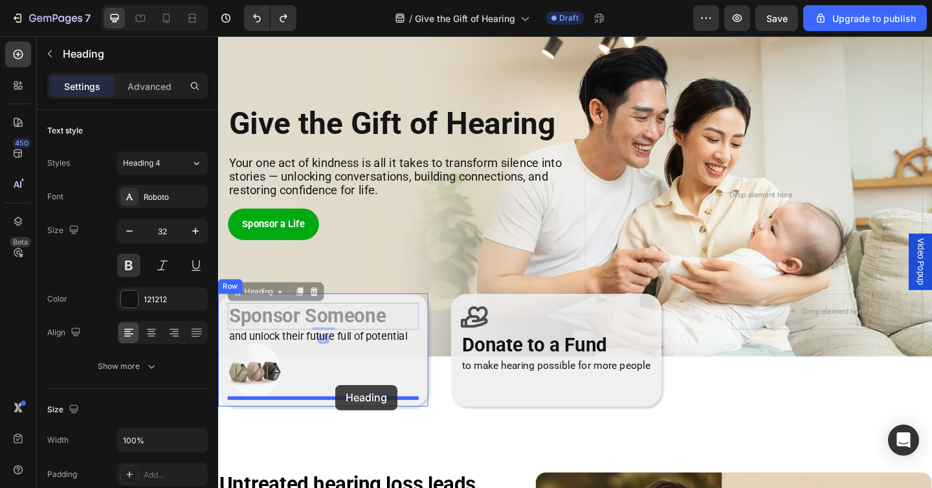
drag, startPoint x: 345, startPoint y: 342, endPoint x: 346, endPoint y: 416, distance: 73.2
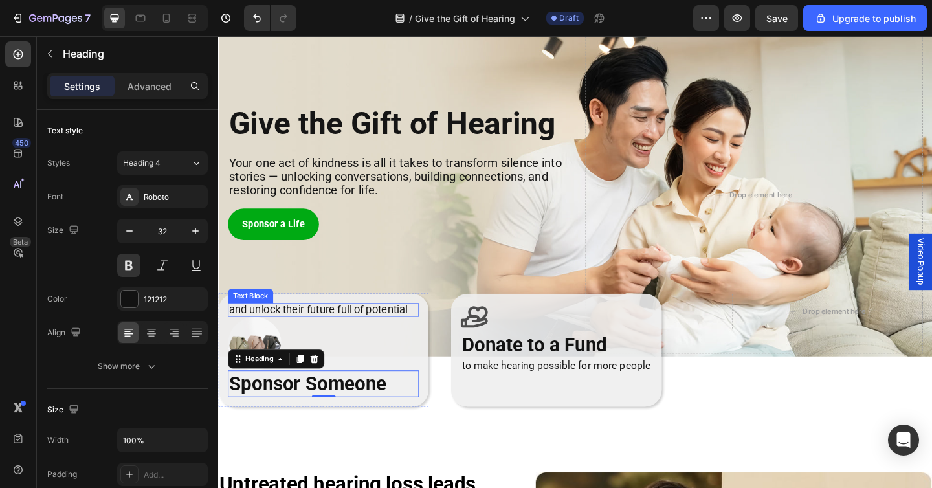
click at [355, 338] on span "and unlock their future full of potential" at bounding box center [327, 334] width 194 height 14
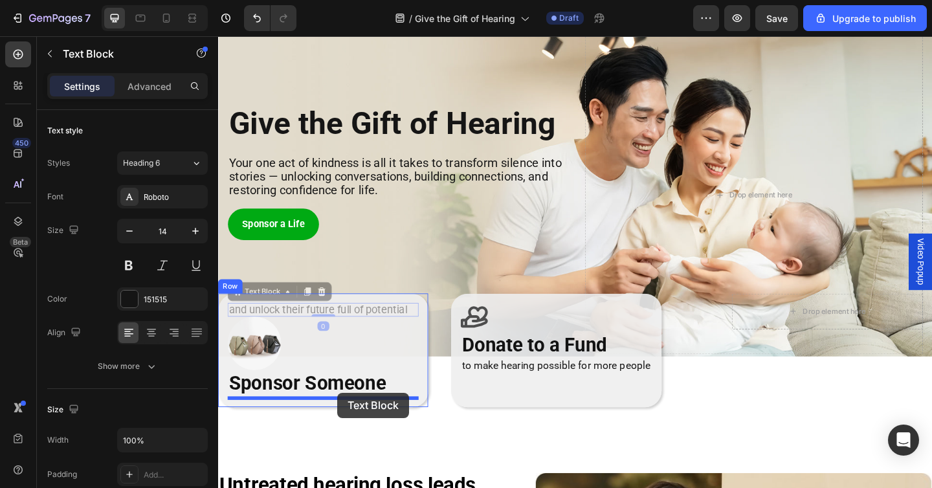
drag, startPoint x: 352, startPoint y: 333, endPoint x: 348, endPoint y: 424, distance: 91.4
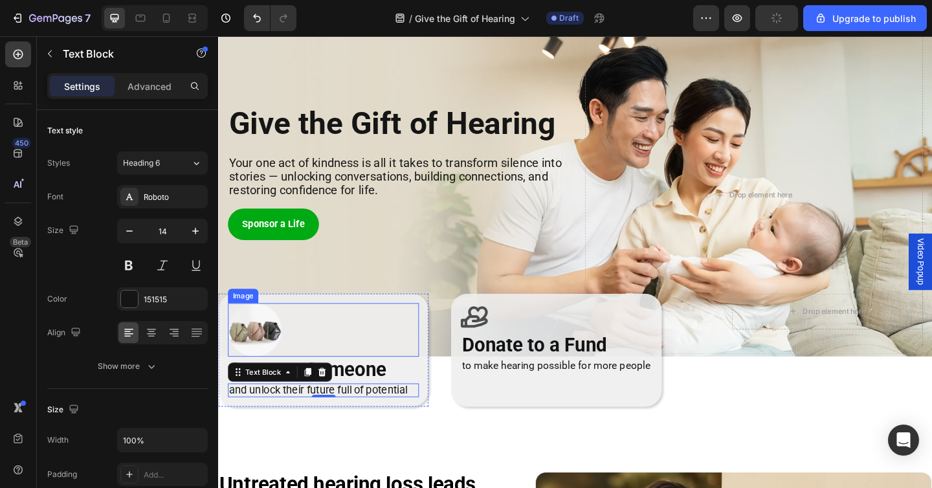
click at [276, 337] on img at bounding box center [258, 356] width 58 height 58
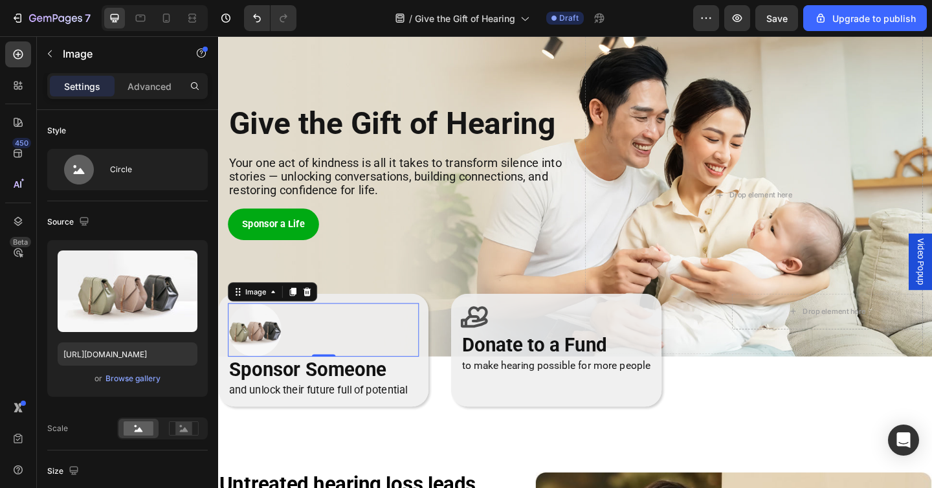
click at [270, 363] on img at bounding box center [258, 356] width 58 height 58
click at [147, 379] on div "Browse gallery" at bounding box center [133, 379] width 55 height 12
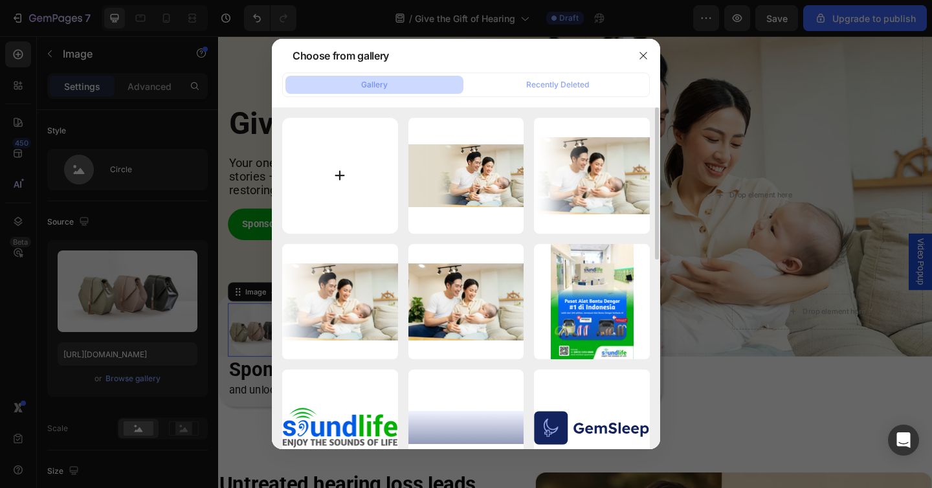
click at [353, 183] on input "file" at bounding box center [340, 176] width 116 height 116
type input "C:\fakepath\2-2.jpg"
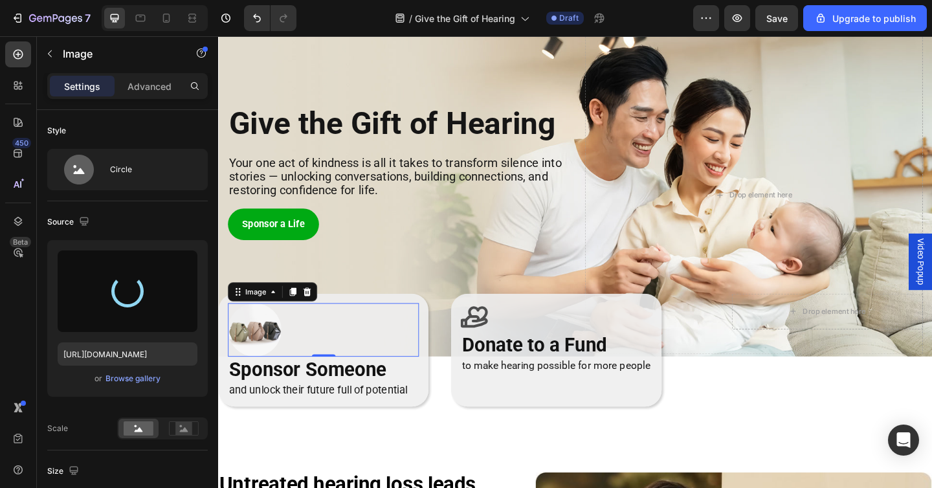
type input "https://cdn.shopify.com/s/files/1/0675/1073/1063/files/gempages_481874396202402…"
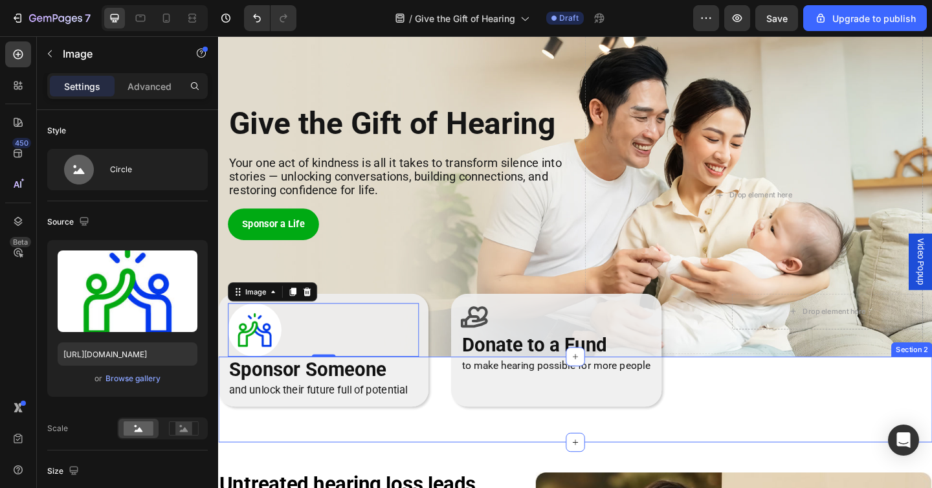
click at [310, 464] on div "Image 0 Sponsor Someone Heading and unlock their future full of potential Text …" at bounding box center [606, 432] width 777 height 94
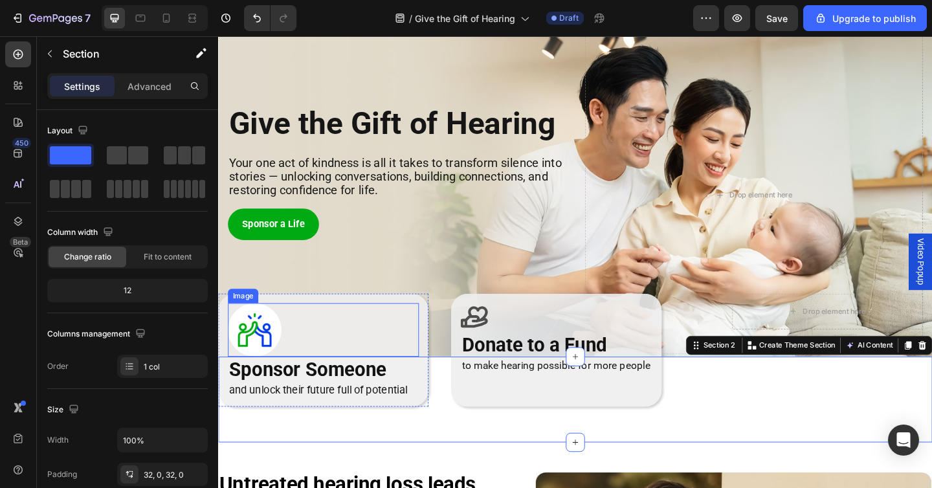
click at [280, 342] on img at bounding box center [258, 356] width 58 height 58
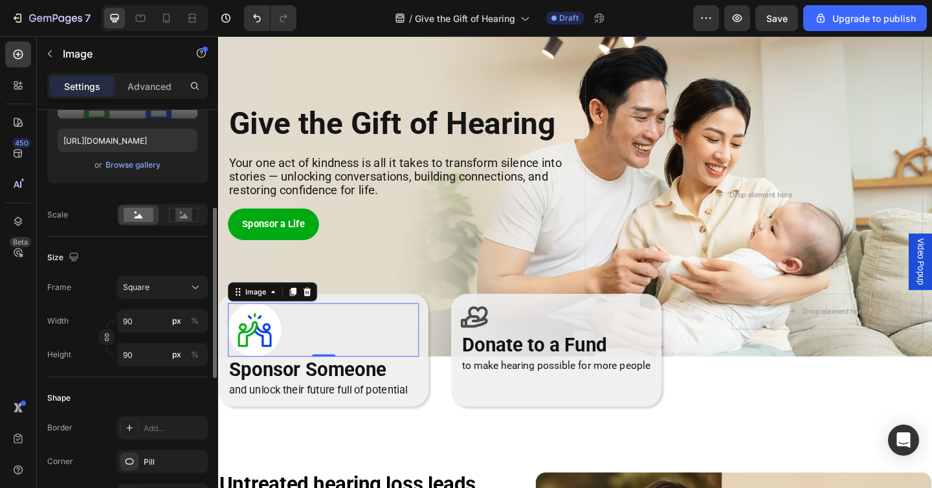
scroll to position [221, 0]
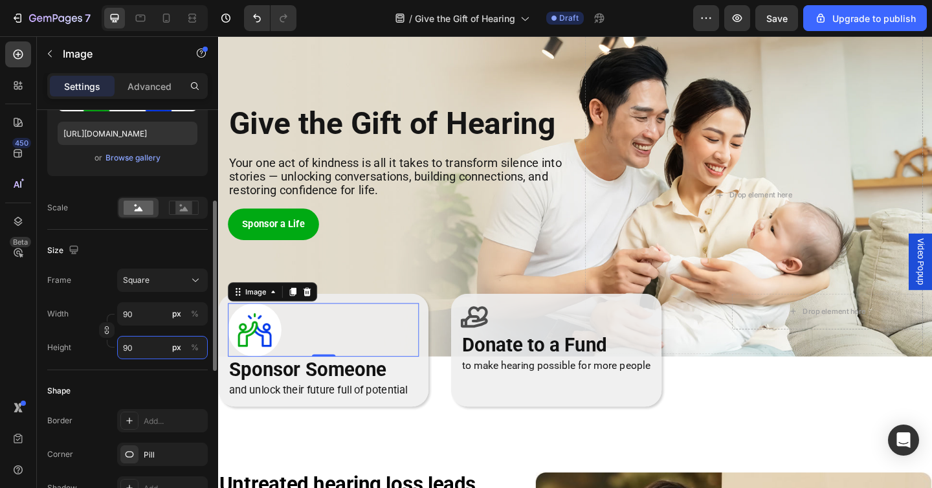
drag, startPoint x: 128, startPoint y: 350, endPoint x: 117, endPoint y: 350, distance: 11.0
click at [117, 350] on div "Height 90 px %" at bounding box center [127, 347] width 161 height 23
type input "790"
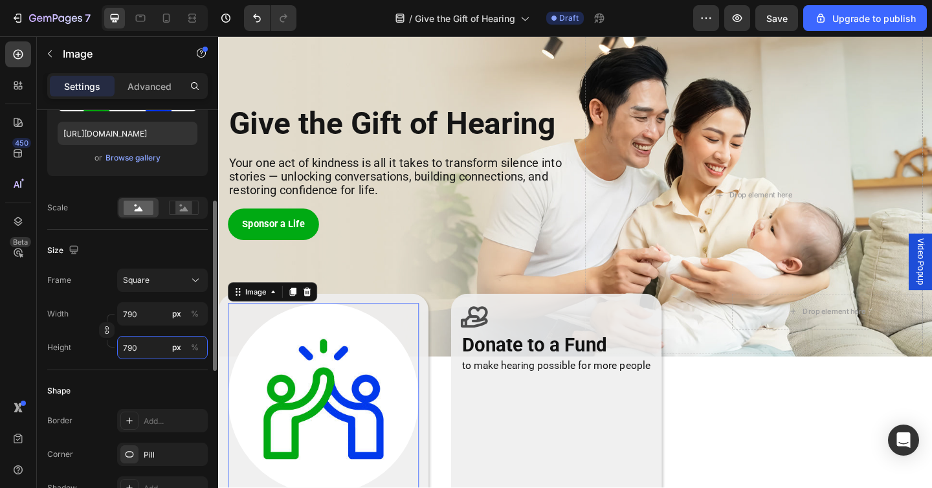
type input "70"
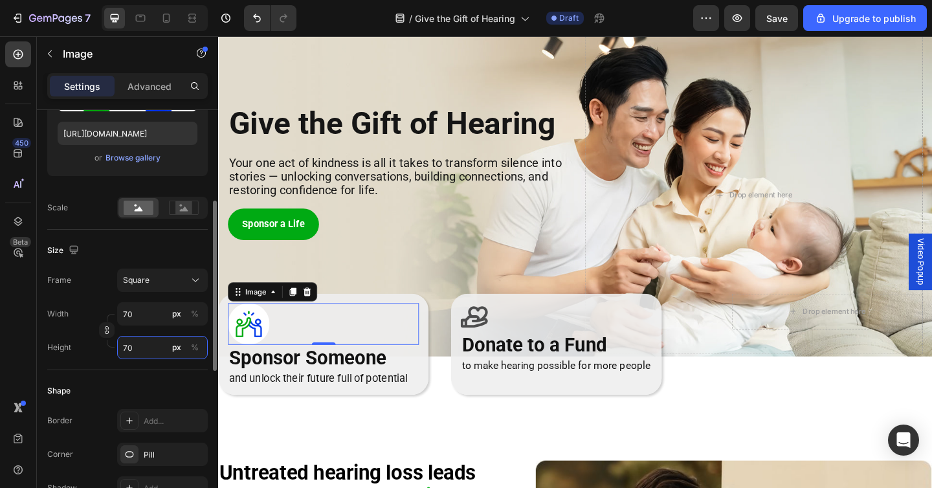
type input "700"
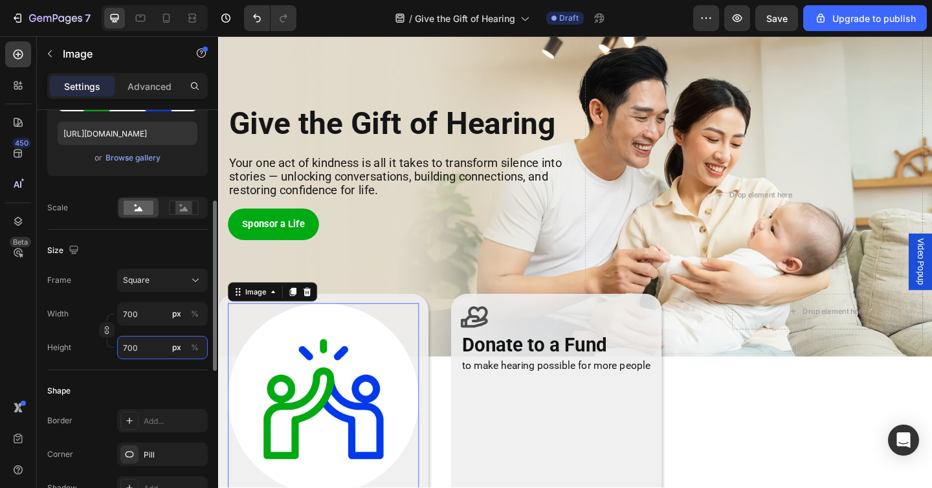
type input "70"
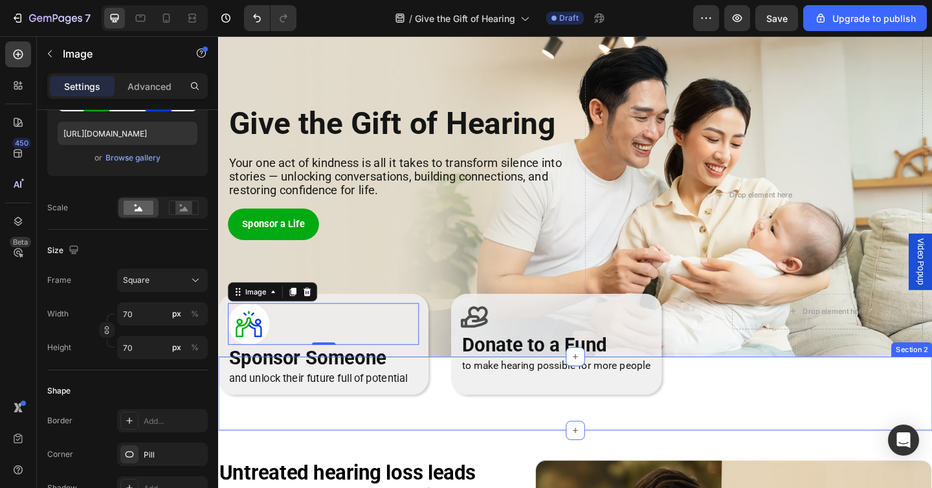
click at [280, 442] on div "Image 0 Sponsor Someone Heading and unlock their future full of potential Text …" at bounding box center [606, 425] width 777 height 39
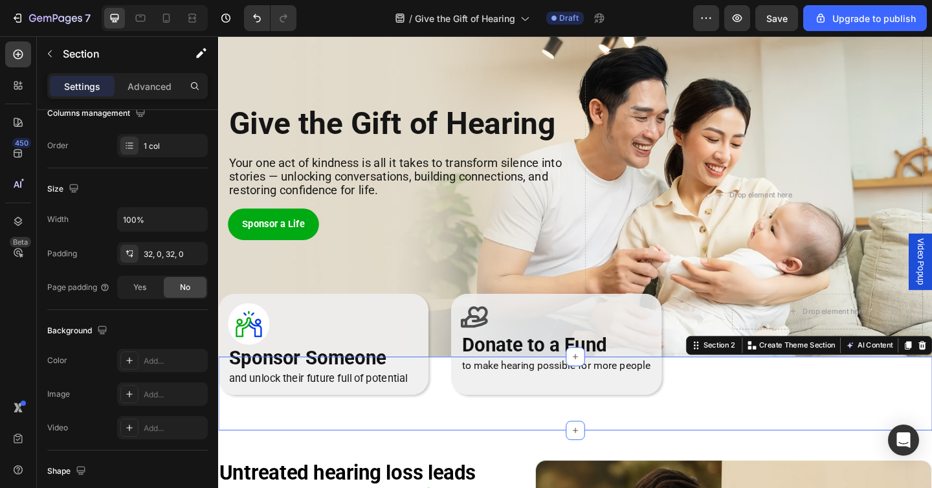
scroll to position [0, 0]
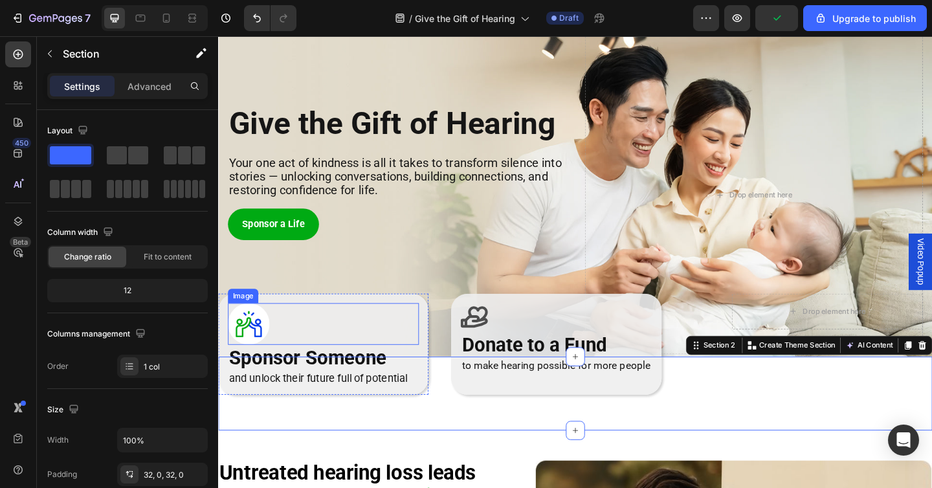
click at [265, 350] on img at bounding box center [251, 349] width 45 height 45
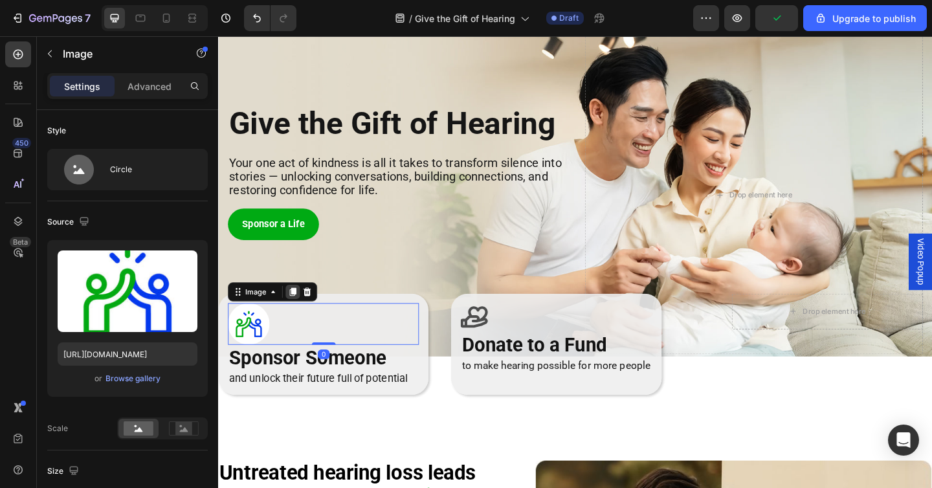
click at [300, 317] on icon at bounding box center [299, 314] width 7 height 9
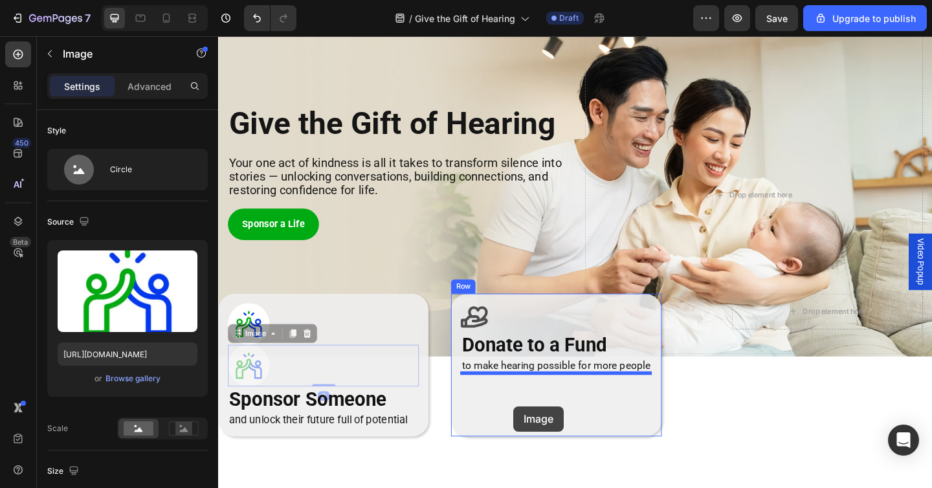
drag, startPoint x: 254, startPoint y: 390, endPoint x: 539, endPoint y: 439, distance: 289.6
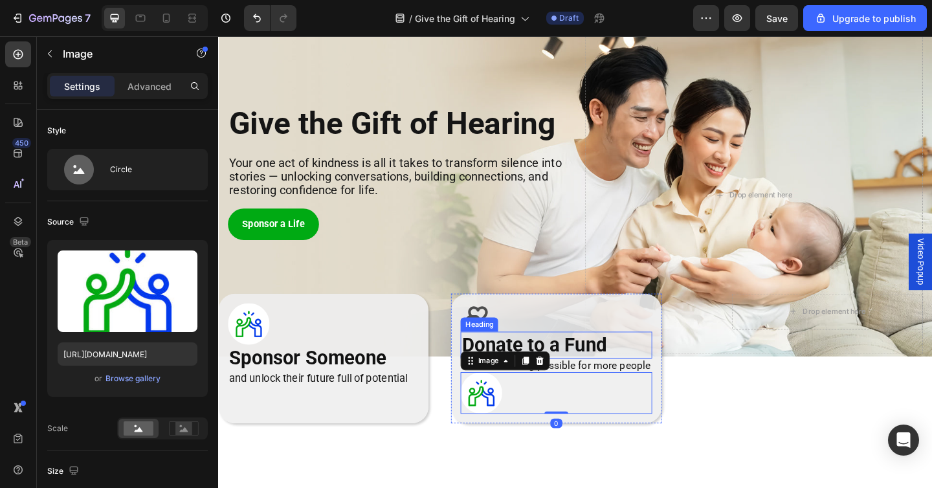
click at [592, 373] on h2 "Donate to a Fund" at bounding box center [586, 373] width 208 height 30
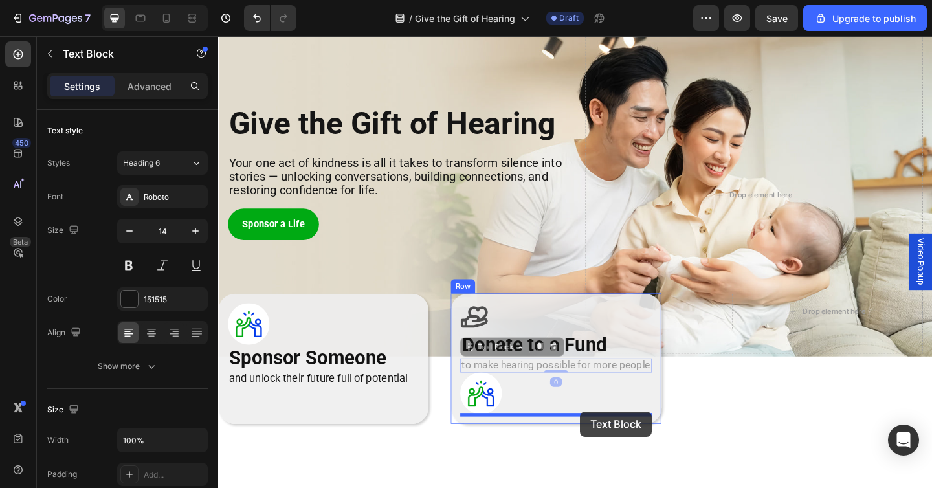
scroll to position [55, 0]
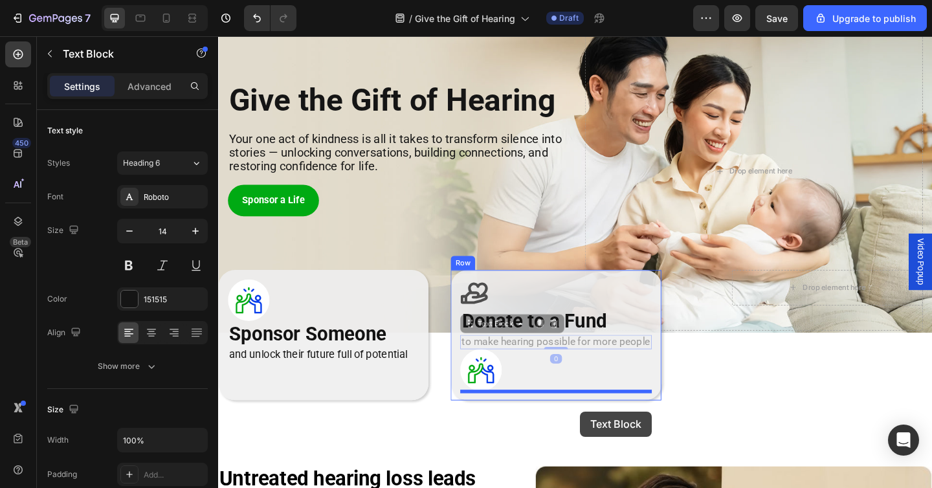
drag, startPoint x: 611, startPoint y: 395, endPoint x: 612, endPoint y: 445, distance: 49.9
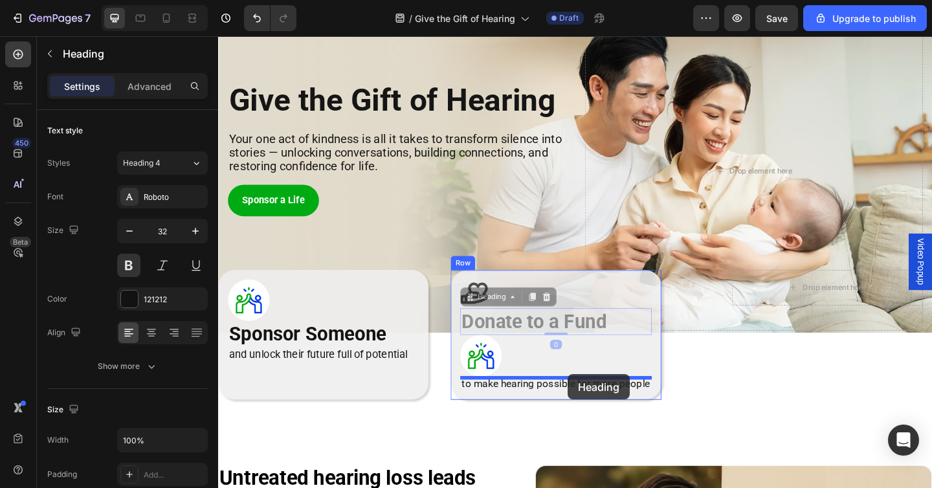
drag, startPoint x: 599, startPoint y: 350, endPoint x: 599, endPoint y: 404, distance: 53.7
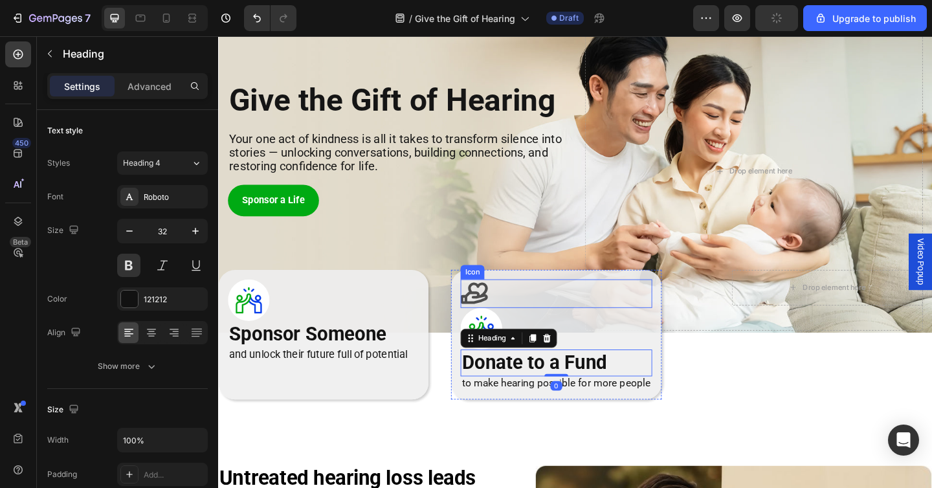
click at [571, 319] on div "Icon" at bounding box center [586, 316] width 208 height 31
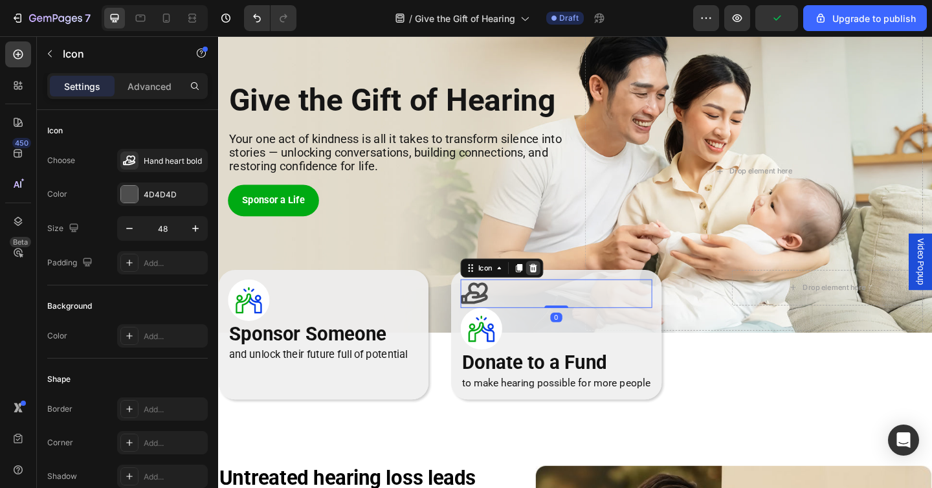
click at [560, 289] on icon at bounding box center [560, 289] width 10 height 10
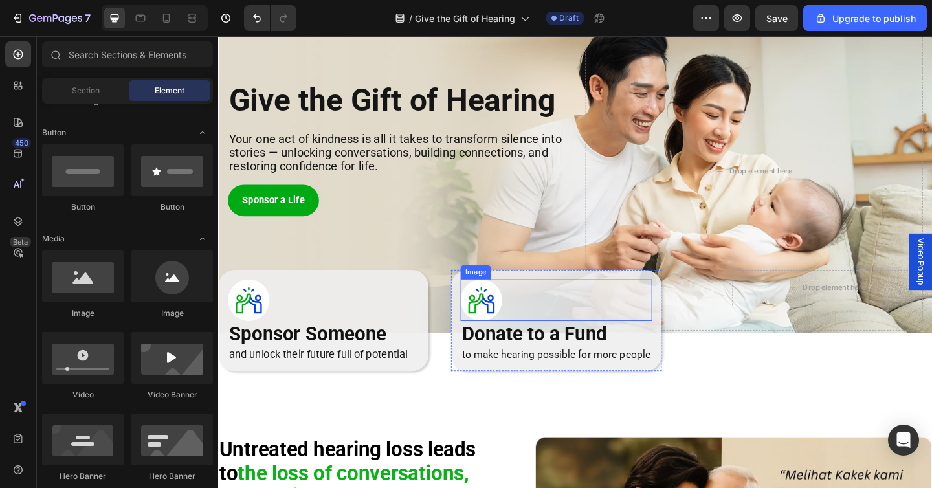
click at [504, 323] on img at bounding box center [504, 323] width 45 height 45
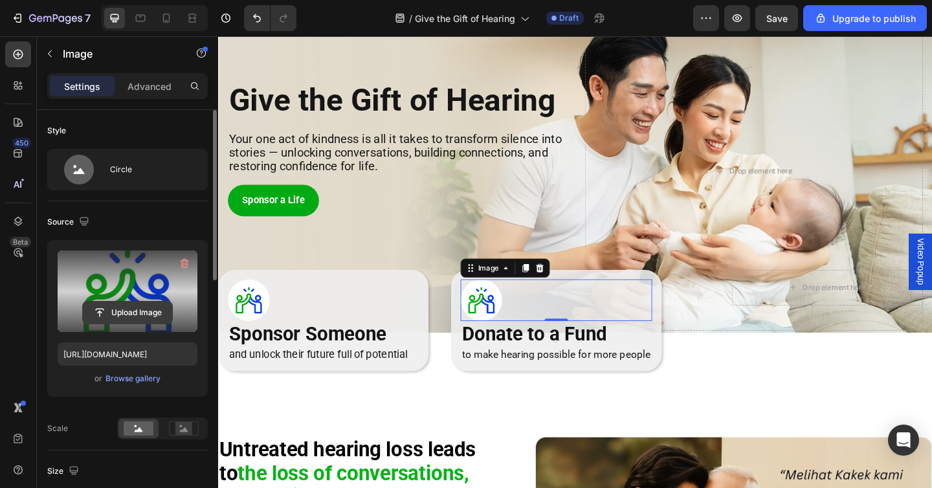
click at [143, 313] on input "file" at bounding box center [127, 313] width 89 height 22
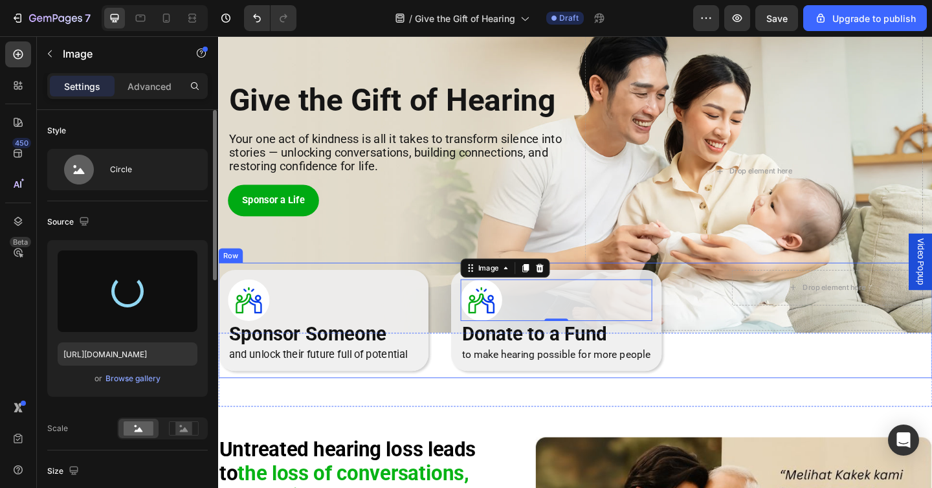
type input "https://cdn.shopify.com/s/files/1/0675/1073/1063/files/gempages_481874396202402…"
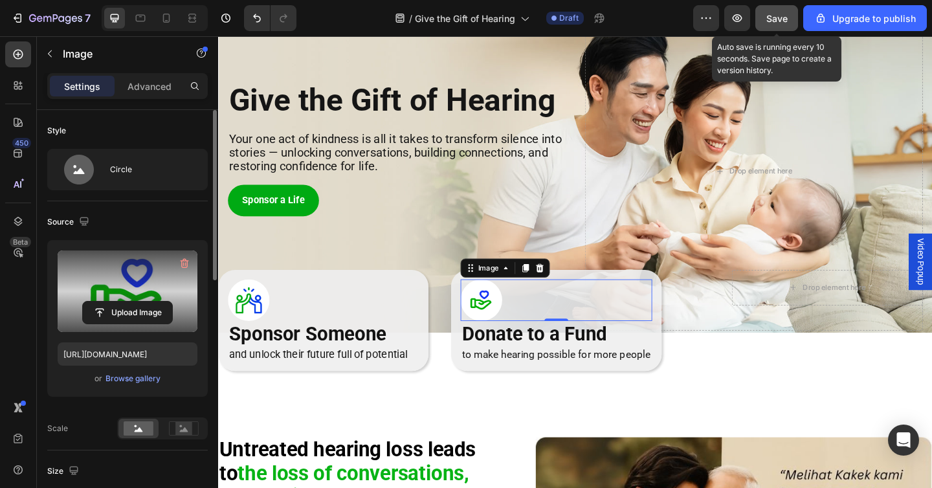
click at [778, 20] on span "Save" at bounding box center [777, 18] width 21 height 11
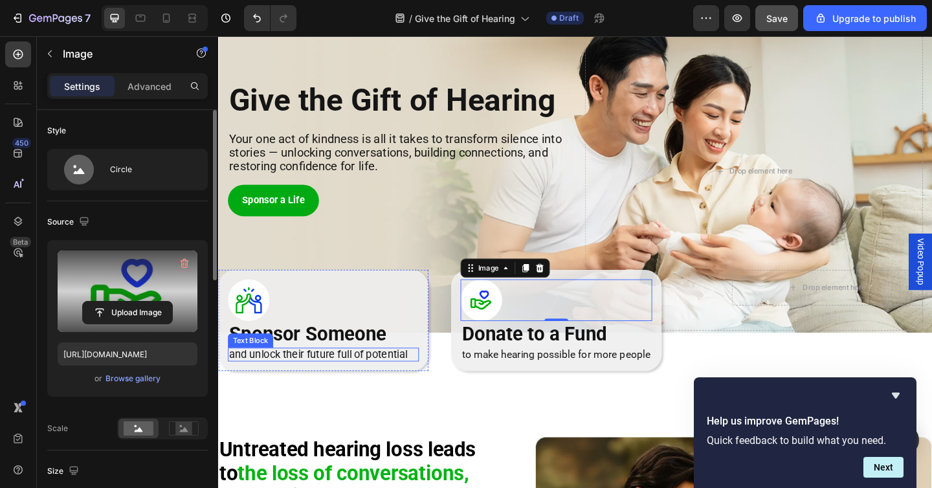
click at [298, 381] on span "and unlock their future full of potential" at bounding box center [327, 382] width 194 height 14
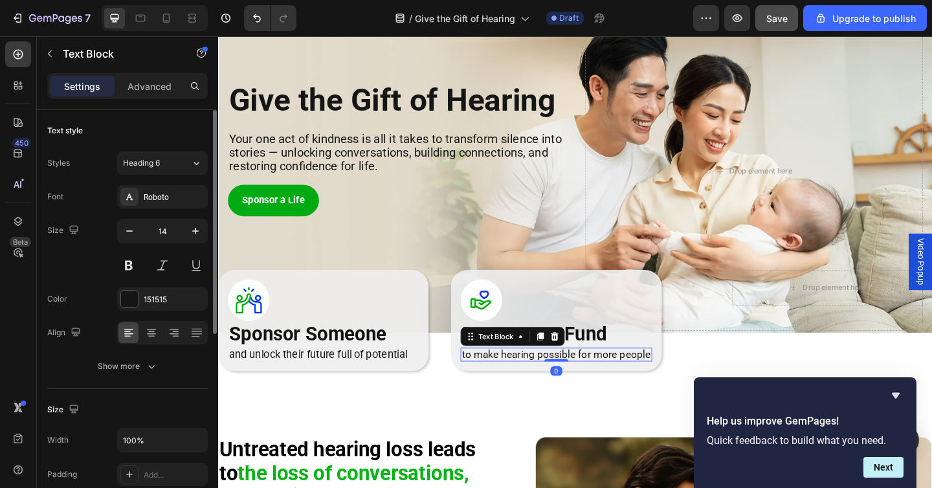
click at [553, 389] on span "to make hearing possible for more people" at bounding box center [585, 382] width 205 height 13
click at [513, 384] on span "to make hearing possible for more people" at bounding box center [585, 382] width 205 height 13
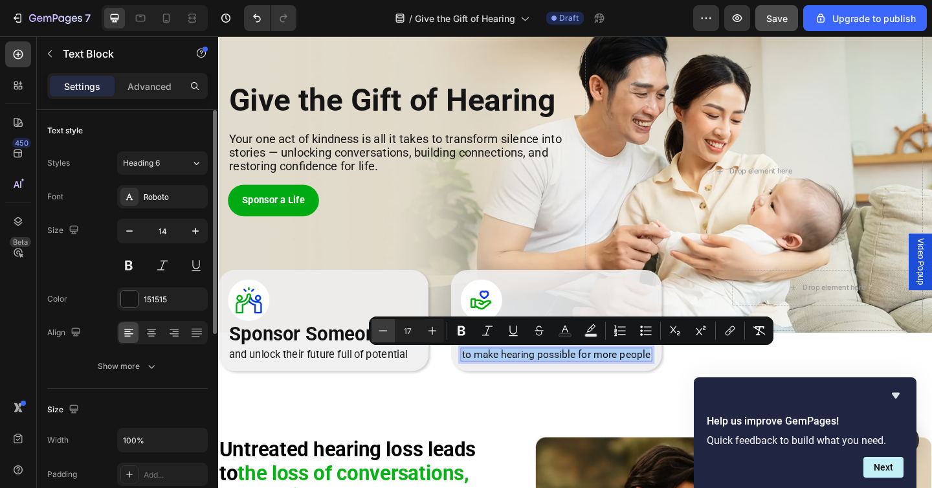
click at [377, 332] on icon "Editor contextual toolbar" at bounding box center [383, 330] width 13 height 13
type input "16"
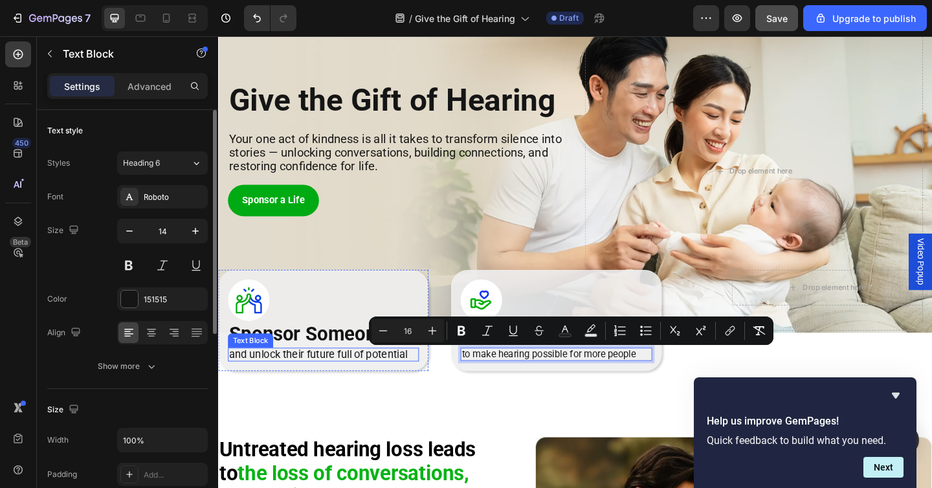
click at [363, 382] on span "and unlock their future full of potential" at bounding box center [327, 382] width 194 height 14
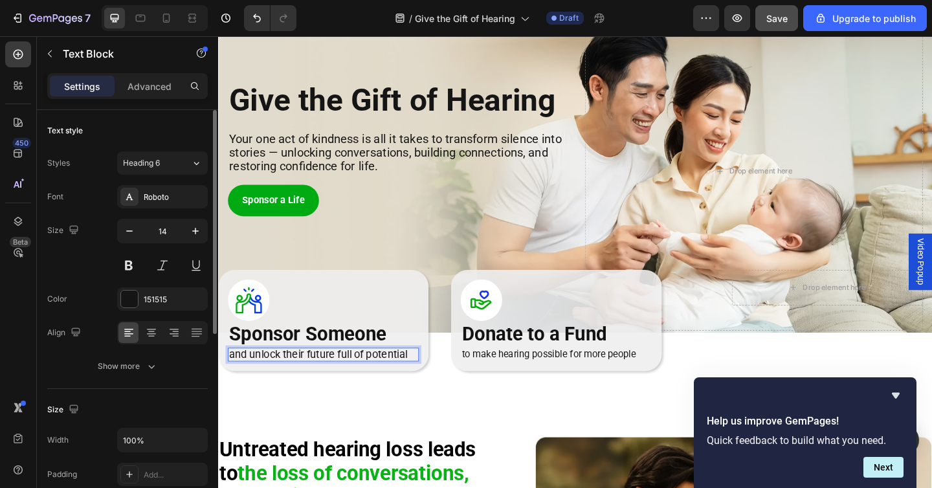
click at [363, 382] on span "and unlock their future full of potential" at bounding box center [327, 382] width 194 height 14
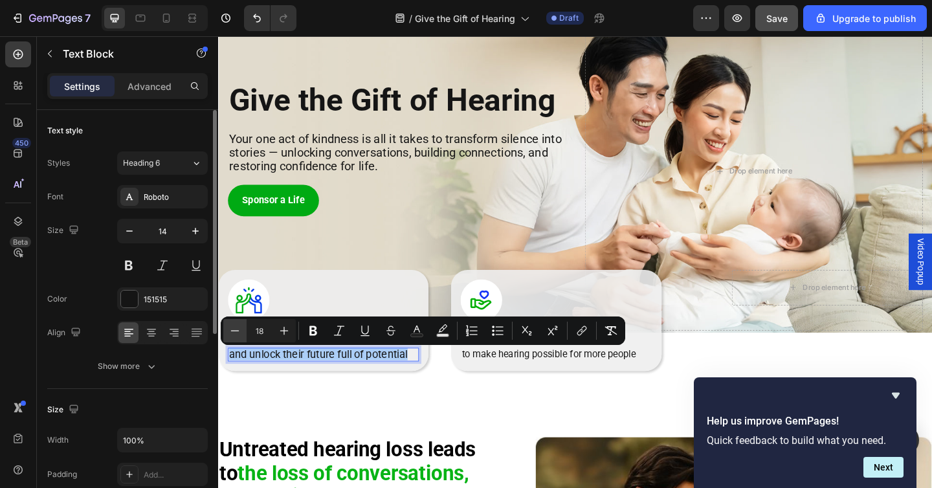
click at [233, 330] on icon "Editor contextual toolbar" at bounding box center [235, 330] width 13 height 13
type input "16"
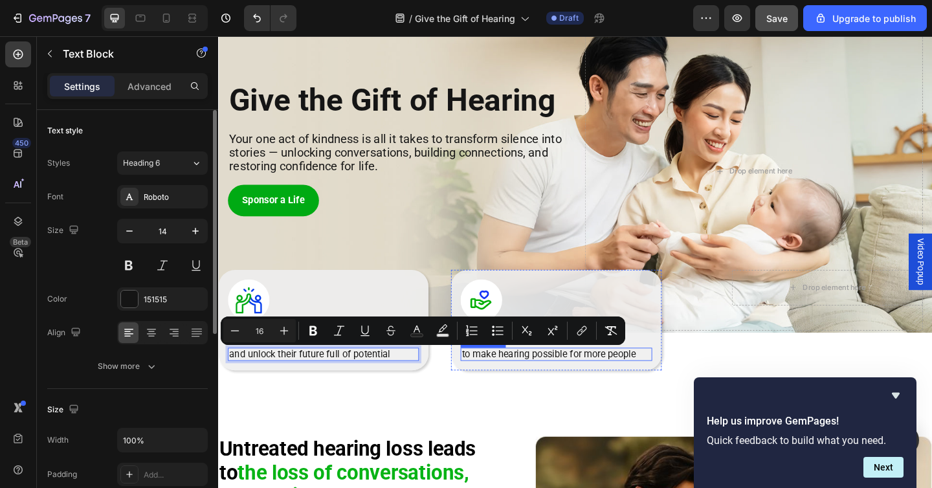
click at [510, 383] on span "to make hearing possible for more people" at bounding box center [577, 382] width 189 height 12
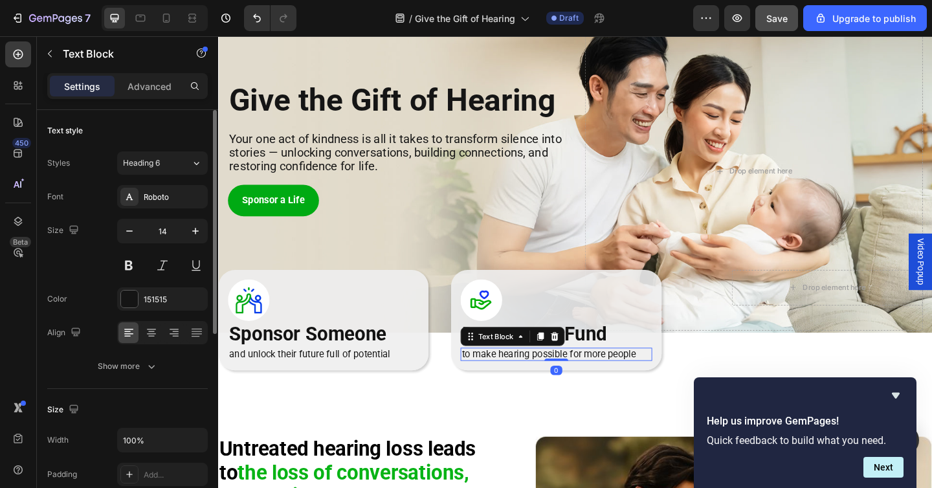
click at [510, 383] on span "to make hearing possible for more people" at bounding box center [577, 382] width 189 height 12
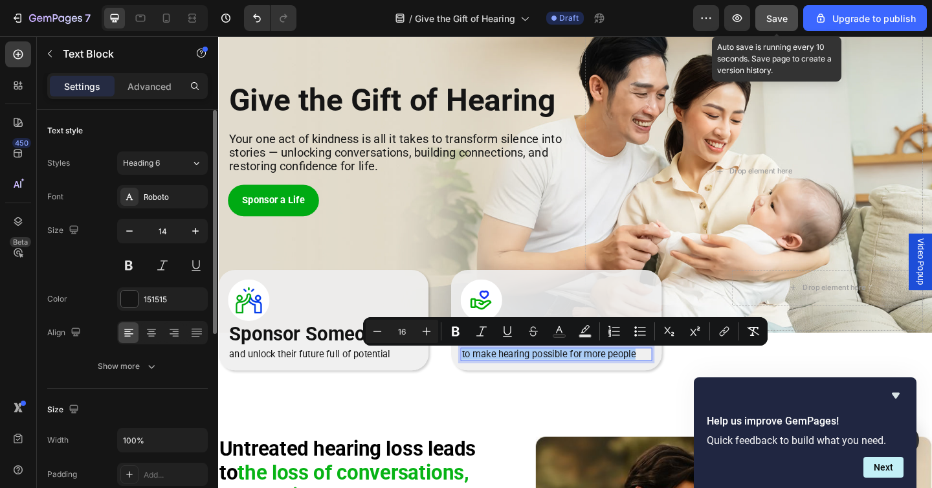
click at [776, 20] on span "Save" at bounding box center [777, 18] width 21 height 11
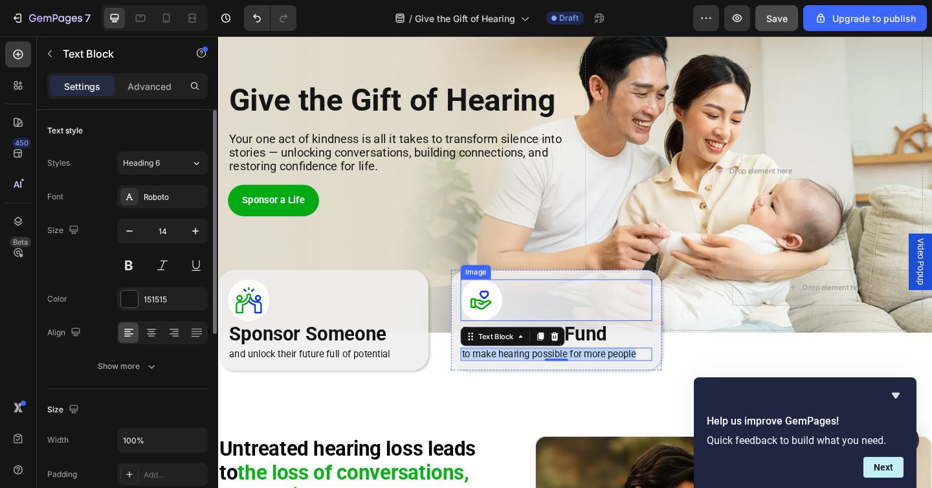
click at [568, 317] on div at bounding box center [586, 323] width 208 height 45
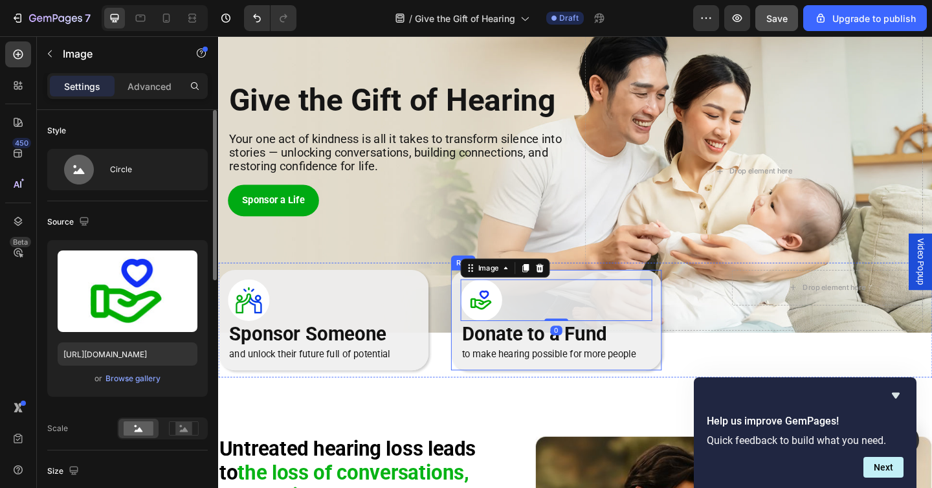
click at [607, 296] on div "Image 0 Donate to a Fund Heading to make hearing possible for more people Text …" at bounding box center [585, 346] width 229 height 110
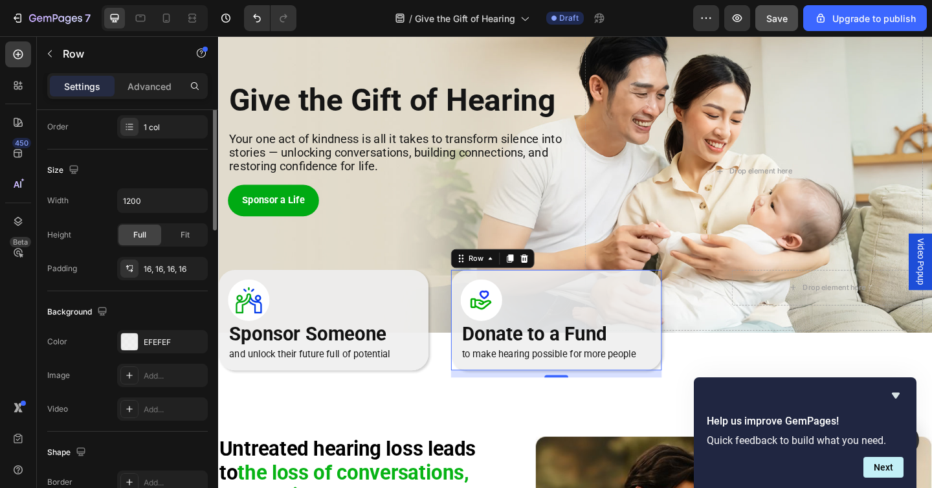
scroll to position [0, 0]
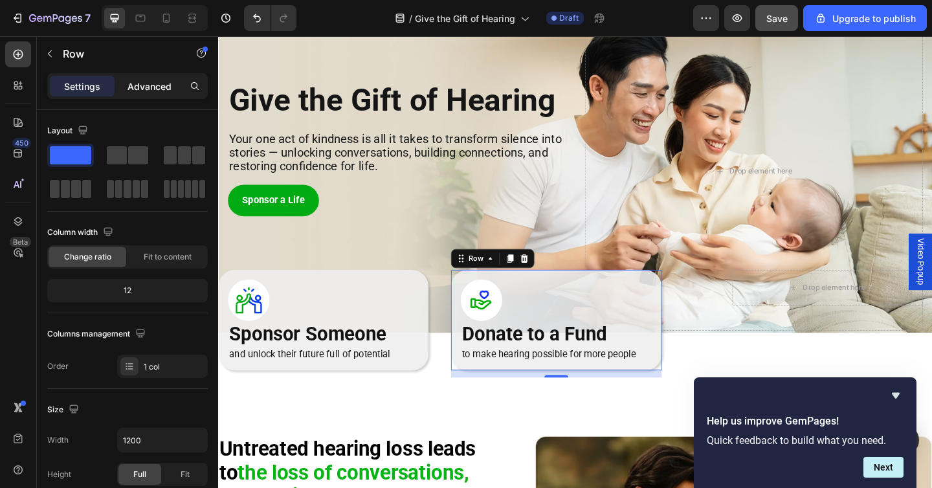
click at [146, 84] on p "Advanced" at bounding box center [150, 87] width 44 height 14
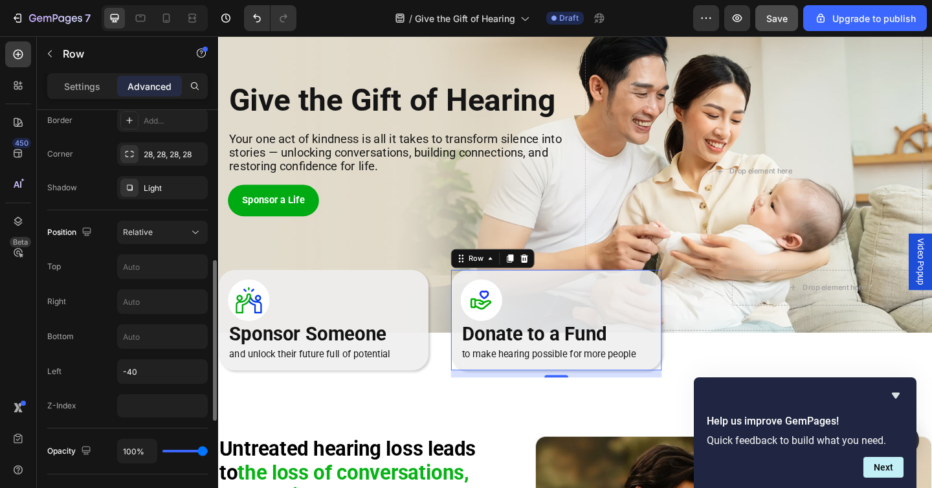
scroll to position [377, 0]
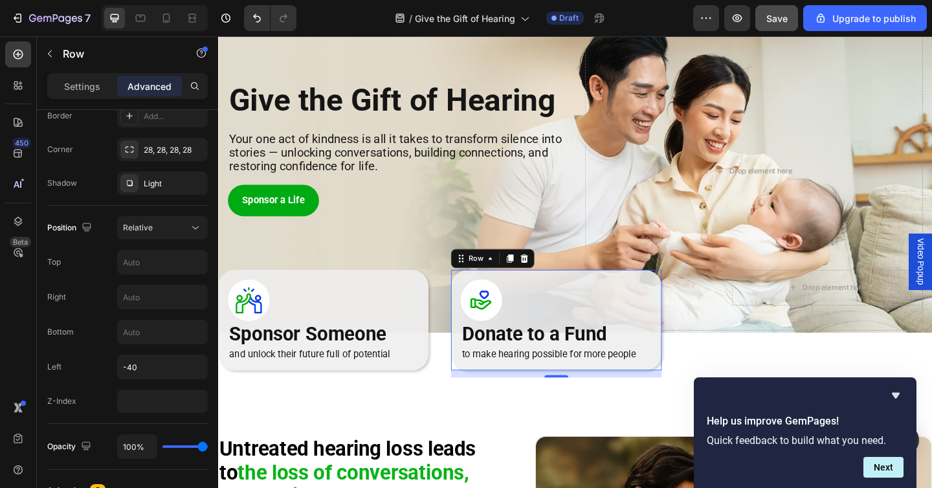
type input "45"
click at [183, 445] on input "range" at bounding box center [185, 446] width 45 height 3
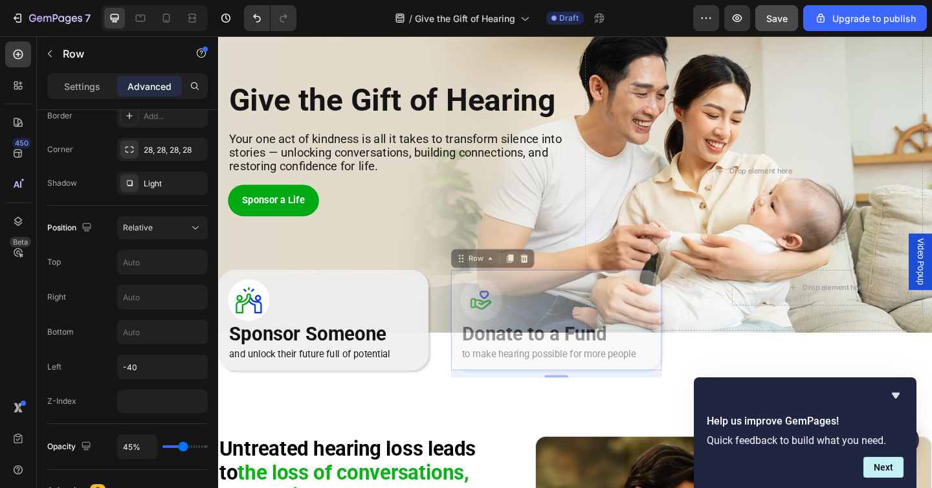
type input "52%"
type input "52"
type input "100%"
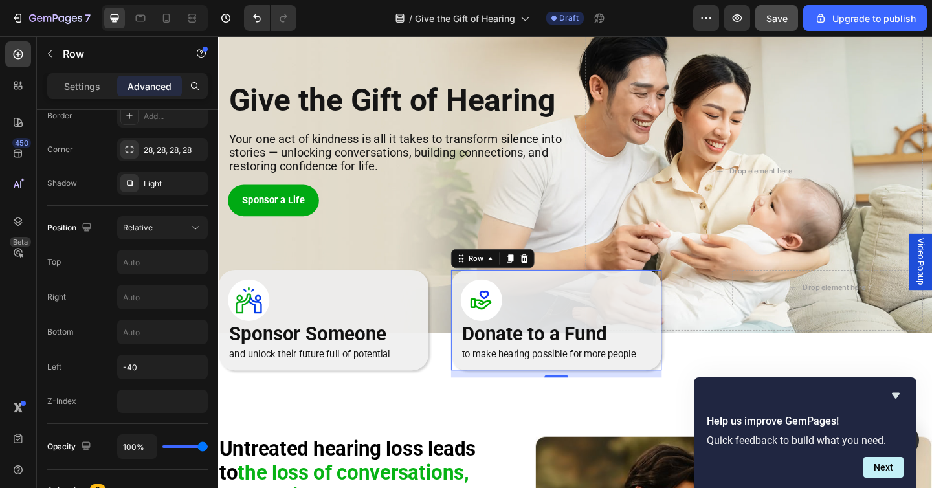
drag, startPoint x: 183, startPoint y: 445, endPoint x: 229, endPoint y: 445, distance: 45.3
type input "100"
click at [208, 445] on input "range" at bounding box center [185, 446] width 45 height 3
click at [695, 358] on div "Image Donate to a Fund Heading to make hearing possible for more people Text Bl…" at bounding box center [585, 346] width 229 height 110
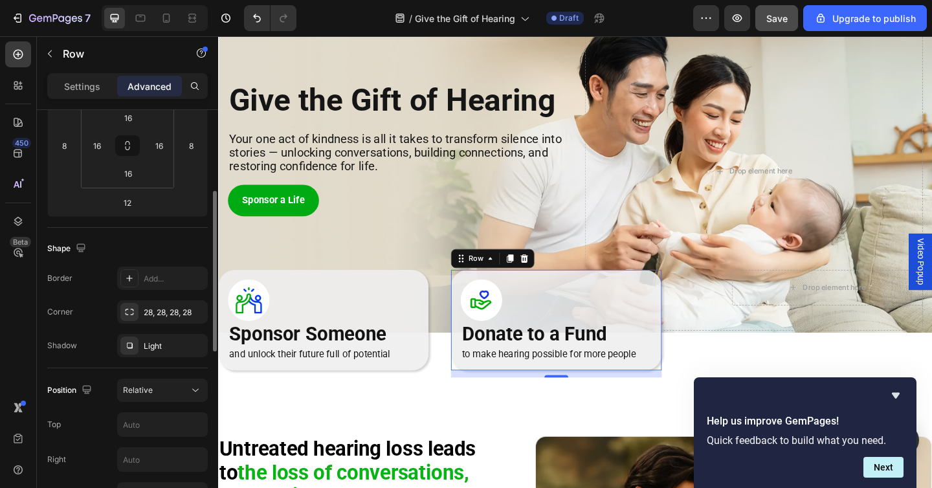
scroll to position [214, 0]
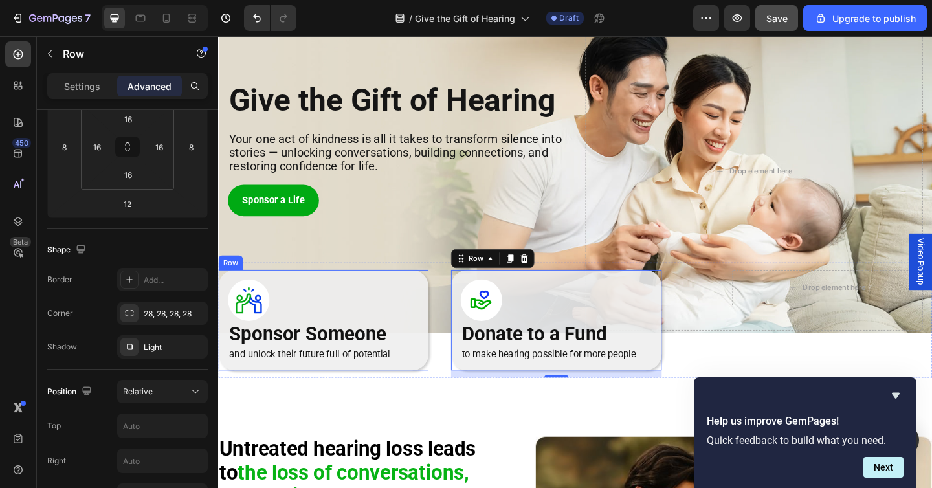
click at [440, 380] on div "Image Sponsor Someone Heading and unlock their future full of potential Text Bl…" at bounding box center [332, 346] width 229 height 110
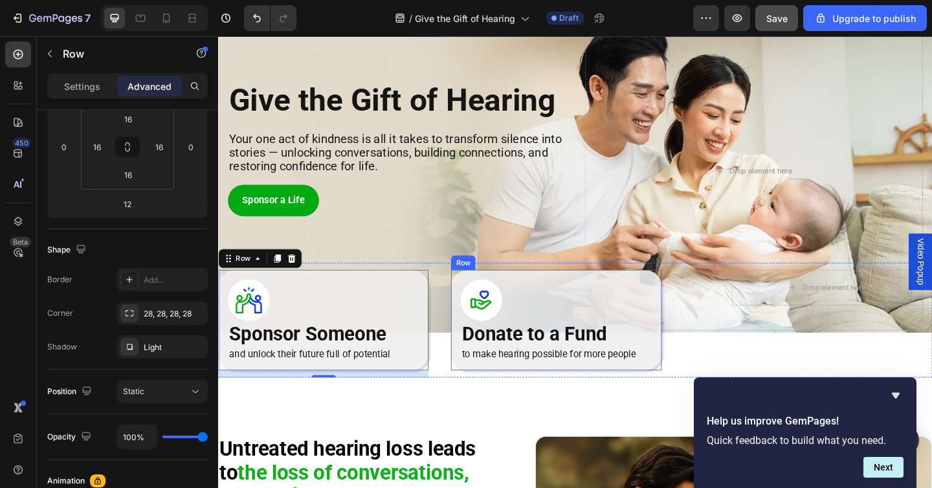
click at [484, 394] on div "Image Donate to a Fund Heading to make hearing possible for more people Text Bl…" at bounding box center [585, 346] width 229 height 110
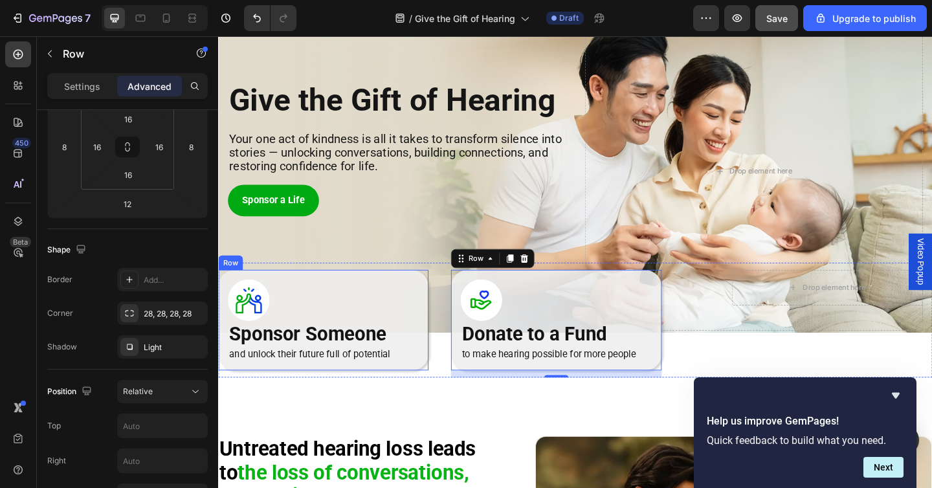
click at [442, 389] on div "Image Sponsor Someone Heading and unlock their future full of potential Text Bl…" at bounding box center [332, 346] width 229 height 110
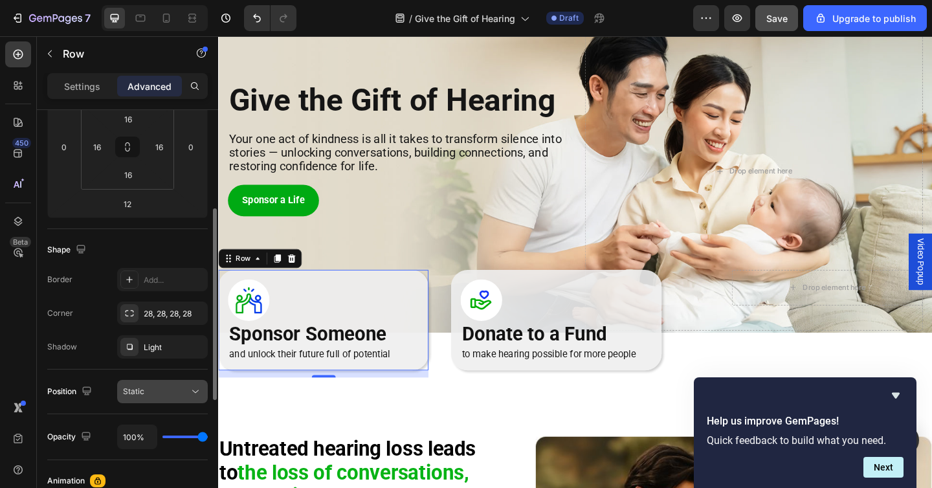
click at [193, 391] on icon at bounding box center [195, 391] width 13 height 13
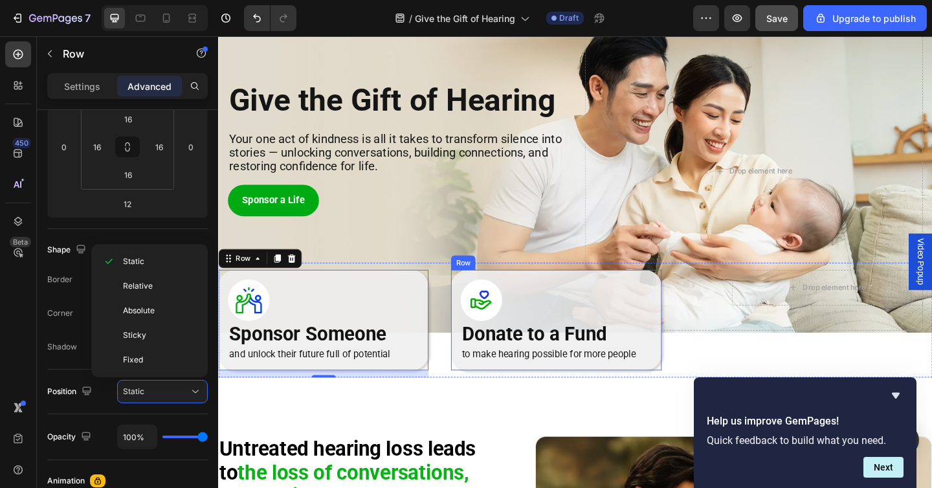
click at [694, 330] on div "Image Donate to a Fund Heading to make hearing possible for more people Text Bl…" at bounding box center [585, 346] width 229 height 110
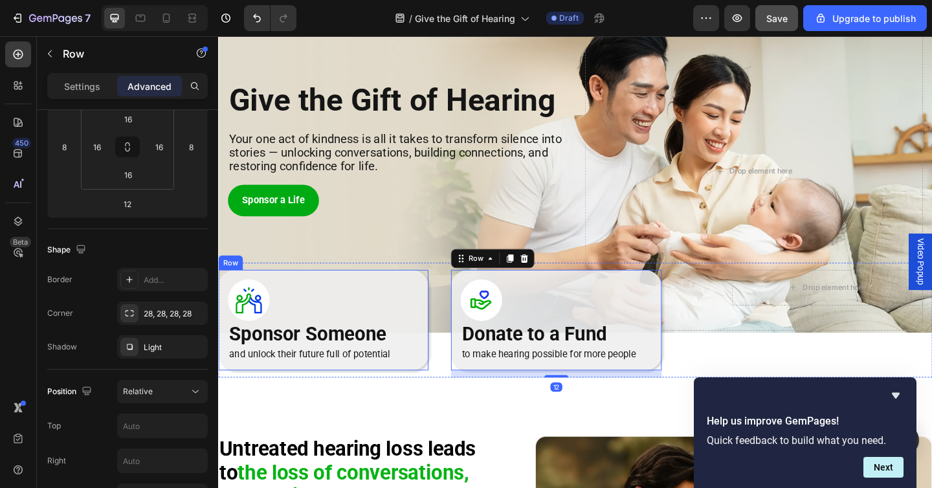
click at [256, 396] on div "Image Sponsor Someone Heading and unlock their future full of potential Text Bl…" at bounding box center [332, 346] width 229 height 110
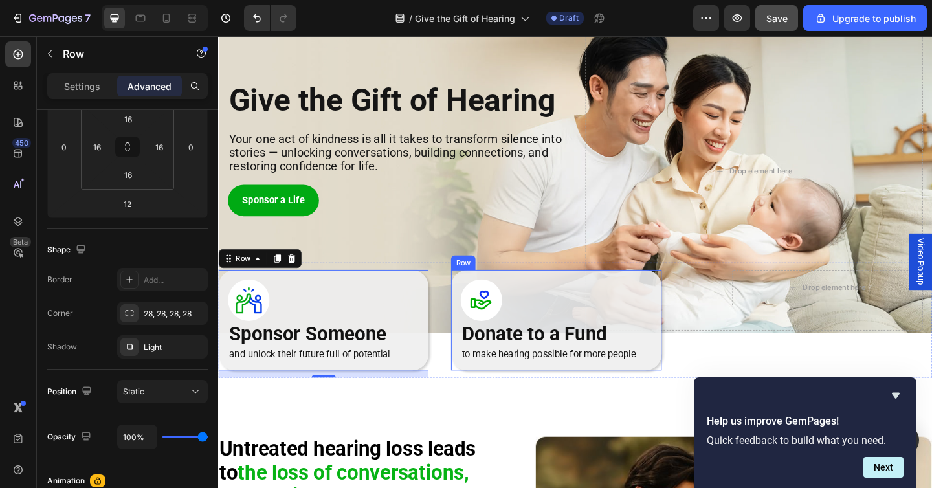
click at [684, 295] on div "Image Donate to a Fund Heading to make hearing possible for more people Text Bl…" at bounding box center [585, 346] width 229 height 110
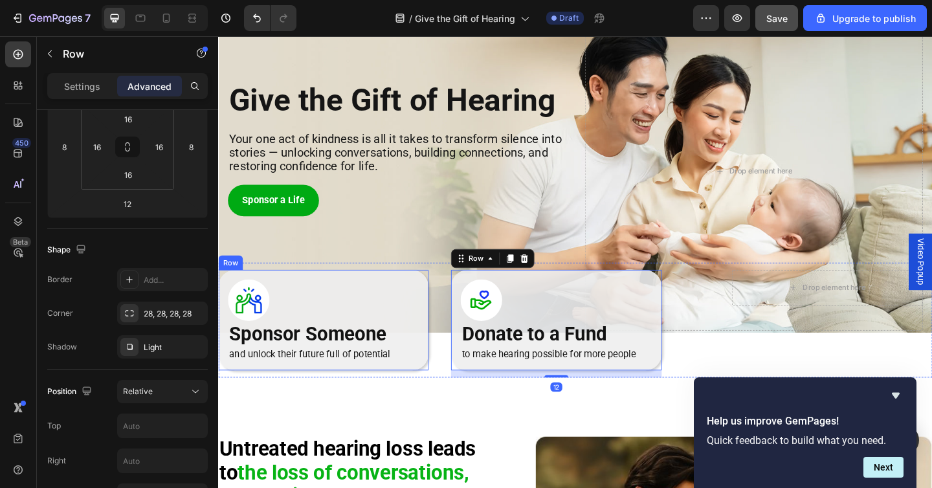
click at [441, 314] on div "Image Sponsor Someone Heading and unlock their future full of potential Text Bl…" at bounding box center [332, 346] width 229 height 110
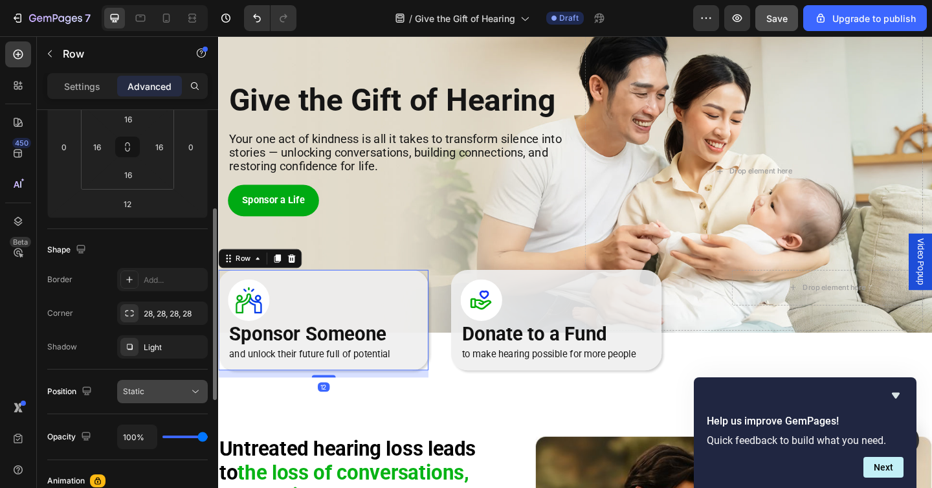
click at [175, 394] on div "Static" at bounding box center [156, 392] width 66 height 12
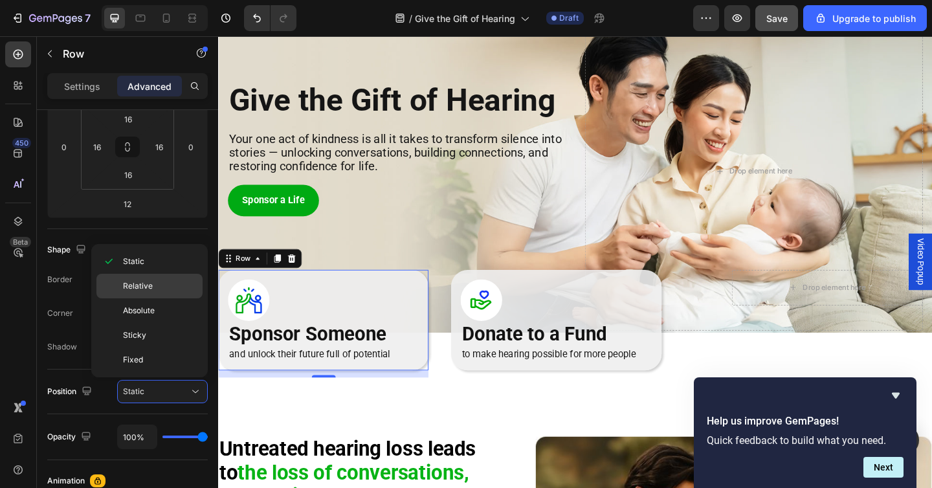
click at [168, 279] on div "Relative" at bounding box center [149, 286] width 106 height 25
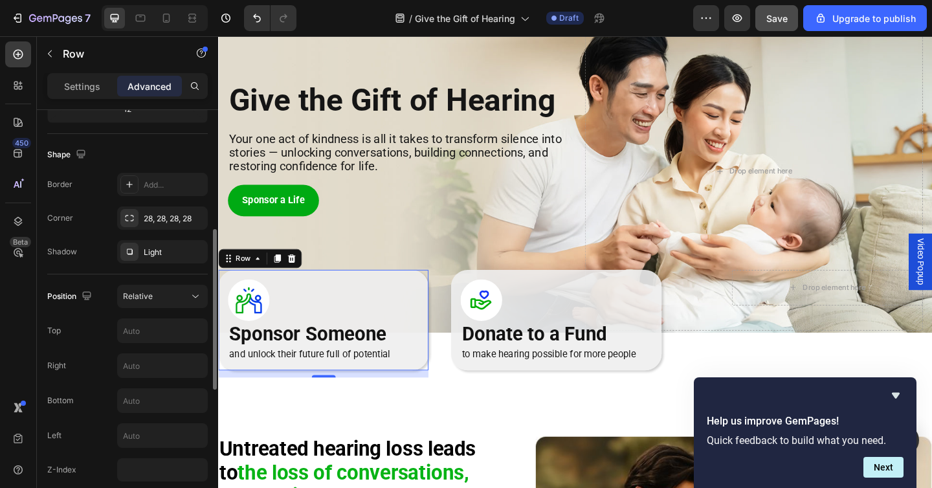
scroll to position [323, 0]
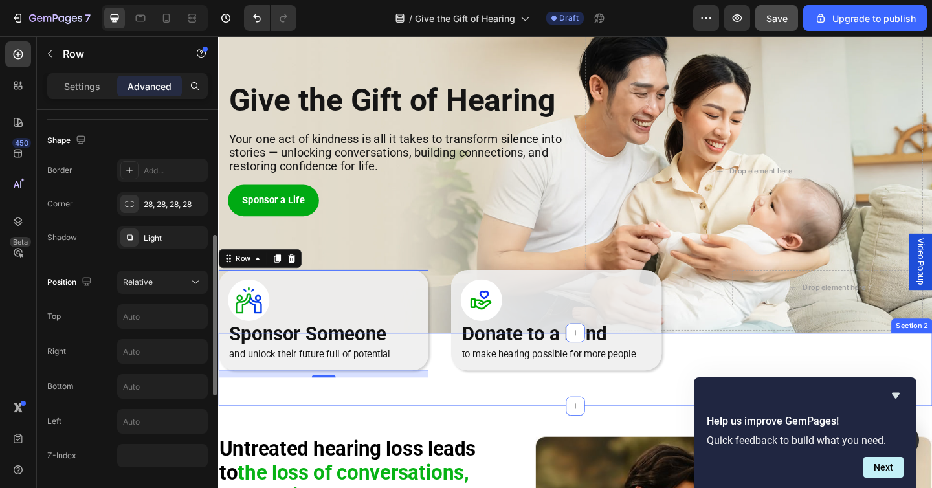
click at [423, 439] on div "Image Sponsor Someone Heading and unlock their future full of potential Text Bl…" at bounding box center [606, 399] width 777 height 80
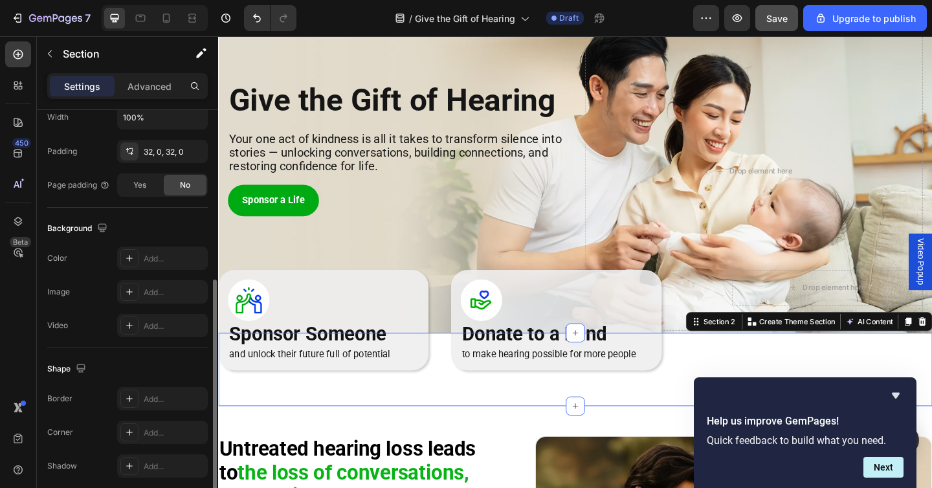
scroll to position [0, 0]
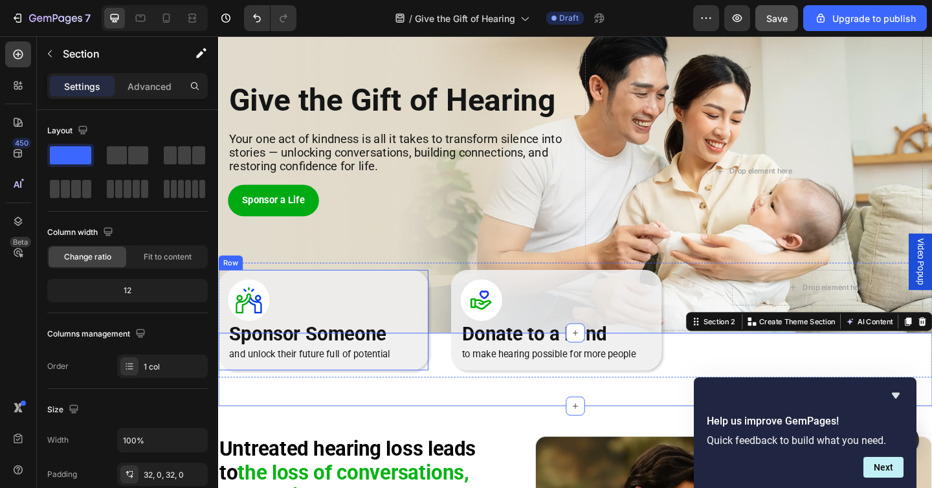
click at [445, 386] on div "Image Sponsor Someone Heading and unlock their future full of potential Text Bl…" at bounding box center [332, 346] width 229 height 110
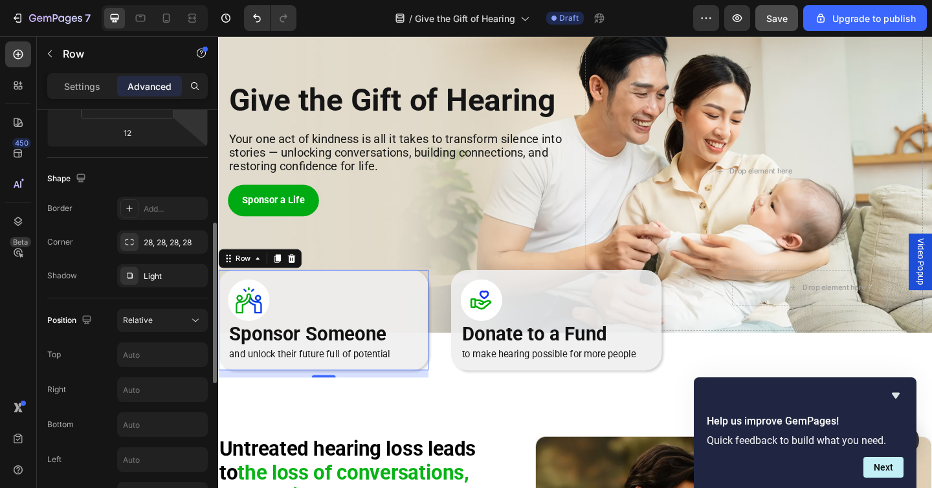
scroll to position [287, 0]
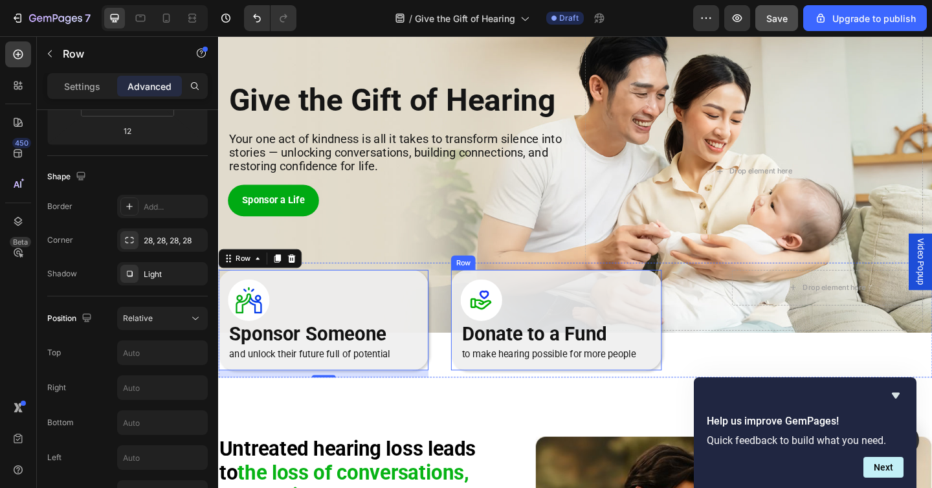
click at [694, 311] on div "Image Donate to a Fund Heading to make hearing possible for more people Text Bl…" at bounding box center [585, 346] width 229 height 110
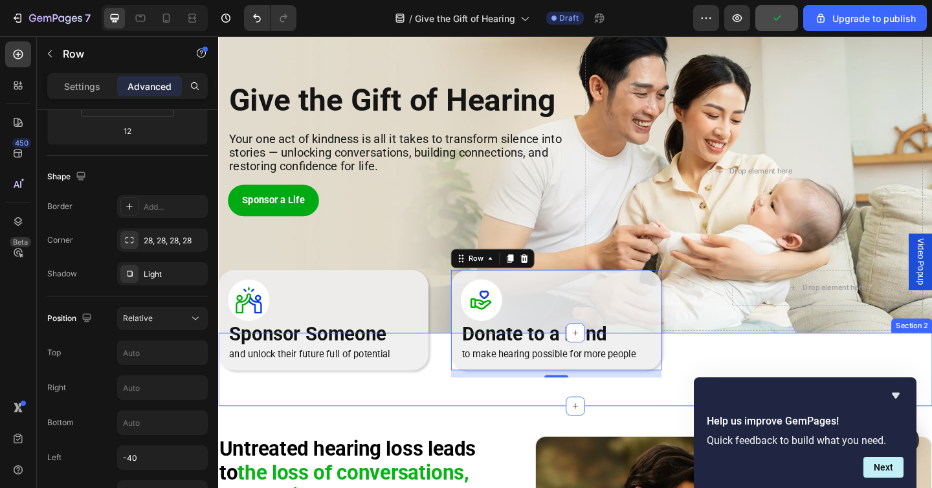
click at [448, 436] on div "Image Sponsor Someone Heading and unlock their future full of potential Text Bl…" at bounding box center [606, 399] width 777 height 80
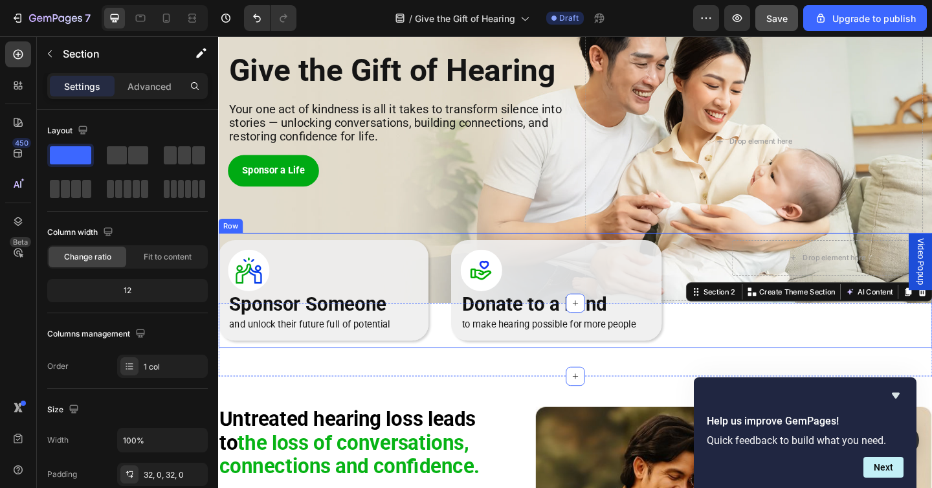
scroll to position [93, 0]
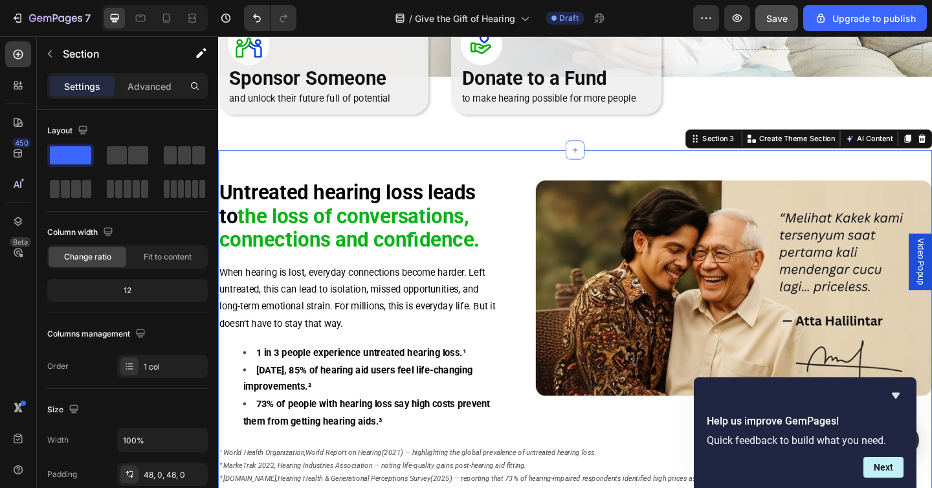
scroll to position [341, 0]
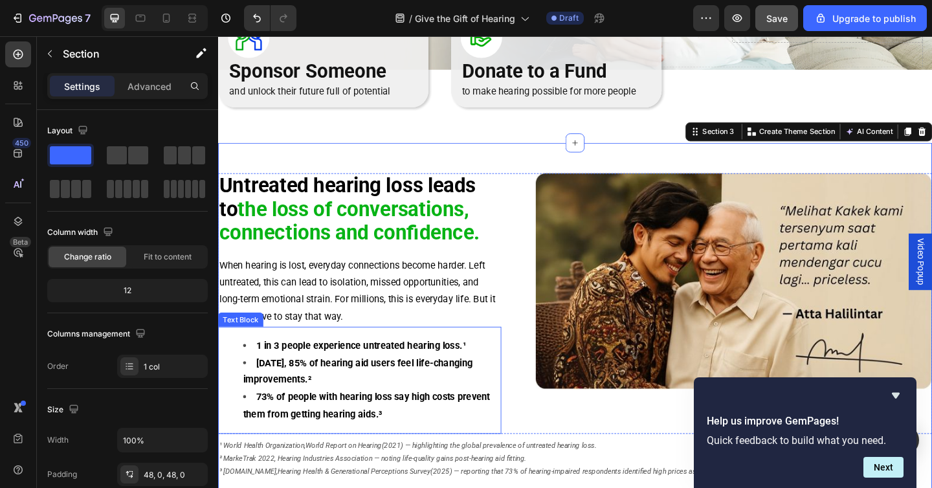
click at [399, 375] on strong "1 in 3 people experience untreated hearing loss.¹" at bounding box center [374, 373] width 229 height 12
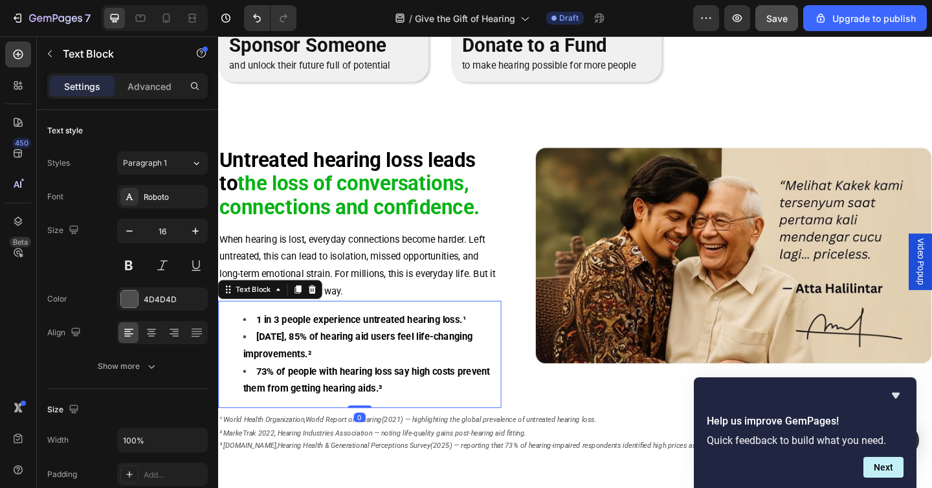
scroll to position [446, 0]
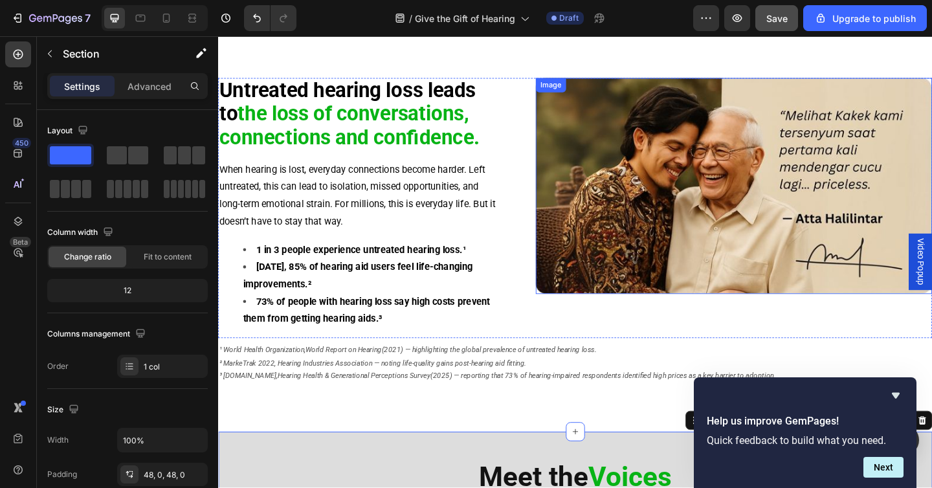
click at [673, 219] on img at bounding box center [779, 199] width 431 height 235
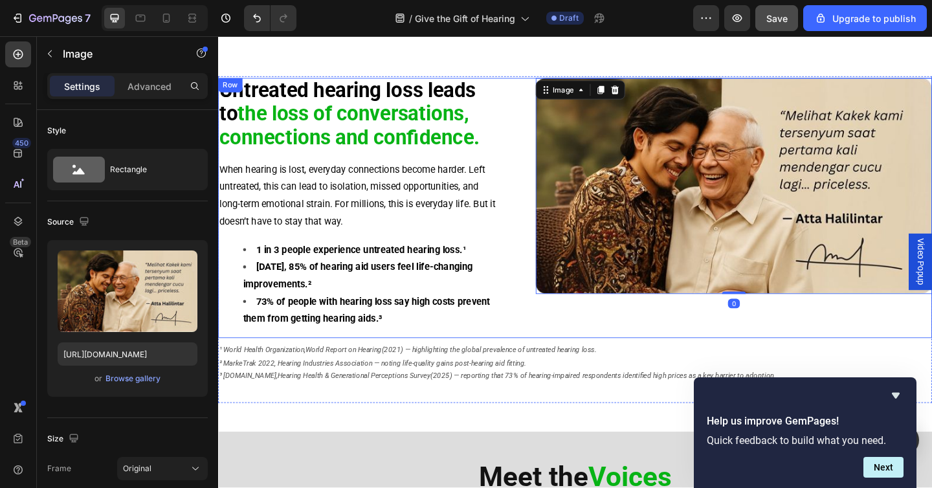
click at [538, 200] on div "Untreated hearing loss leads to the loss of conversations, connections and conf…" at bounding box center [606, 223] width 777 height 283
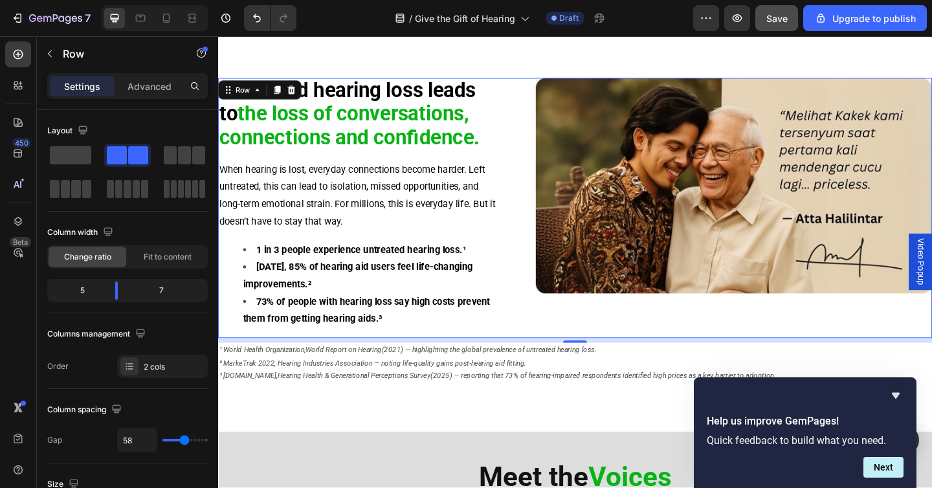
click at [546, 271] on div "Untreated hearing loss leads to the loss of conversations, connections and conf…" at bounding box center [606, 223] width 777 height 283
click at [599, 251] on img at bounding box center [779, 199] width 431 height 235
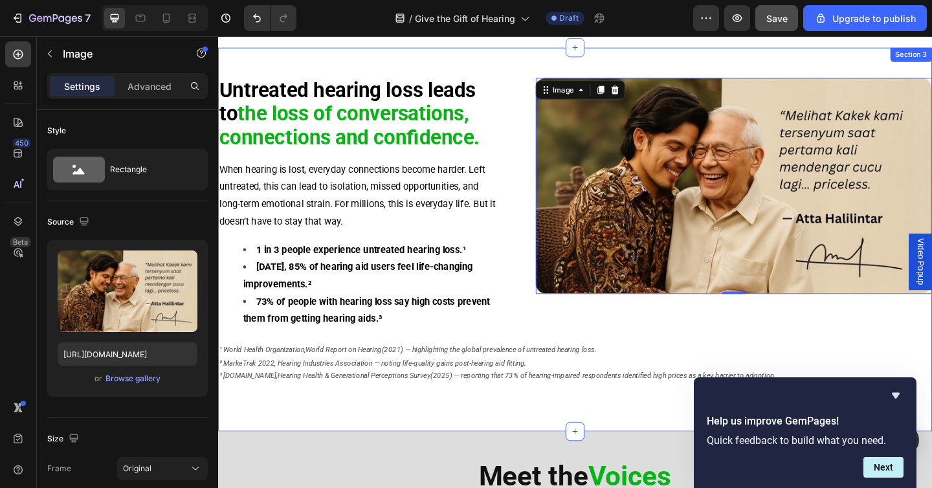
drag, startPoint x: 609, startPoint y: 51, endPoint x: 668, endPoint y: 71, distance: 62.0
click at [668, 67] on div "Untreated hearing loss leads to the loss of conversations, connections and conf…" at bounding box center [606, 258] width 777 height 418
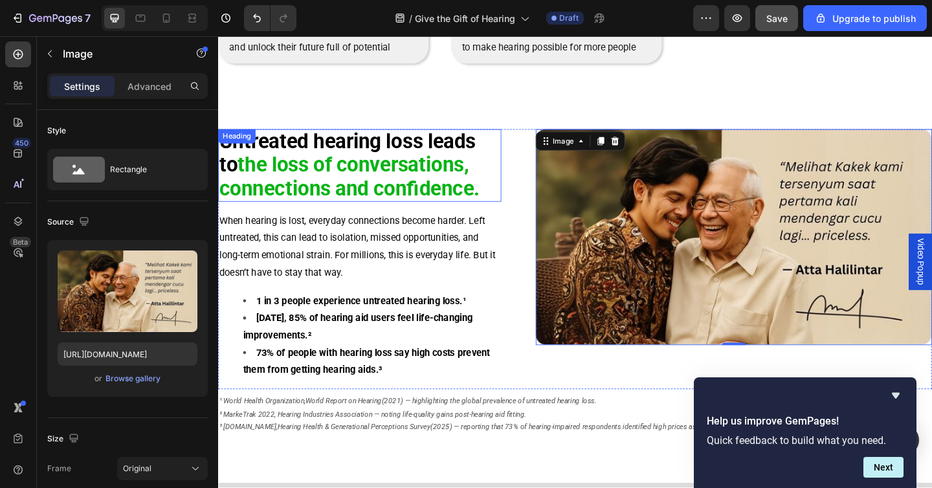
scroll to position [404, 0]
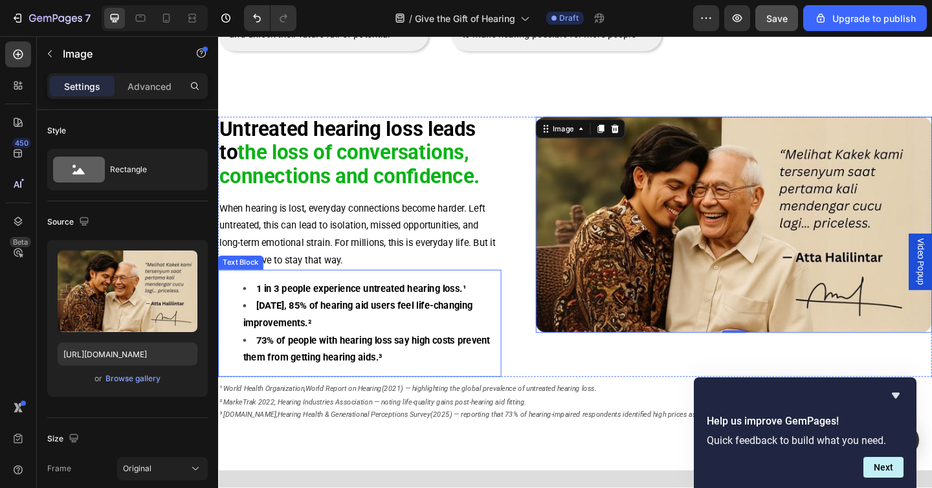
click at [405, 345] on li "[DATE], 85% of hearing aid users feel life-changing improvements.²" at bounding box center [385, 340] width 280 height 38
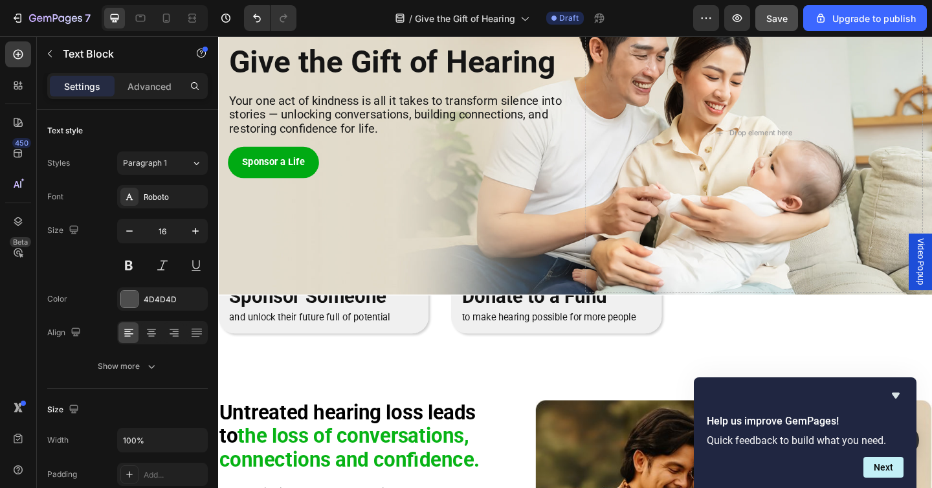
scroll to position [10, 0]
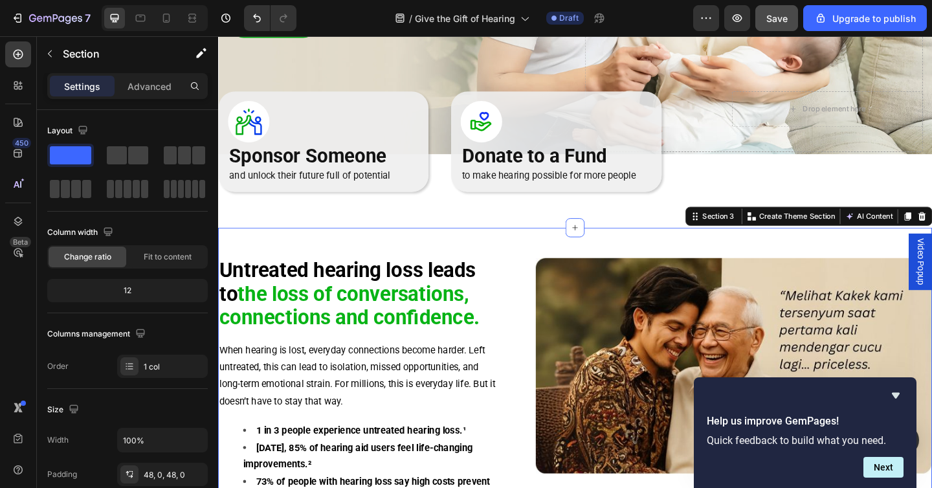
scroll to position [335, 0]
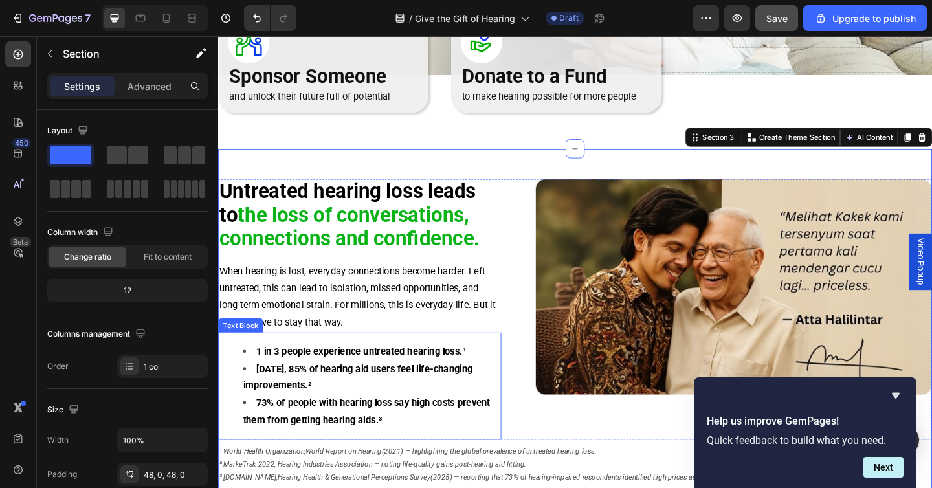
click at [328, 389] on li "[DATE], 85% of hearing aid users feel life-changing improvements.²" at bounding box center [385, 408] width 280 height 38
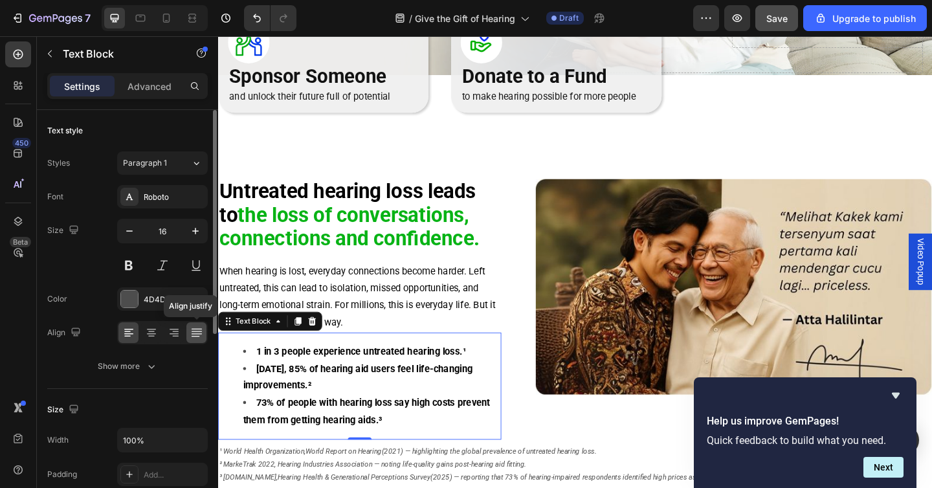
click at [196, 339] on icon at bounding box center [196, 332] width 13 height 13
click at [128, 334] on icon at bounding box center [128, 333] width 9 height 1
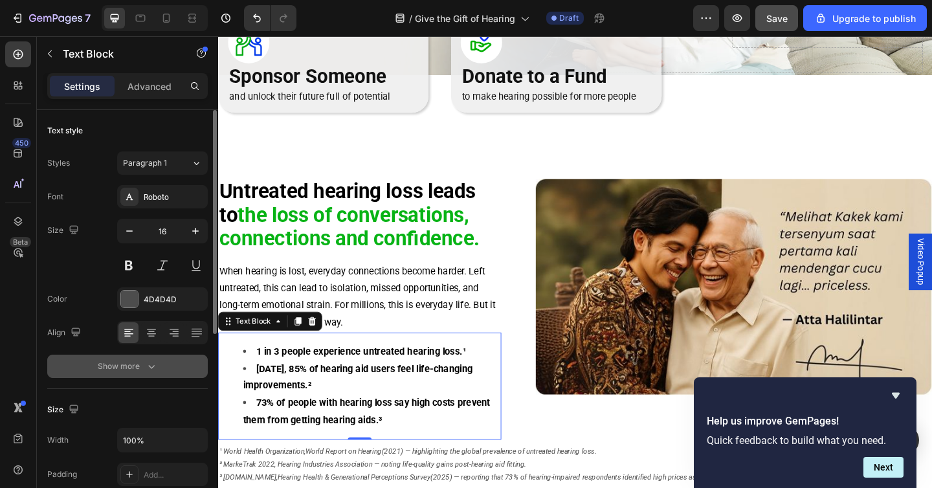
click at [137, 366] on div "Show more" at bounding box center [128, 366] width 60 height 13
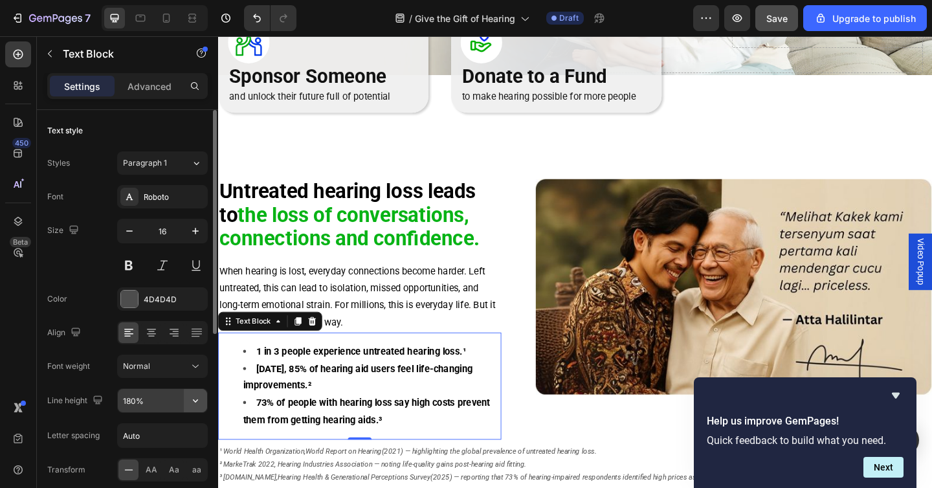
click at [199, 405] on icon "button" at bounding box center [195, 400] width 13 height 13
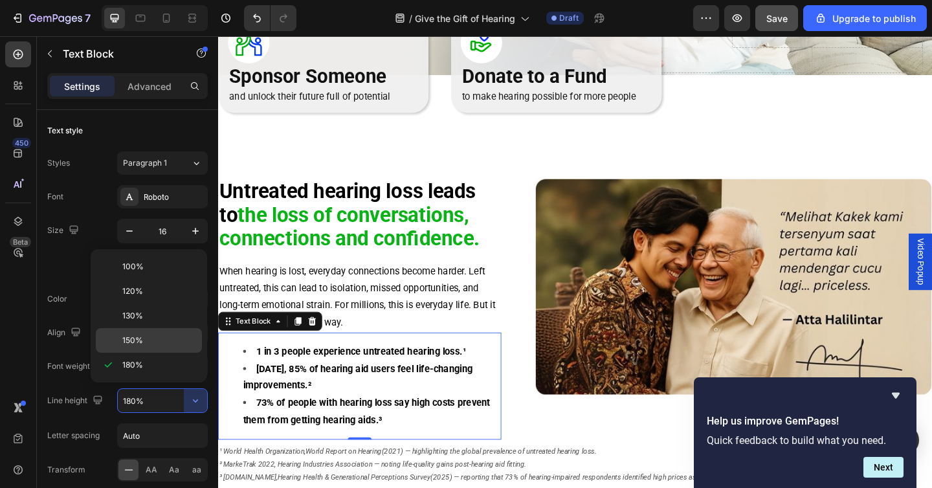
click at [154, 347] on div "150%" at bounding box center [149, 340] width 106 height 25
type input "150%"
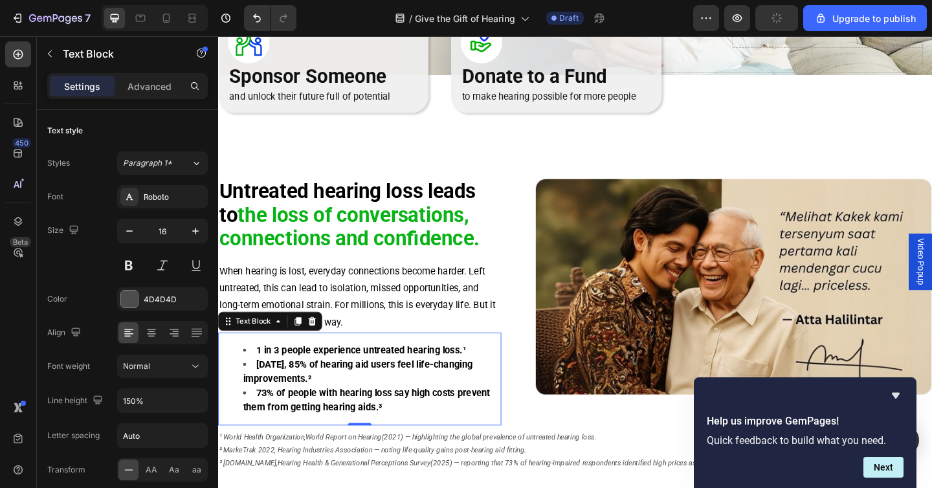
click at [417, 420] on strong "73% of people with hearing loss say high costs prevent them from getting hearin…" at bounding box center [379, 432] width 269 height 28
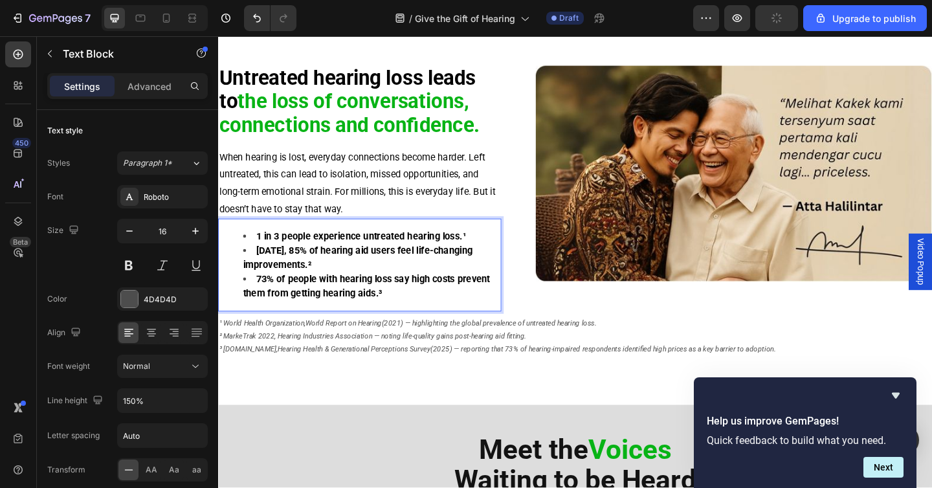
scroll to position [462, 0]
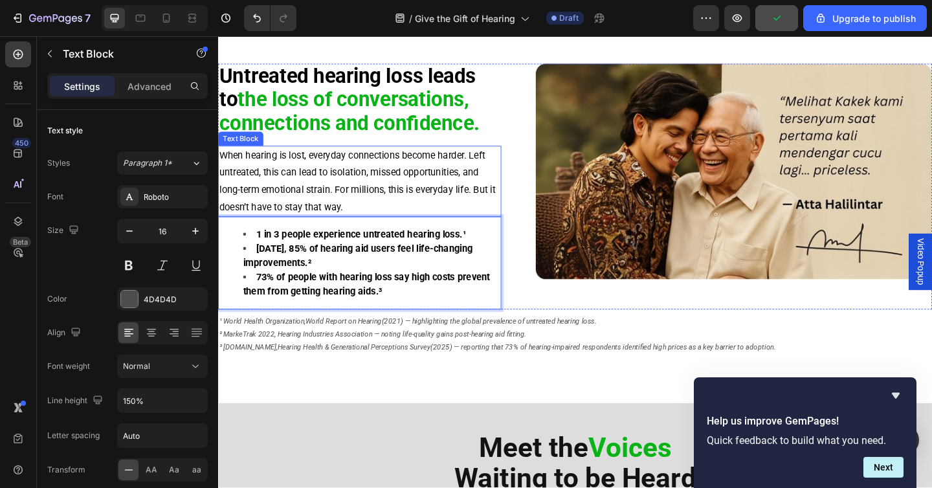
click at [414, 197] on span "When hearing is lost, everyday connections become harder. Left untreated, this …" at bounding box center [369, 194] width 300 height 68
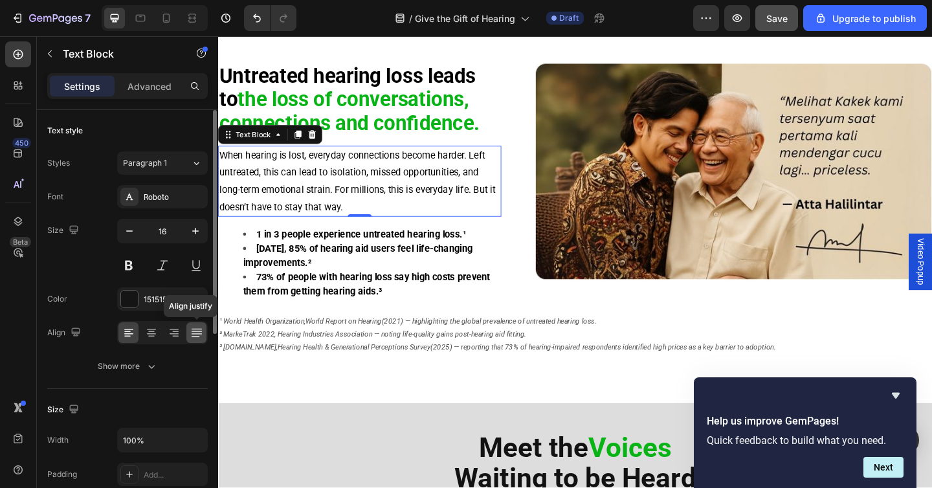
click at [192, 329] on icon at bounding box center [196, 329] width 10 height 1
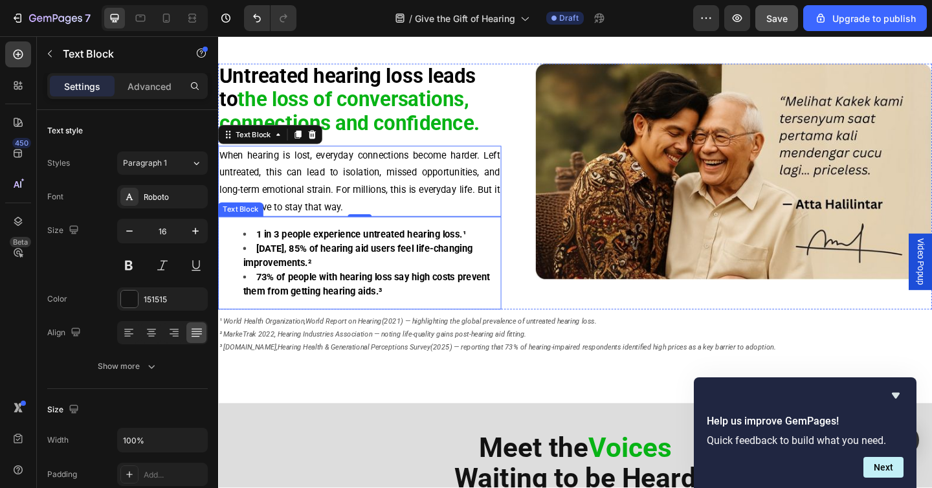
click at [392, 297] on strong "73% of people with hearing loss say high costs prevent them from getting hearin…" at bounding box center [379, 307] width 269 height 28
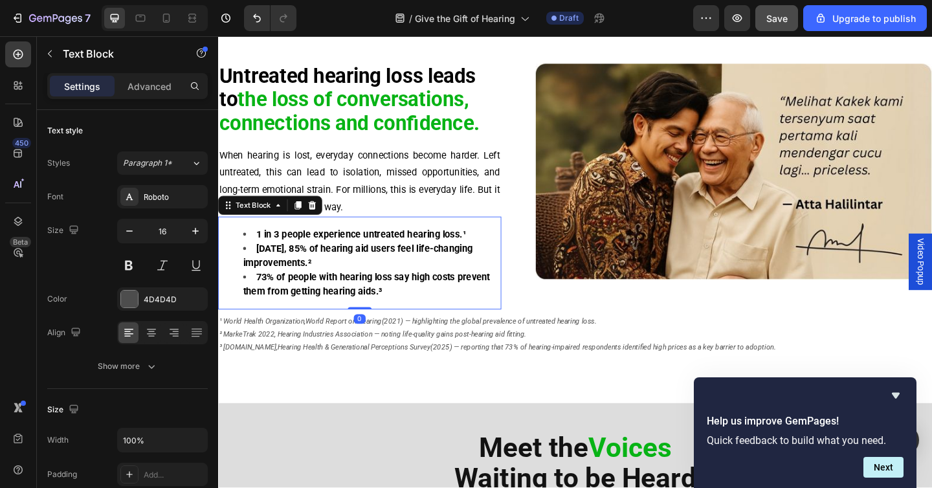
click at [277, 284] on strong "[DATE], 85% of hearing aid users feel life-changing improvements.²" at bounding box center [370, 276] width 250 height 28
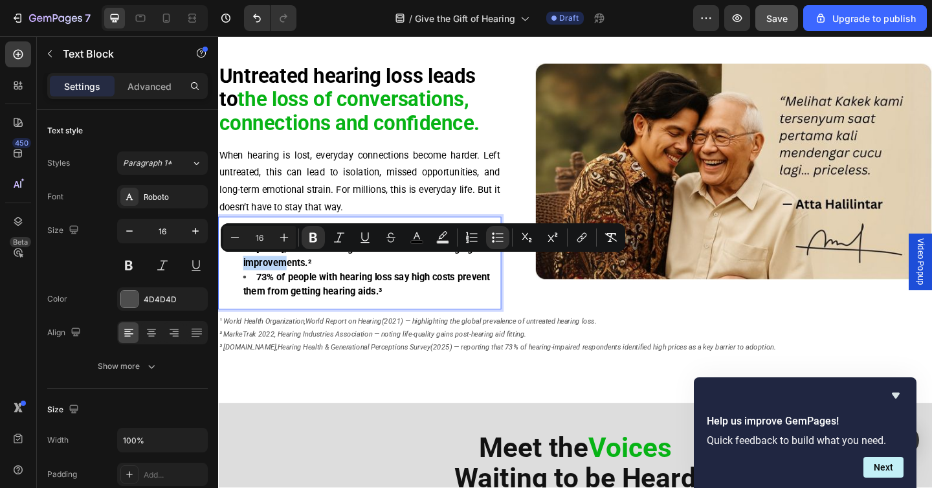
click at [247, 284] on strong "[DATE], 85% of hearing aid users feel life-changing improvements.²" at bounding box center [370, 276] width 250 height 28
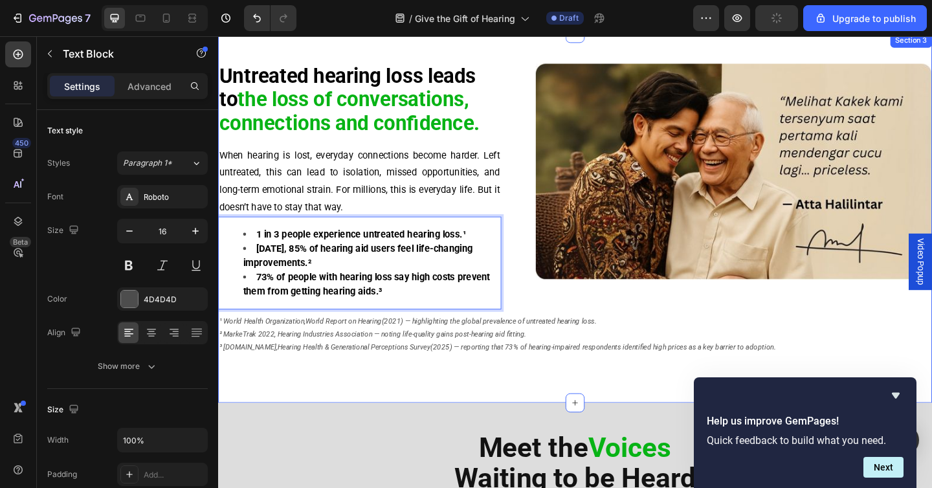
click at [301, 405] on div "Untreated hearing loss leads to the loss of conversations, connections and conf…" at bounding box center [606, 235] width 777 height 402
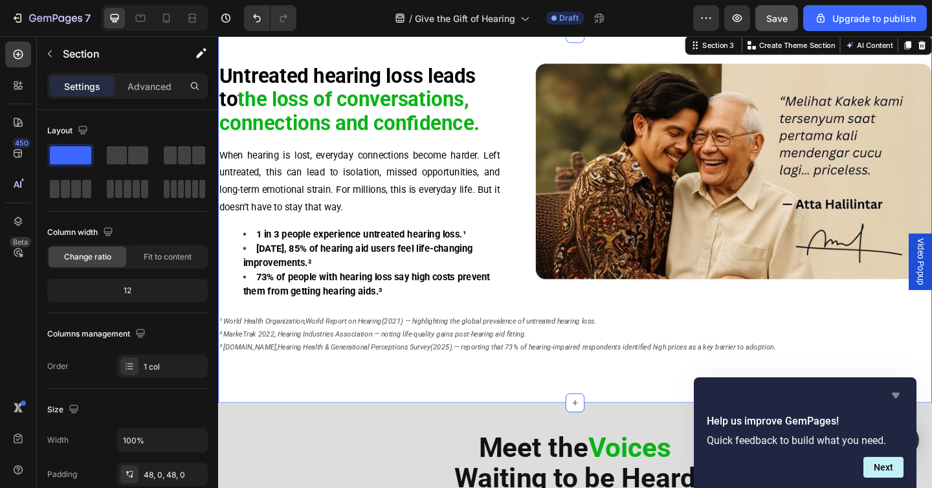
click at [899, 395] on icon "Hide survey" at bounding box center [896, 396] width 8 height 6
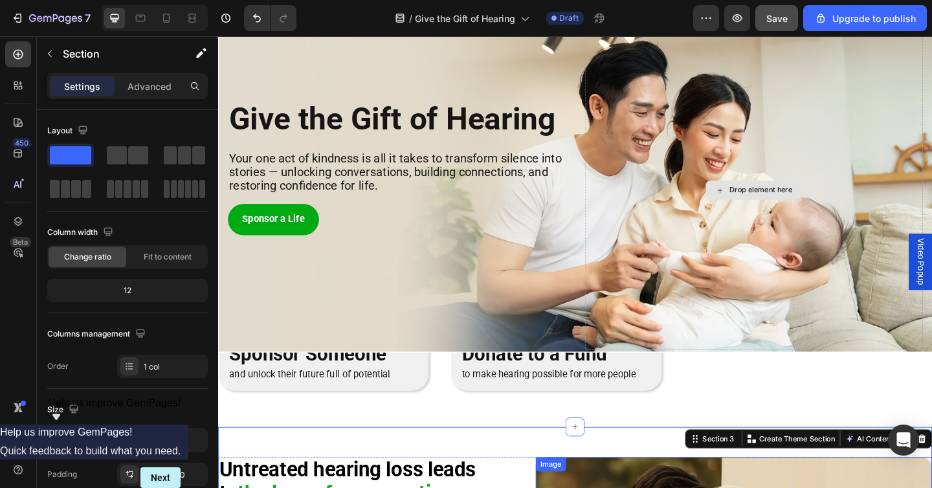
scroll to position [0, 0]
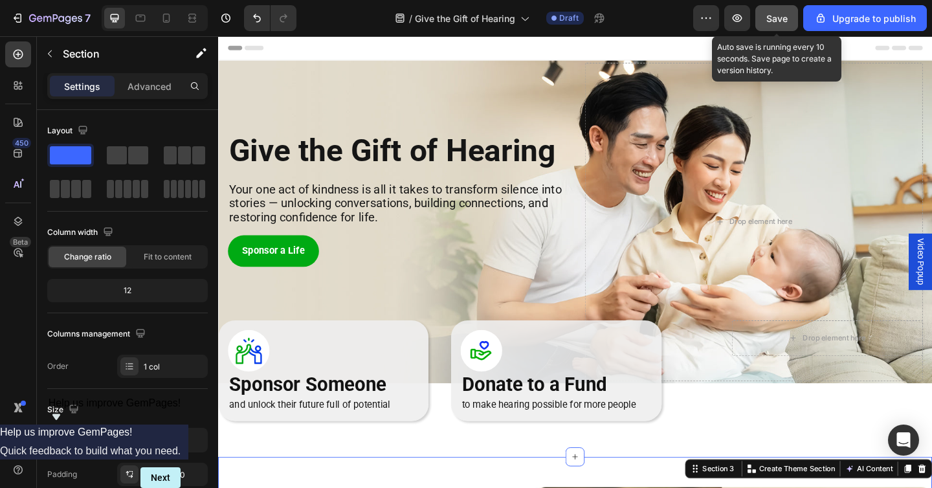
click at [784, 17] on span "Save" at bounding box center [777, 18] width 21 height 11
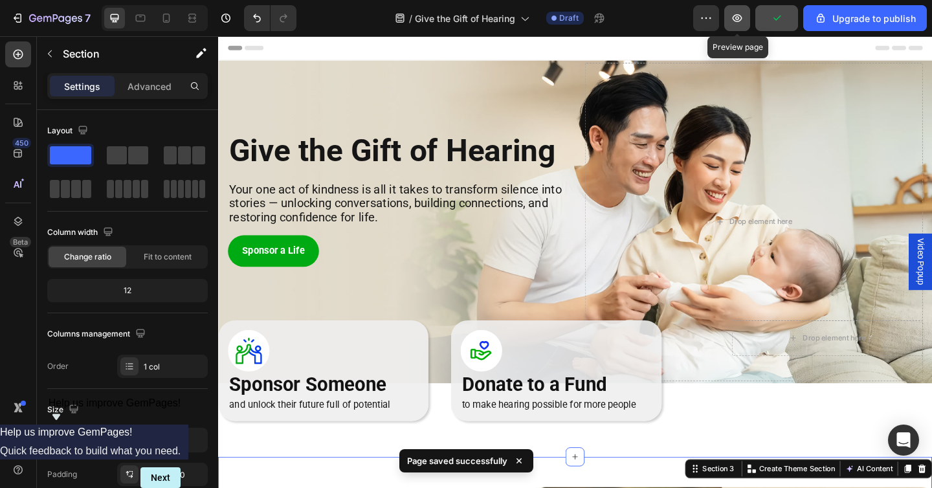
click at [742, 17] on icon "button" at bounding box center [737, 18] width 13 height 13
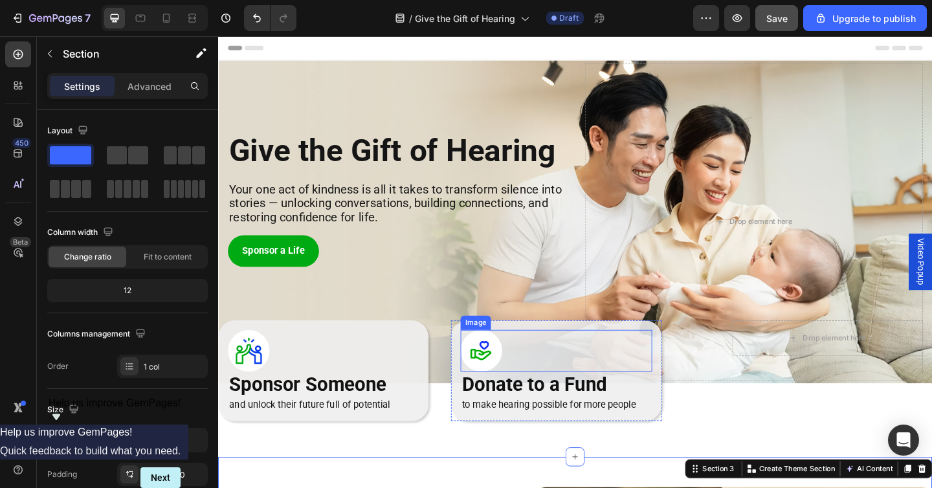
click at [551, 370] on div at bounding box center [586, 378] width 208 height 45
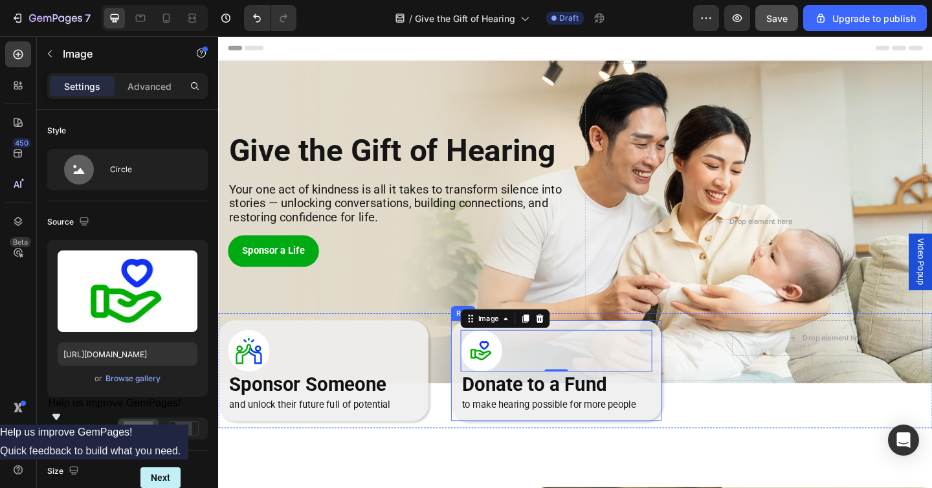
click at [479, 353] on div "Image 0 Donate to a Fund Heading to make hearing possible for more people Text …" at bounding box center [585, 401] width 229 height 110
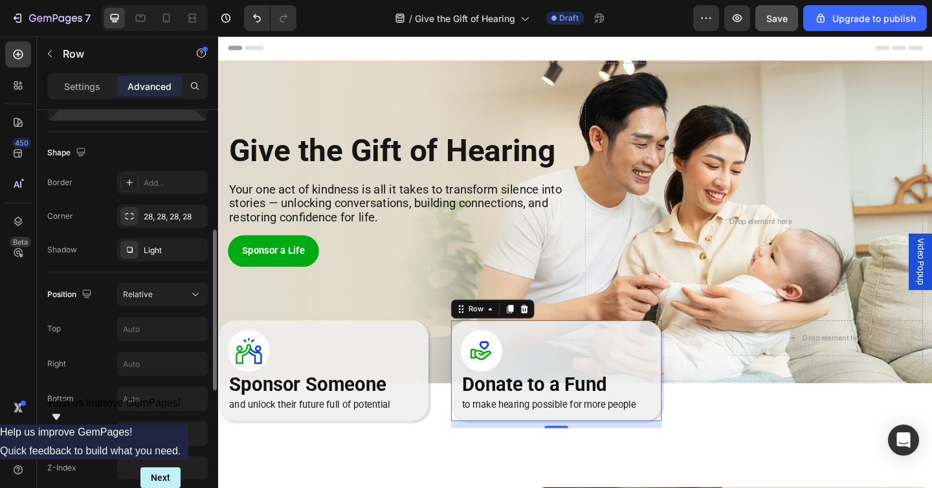
scroll to position [314, 0]
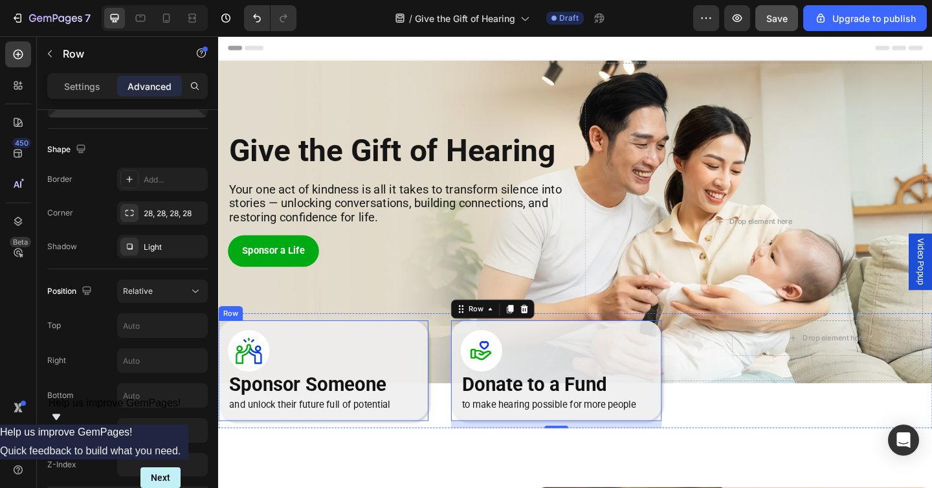
click at [304, 351] on div "Image Sponsor Someone Heading and unlock their future full of potential Text Bl…" at bounding box center [332, 401] width 229 height 110
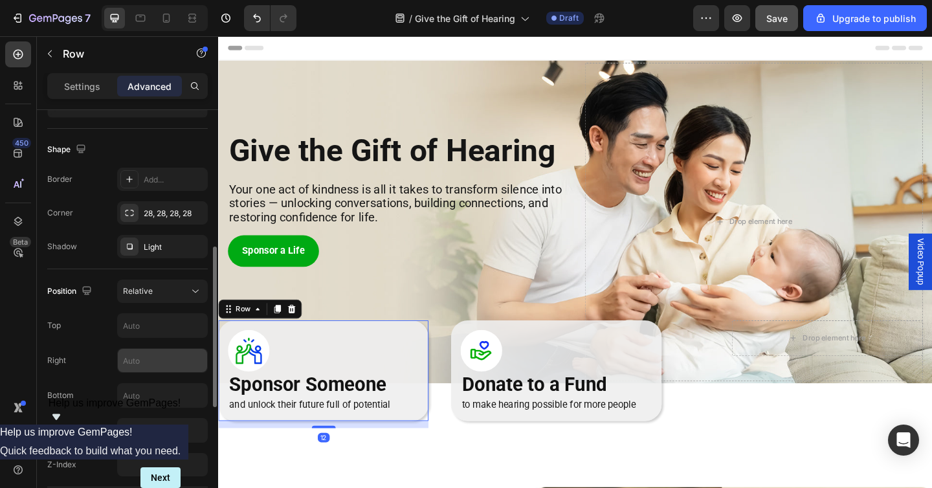
scroll to position [588, 0]
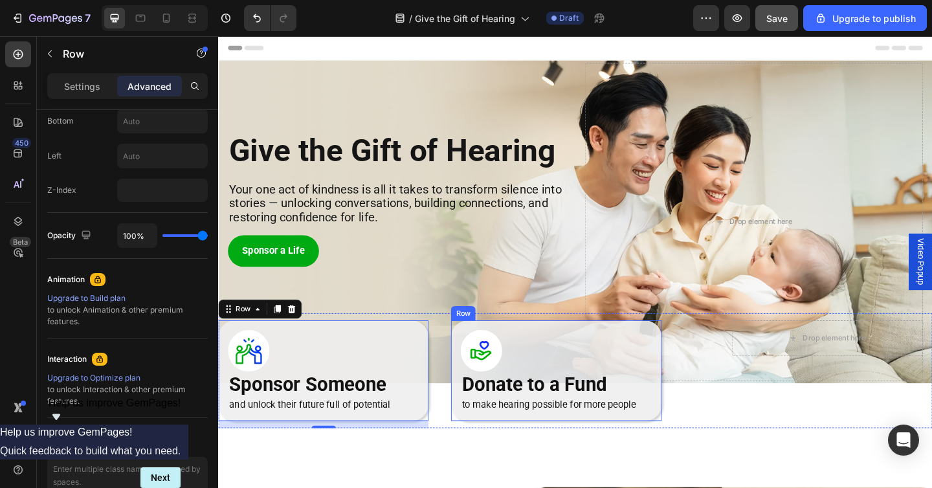
click at [480, 356] on div "Image Donate to a Fund Heading to make hearing possible for more people Text Bl…" at bounding box center [585, 401] width 229 height 110
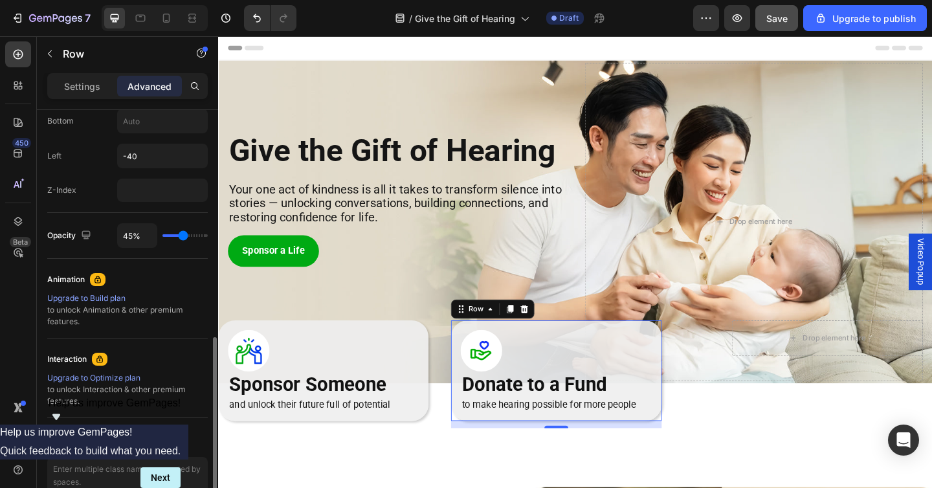
type input "44%"
type input "44"
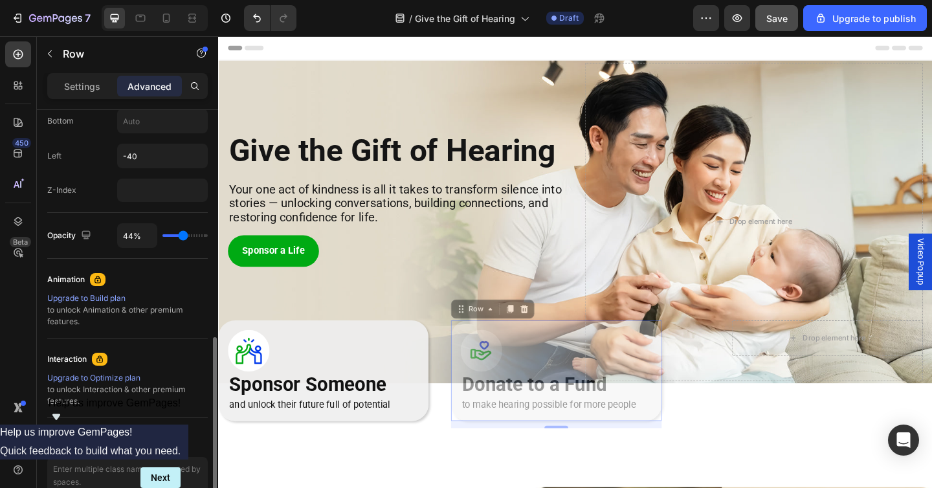
type input "100%"
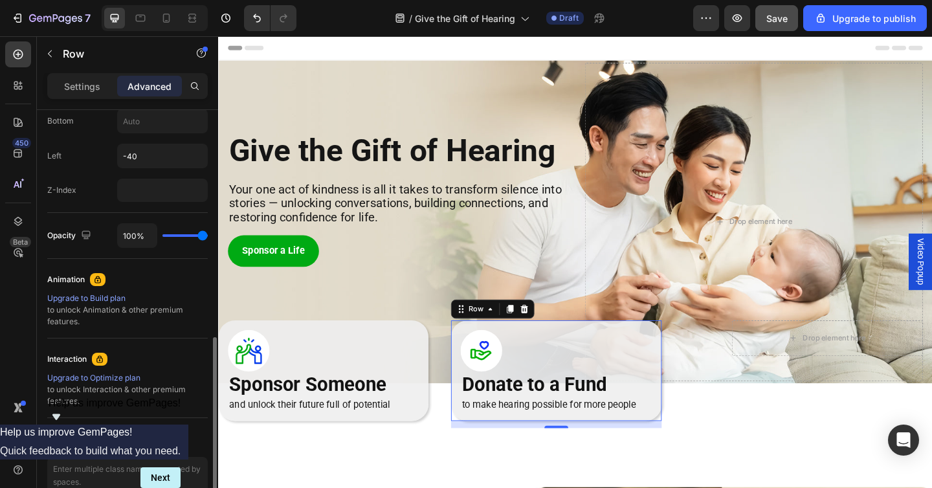
drag, startPoint x: 183, startPoint y: 234, endPoint x: 219, endPoint y: 237, distance: 37.0
type input "100"
click at [208, 237] on input "range" at bounding box center [185, 235] width 45 height 3
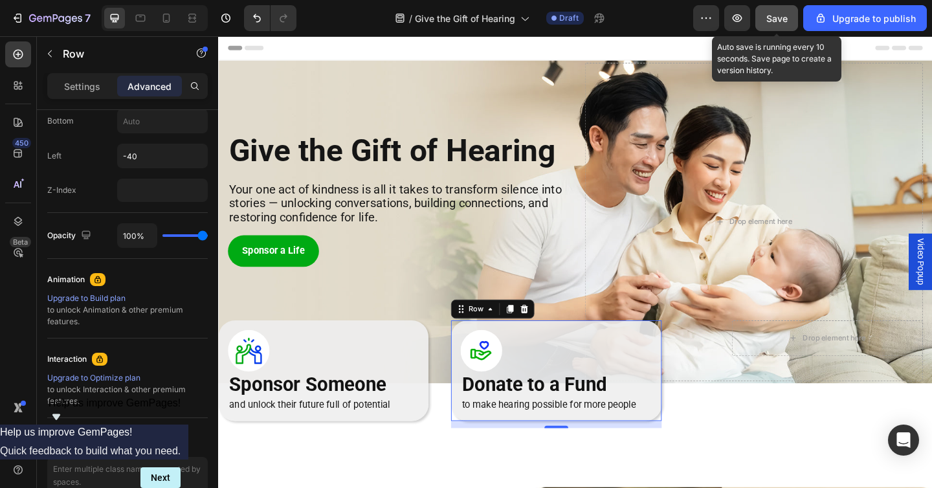
click at [778, 25] on button "Save" at bounding box center [777, 18] width 43 height 26
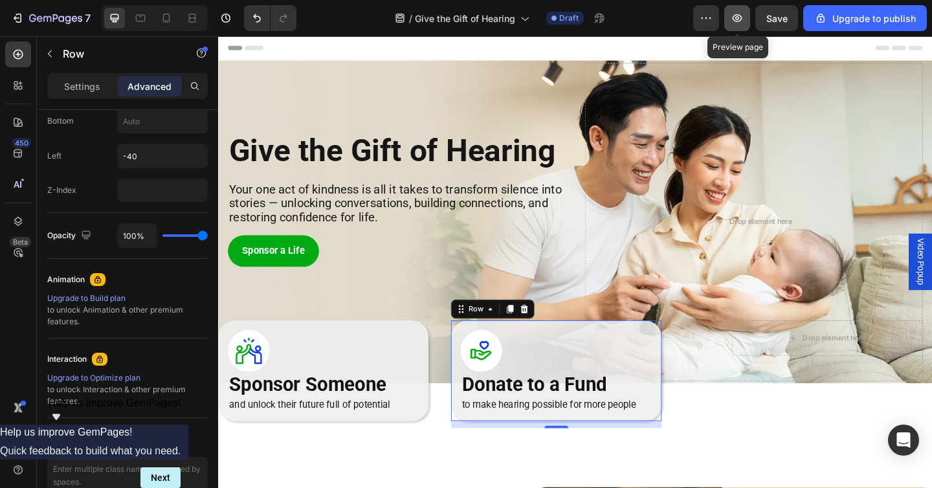
click at [748, 16] on button "button" at bounding box center [737, 18] width 26 height 26
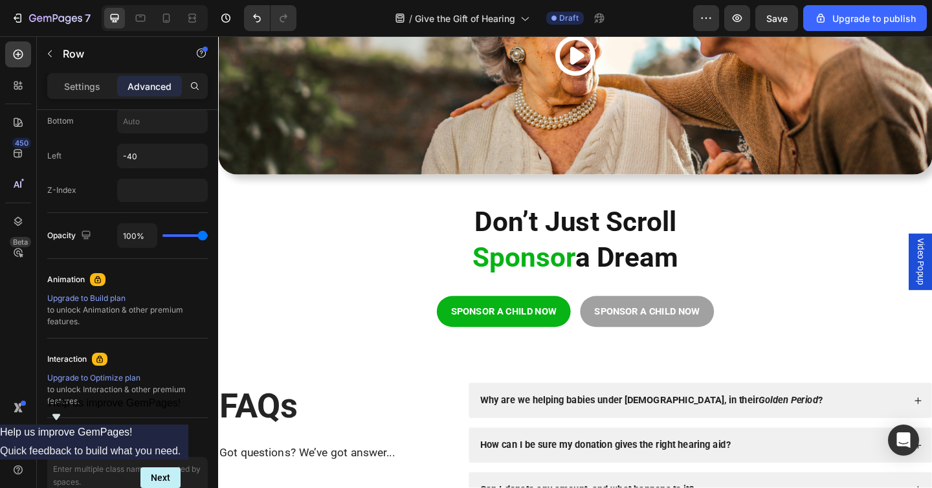
scroll to position [2192, 0]
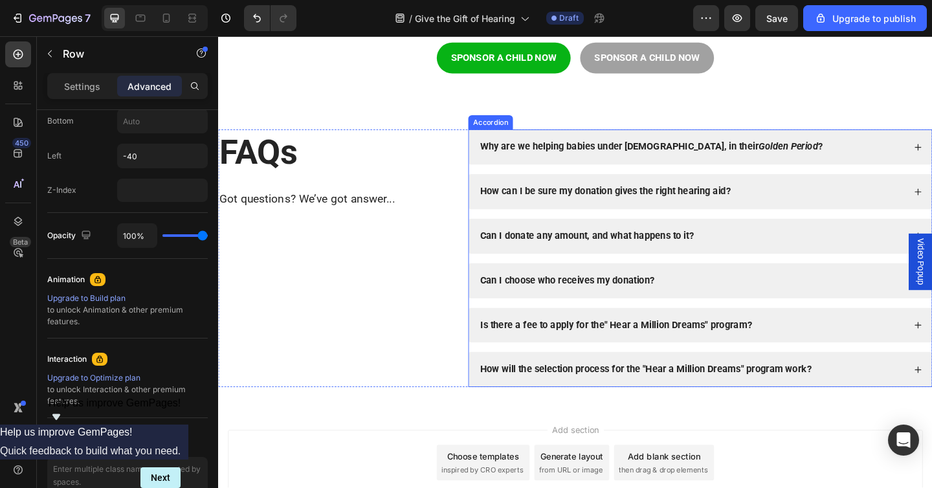
click at [564, 163] on strong "Why are we helping babies under [DEMOGRAPHIC_DATA], in their" at bounding box center [654, 156] width 303 height 12
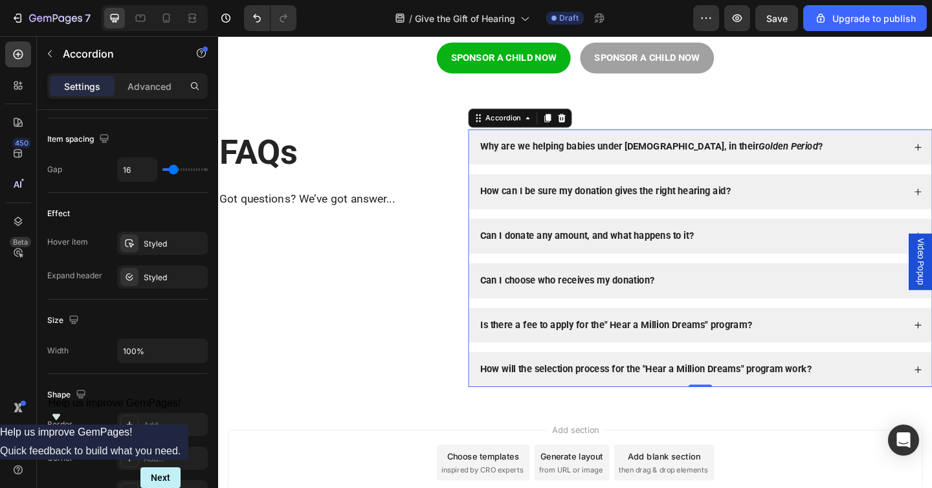
scroll to position [0, 0]
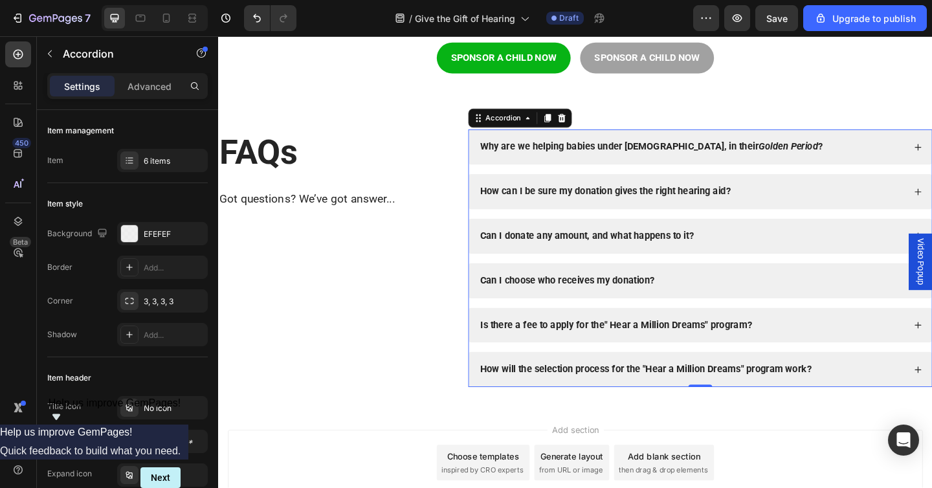
click at [926, 158] on div "Why are we helping babies under 1 year old, in their Golden Period ?" at bounding box center [733, 156] width 464 height 17
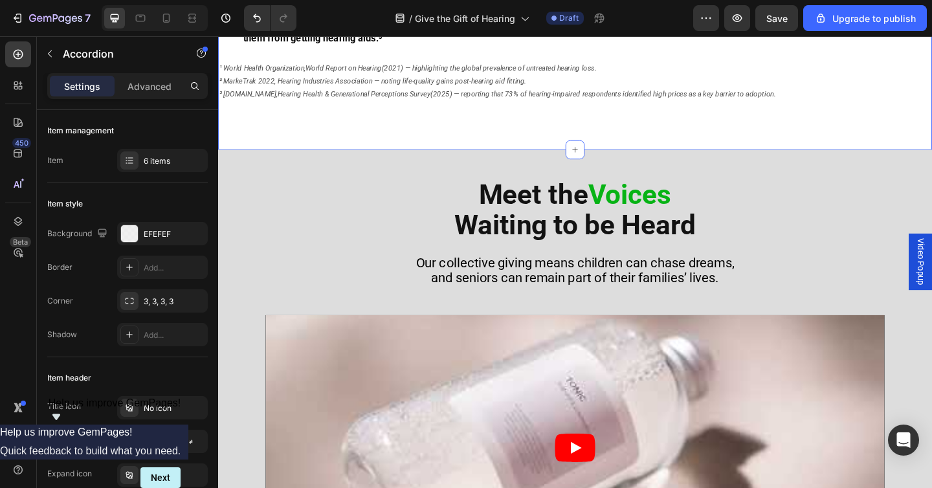
scroll to position [904, 0]
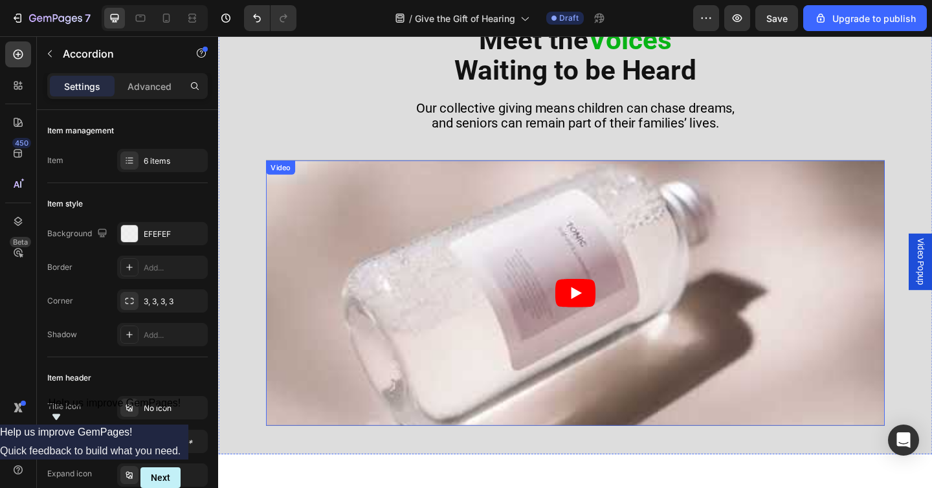
click at [511, 212] on article at bounding box center [606, 316] width 673 height 289
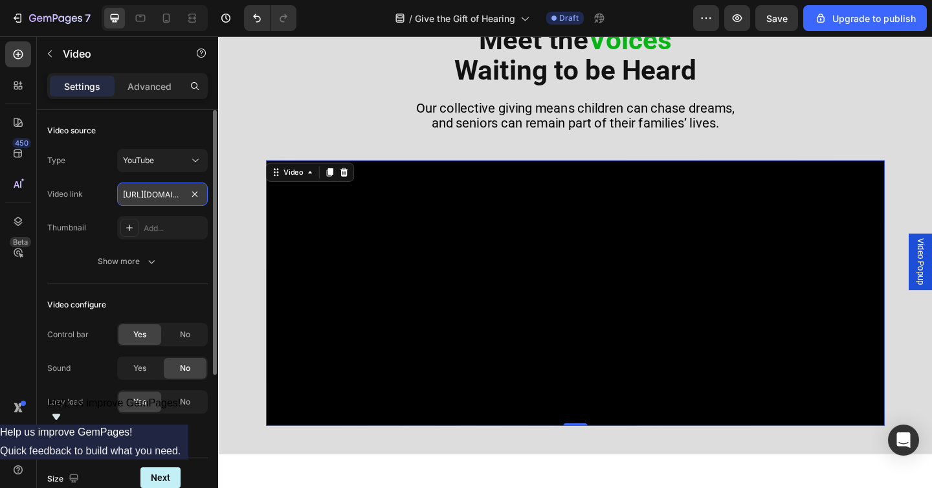
click at [166, 199] on input "https://www.youtube.com/watch?v=drIt4RH_kyQ" at bounding box center [162, 194] width 91 height 23
paste input "youtu.be/zQ5P6RVT6jM?si=oZeuQODHhuelrvk8"
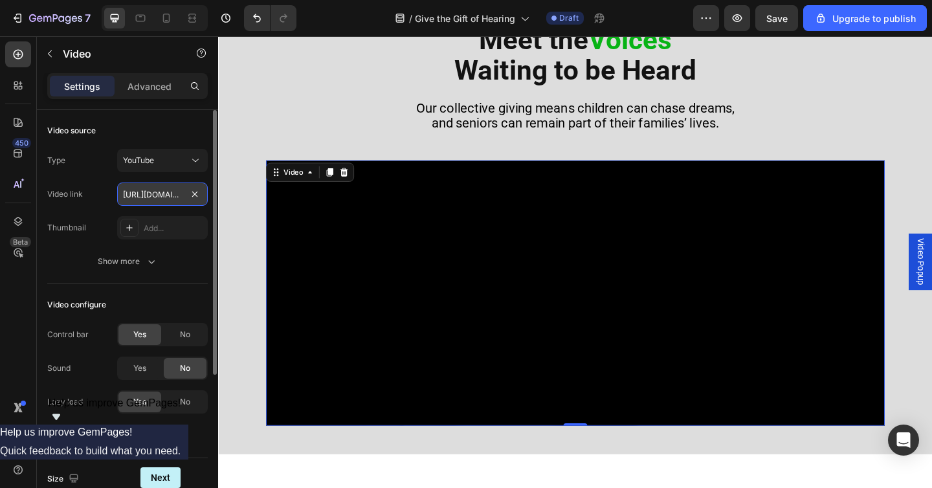
type input "[URL][DOMAIN_NAME]"
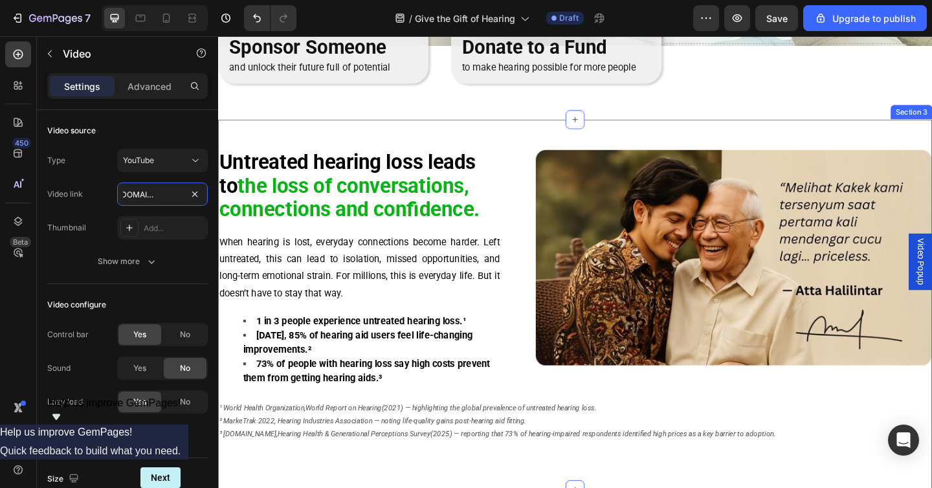
scroll to position [420, 0]
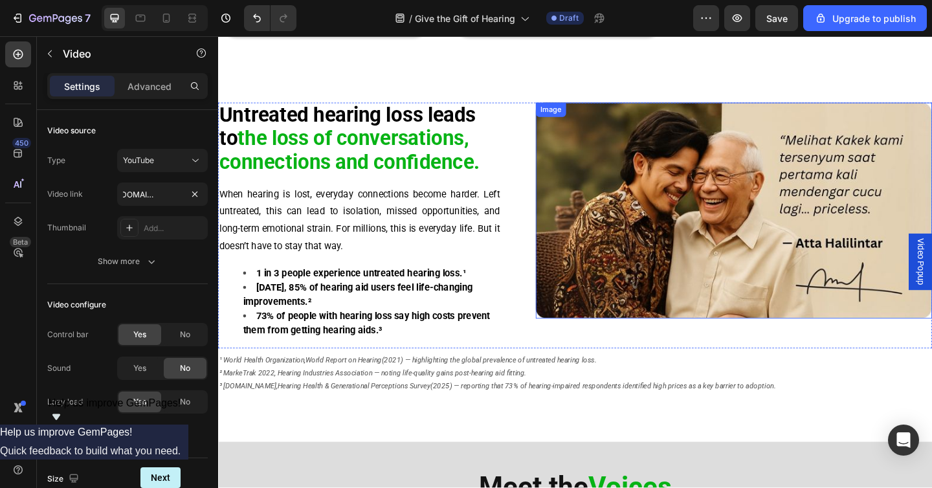
click at [719, 264] on img at bounding box center [779, 226] width 431 height 235
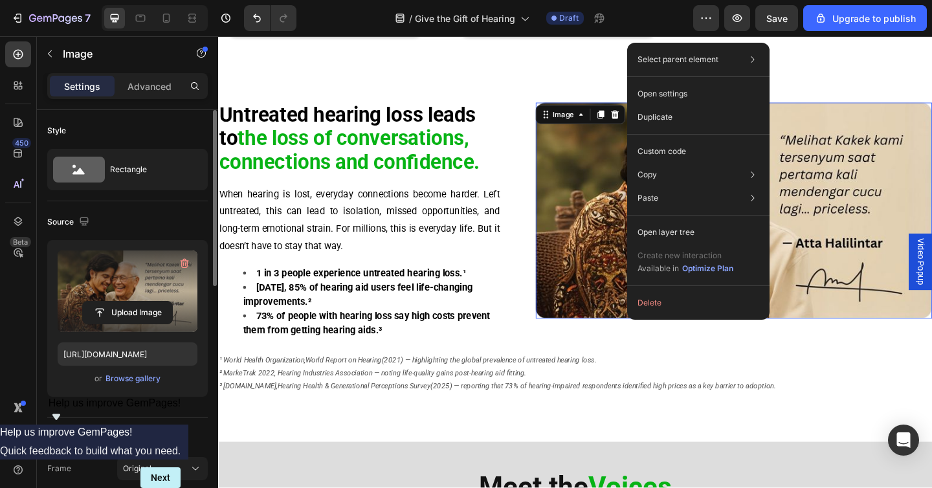
click at [72, 282] on label at bounding box center [128, 292] width 140 height 82
click at [83, 302] on input "file" at bounding box center [127, 313] width 89 height 22
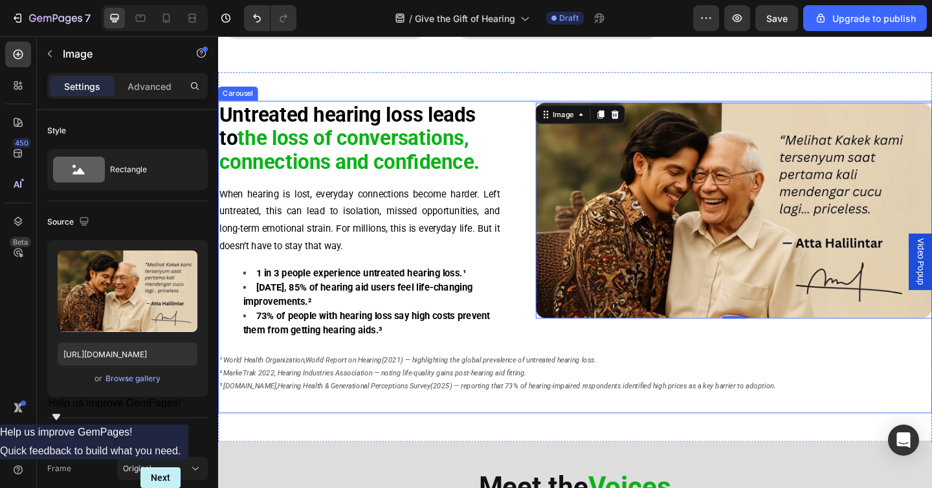
click at [533, 437] on div "Untreated hearing loss leads to the loss of conversations, connections and conf…" at bounding box center [606, 279] width 777 height 340
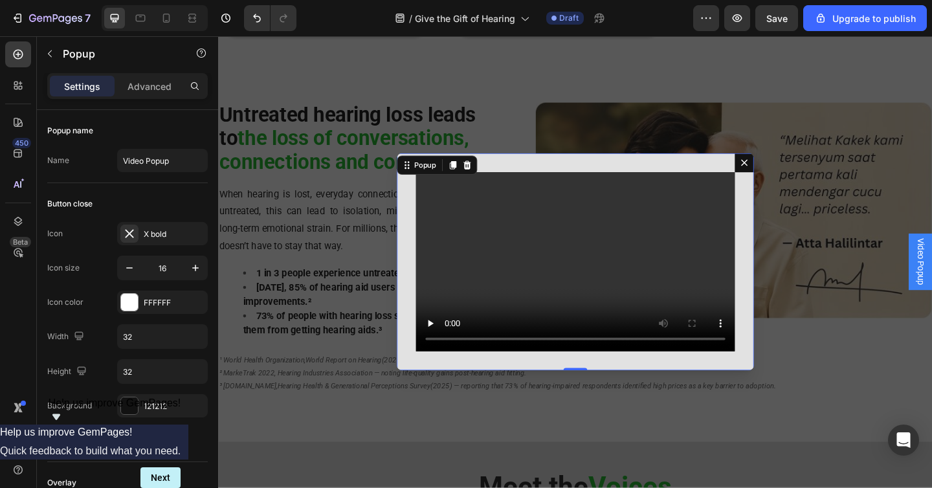
click at [790, 179] on icon "Dialog content" at bounding box center [790, 174] width 10 height 10
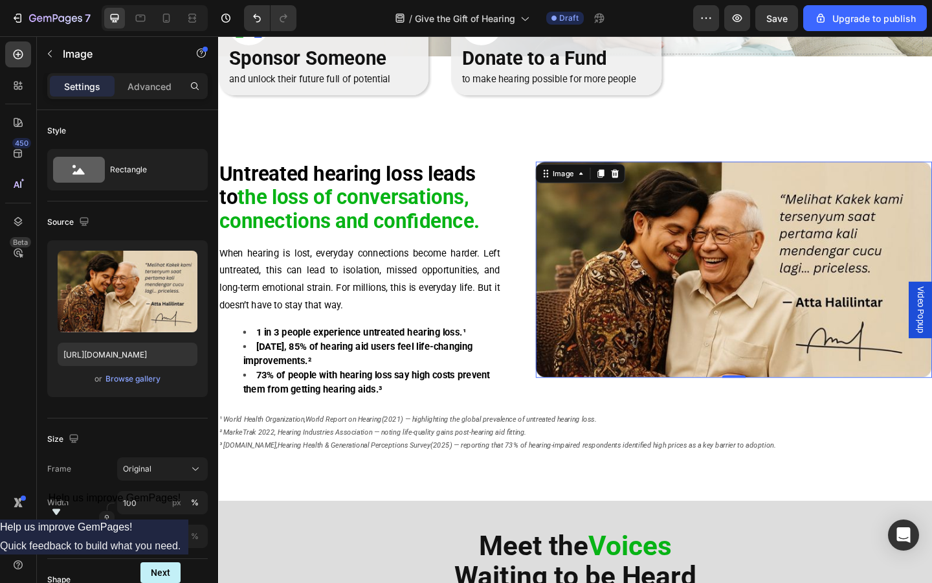
scroll to position [344, 0]
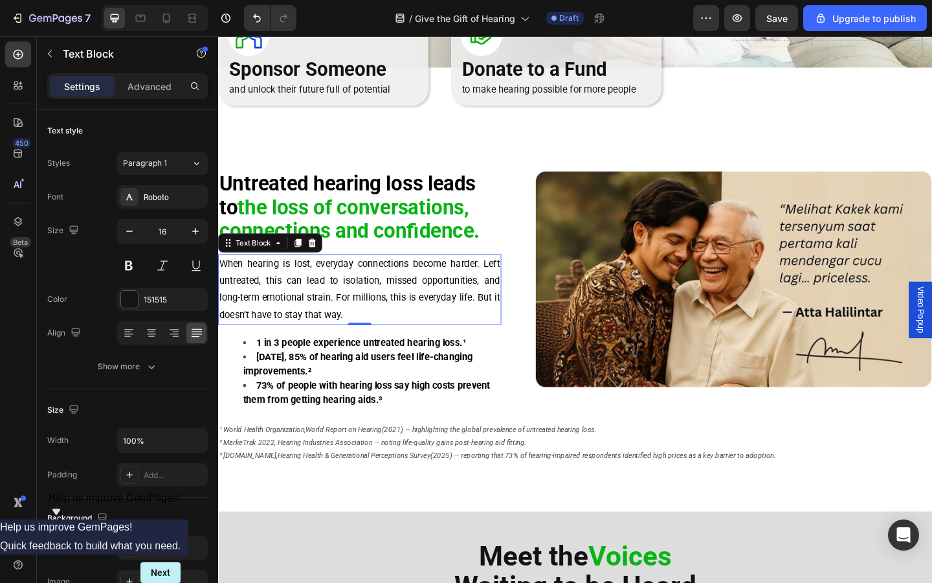
click at [381, 225] on strong "the loss of conversations," at bounding box center [365, 222] width 251 height 26
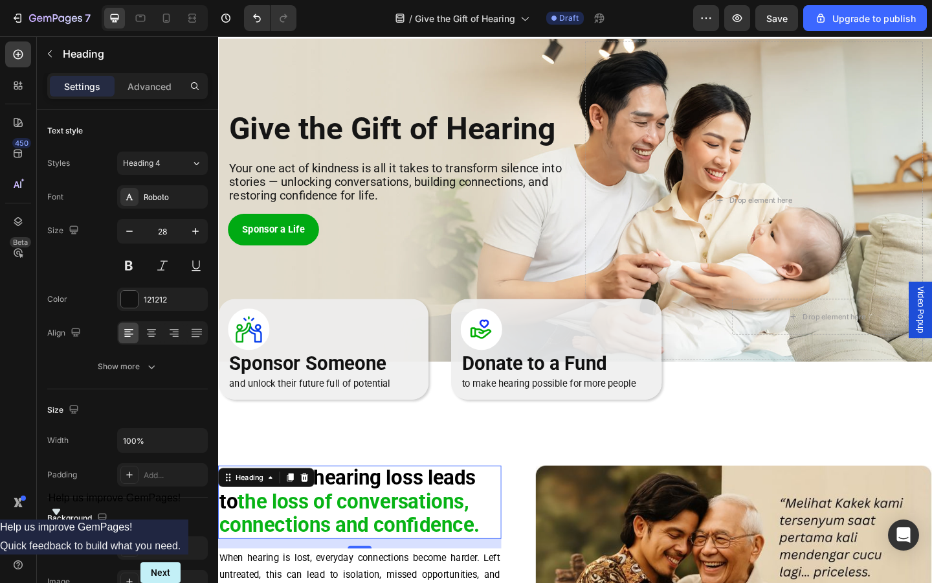
scroll to position [0, 0]
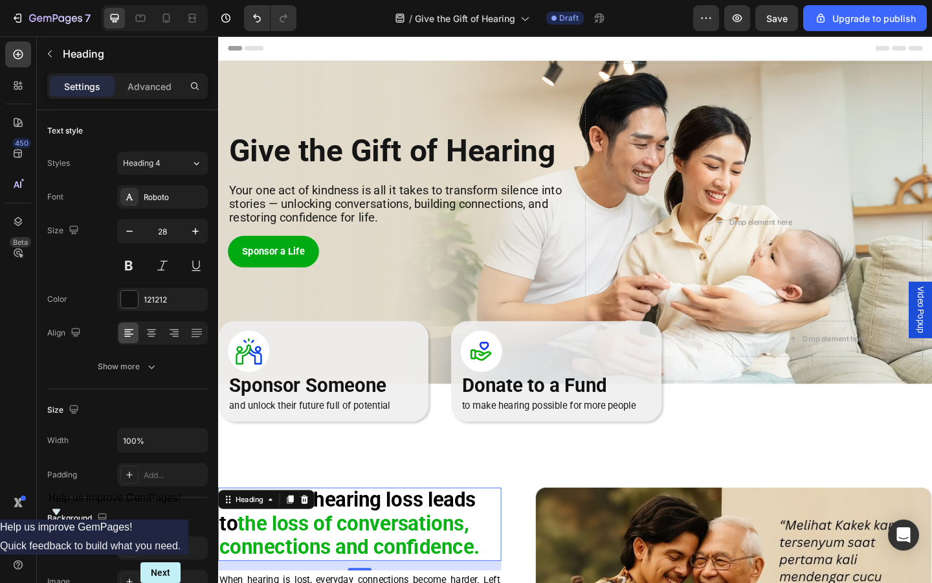
click at [52, 55] on icon "button" at bounding box center [50, 54] width 10 height 10
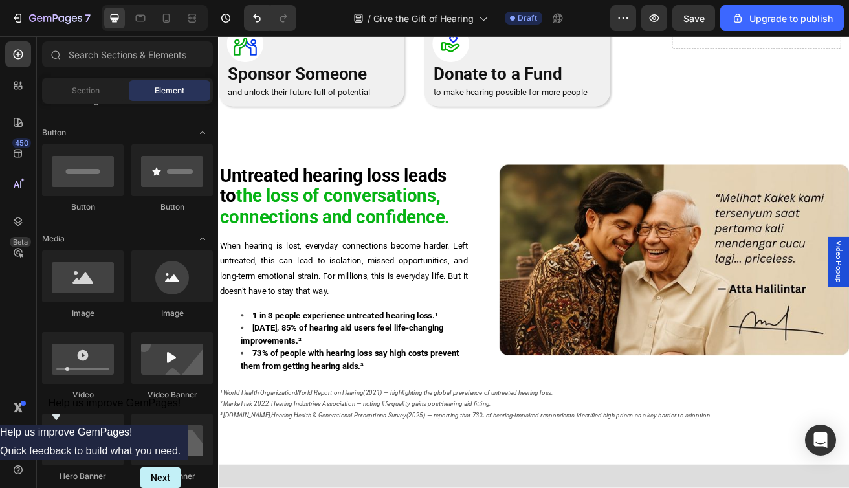
scroll to position [389, 0]
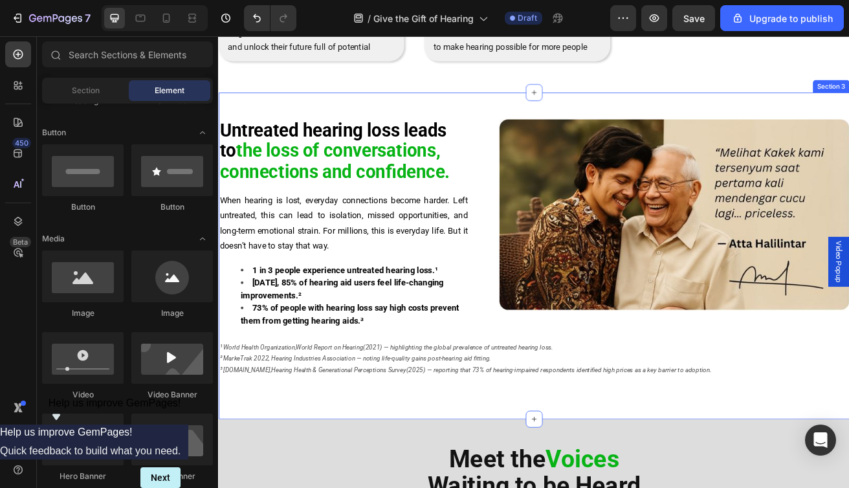
click at [405, 128] on div "Untreated hearing loss leads to the loss of conversations, connections and conf…" at bounding box center [606, 307] width 777 height 402
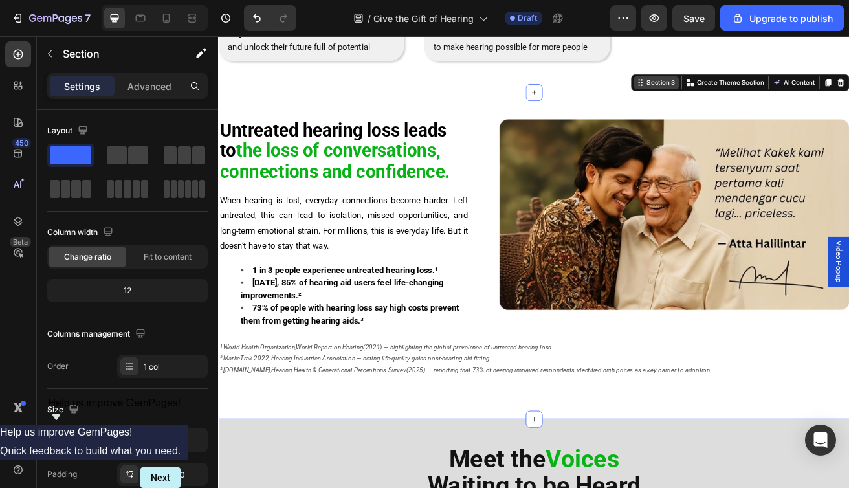
click at [757, 95] on div "Section 3" at bounding box center [763, 94] width 40 height 12
click at [757, 102] on div "Section 3" at bounding box center [758, 94] width 56 height 16
click at [750, 89] on div "Section 3" at bounding box center [763, 94] width 40 height 12
click at [734, 97] on icon at bounding box center [737, 94] width 10 height 10
click at [735, 97] on icon at bounding box center [736, 97] width 2 height 2
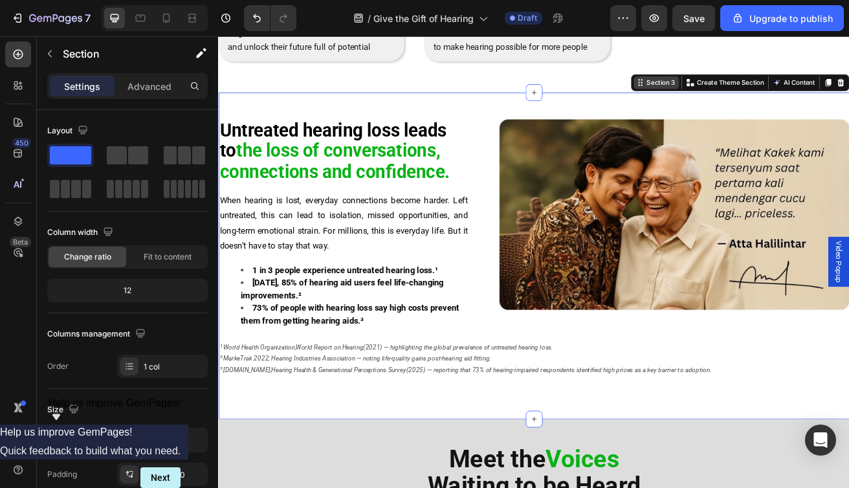
click at [735, 97] on icon at bounding box center [736, 97] width 2 height 2
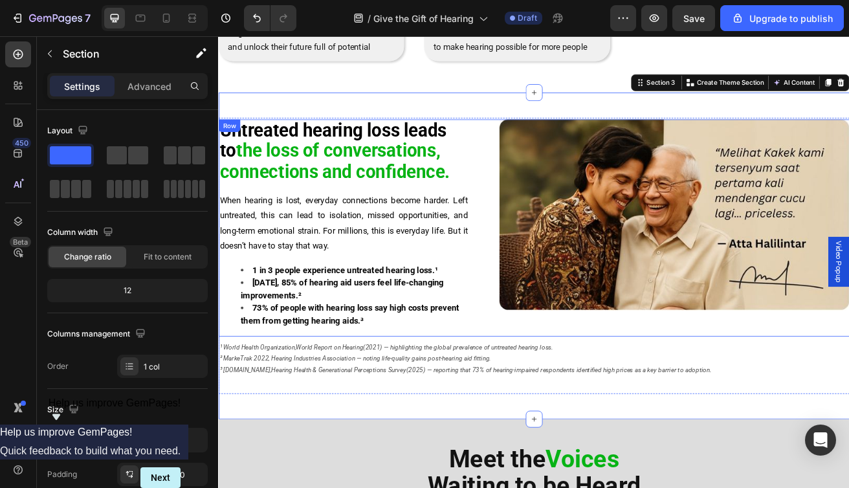
click at [544, 175] on div "Untreated hearing loss leads to the loss of conversations, connections and conf…" at bounding box center [606, 272] width 777 height 267
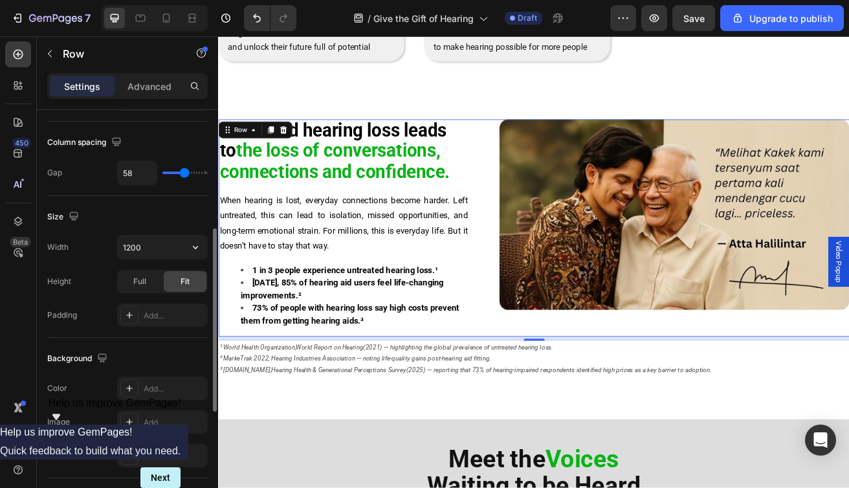
scroll to position [268, 0]
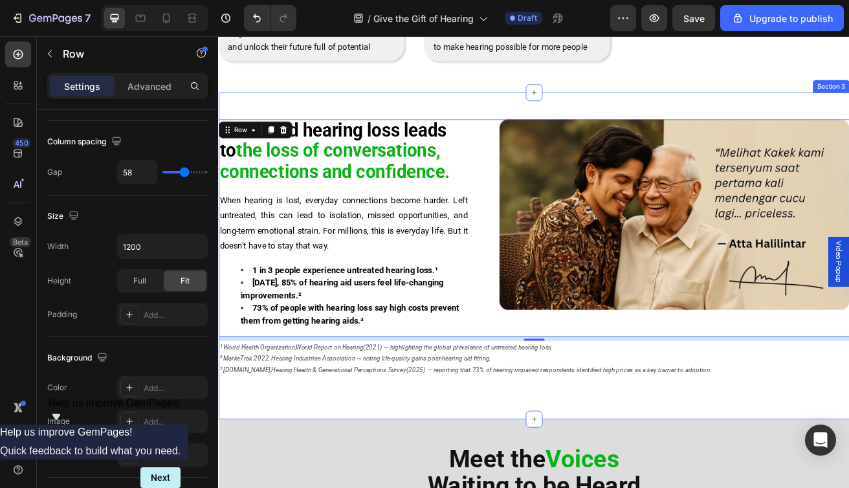
click at [330, 123] on div "Untreated hearing loss leads to the loss of conversations, connections and conf…" at bounding box center [606, 307] width 777 height 402
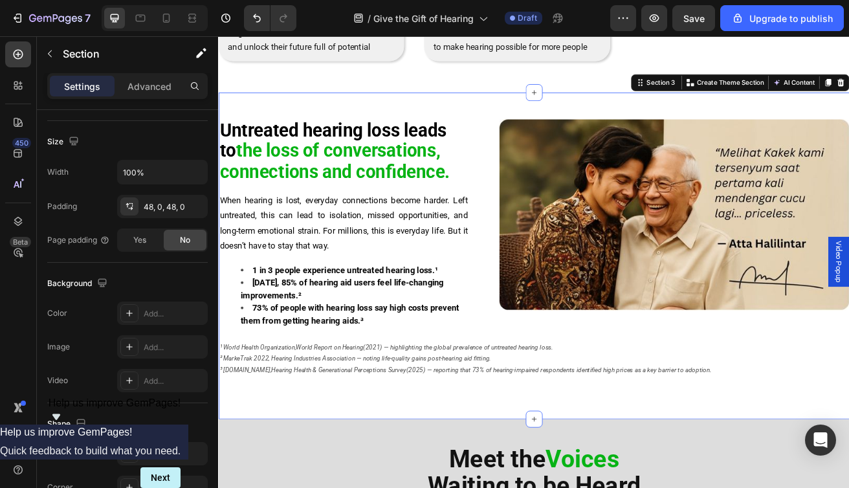
scroll to position [0, 0]
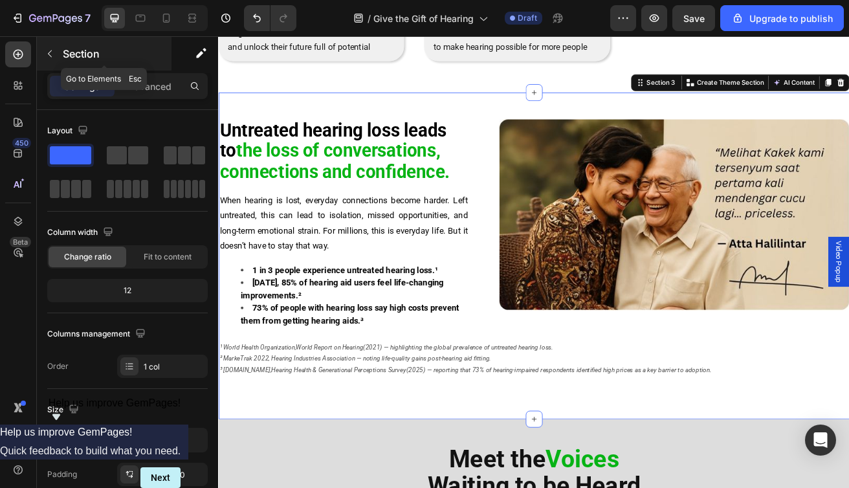
click at [53, 54] on icon "button" at bounding box center [50, 54] width 10 height 10
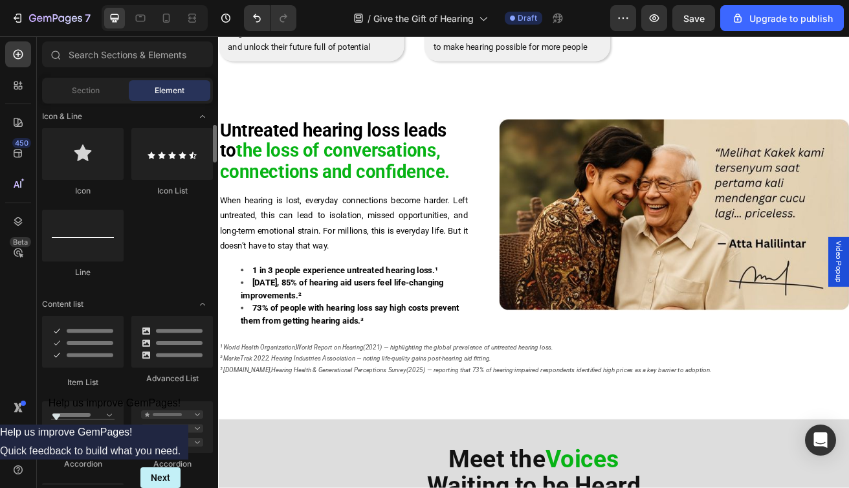
scroll to position [862, 0]
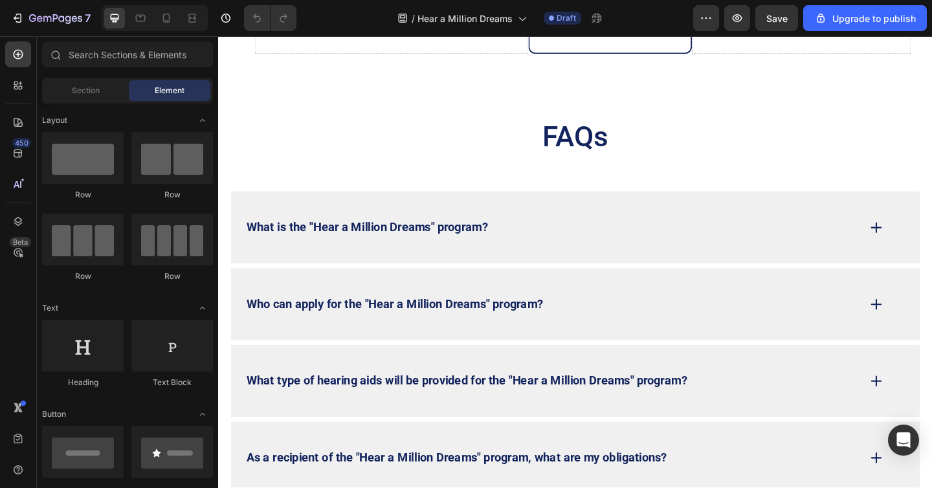
scroll to position [3617, 0]
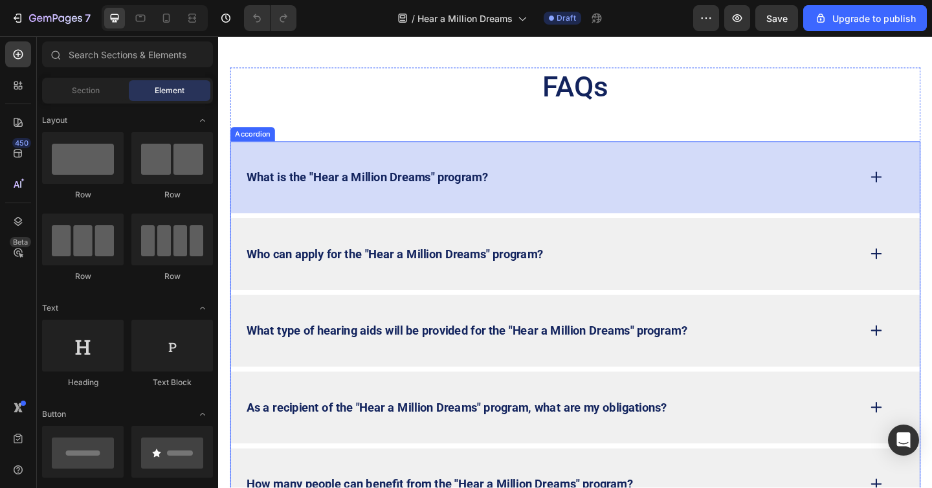
click at [507, 183] on strong "What is the "Hear a Million Dreams" program?" at bounding box center [380, 190] width 263 height 16
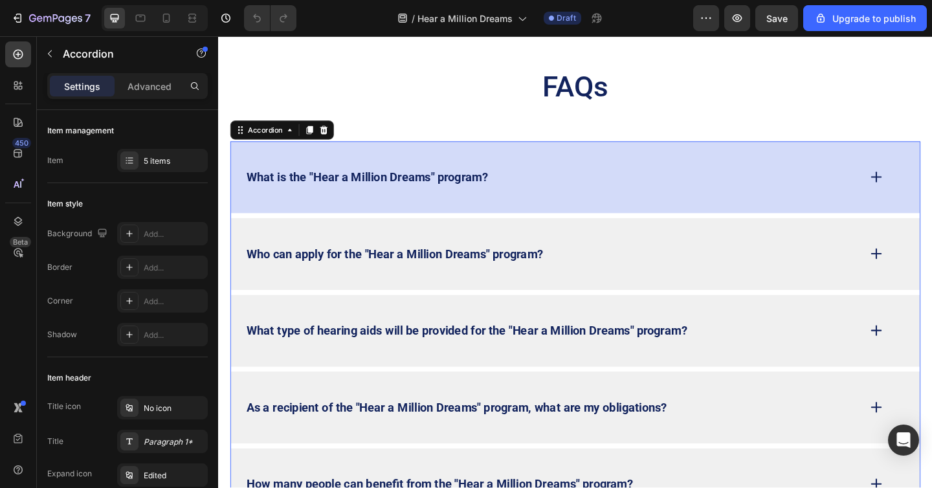
click at [707, 194] on div "What is the "Hear a Million Dreams" program?" at bounding box center [581, 190] width 668 height 20
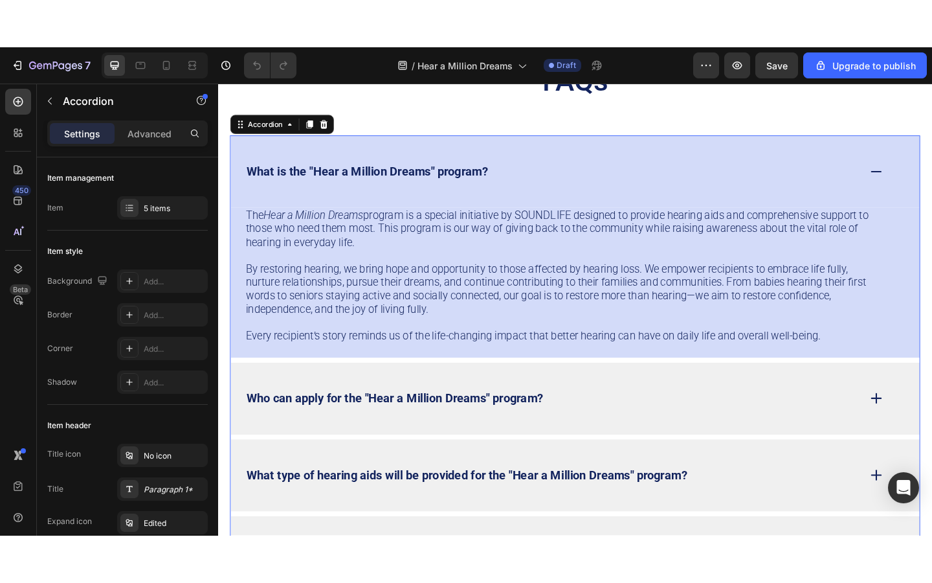
scroll to position [3743, 0]
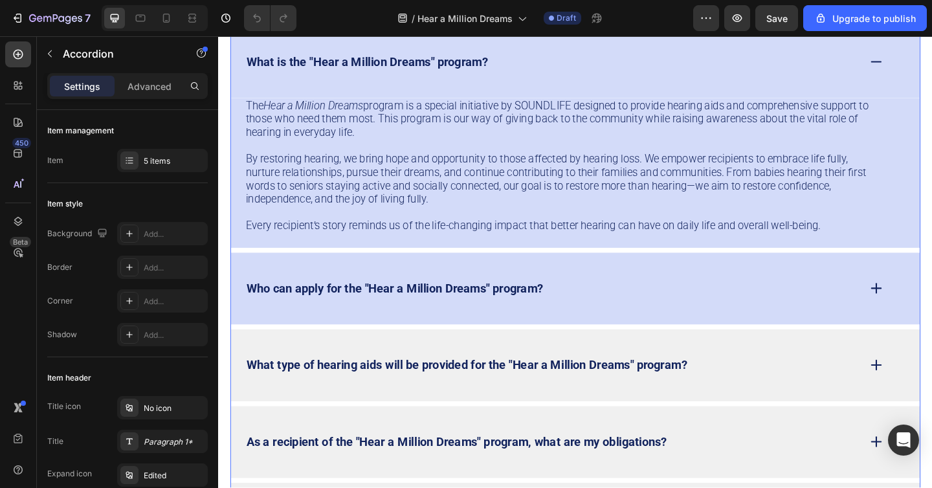
click at [693, 315] on div "Who can apply for the "Hear a Million Dreams" program?" at bounding box center [581, 311] width 668 height 20
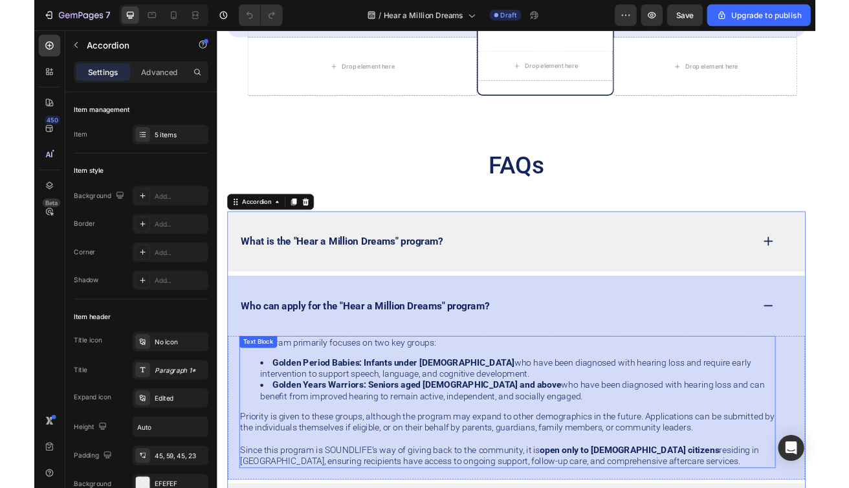
scroll to position [3496, 0]
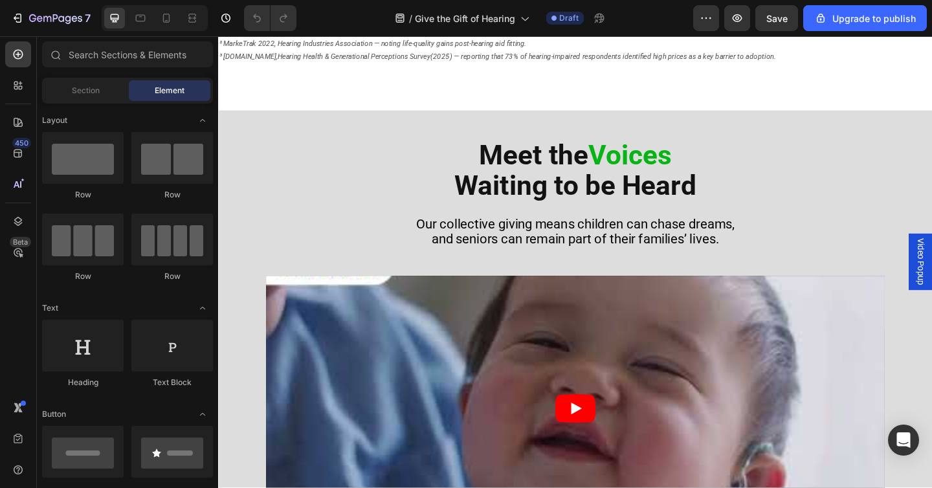
scroll to position [785, 0]
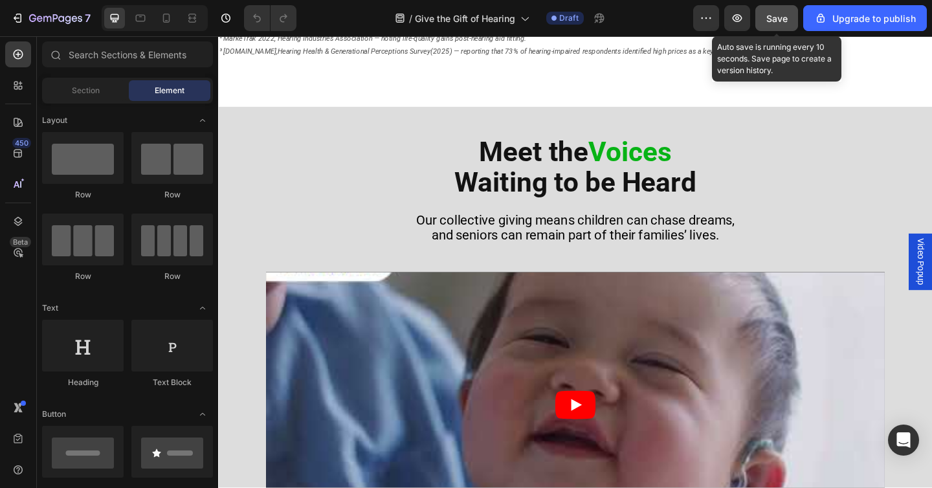
click at [768, 26] on button "Save" at bounding box center [777, 18] width 43 height 26
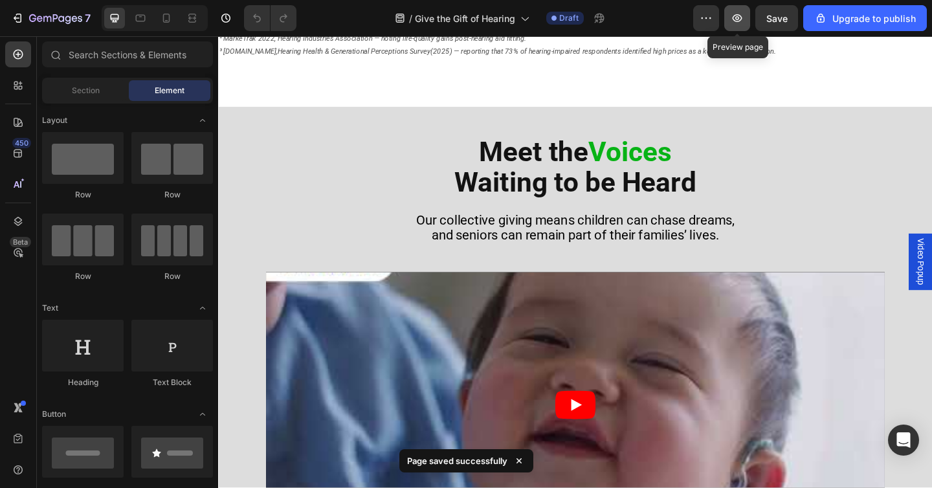
click at [743, 19] on icon "button" at bounding box center [738, 18] width 10 height 8
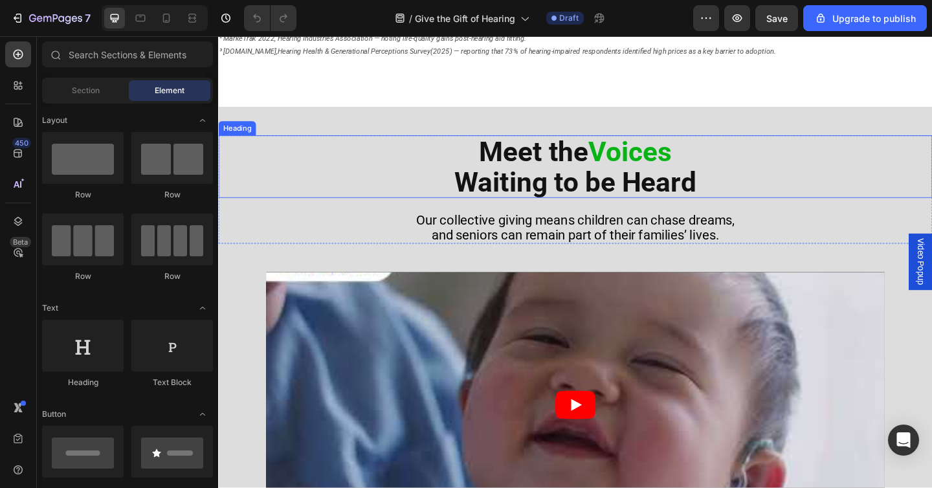
click at [289, 192] on h2 "Meet the Voices Waiting to be Heard" at bounding box center [606, 178] width 777 height 68
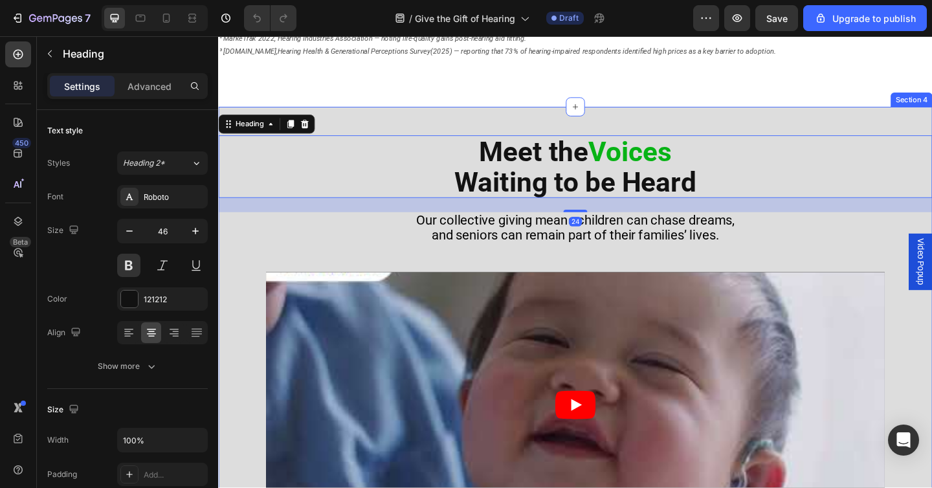
click at [320, 113] on div "Meet the Voices Waiting to be Heard Heading 24 Our collective giving means chil…" at bounding box center [606, 363] width 777 height 500
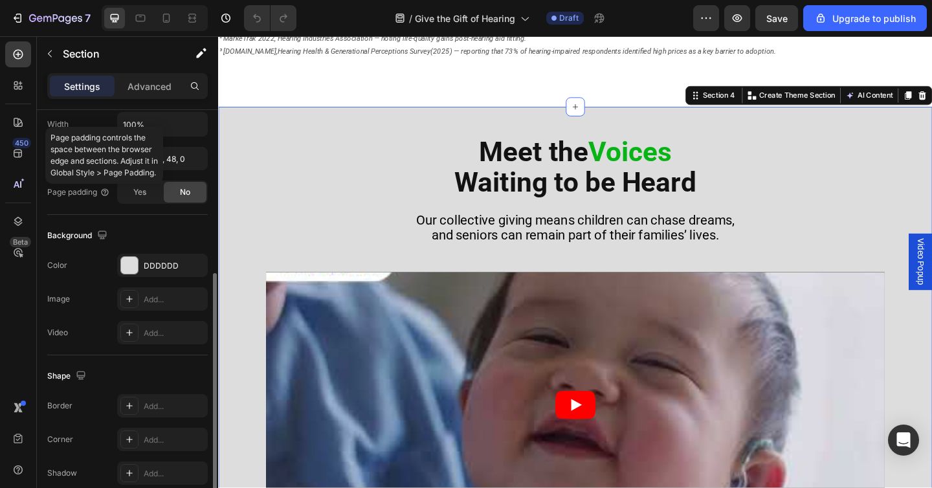
scroll to position [324, 0]
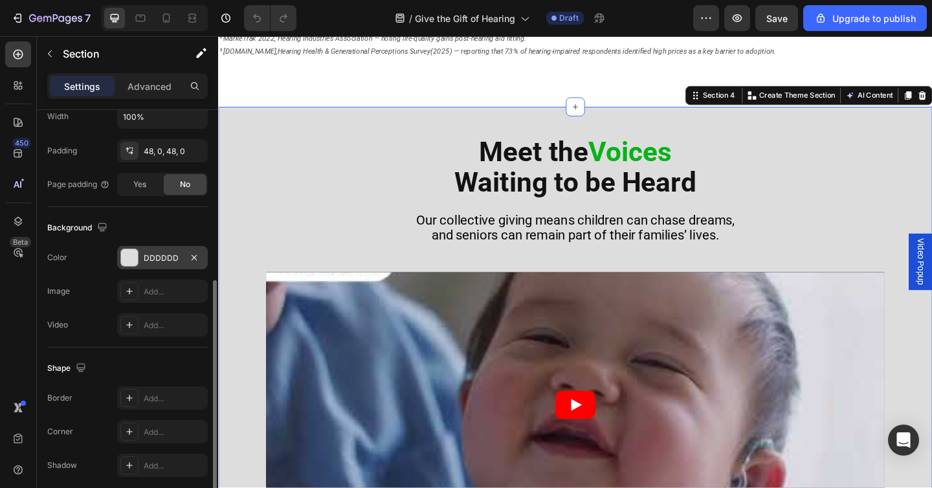
click at [126, 256] on div at bounding box center [129, 257] width 17 height 17
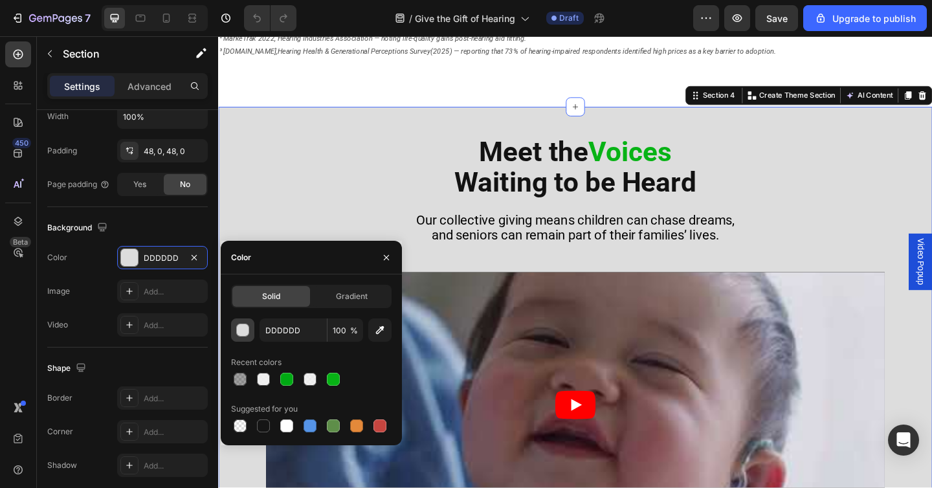
click at [243, 334] on div "button" at bounding box center [243, 330] width 13 height 13
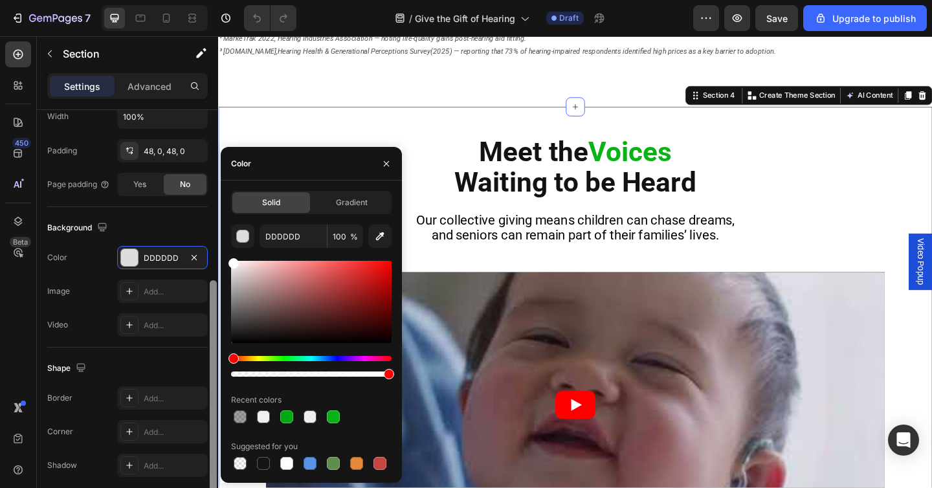
drag, startPoint x: 243, startPoint y: 282, endPoint x: 214, endPoint y: 245, distance: 47.9
click at [214, 245] on div "450 Beta Sections(18) Elements(83) Section Element Hero Section Product Detail …" at bounding box center [109, 262] width 218 height 452
type input "FFFFFF"
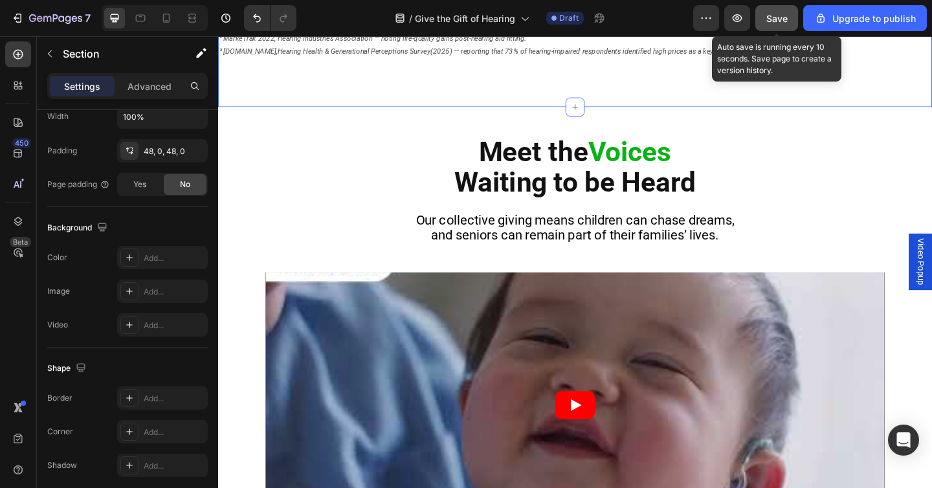
click at [773, 15] on span "Save" at bounding box center [777, 18] width 21 height 11
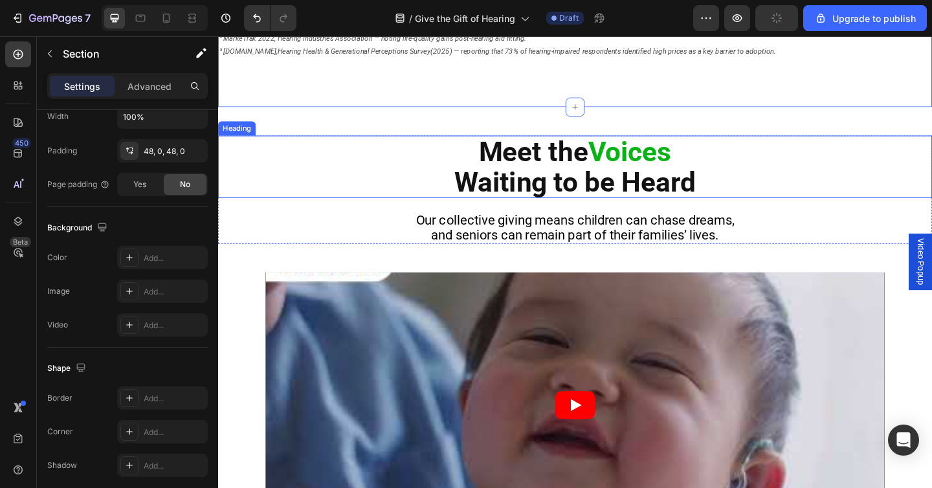
click at [647, 158] on span "Voices" at bounding box center [666, 161] width 91 height 35
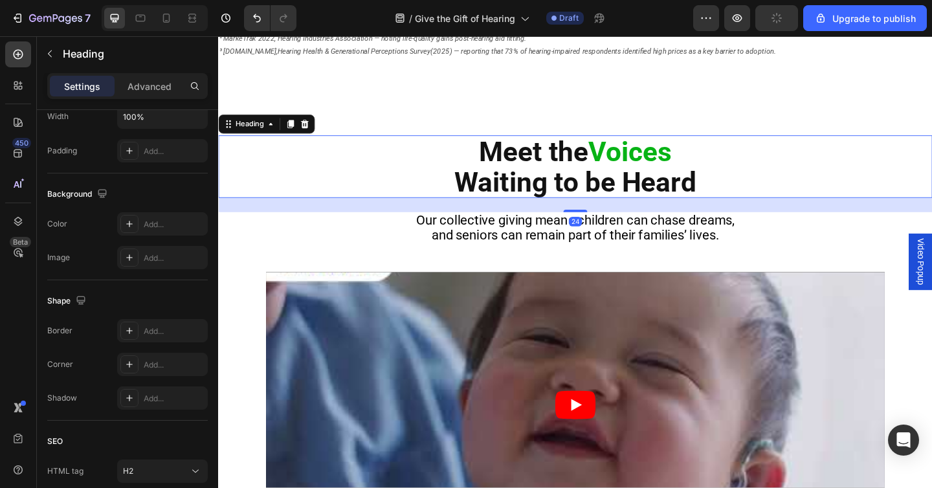
scroll to position [0, 0]
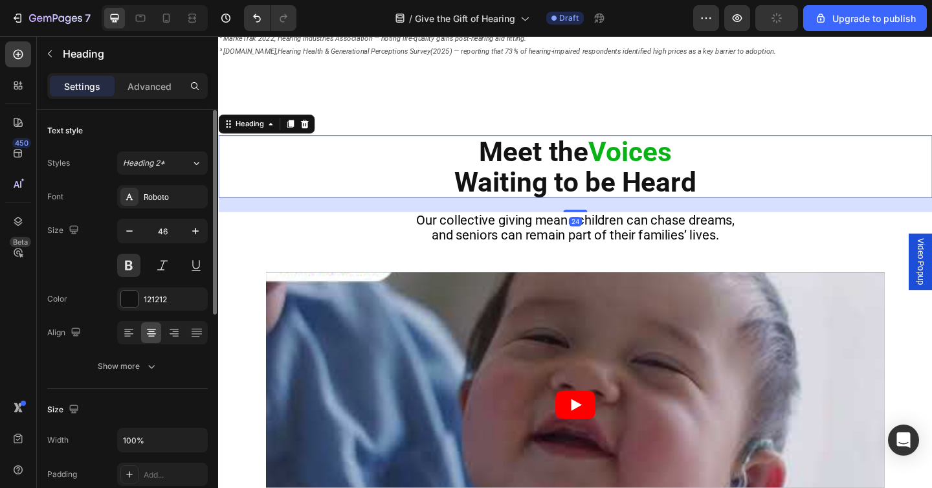
click at [497, 188] on h2 "Meet the Voices Waiting to be Heard" at bounding box center [606, 178] width 777 height 68
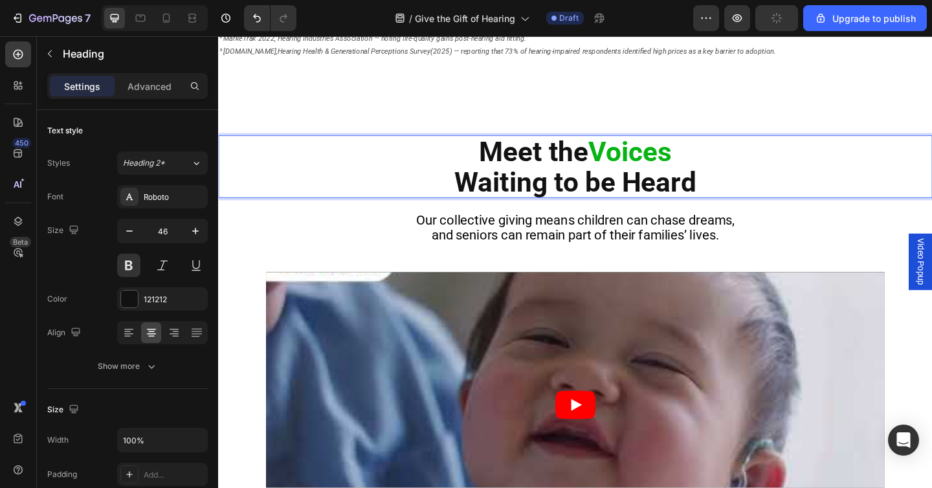
click at [468, 188] on p "Meet the Voices Waiting to be Heard" at bounding box center [606, 178] width 774 height 65
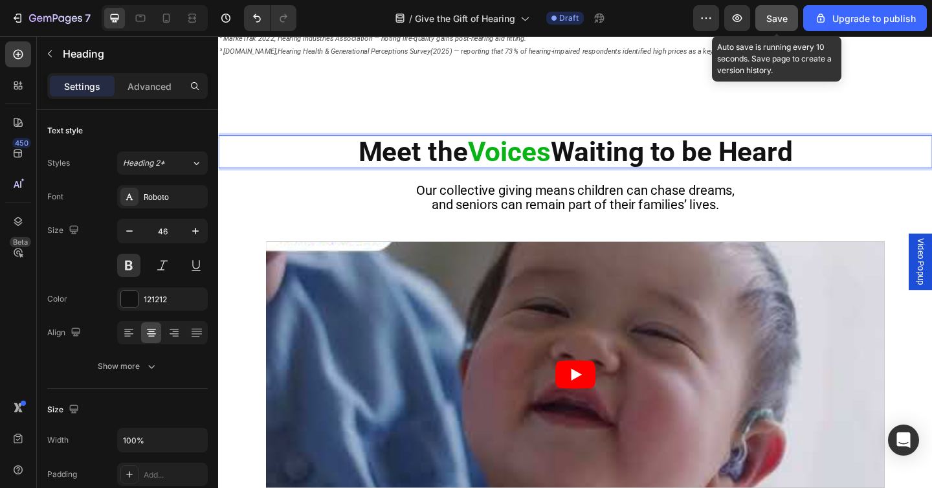
click at [783, 17] on span "Save" at bounding box center [777, 18] width 21 height 11
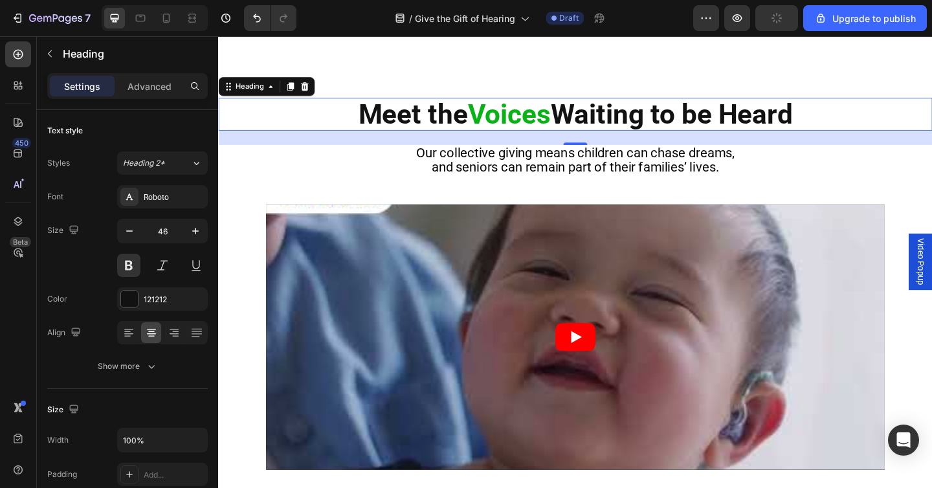
scroll to position [901, 0]
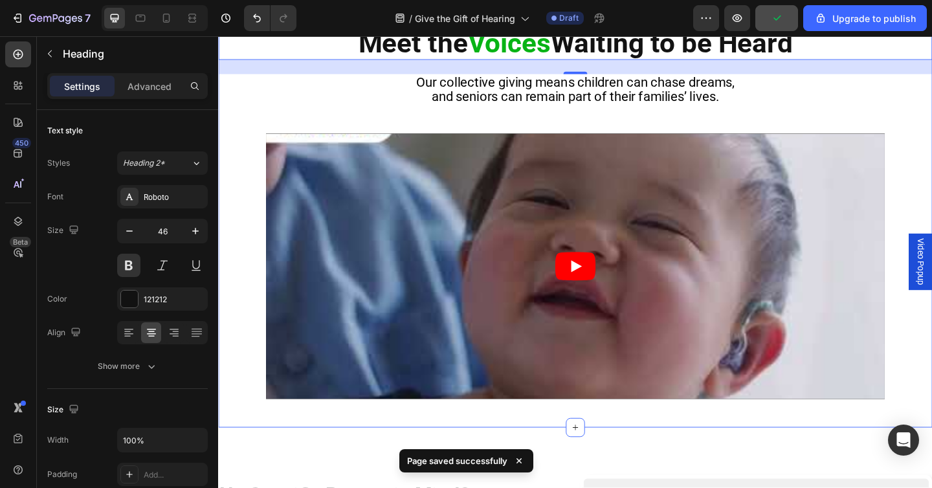
click at [284, 130] on div "Meet the Voices Waiting to be Heard Heading 24 Our collective giving means chil…" at bounding box center [606, 229] width 777 height 405
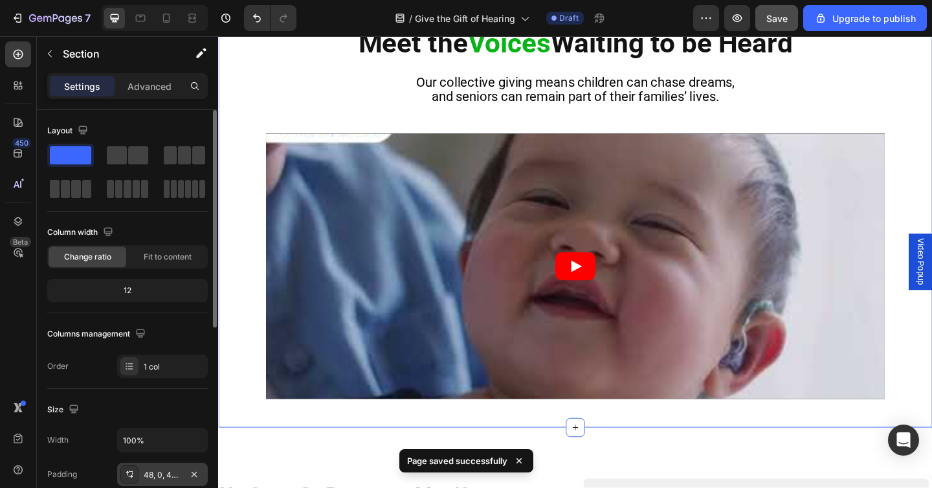
click at [167, 478] on div "48, 0, 48, 0" at bounding box center [163, 475] width 38 height 12
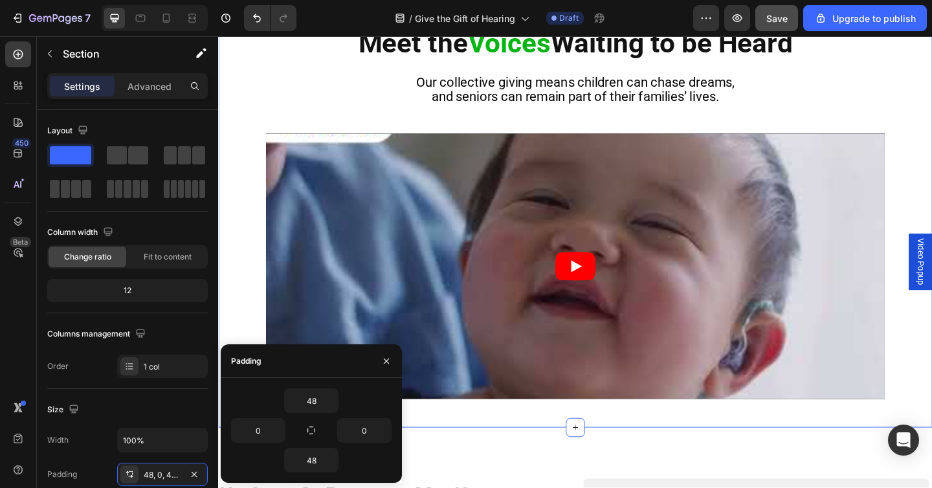
click at [253, 309] on div "Meet the Voices Waiting to be Heard Heading Our collective giving means childre…" at bounding box center [606, 229] width 777 height 405
click at [251, 319] on div "Meet the Voices Waiting to be Heard Heading Our collective giving means childre…" at bounding box center [606, 229] width 777 height 405
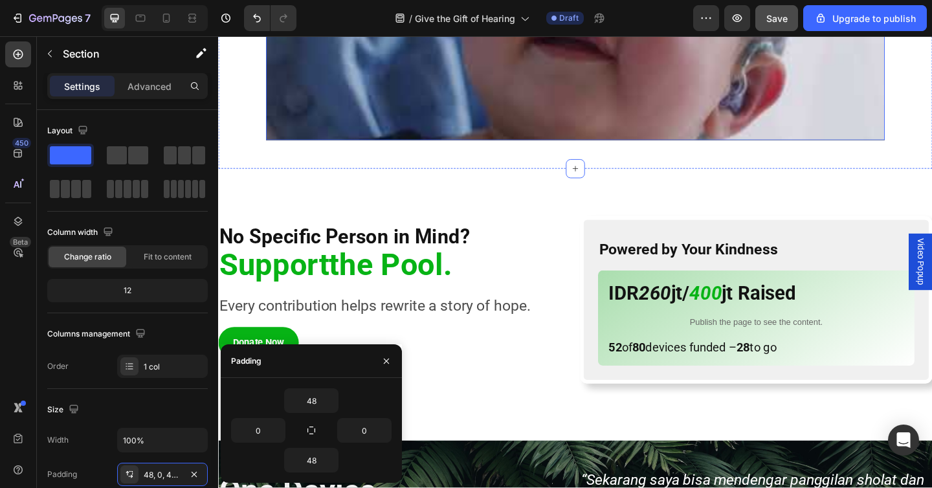
scroll to position [1185, 0]
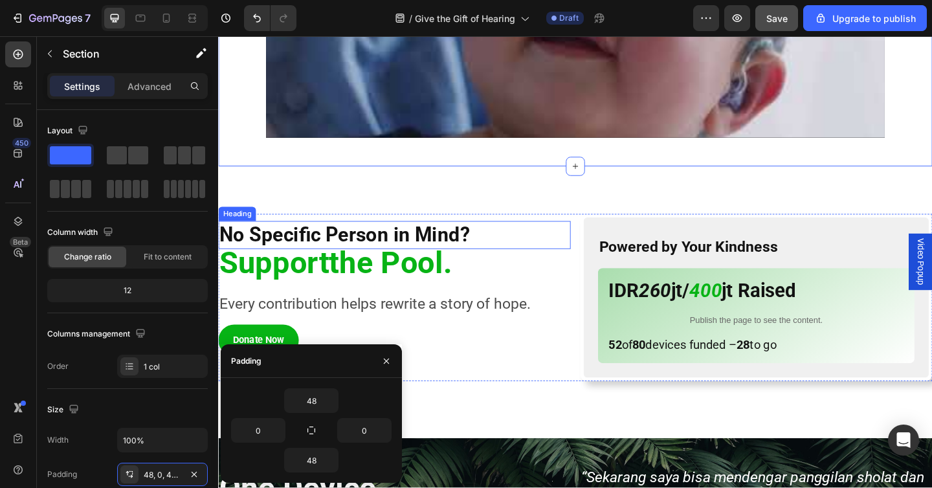
click at [559, 246] on h2 "No Specific Person in Mind?" at bounding box center [409, 253] width 383 height 30
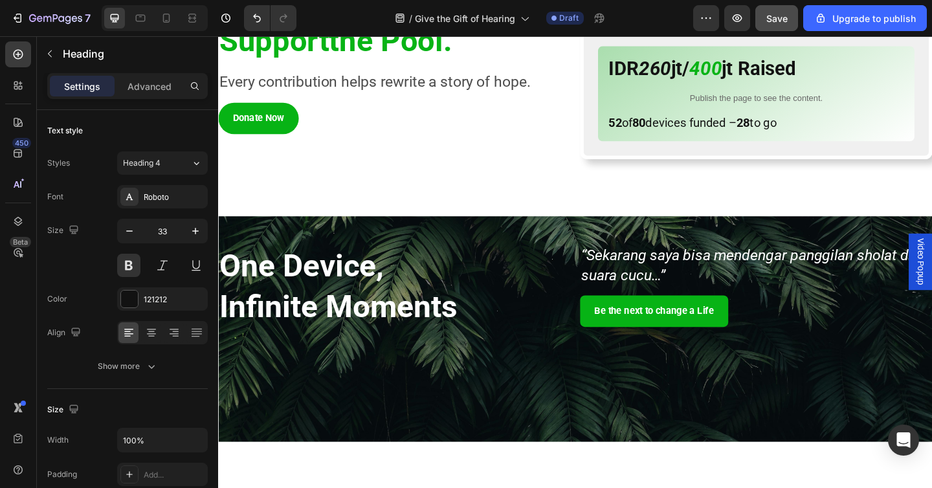
scroll to position [1242, 0]
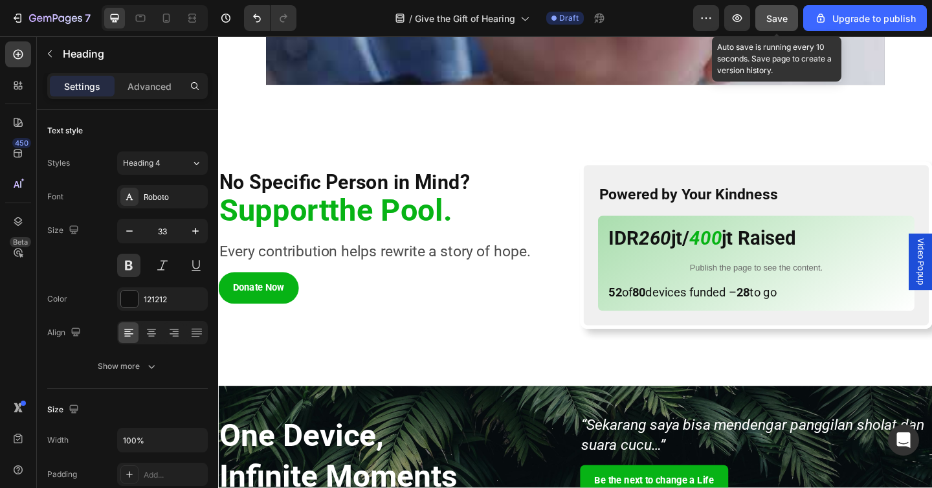
click at [776, 19] on span "Save" at bounding box center [777, 18] width 21 height 11
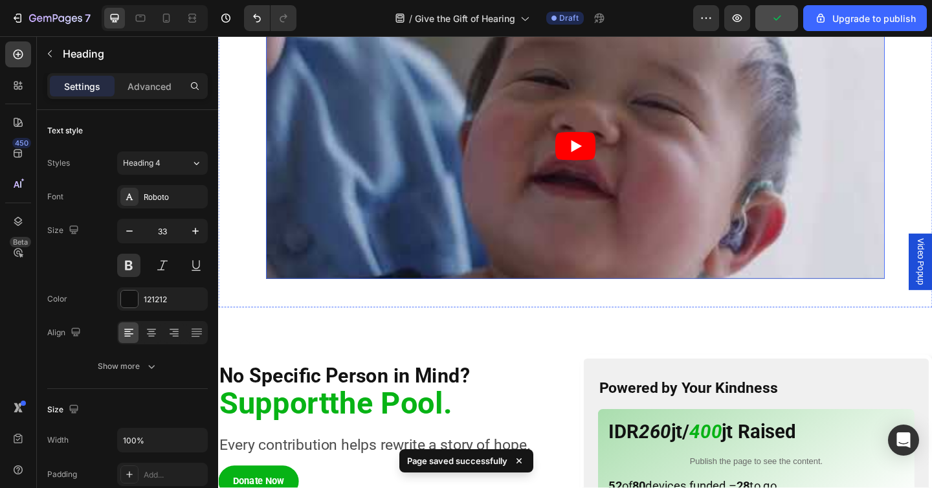
scroll to position [1015, 0]
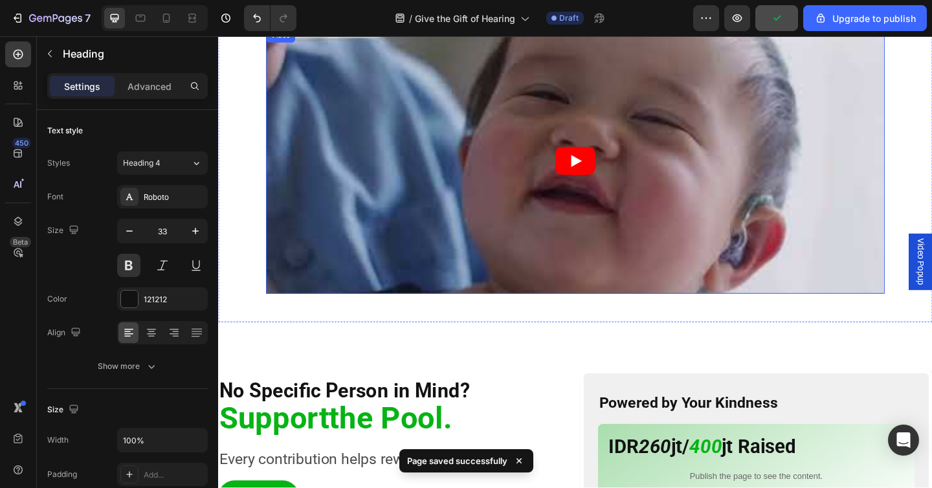
click at [443, 200] on article at bounding box center [606, 172] width 673 height 289
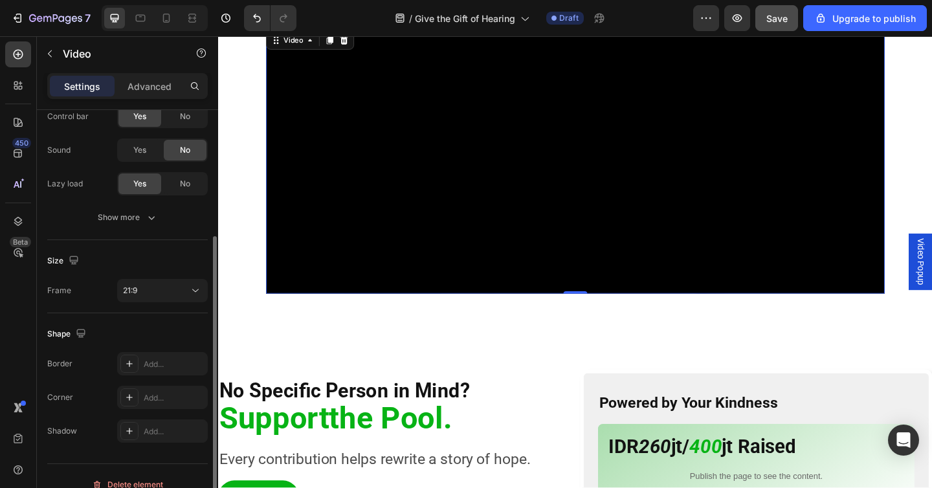
scroll to position [230, 0]
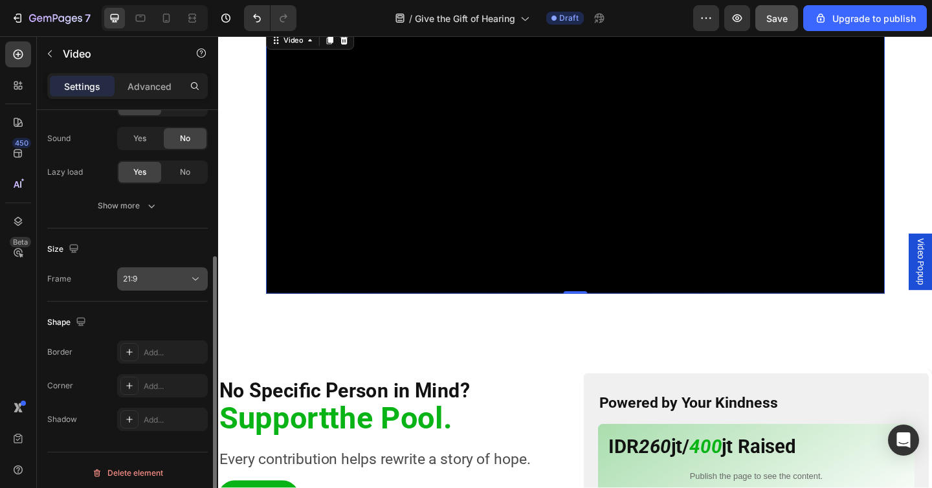
click at [175, 271] on button "21:9" at bounding box center [162, 278] width 91 height 23
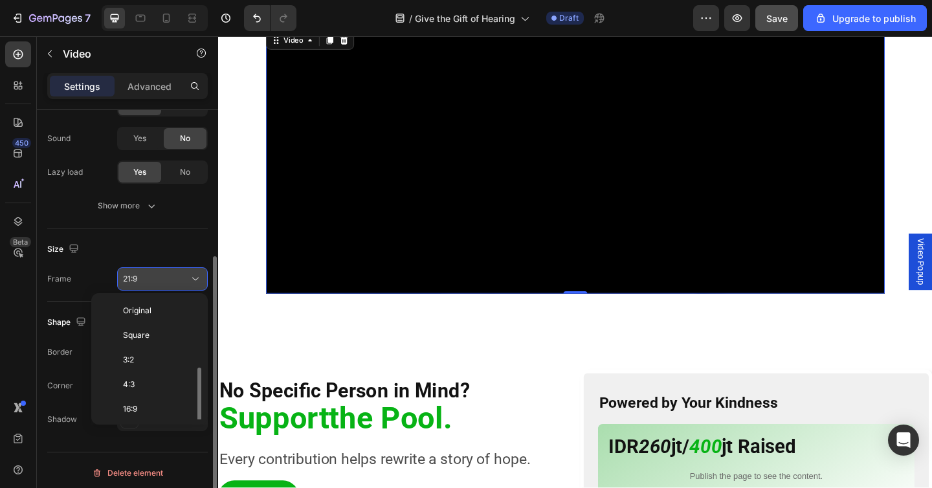
scroll to position [47, 0]
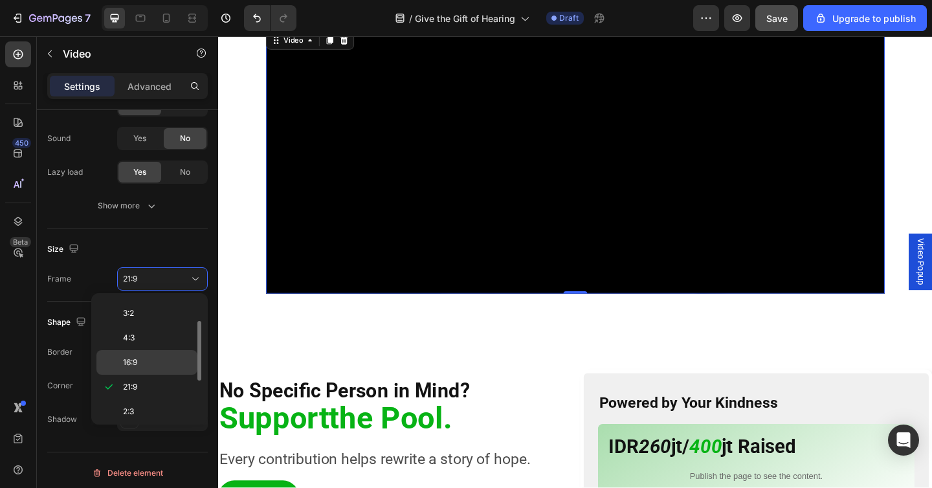
click at [158, 359] on p "16:9" at bounding box center [157, 363] width 69 height 12
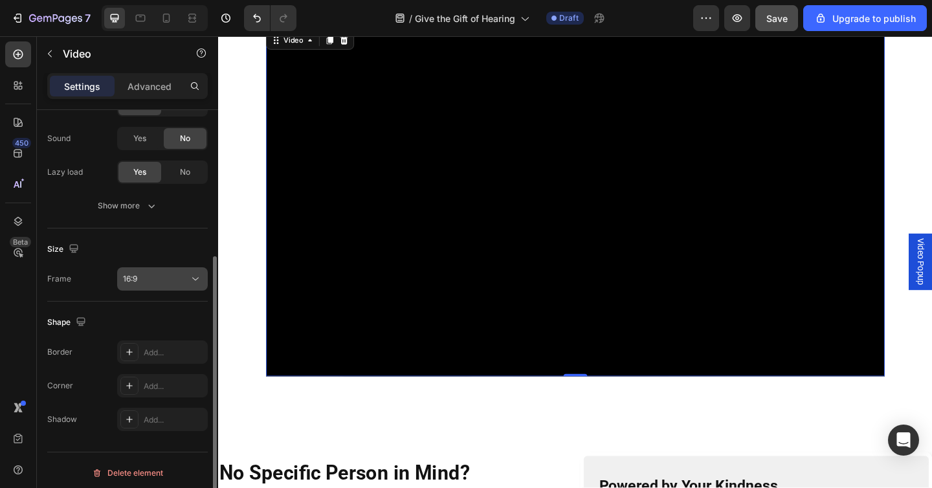
click at [164, 281] on div "16:9" at bounding box center [156, 279] width 66 height 12
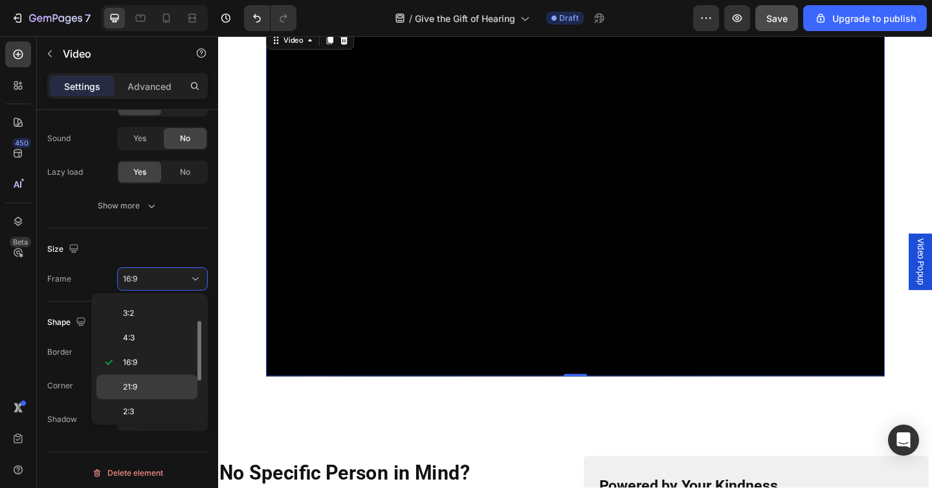
click at [158, 387] on p "21:9" at bounding box center [157, 387] width 69 height 12
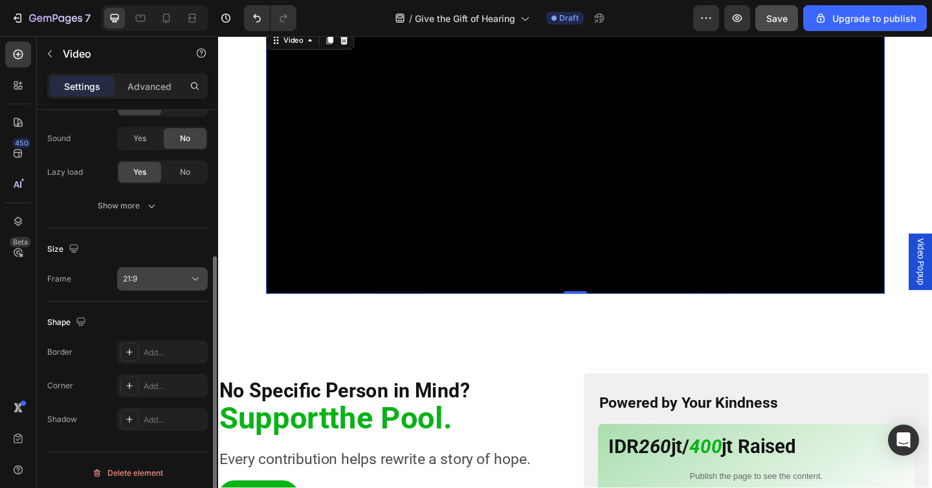
click at [174, 280] on div "21:9" at bounding box center [156, 279] width 66 height 12
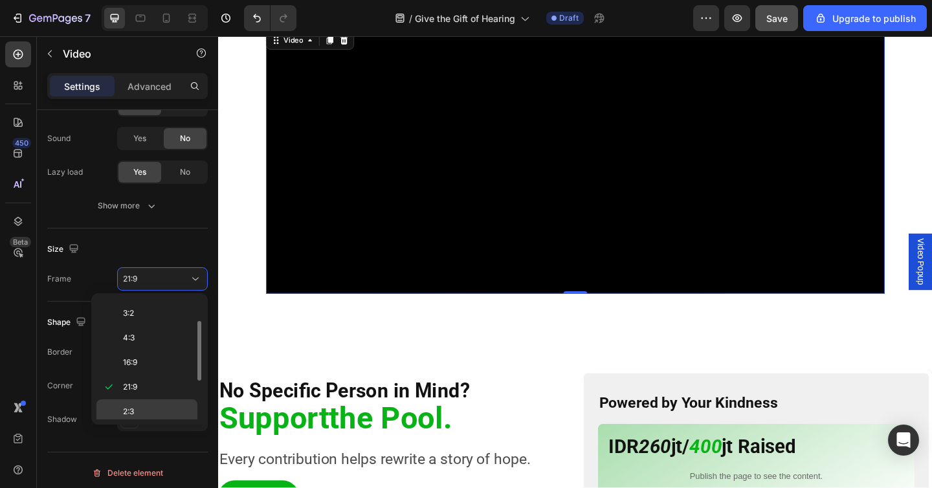
click at [163, 410] on p "2:3" at bounding box center [157, 412] width 69 height 12
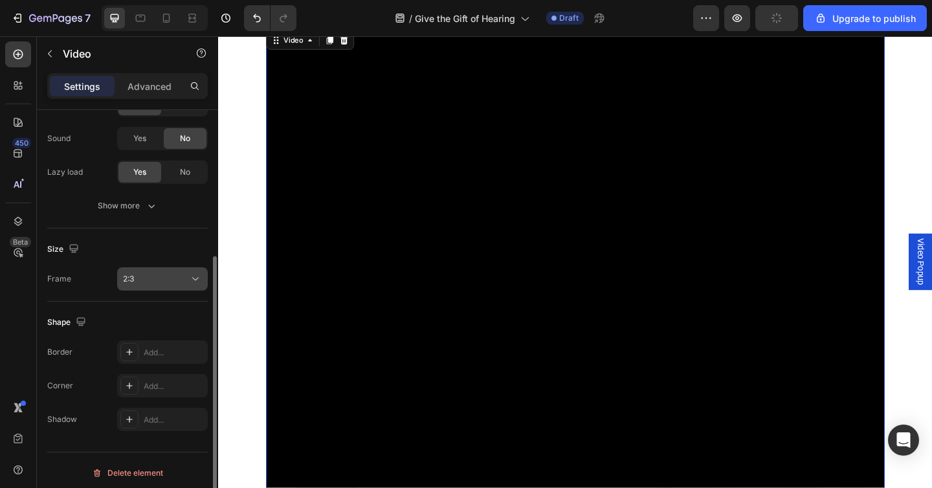
click at [181, 280] on div "2:3" at bounding box center [156, 279] width 66 height 12
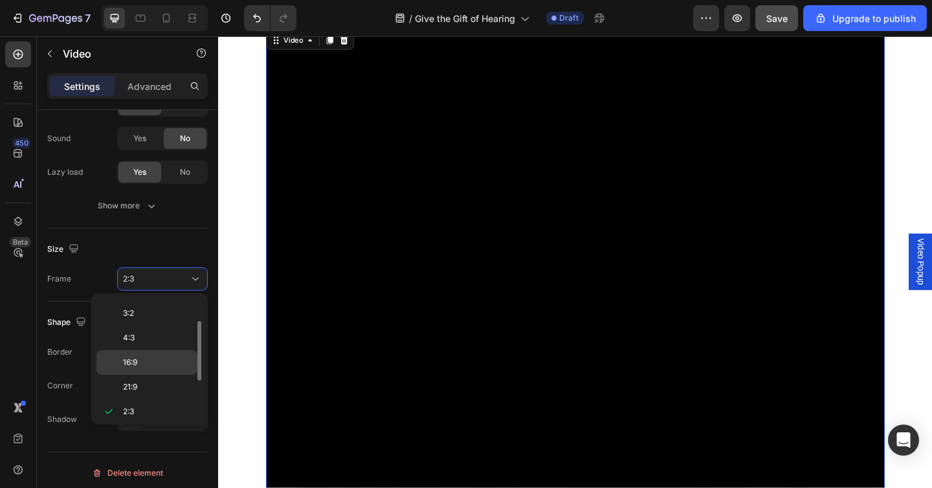
click at [172, 366] on p "16:9" at bounding box center [157, 363] width 69 height 12
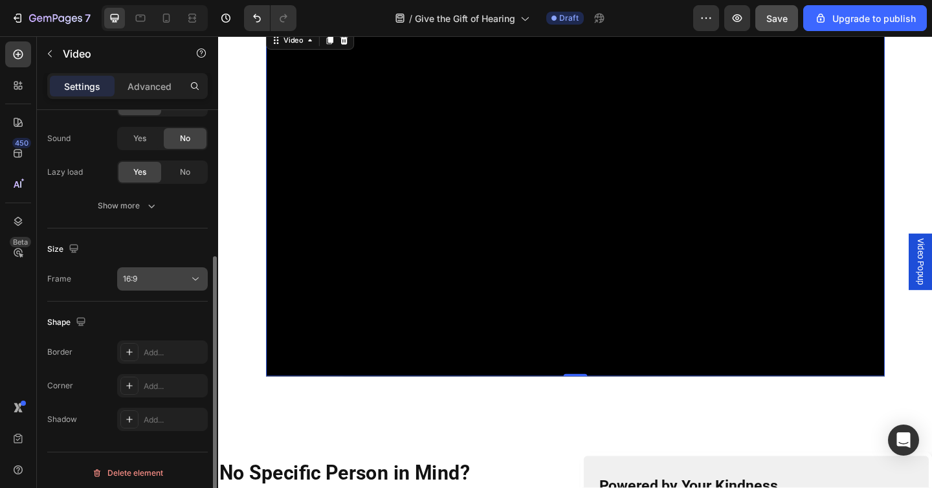
click at [193, 281] on icon at bounding box center [195, 279] width 13 height 13
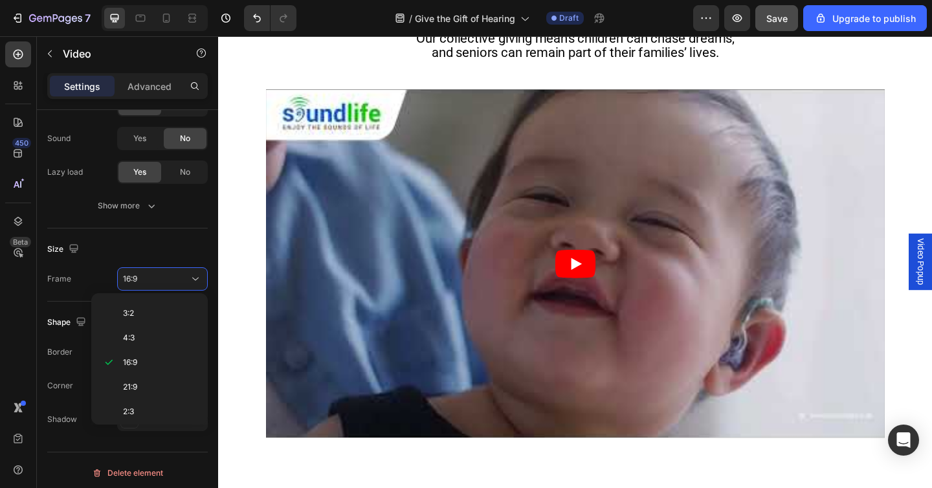
scroll to position [933, 0]
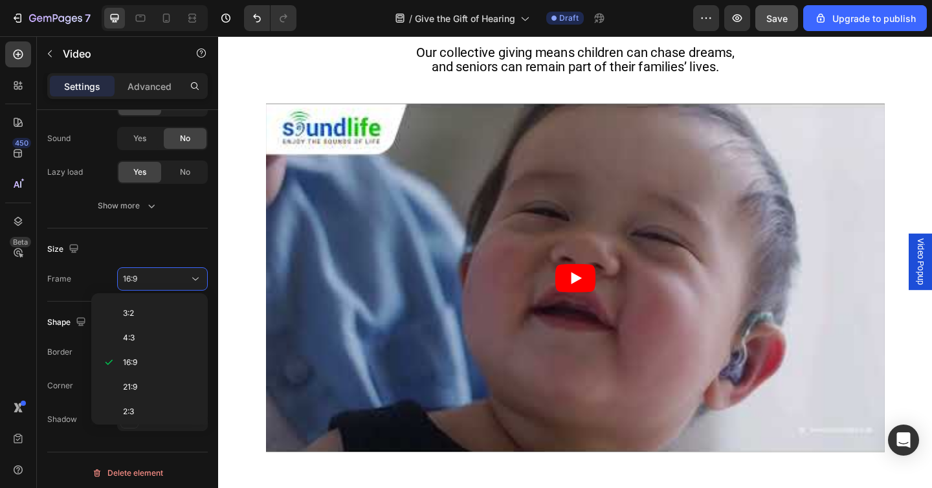
click at [370, 196] on article at bounding box center [606, 299] width 673 height 379
